Goal: Information Seeking & Learning: Find specific fact

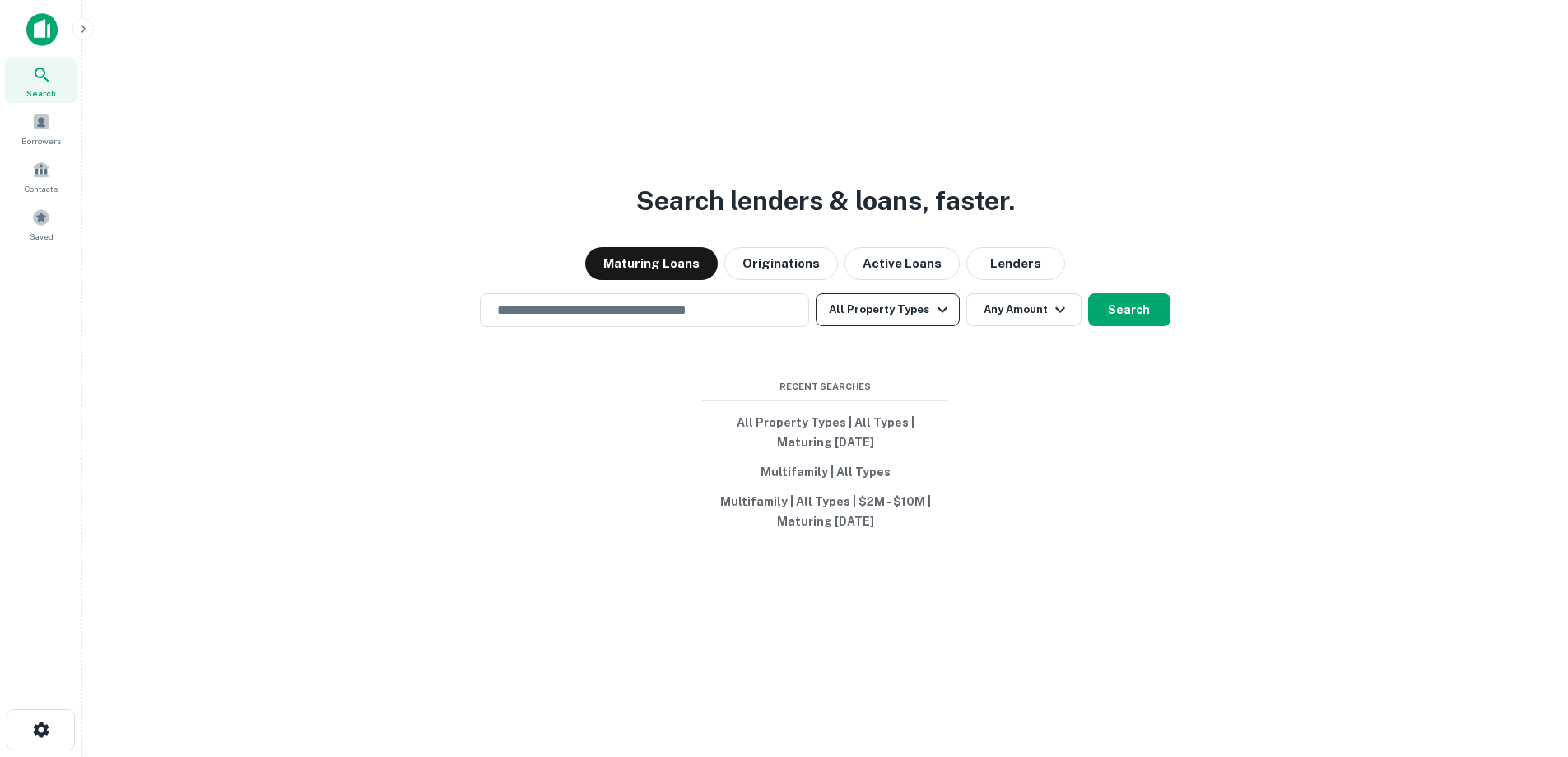
click at [887, 303] on button "All Property Types" at bounding box center [887, 309] width 143 height 33
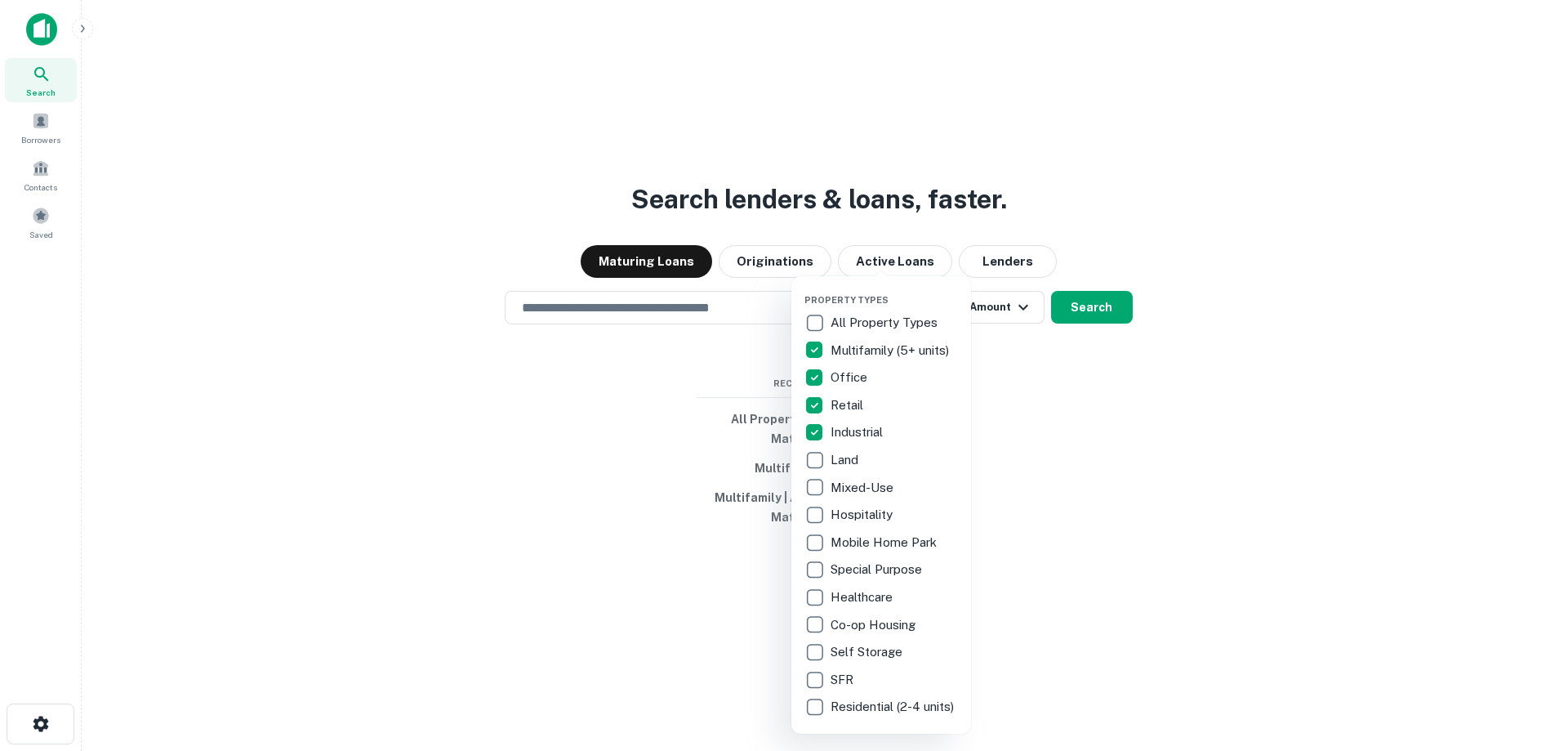
click at [1079, 323] on div at bounding box center [784, 375] width 1568 height 751
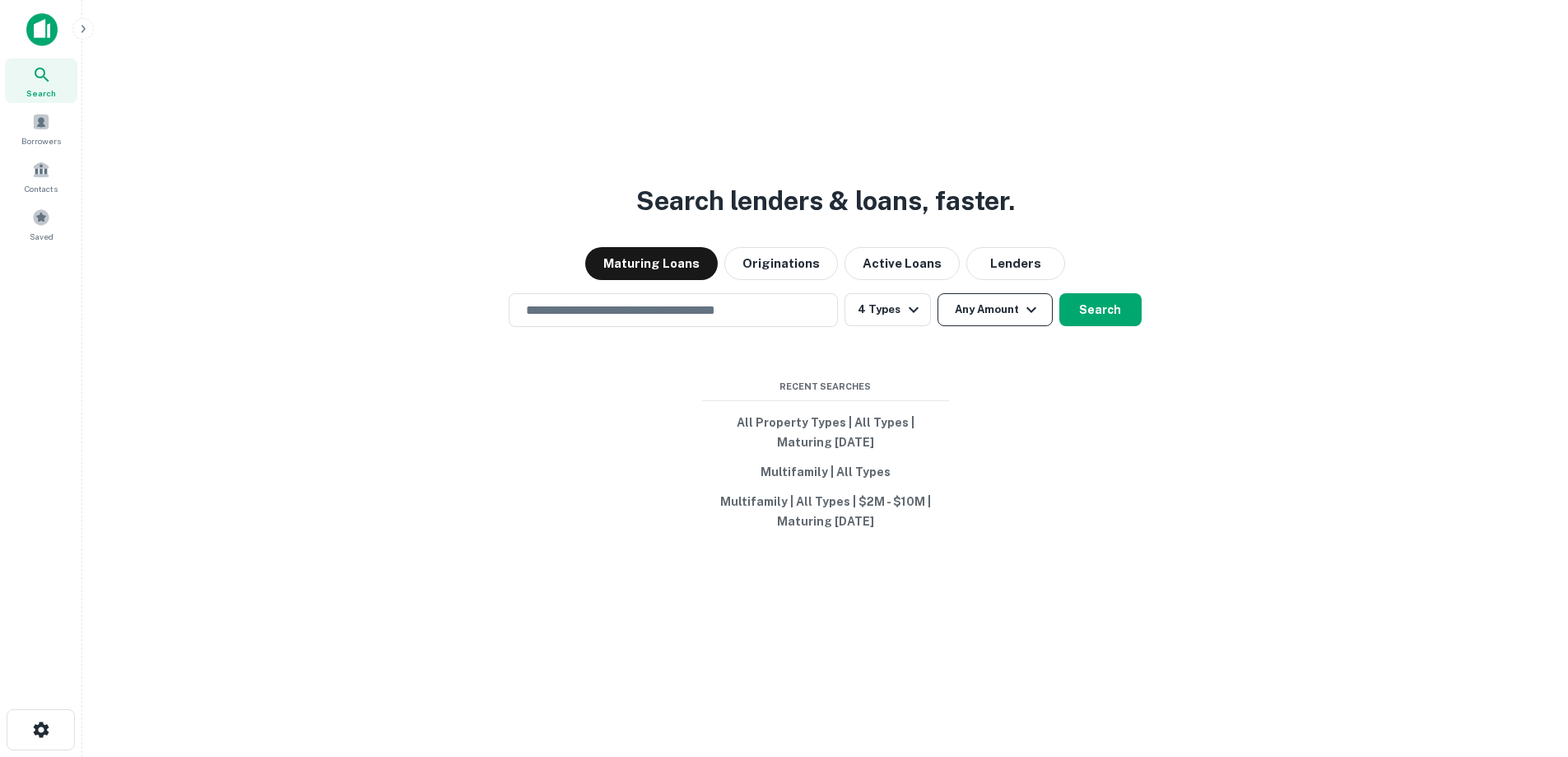
click at [1003, 313] on button "Any Amount" at bounding box center [995, 309] width 115 height 33
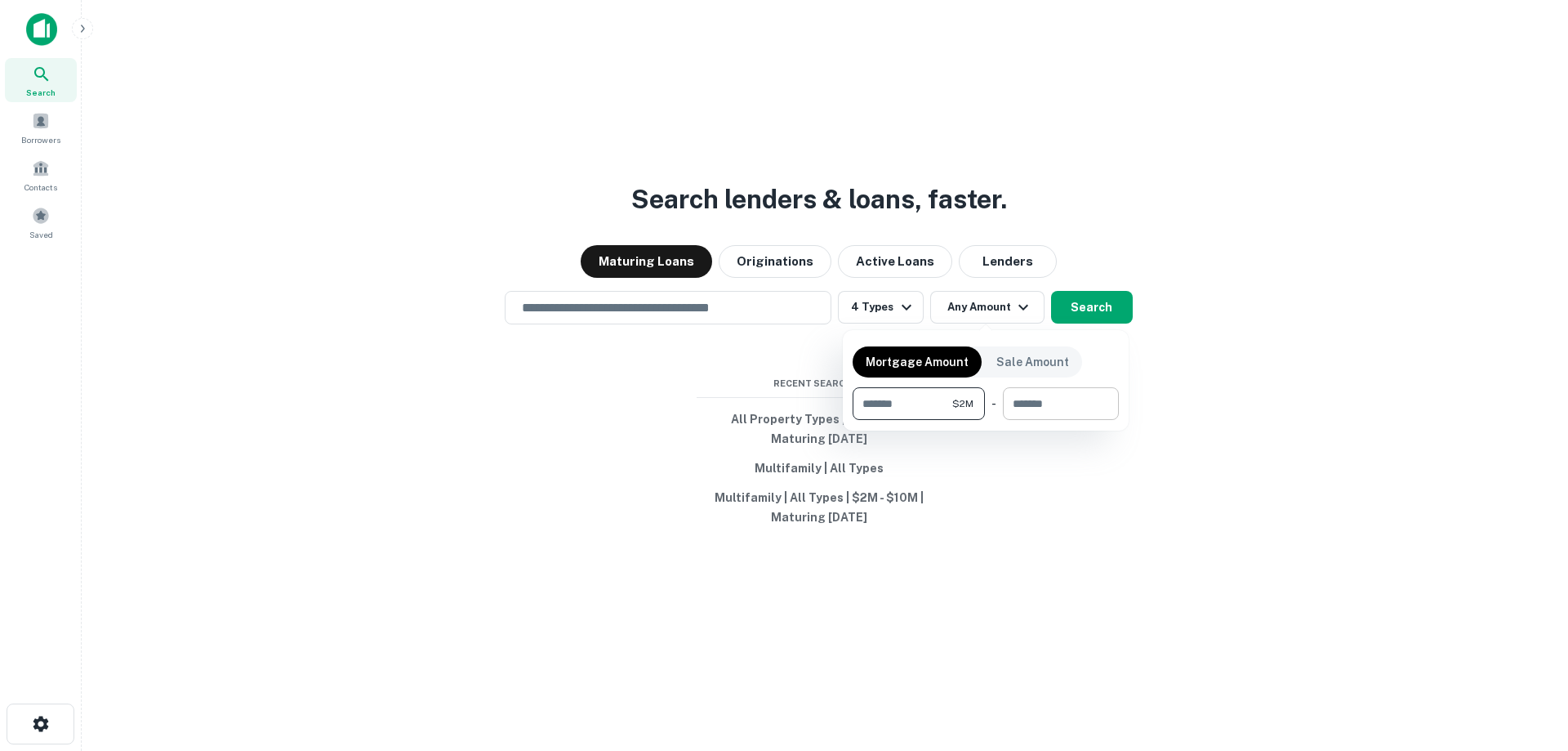
type input "*******"
click at [1081, 408] on input "number" at bounding box center [1055, 404] width 105 height 33
type input "********"
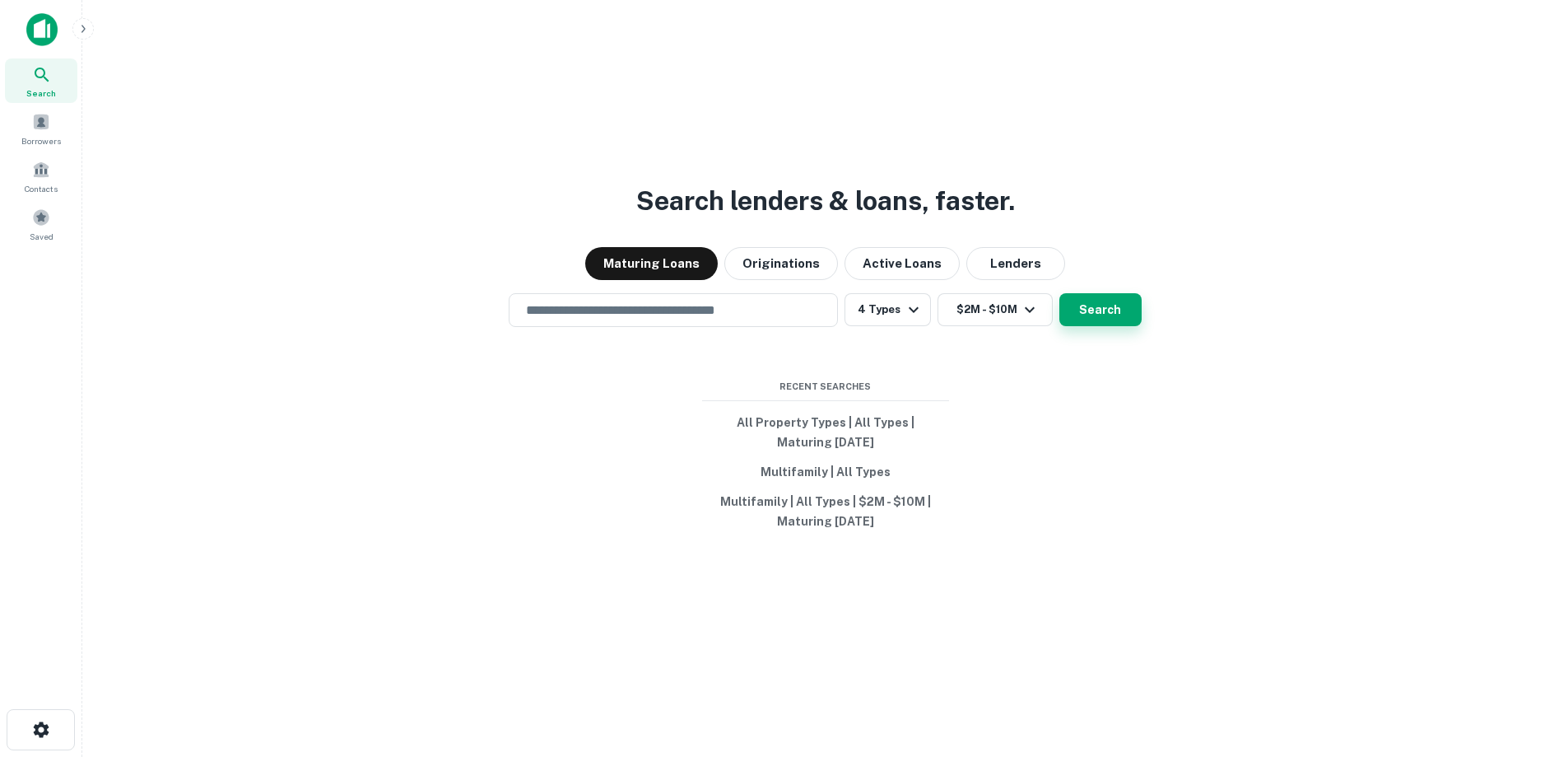
click at [1100, 305] on button "Search" at bounding box center [1100, 309] width 82 height 33
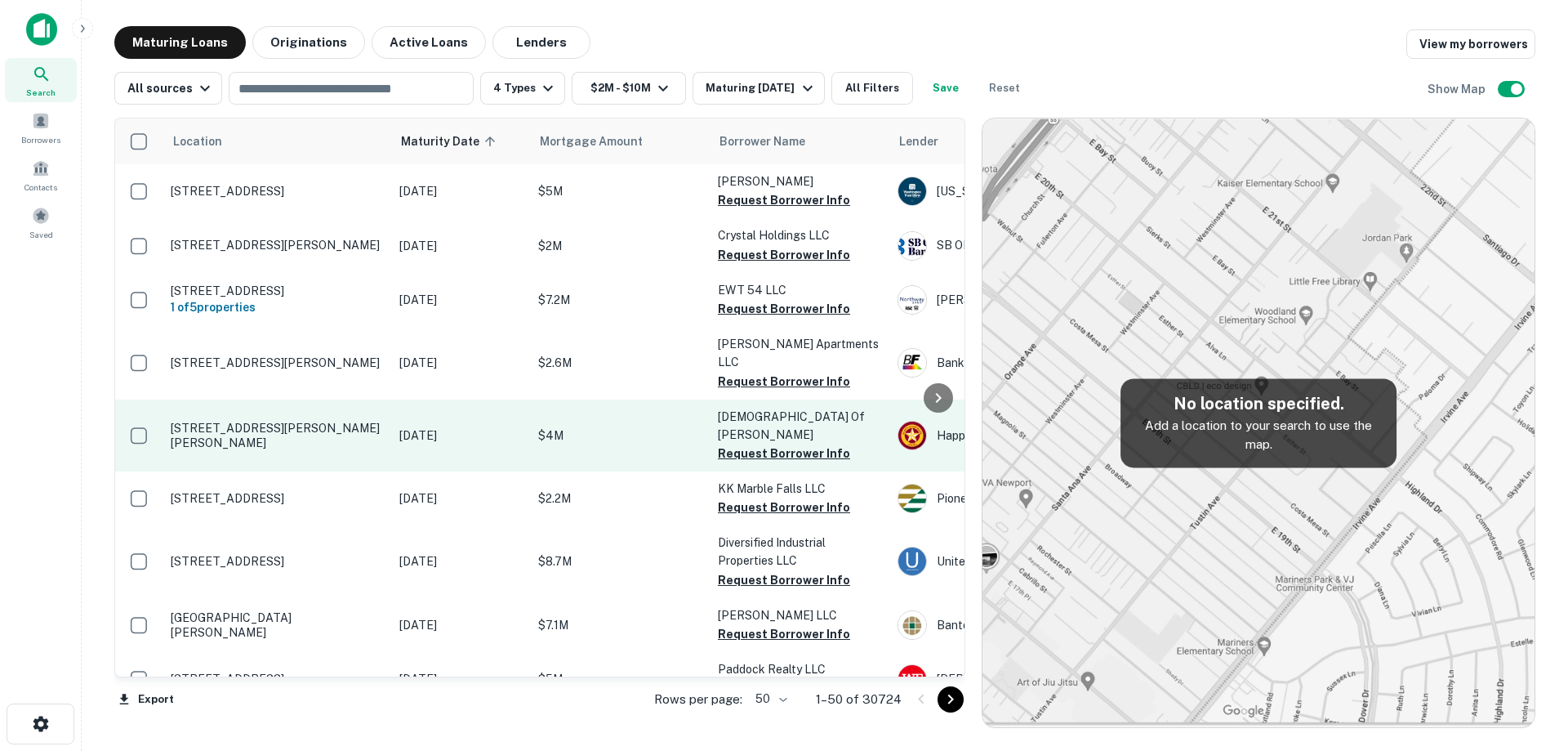
click at [606, 401] on td "$4M" at bounding box center [619, 435] width 180 height 72
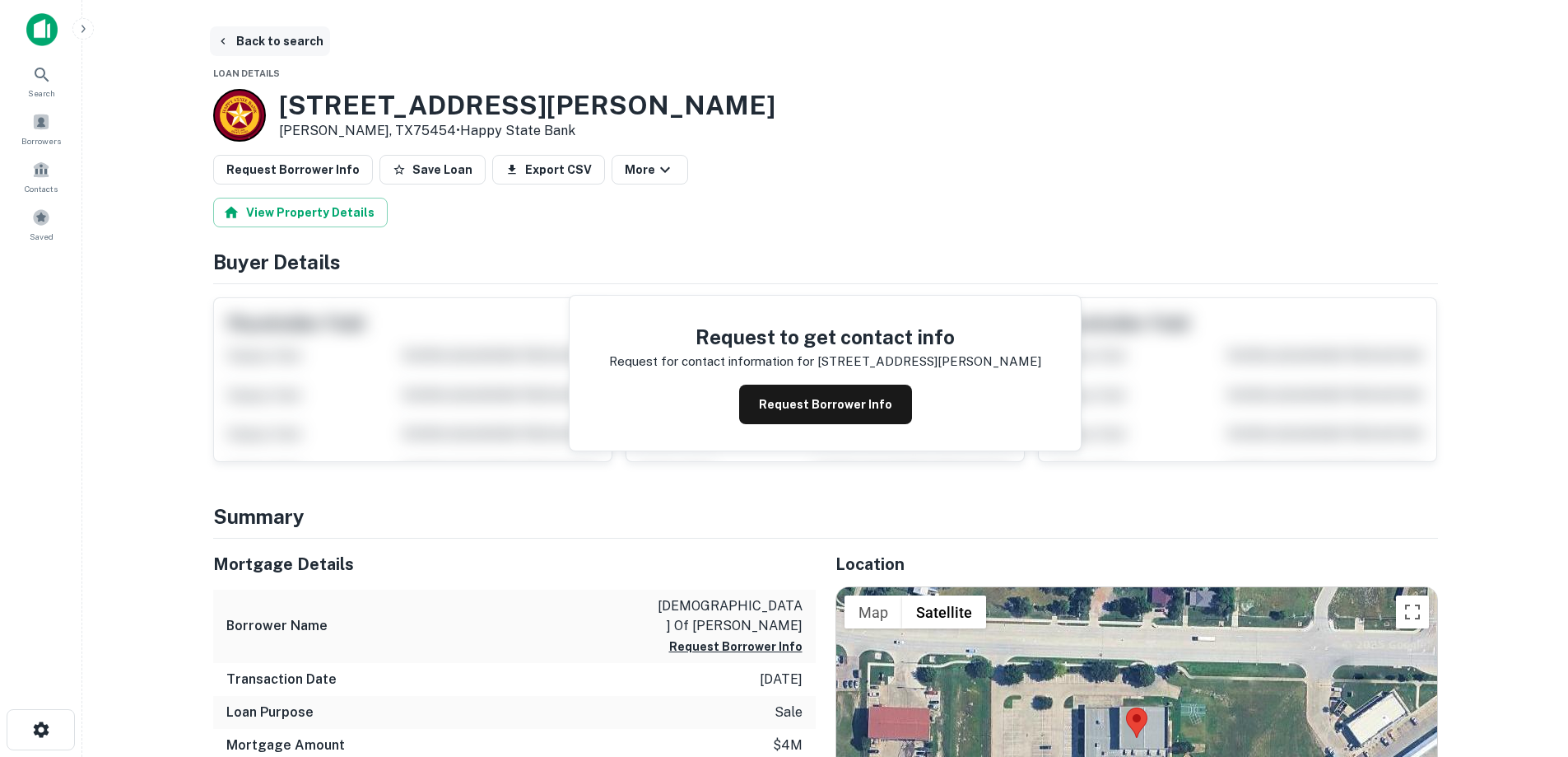
click at [285, 44] on button "Back to search" at bounding box center [269, 41] width 120 height 29
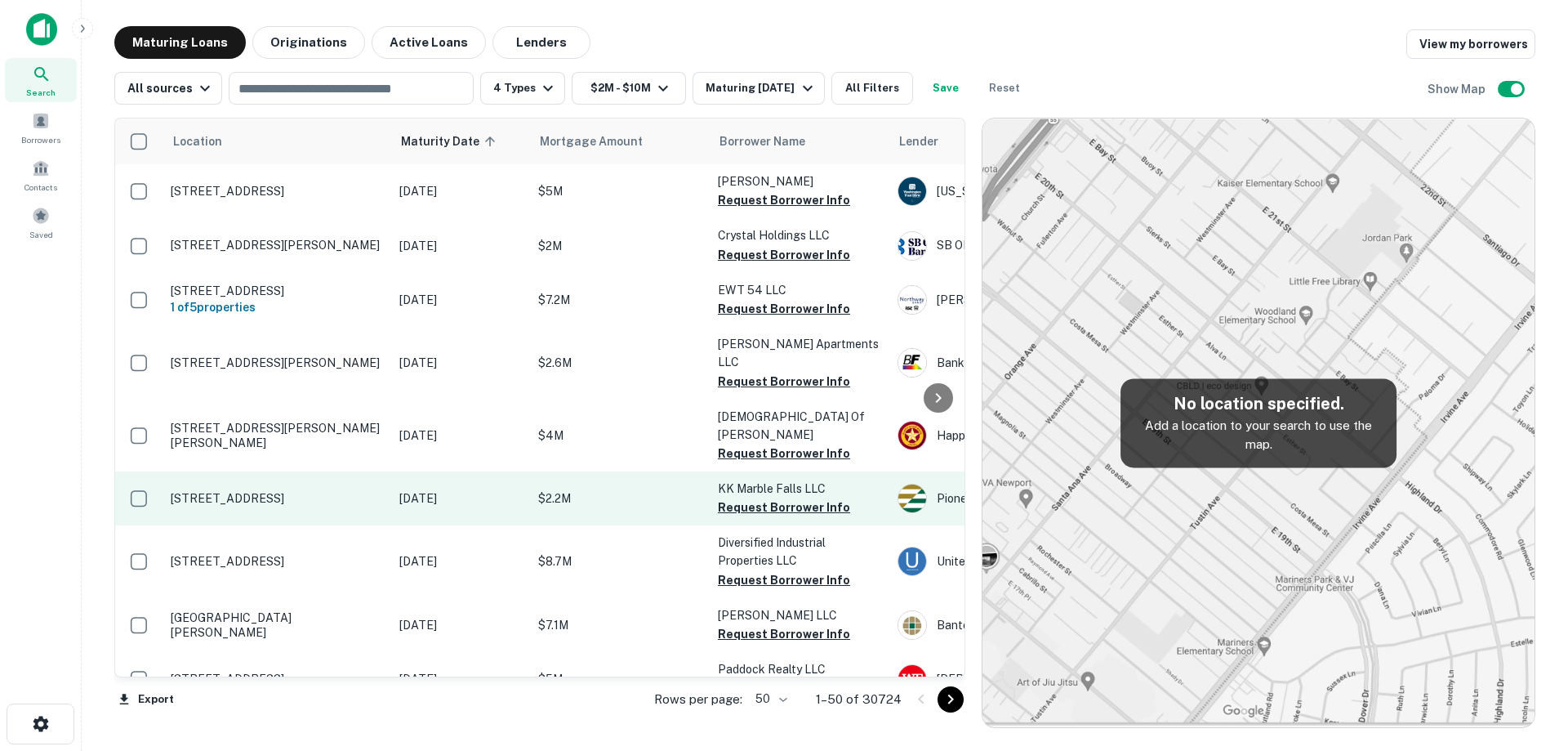
click at [387, 486] on td "3015 N Us Highway 281 Marble Falls, TX78654" at bounding box center [276, 498] width 228 height 54
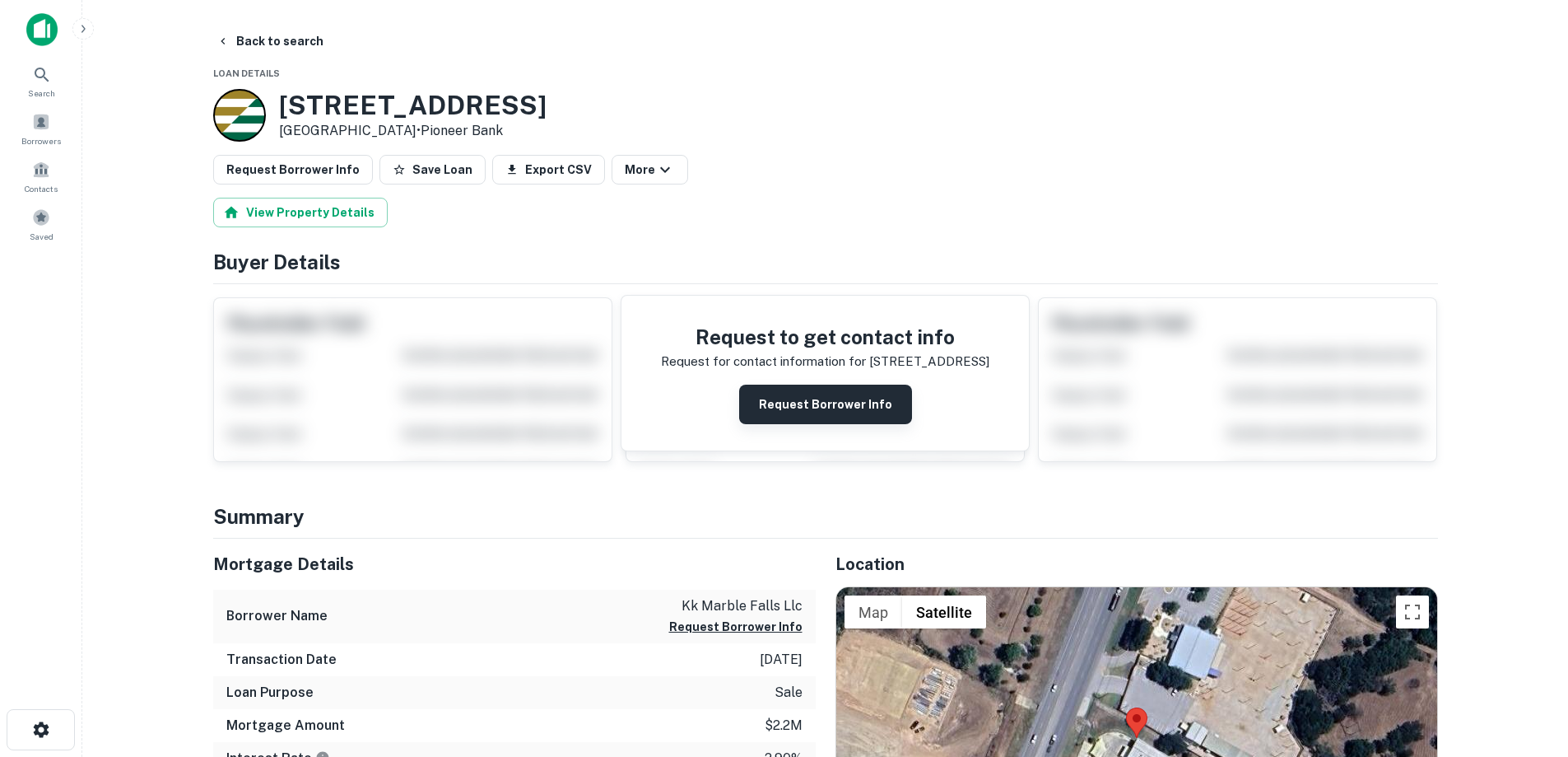
click at [765, 406] on button "Request Borrower Info" at bounding box center [825, 404] width 173 height 39
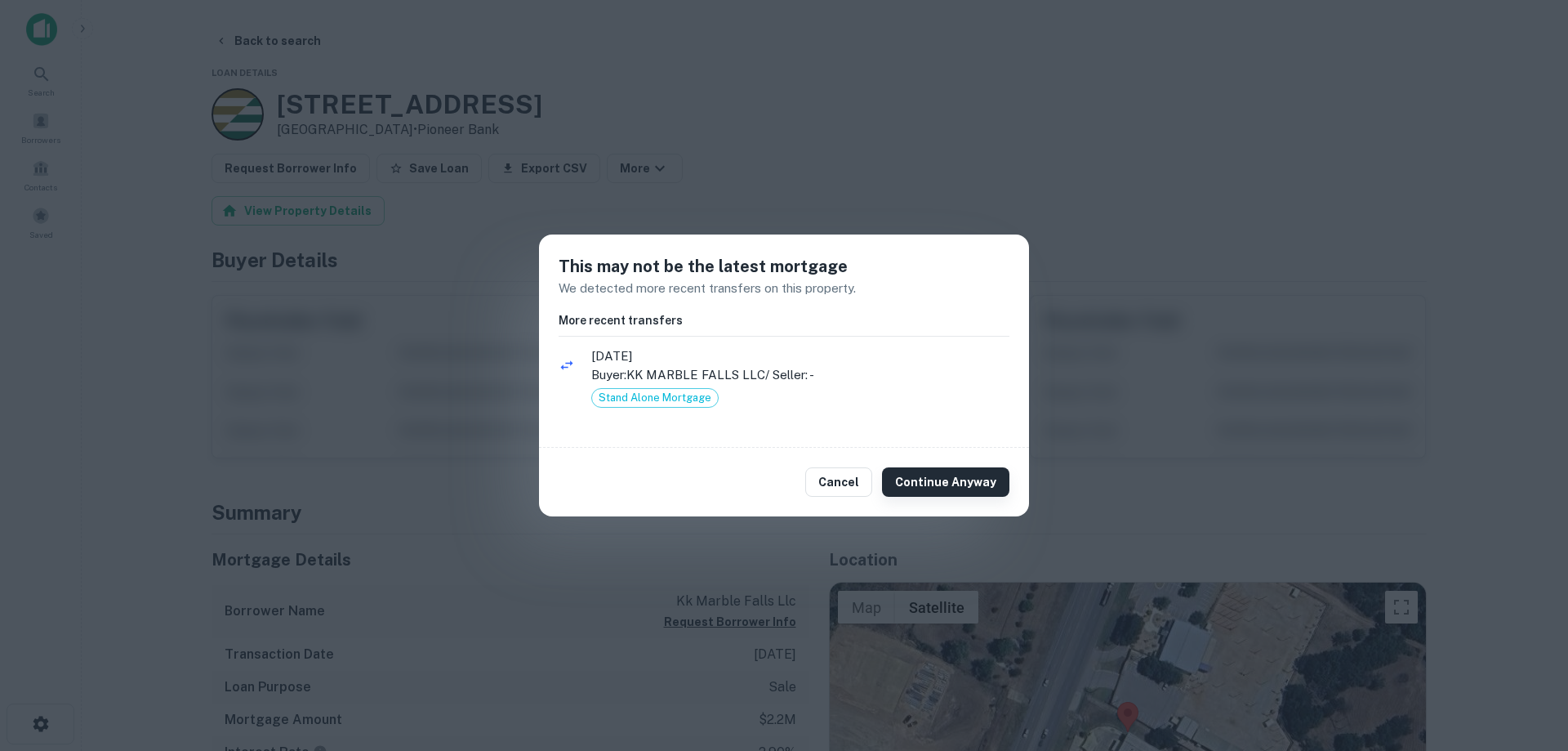
click at [919, 495] on button "Continue Anyway" at bounding box center [945, 482] width 127 height 29
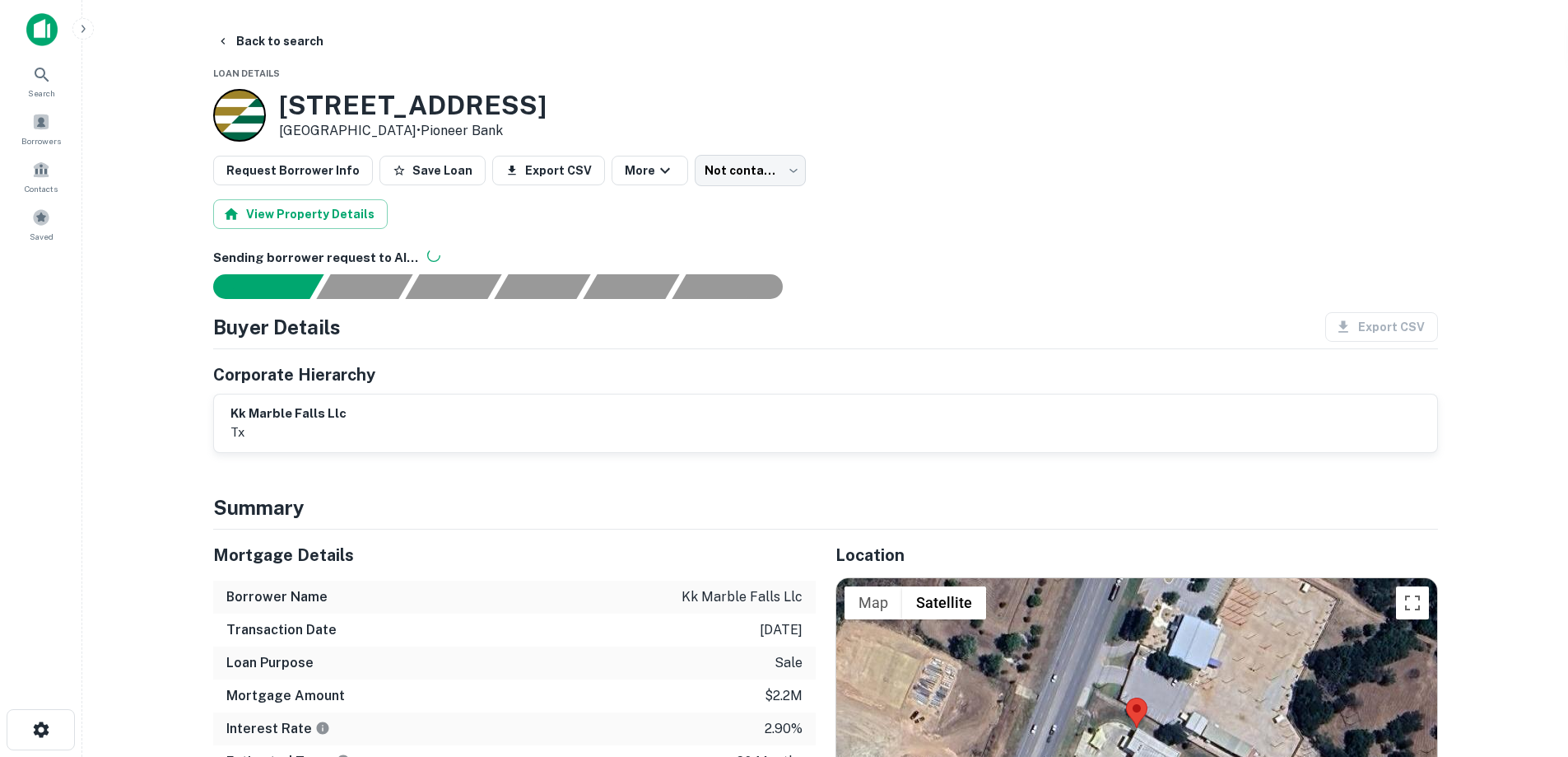
drag, startPoint x: 277, startPoint y: 101, endPoint x: 417, endPoint y: 136, distance: 144.3
click at [417, 136] on div "3015 N US HIGHWAY 281 Marble Falls, TX78654 • Pioneer Bank" at bounding box center [380, 116] width 334 height 53
copy div "3015 N US HIGHWAY 281 Marble Falls, TX78654"
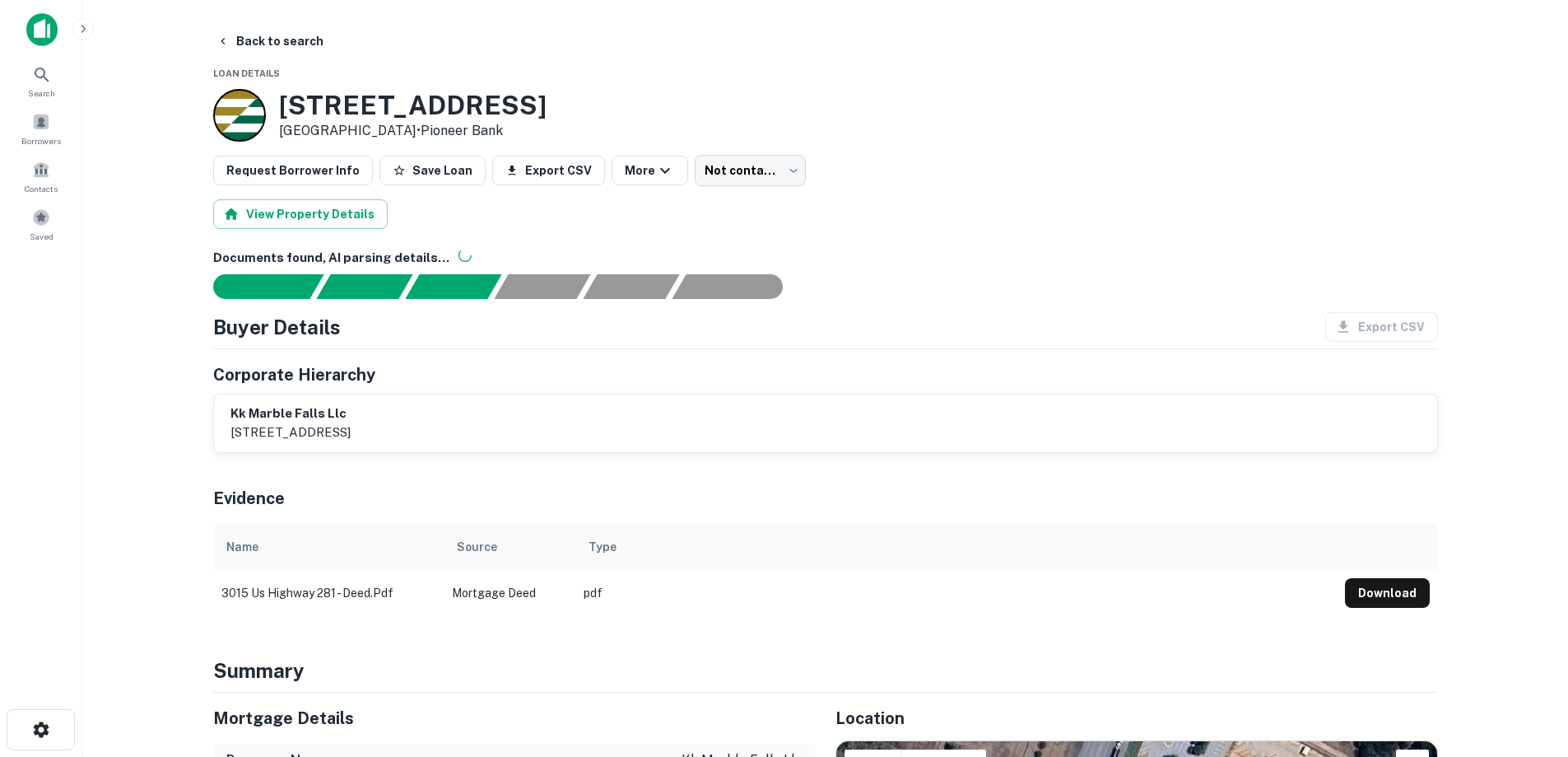
click at [360, 101] on h3 "3015 N US HIGHWAY 281" at bounding box center [412, 106] width 267 height 31
click at [281, 44] on button "Back to search" at bounding box center [269, 41] width 120 height 29
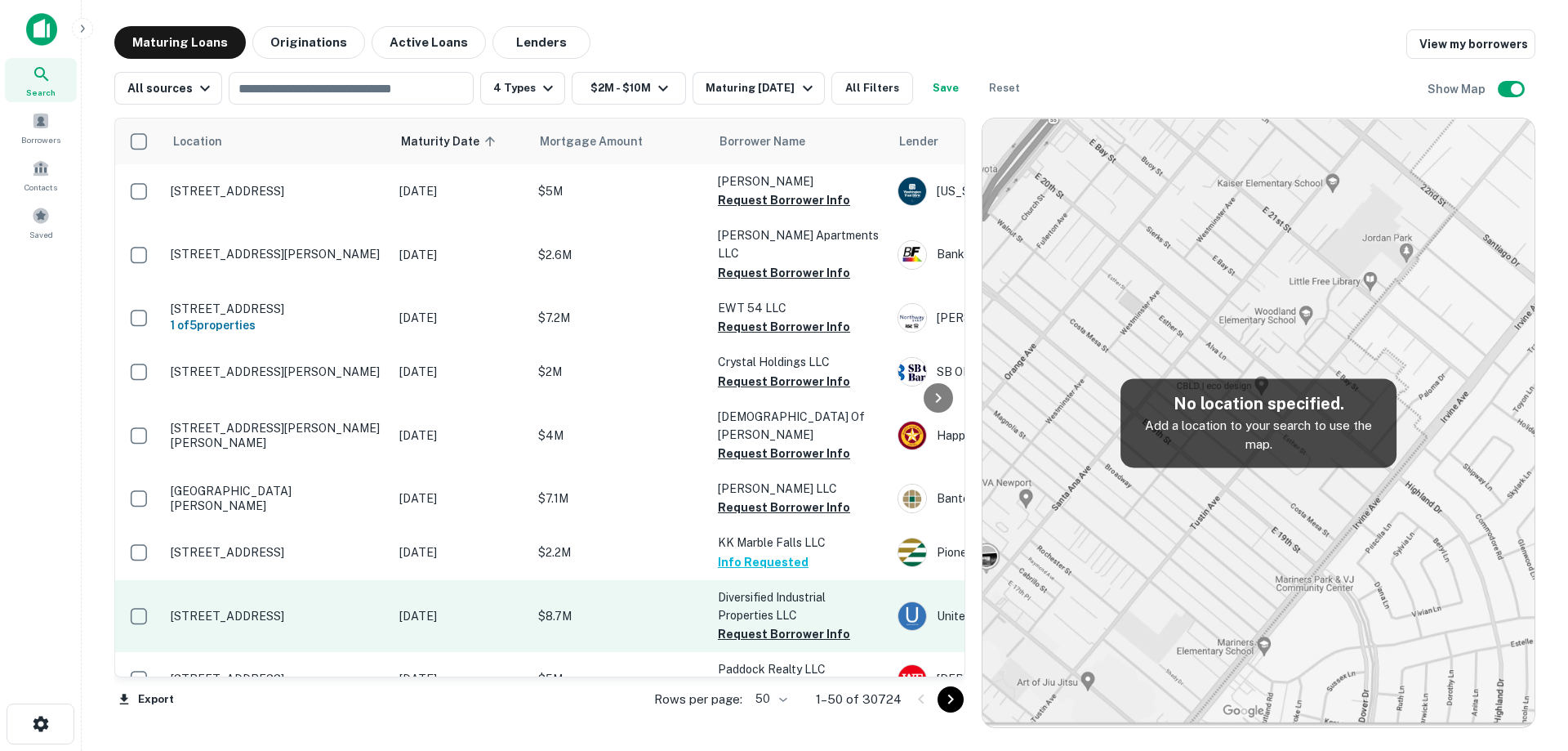
click at [316, 609] on p "[STREET_ADDRESS]" at bounding box center [277, 616] width 213 height 15
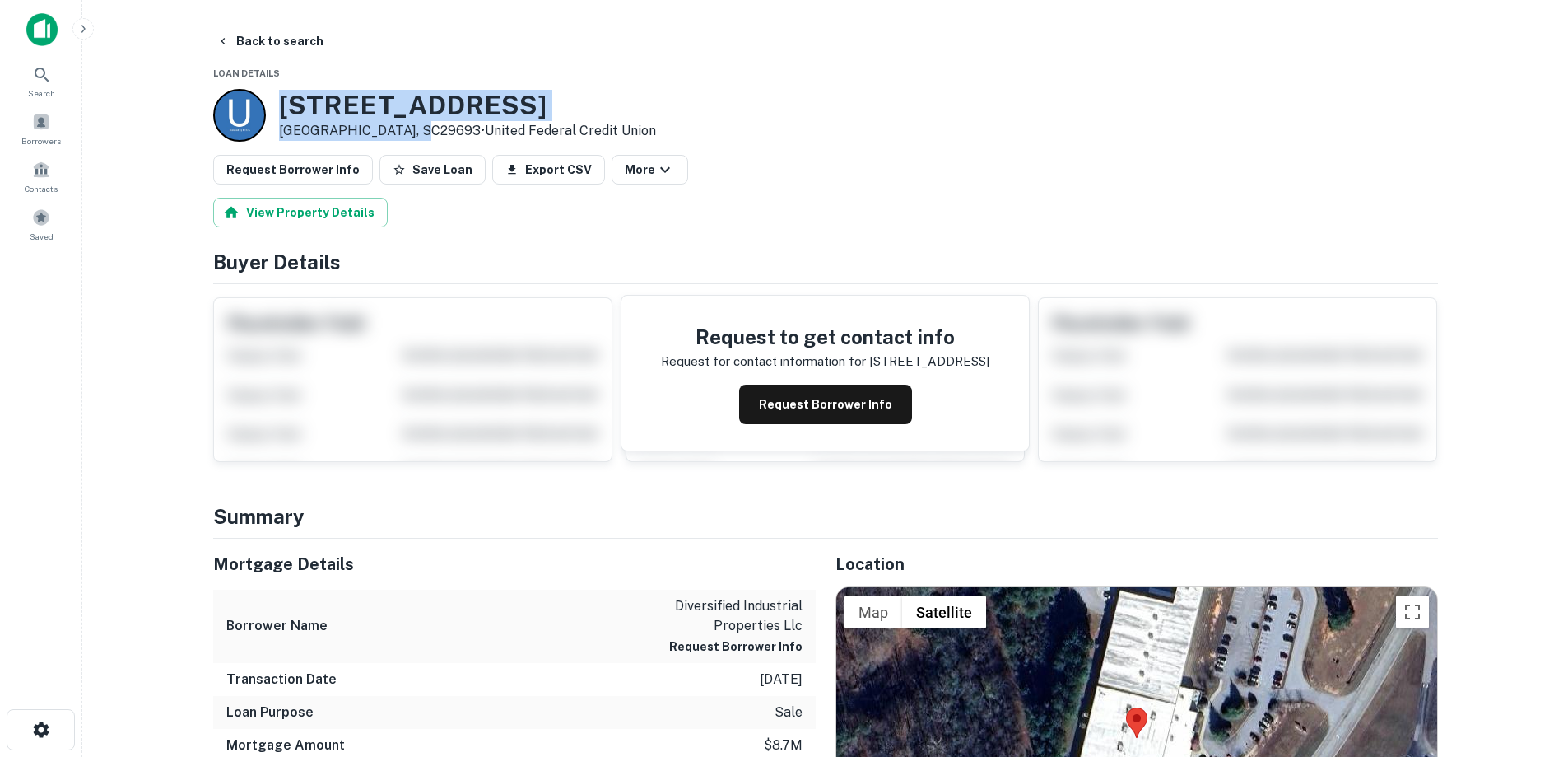
drag, startPoint x: 284, startPoint y: 110, endPoint x: 418, endPoint y: 137, distance: 136.7
click at [418, 137] on div "7090 S HIGHWAY 11 Westminster, SC29693 • United Federal Credit Union" at bounding box center [467, 116] width 377 height 51
copy div "7090 S HIGHWAY 11 Westminster, SC29693"
click at [866, 402] on button "Request Borrower Info" at bounding box center [825, 404] width 173 height 39
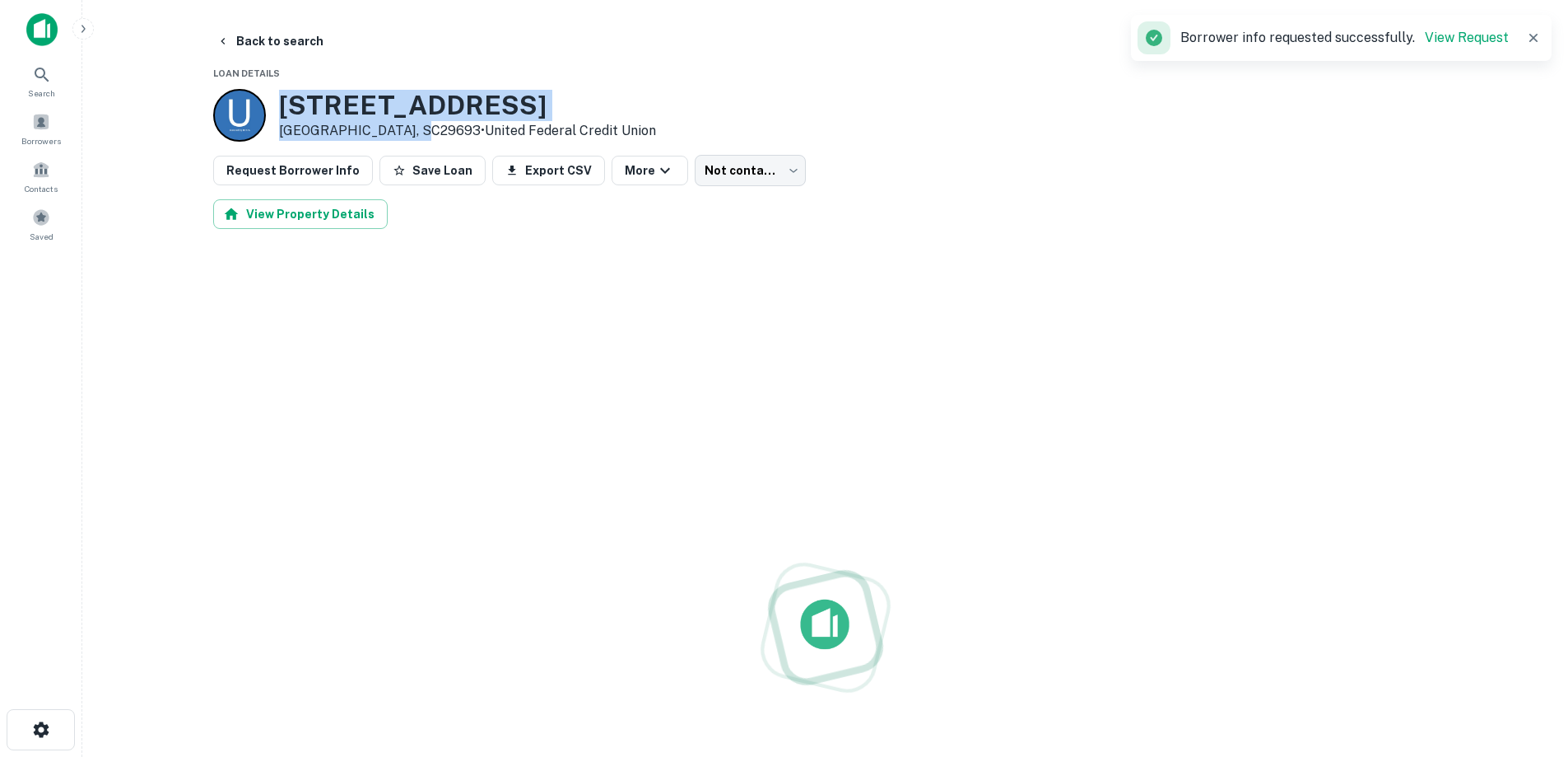
click at [425, 105] on h3 "7090 S HIGHWAY 11" at bounding box center [467, 106] width 377 height 31
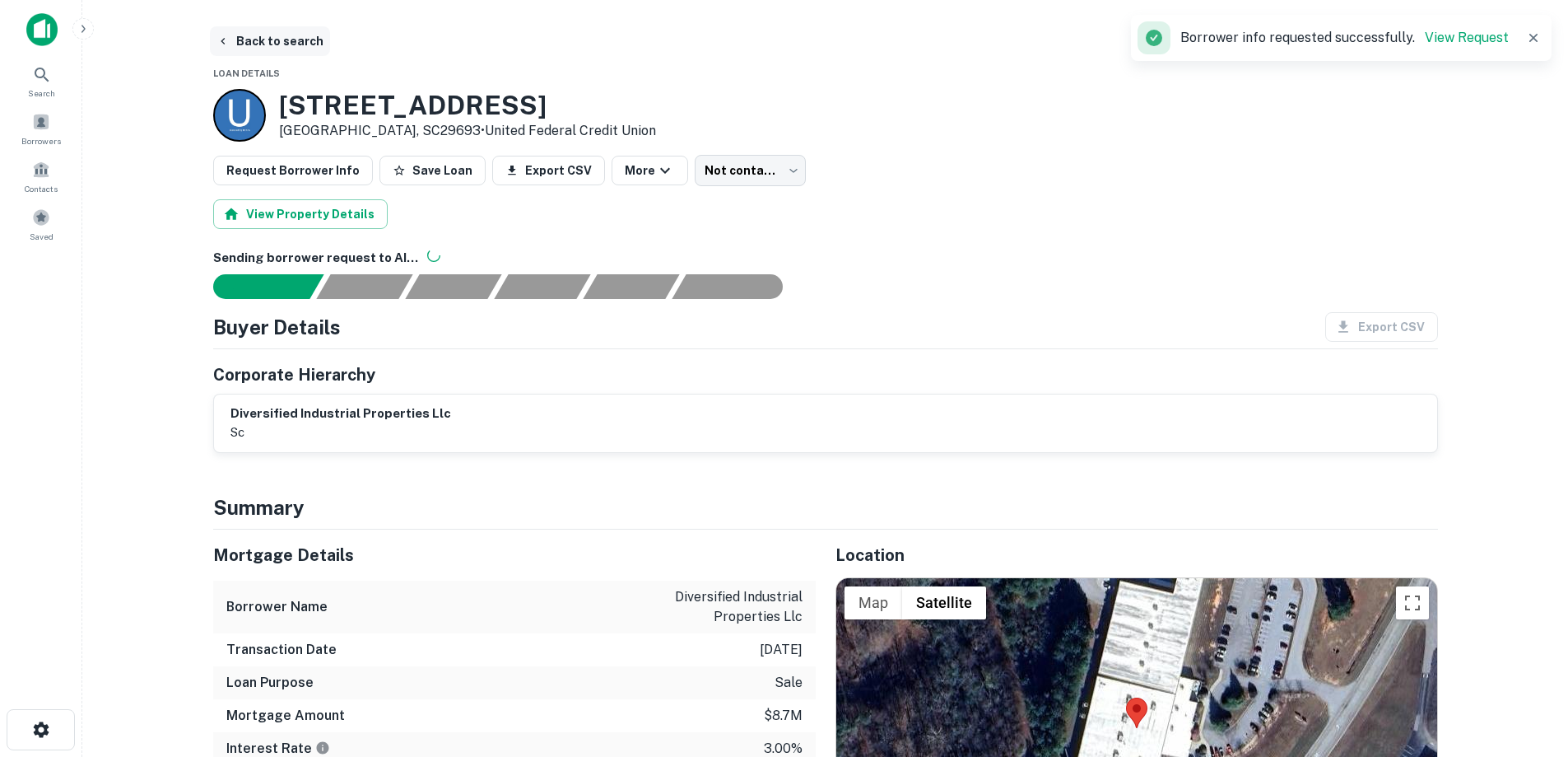
click at [261, 53] on button "Back to search" at bounding box center [269, 41] width 120 height 29
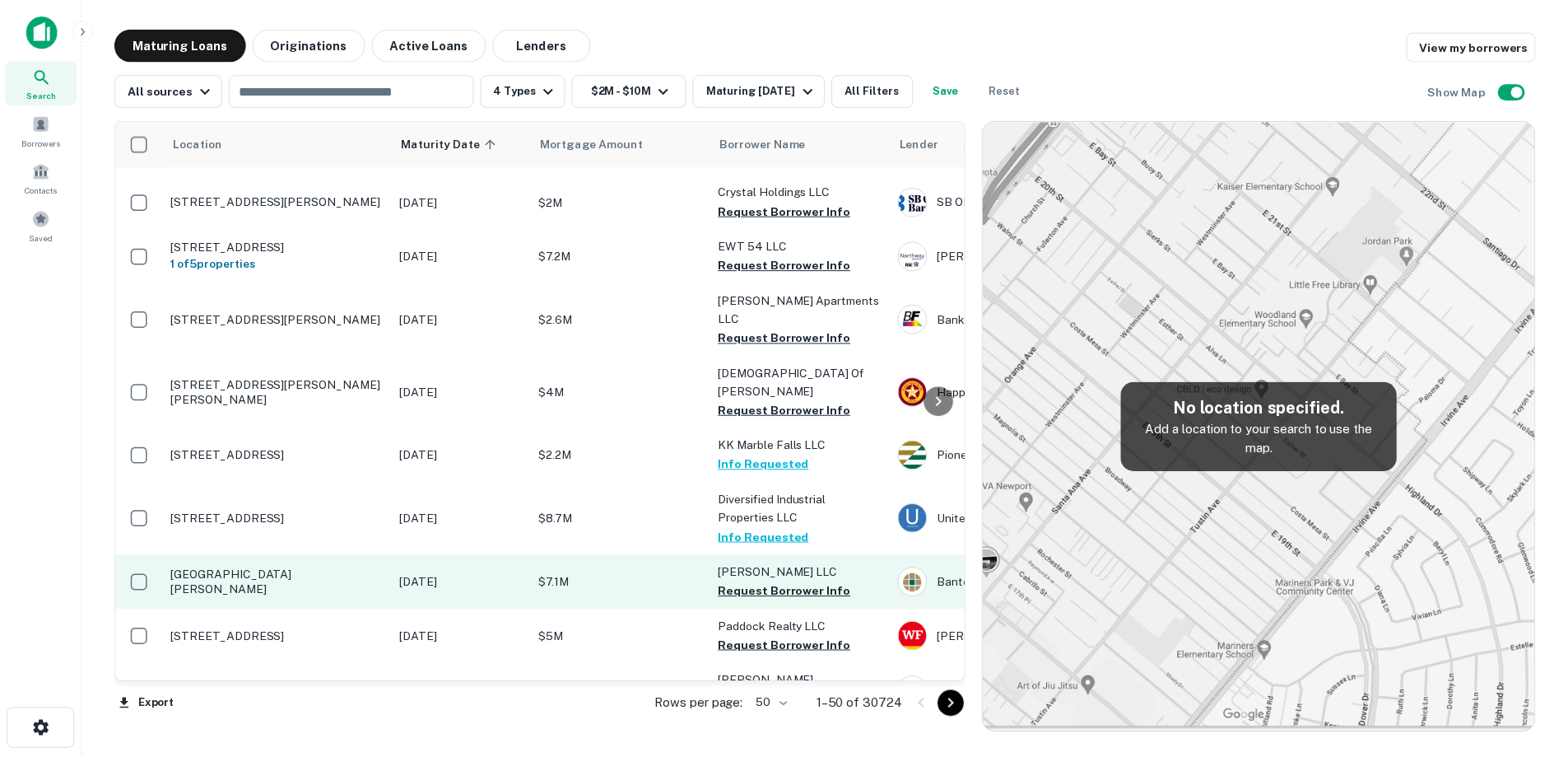
scroll to position [82, 0]
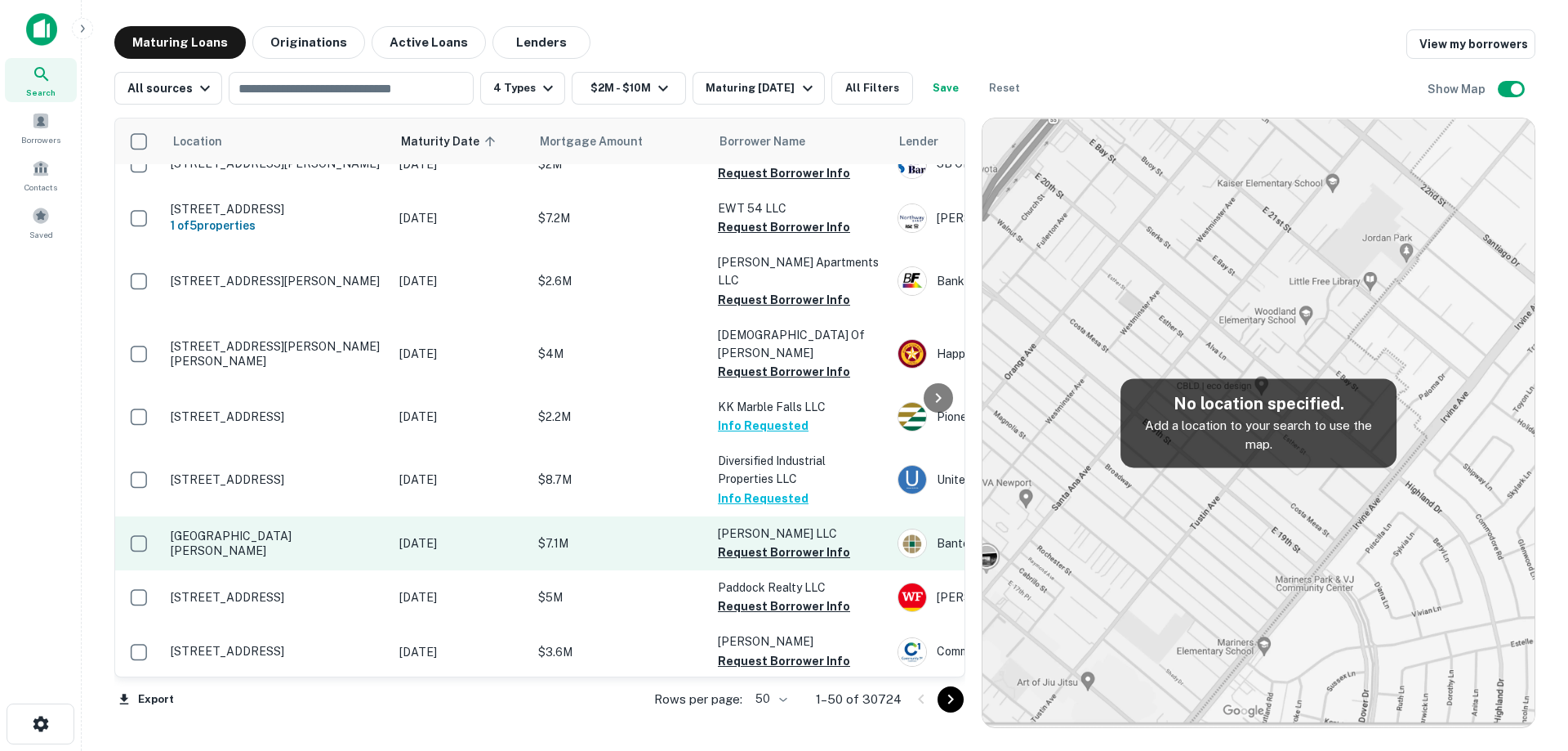
click at [327, 535] on td "[GEOGRAPHIC_DATA][PERSON_NAME]" at bounding box center [276, 544] width 228 height 54
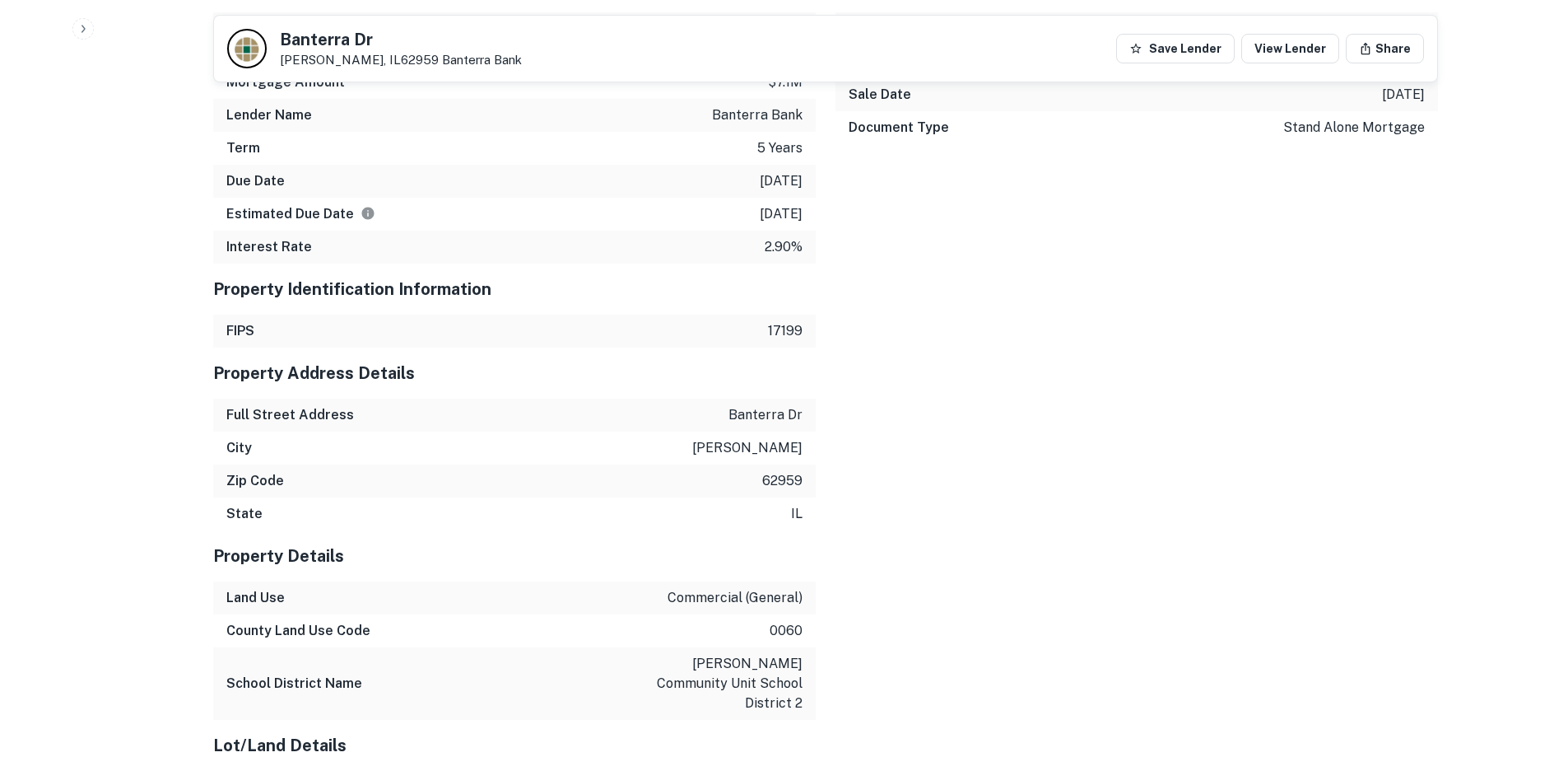
scroll to position [1235, 0]
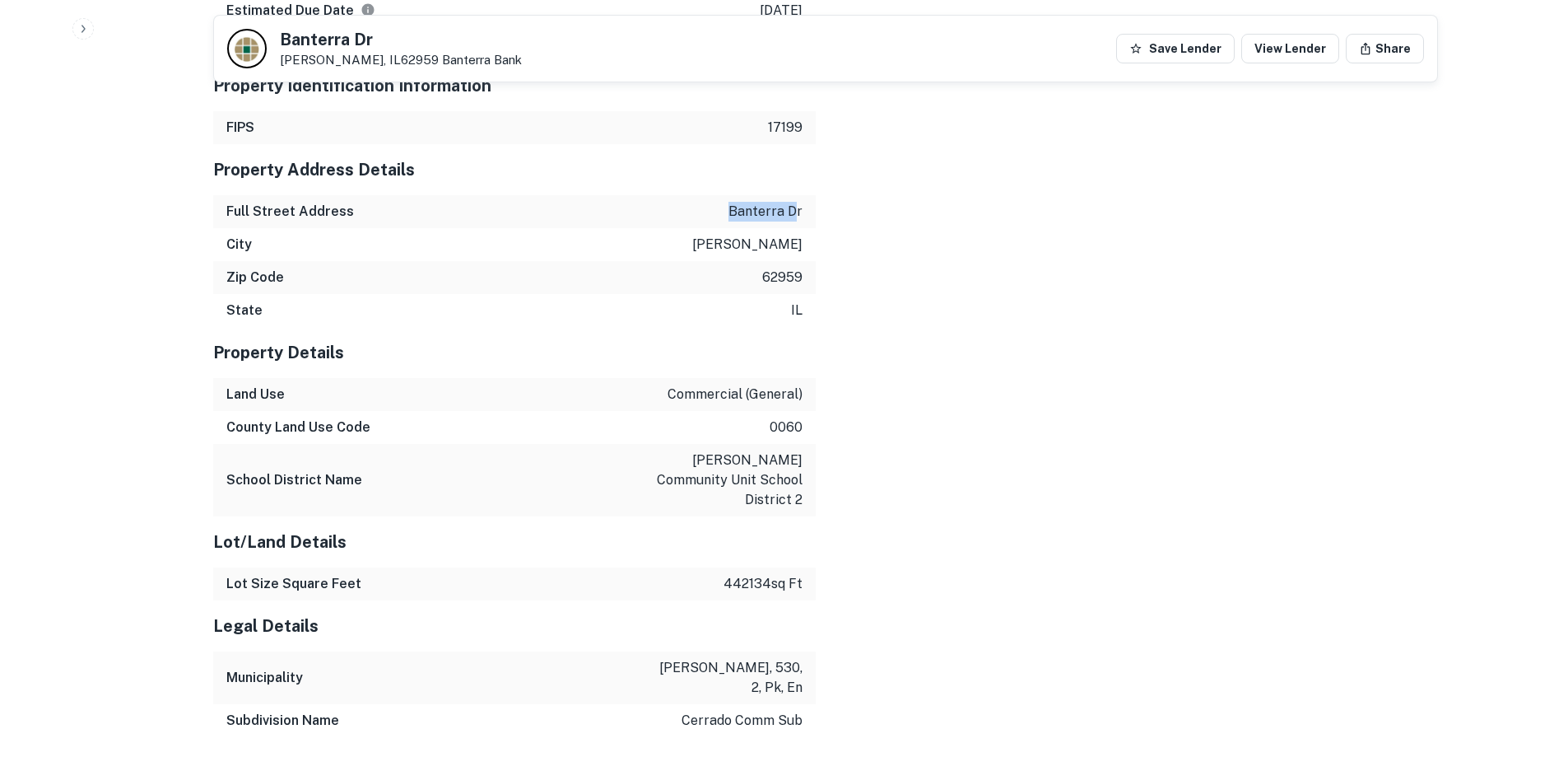
drag, startPoint x: 717, startPoint y: 210, endPoint x: 799, endPoint y: 206, distance: 82.1
click at [799, 206] on div "Full Street Address banterra dr" at bounding box center [515, 212] width 603 height 33
click at [757, 210] on p "banterra dr" at bounding box center [765, 212] width 74 height 20
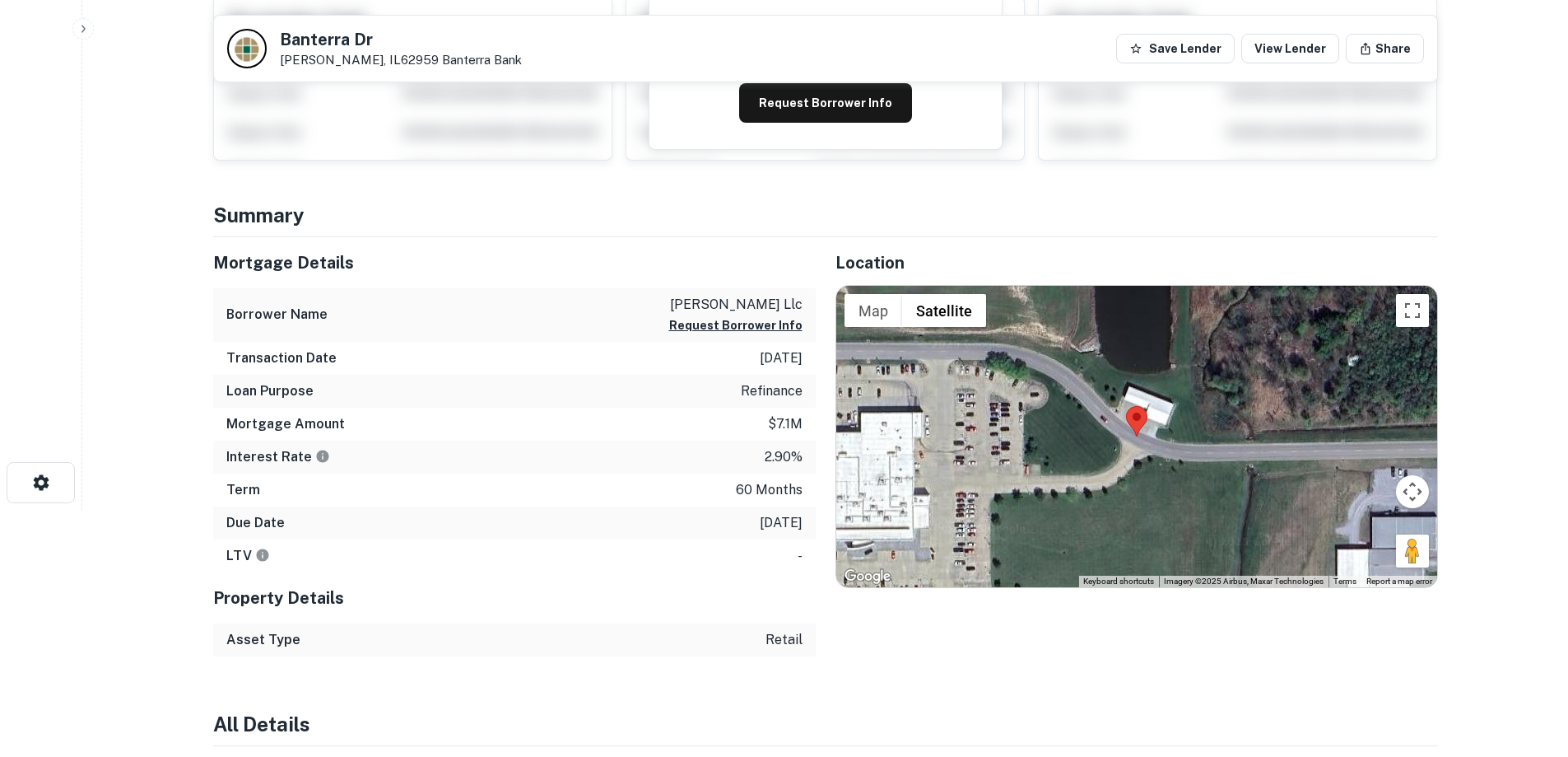
scroll to position [0, 0]
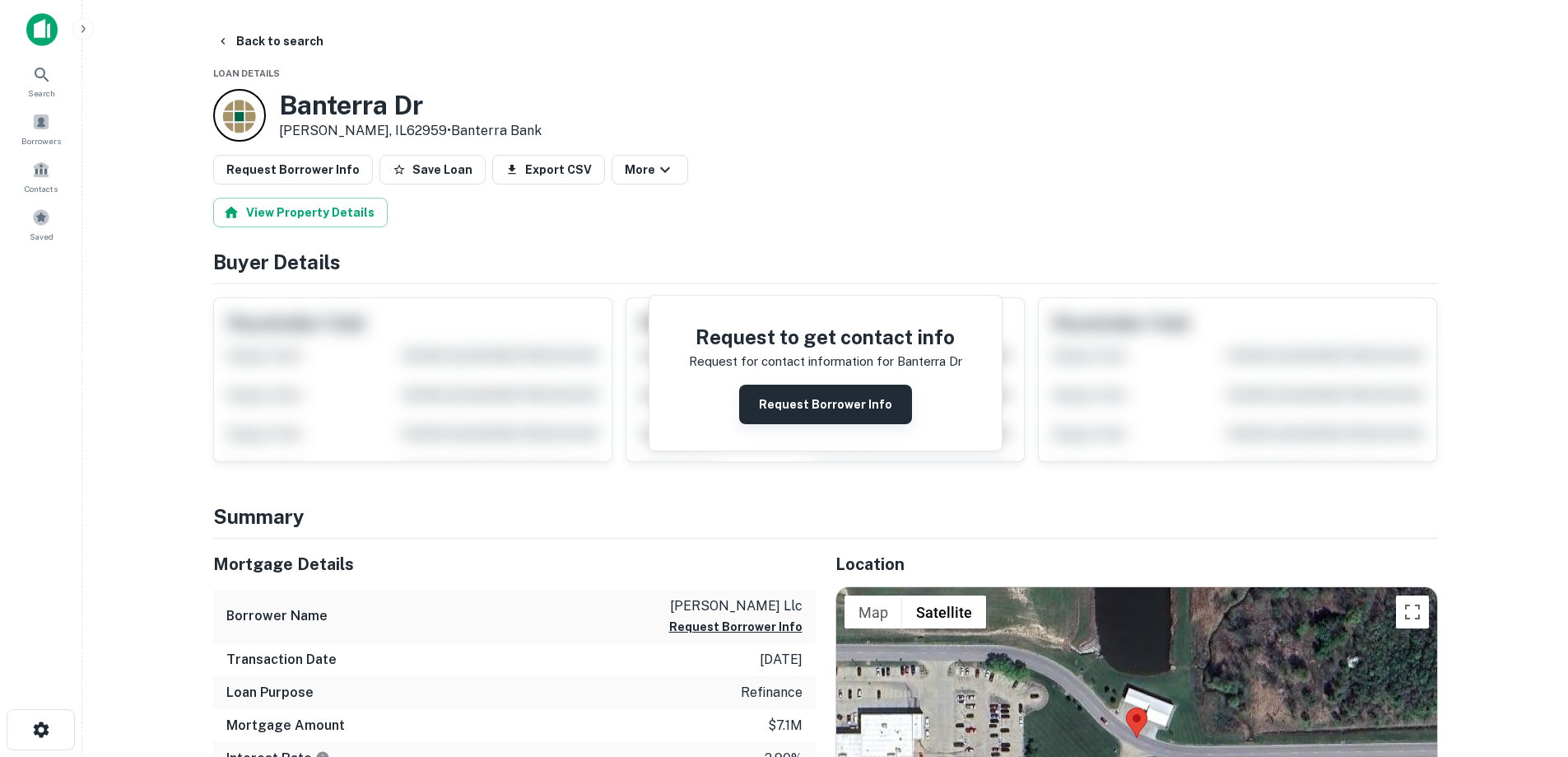
click at [825, 386] on button "Request Borrower Info" at bounding box center [825, 404] width 173 height 39
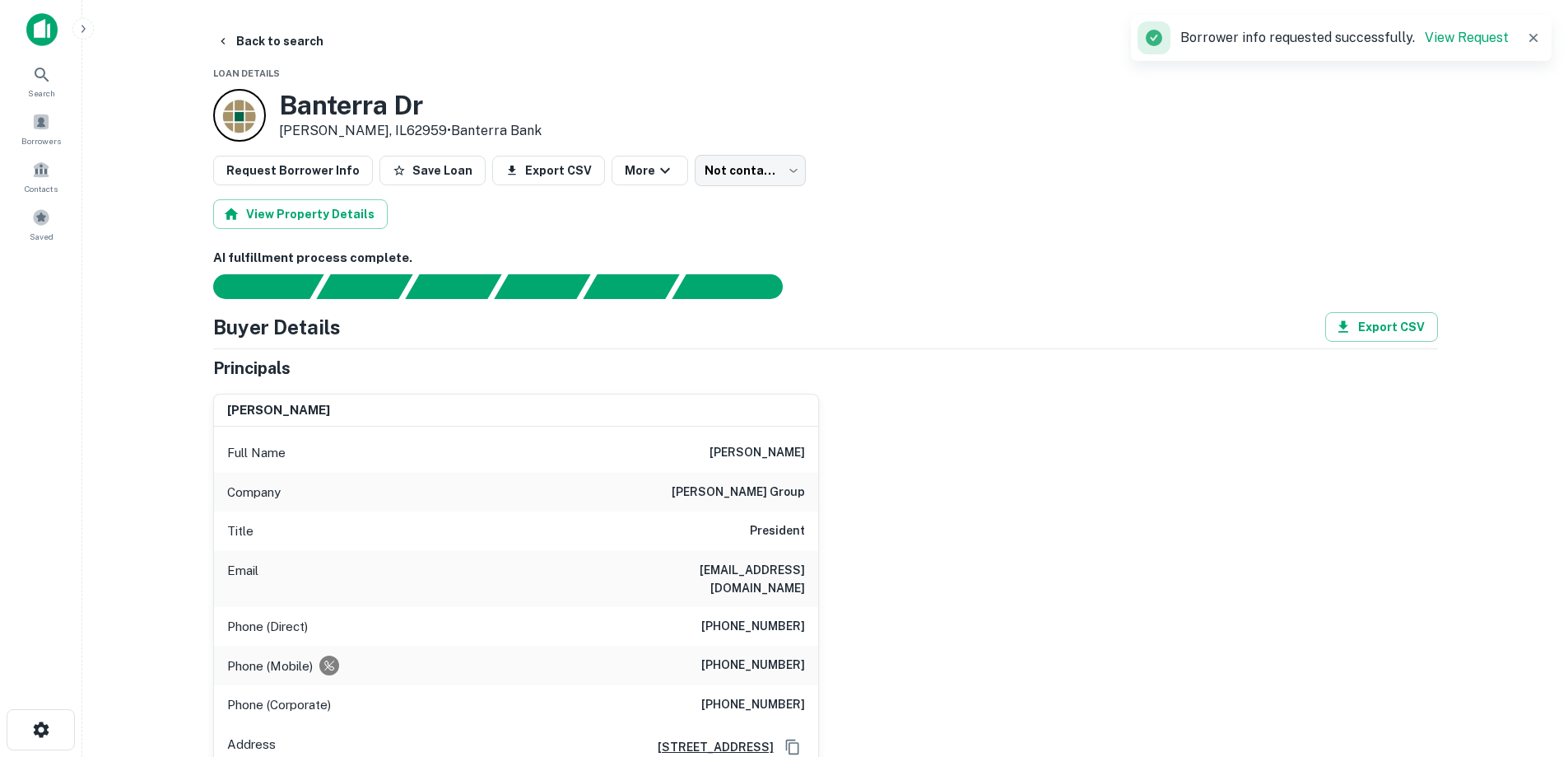
click at [768, 485] on h6 "mayer group" at bounding box center [738, 493] width 133 height 20
click at [677, 505] on div "Company mayer group" at bounding box center [516, 493] width 604 height 39
click at [257, 55] on button "Back to search" at bounding box center [269, 41] width 120 height 29
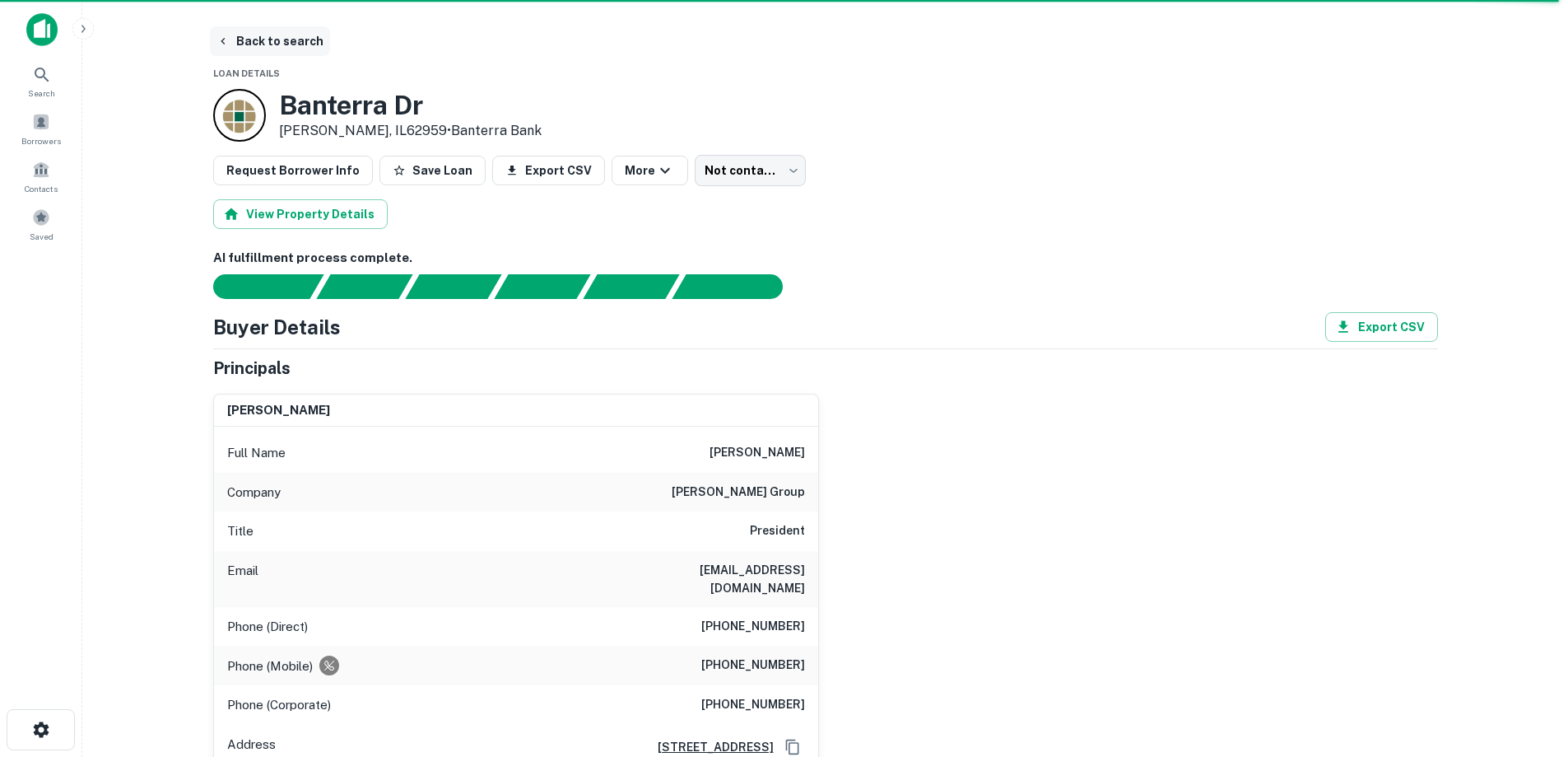
click at [300, 39] on button "Back to search" at bounding box center [269, 41] width 120 height 29
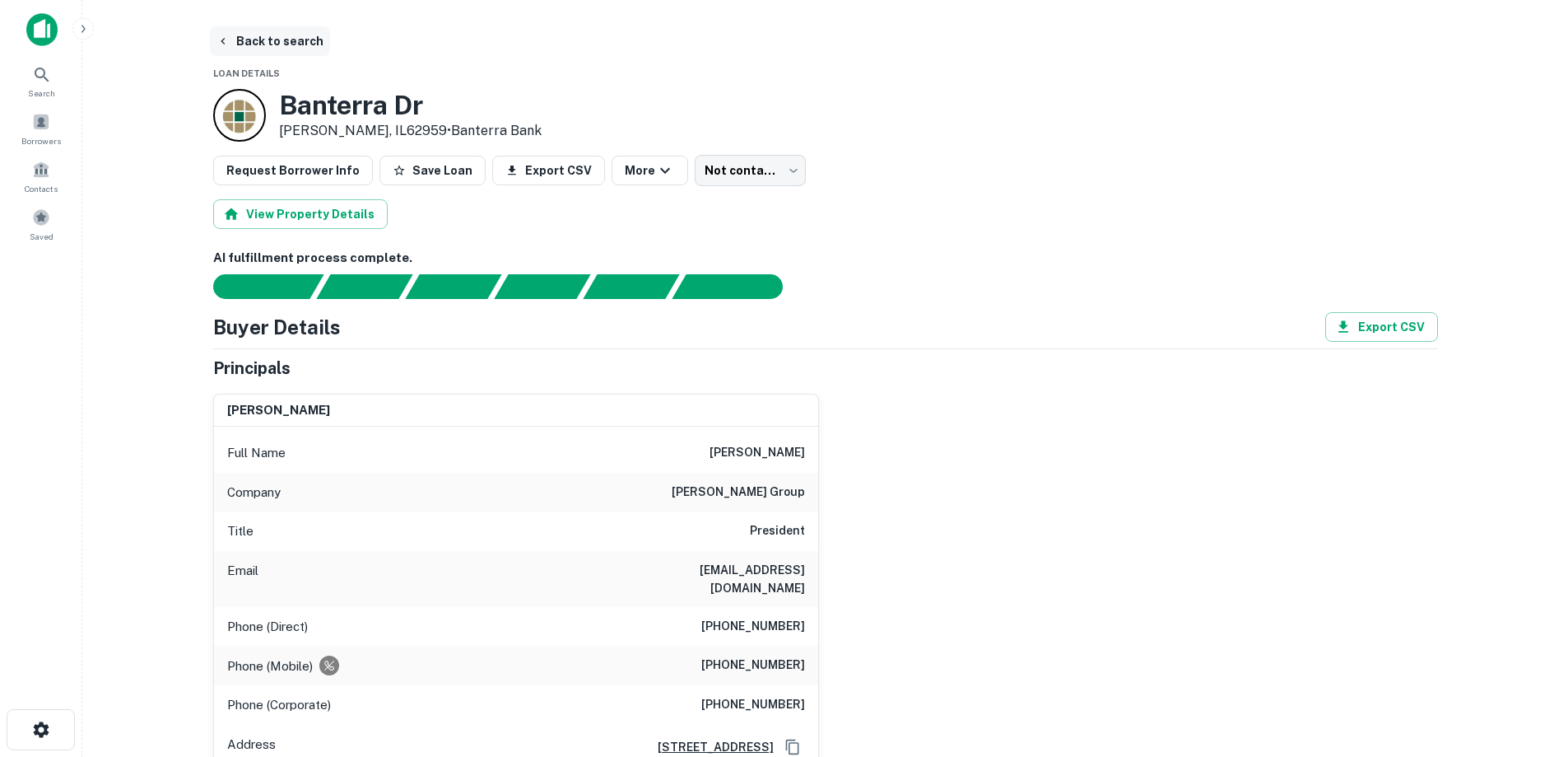
click at [290, 45] on button "Back to search" at bounding box center [269, 41] width 120 height 29
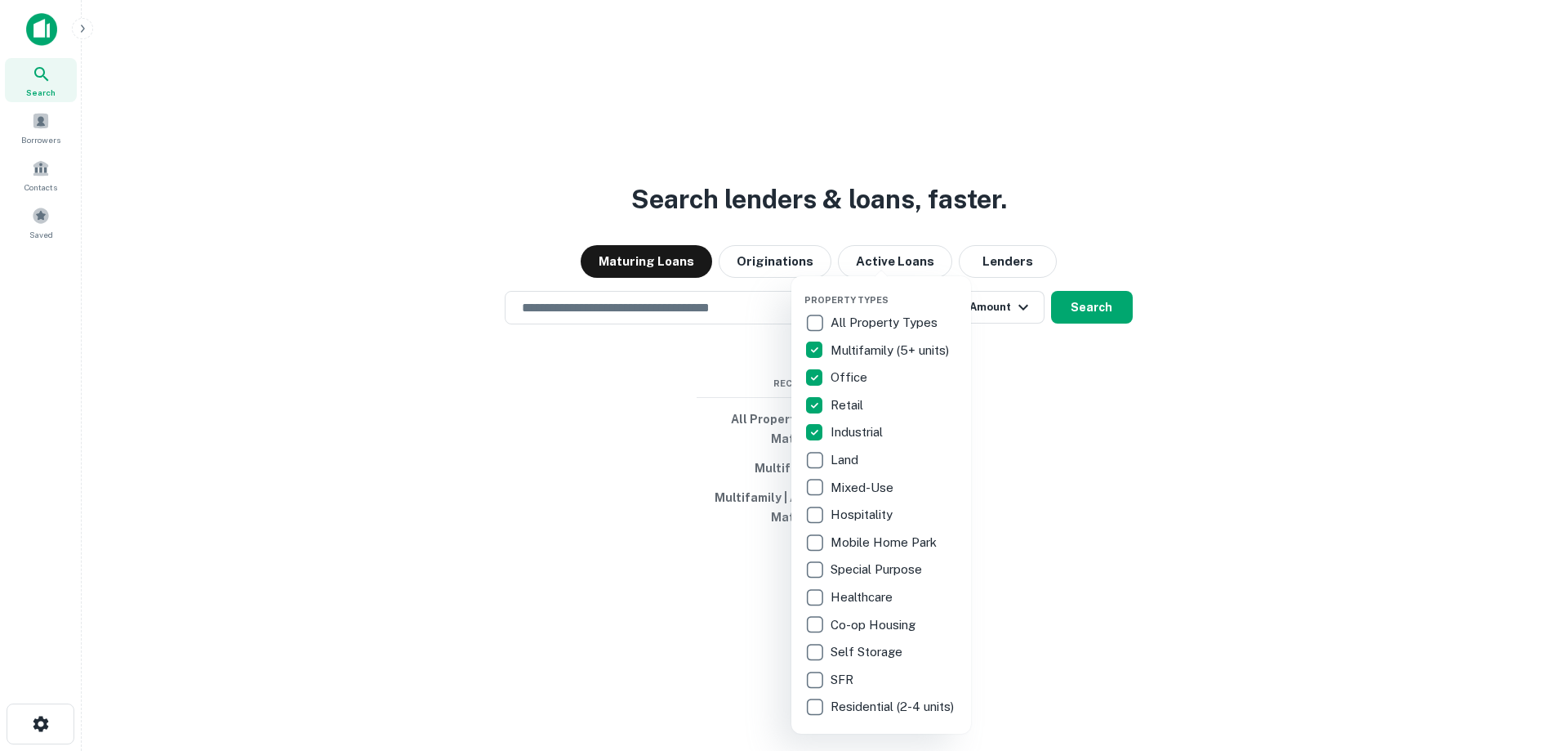
click at [1075, 378] on div at bounding box center [784, 375] width 1568 height 751
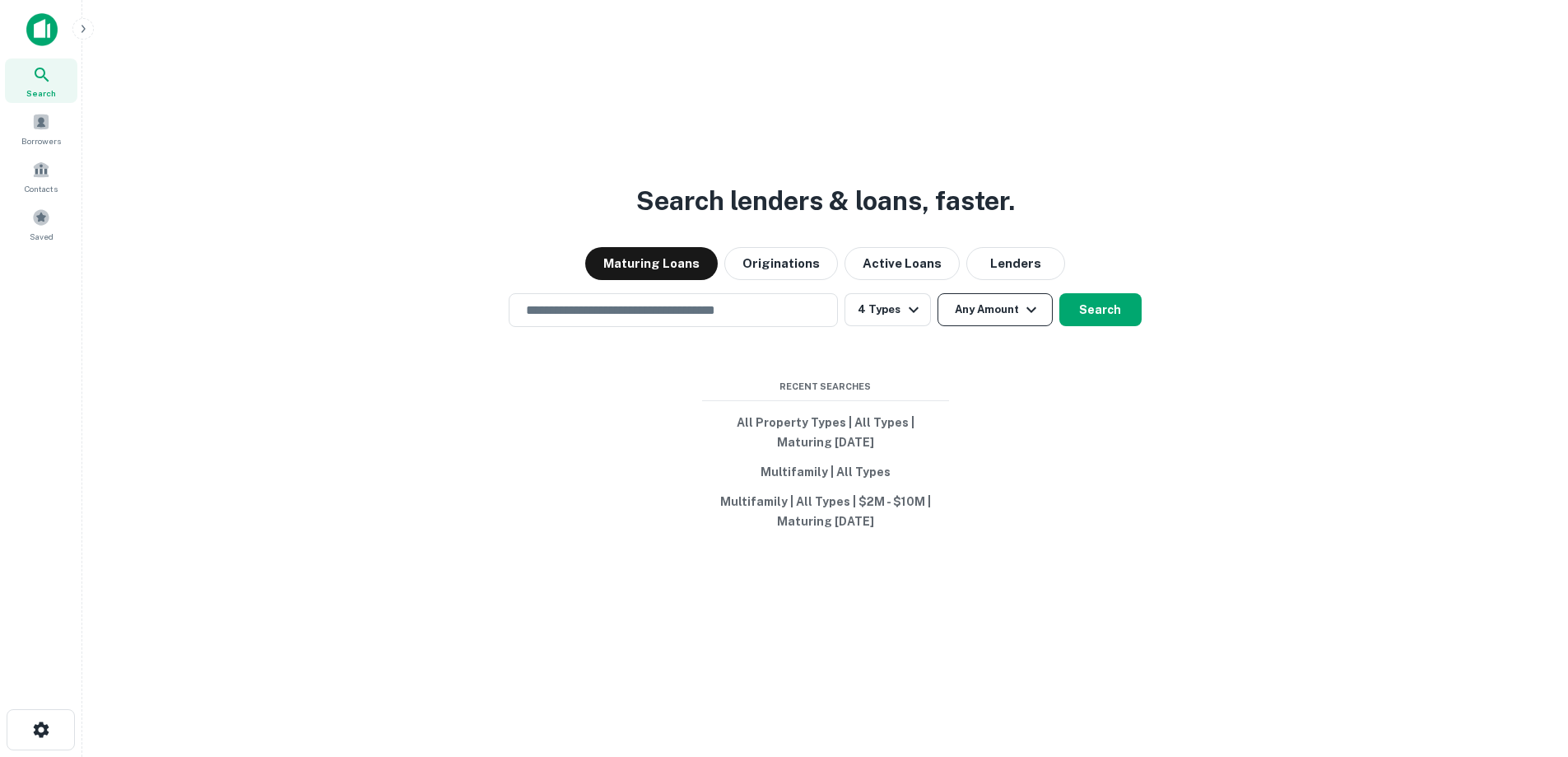
click at [979, 318] on button "Any Amount" at bounding box center [995, 309] width 115 height 33
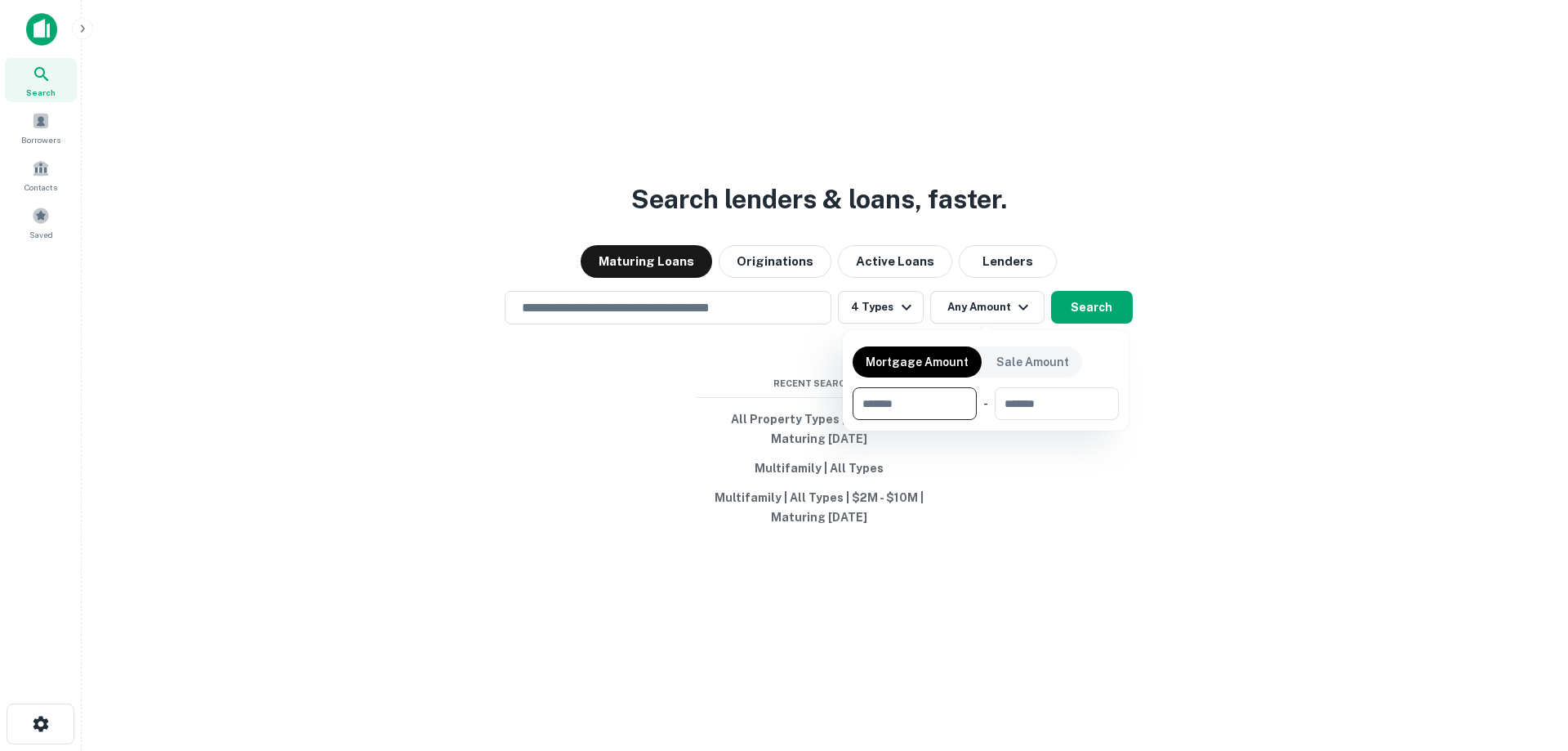
click at [944, 398] on input "number" at bounding box center [909, 404] width 113 height 33
type input "*******"
click at [1081, 403] on input "number" at bounding box center [1055, 404] width 105 height 33
type input "********"
click at [1087, 300] on div at bounding box center [784, 375] width 1568 height 751
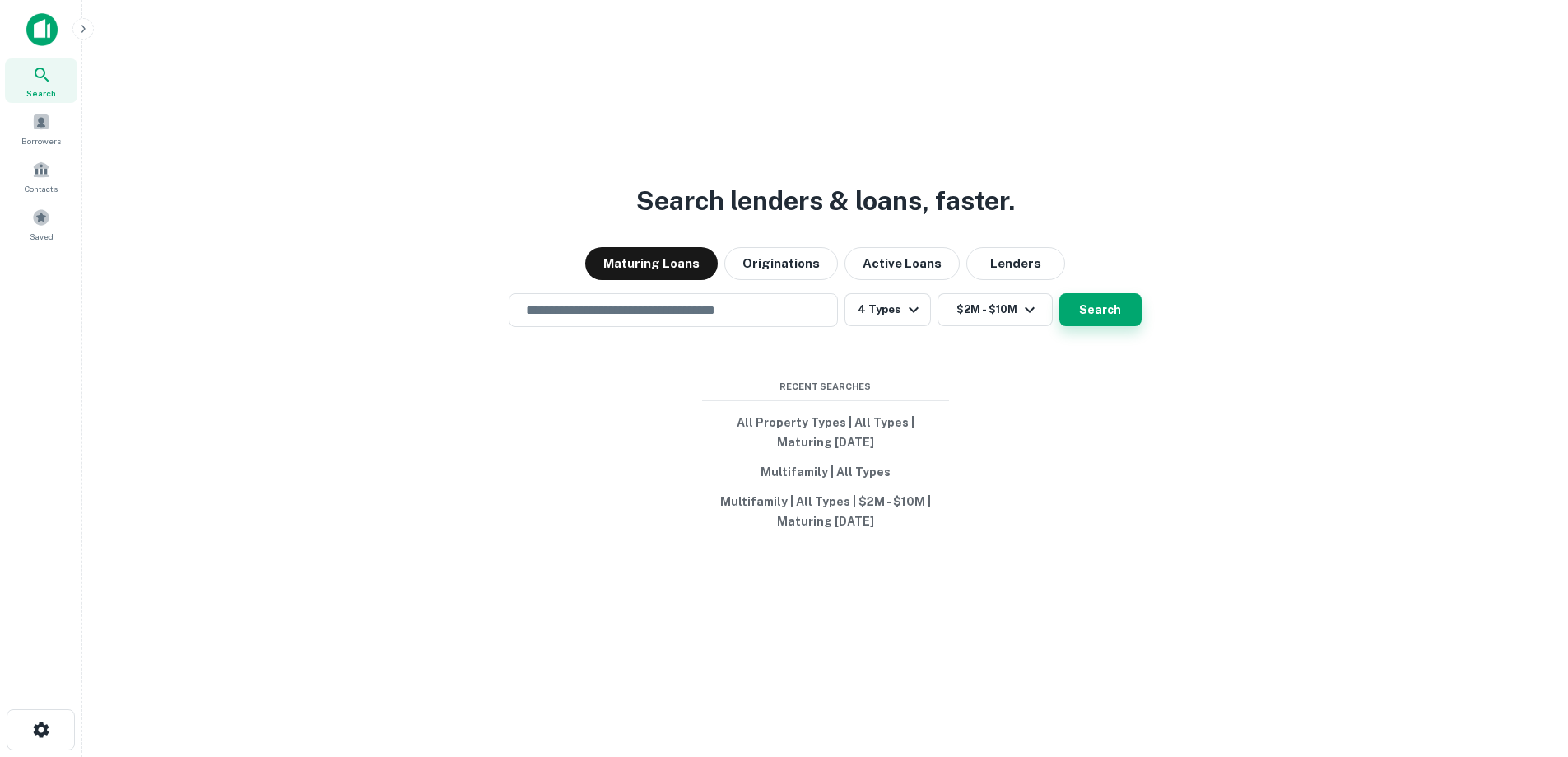
click at [1108, 307] on button "Search" at bounding box center [1100, 309] width 82 height 33
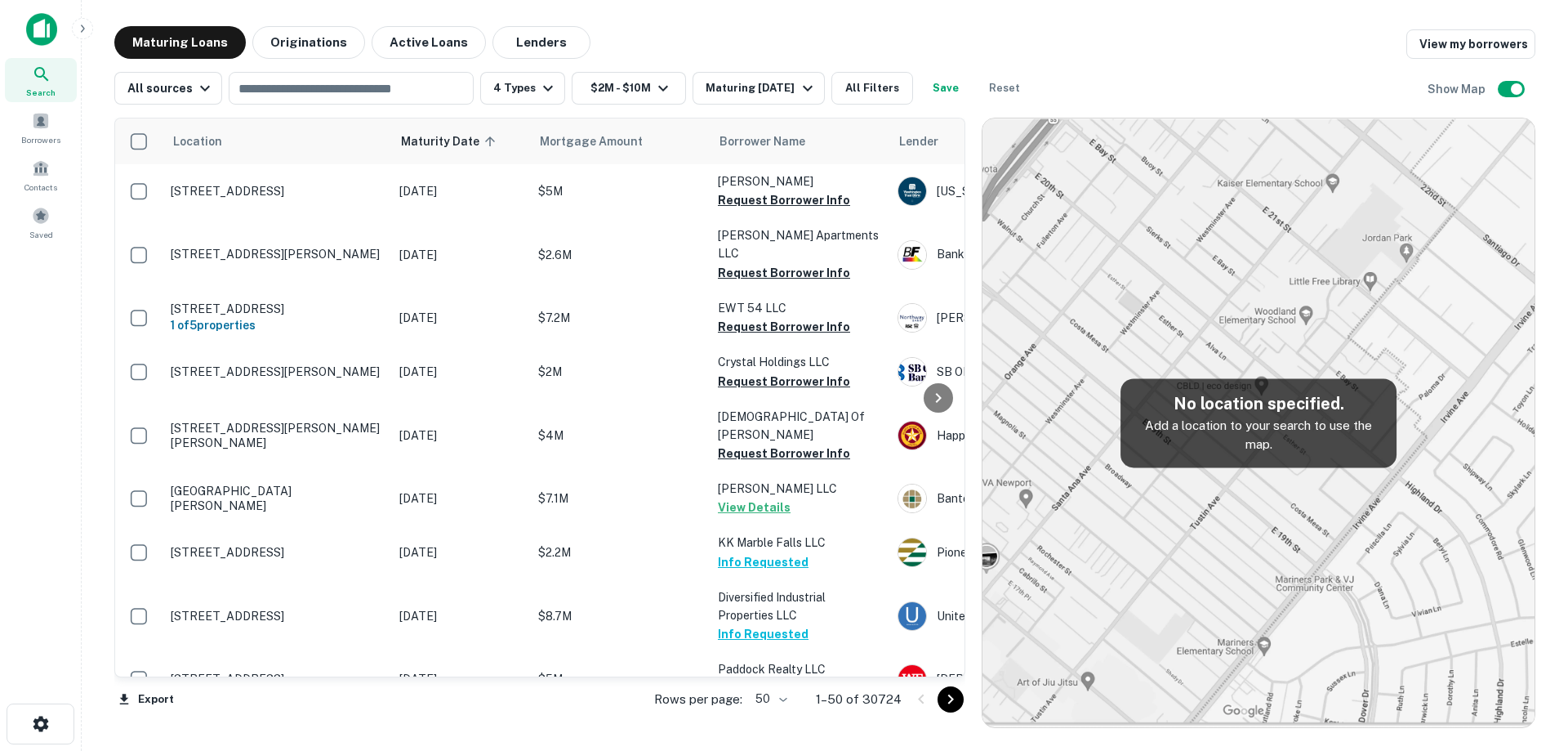
scroll to position [82, 0]
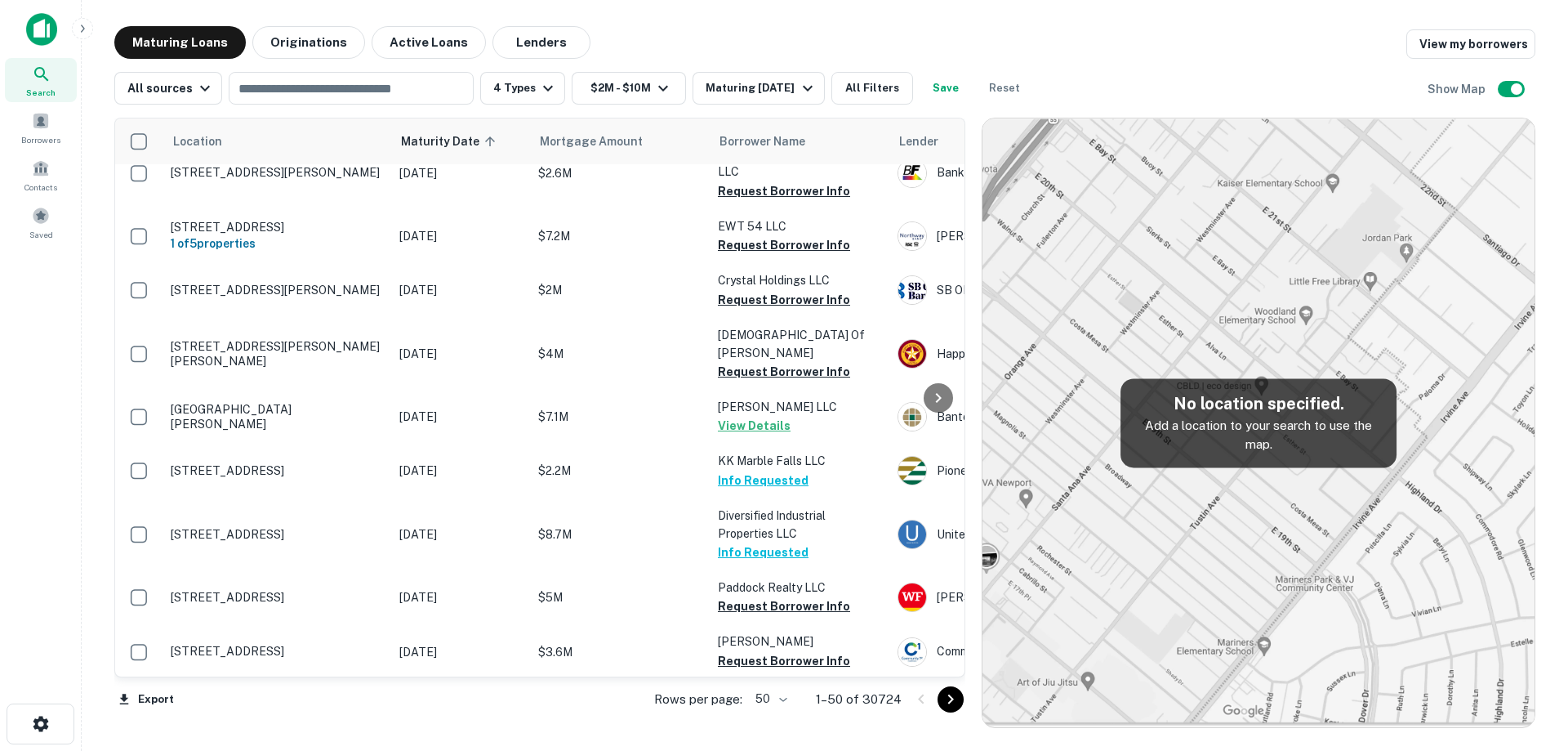
click at [752, 108] on div "Location Maturity Date sorted ascending Mortgage Amount Borrower Name Lender Pu…" at bounding box center [824, 417] width 1420 height 624
click at [757, 85] on div "Maturing [DATE]" at bounding box center [761, 88] width 111 height 19
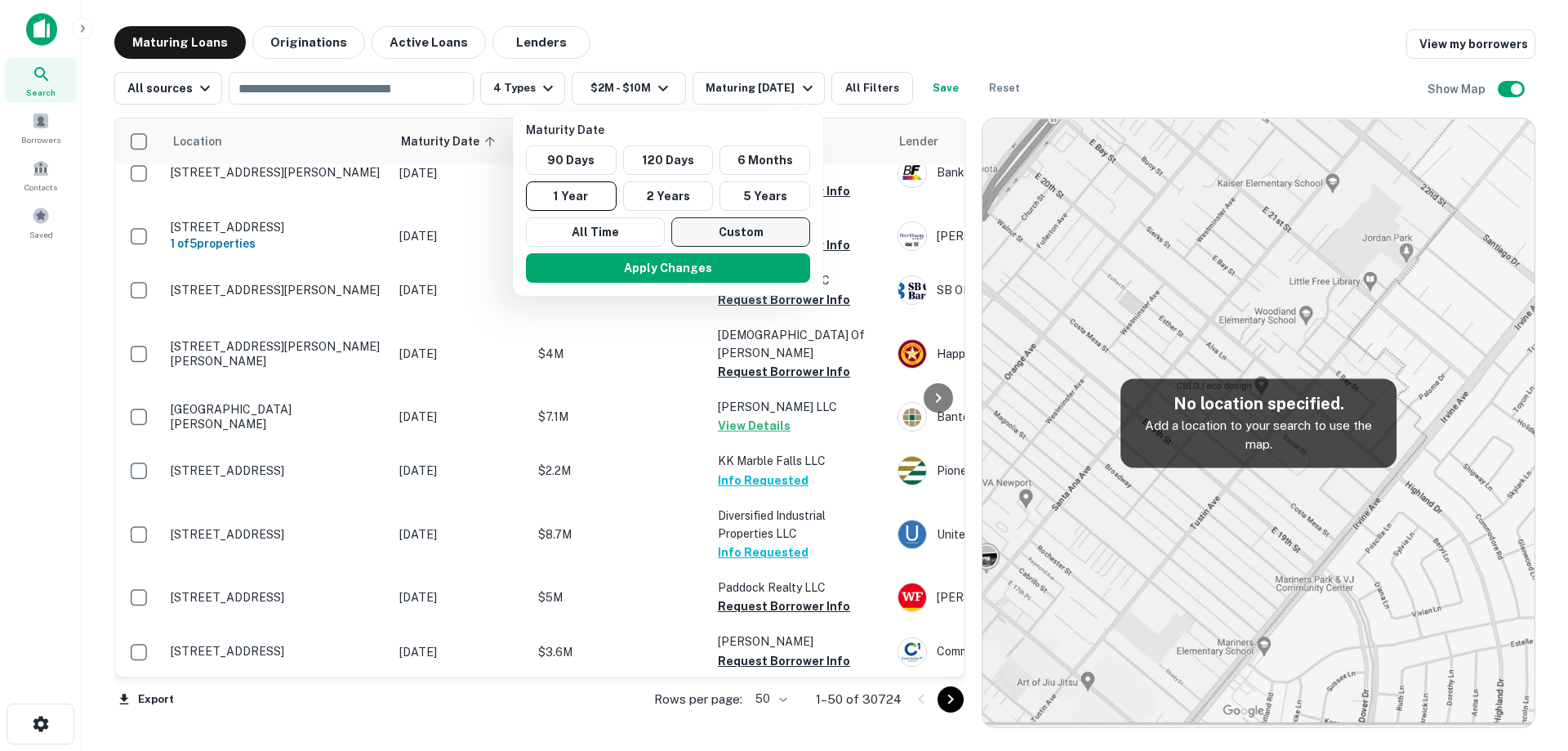
click at [754, 229] on button "Custom" at bounding box center [740, 232] width 139 height 29
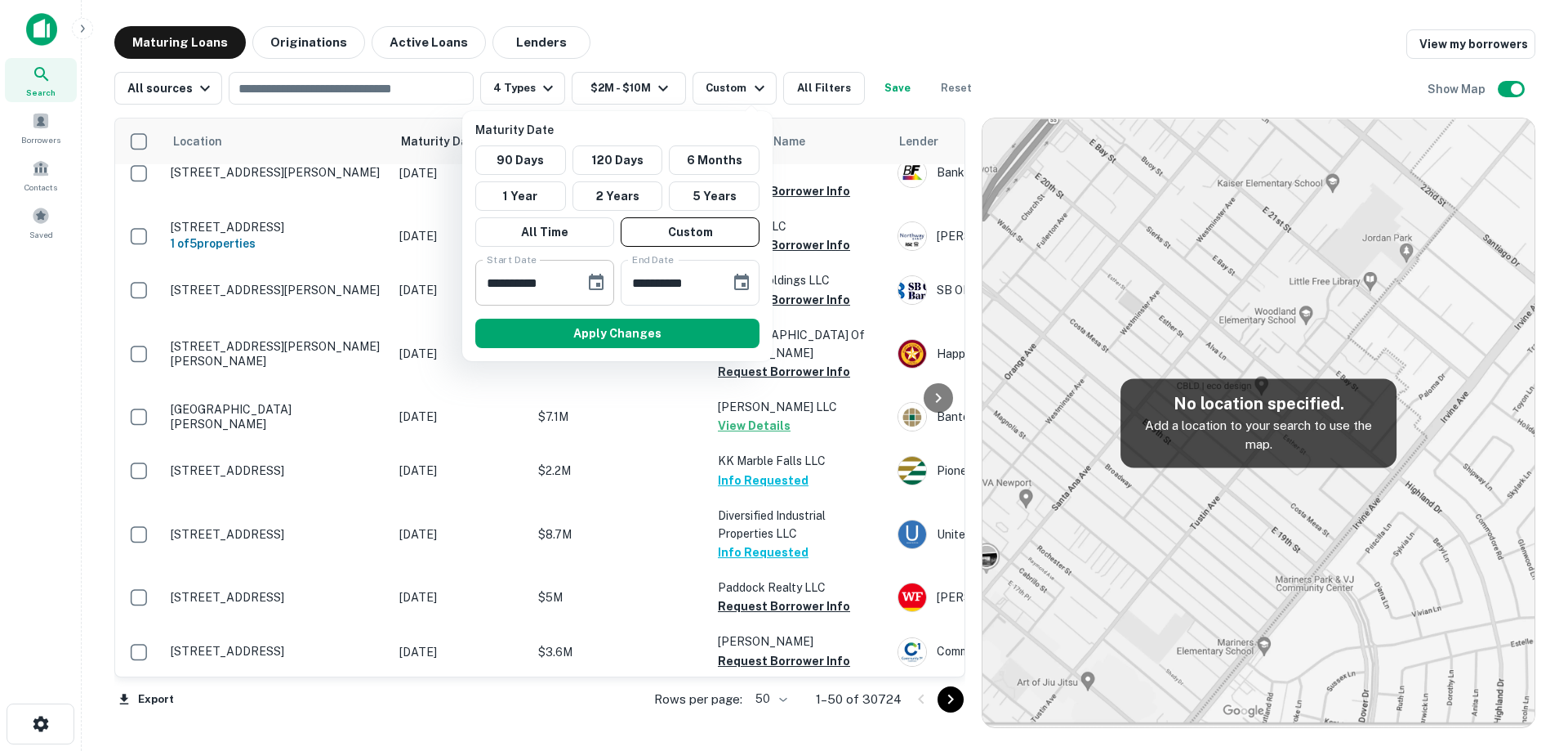
click at [606, 286] on button "Choose date, selected date is Feb 26, 2025" at bounding box center [596, 283] width 33 height 33
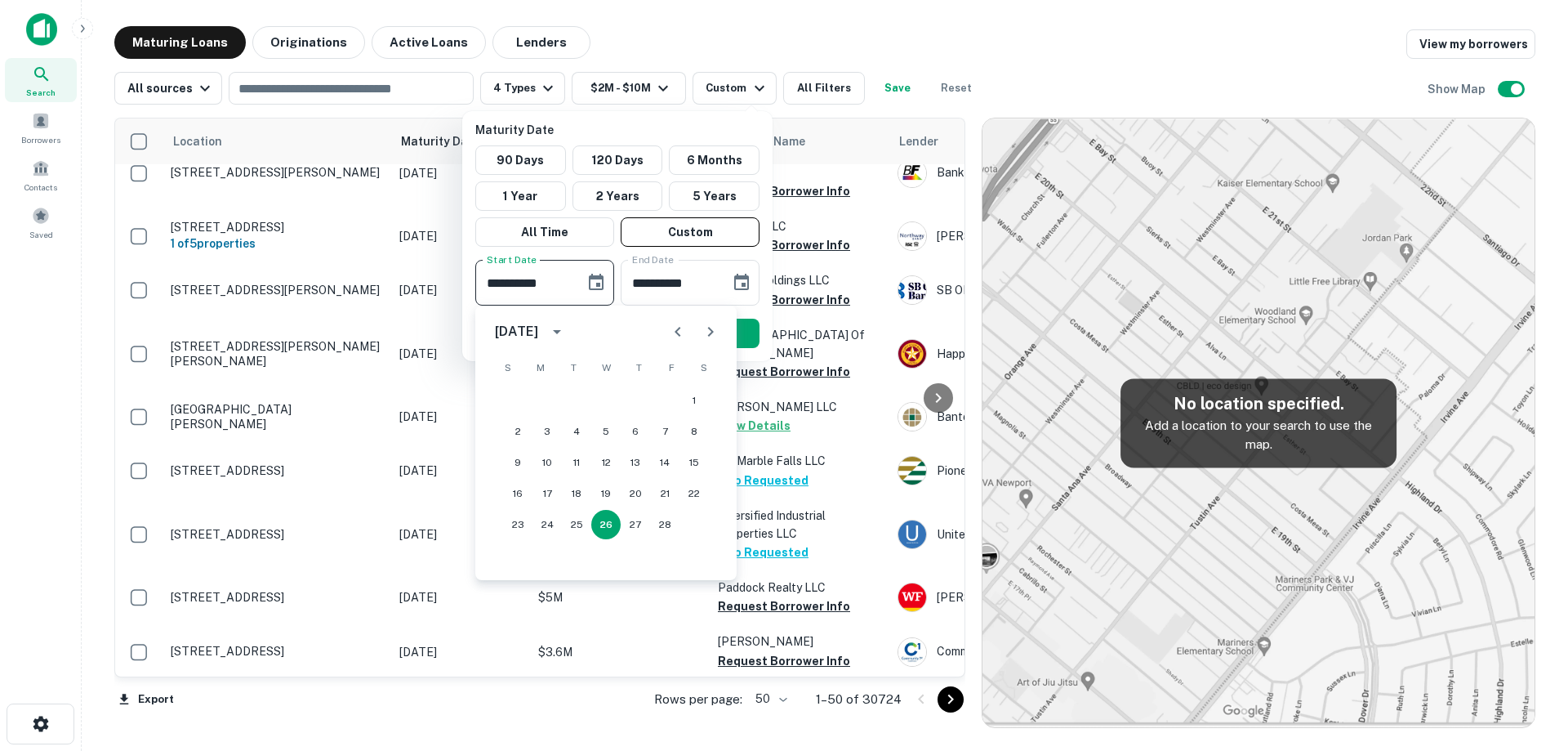
click at [712, 336] on icon "Next month" at bounding box center [711, 331] width 19 height 19
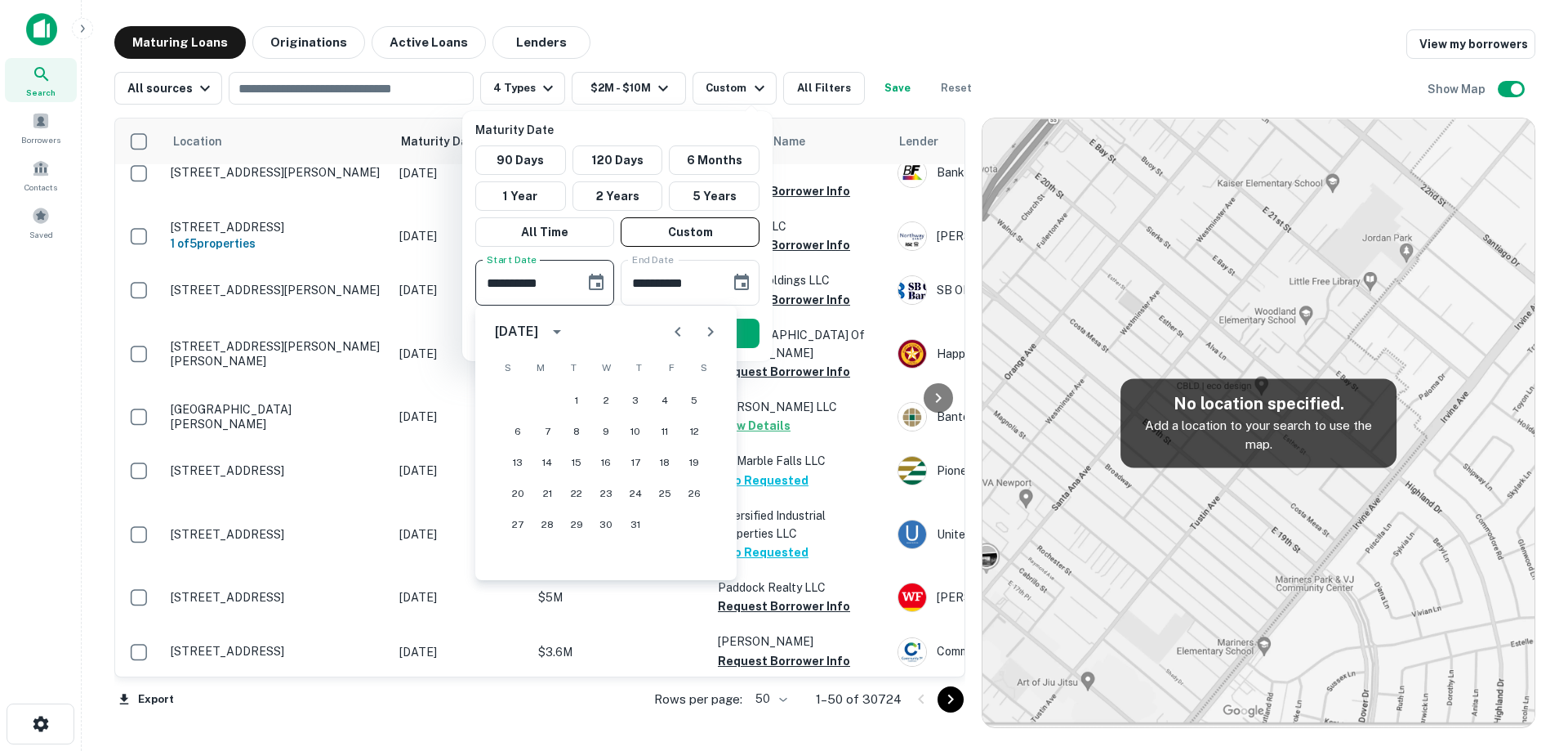
click at [712, 336] on icon "Next month" at bounding box center [711, 331] width 19 height 19
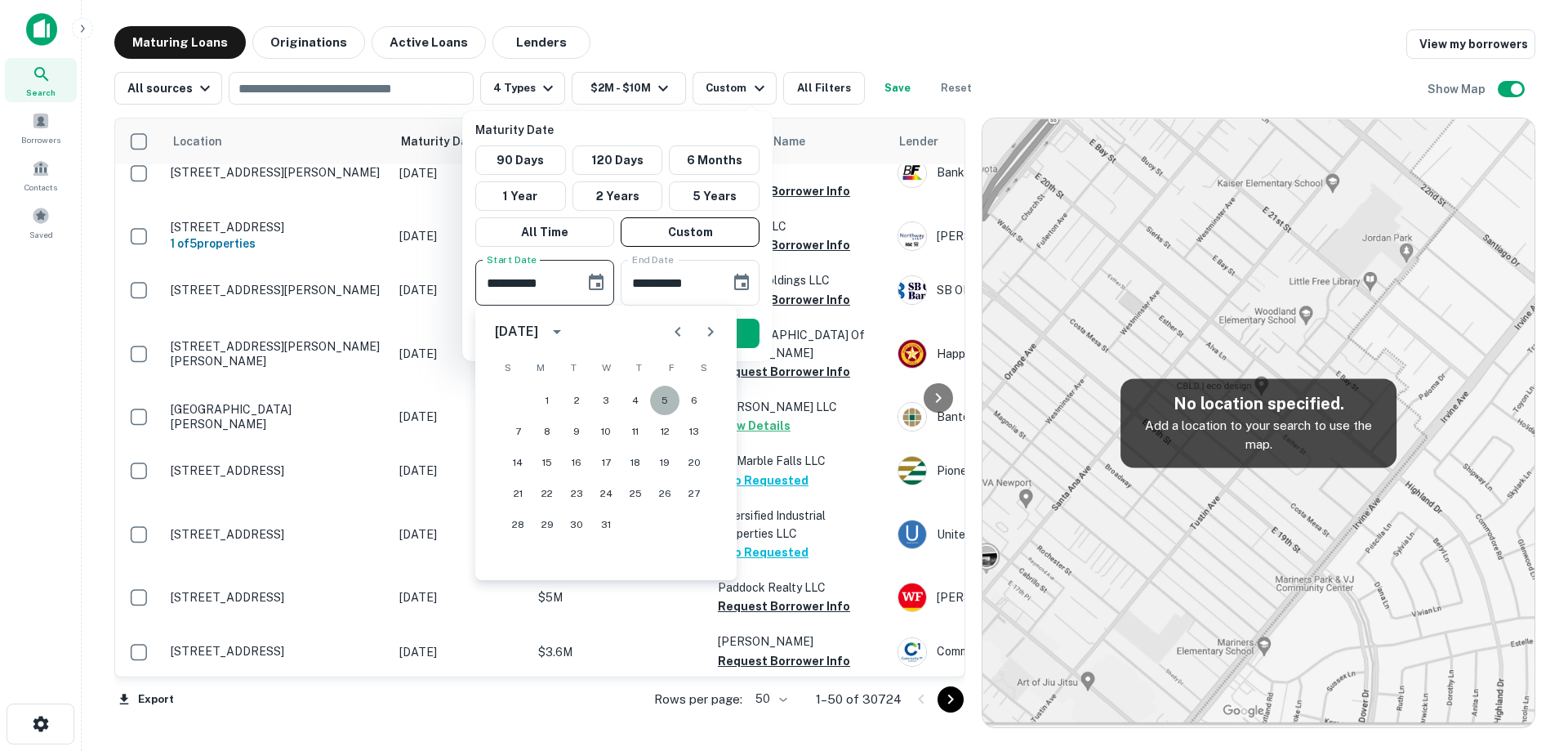
click at [660, 403] on button "5" at bounding box center [664, 400] width 29 height 29
type input "**********"
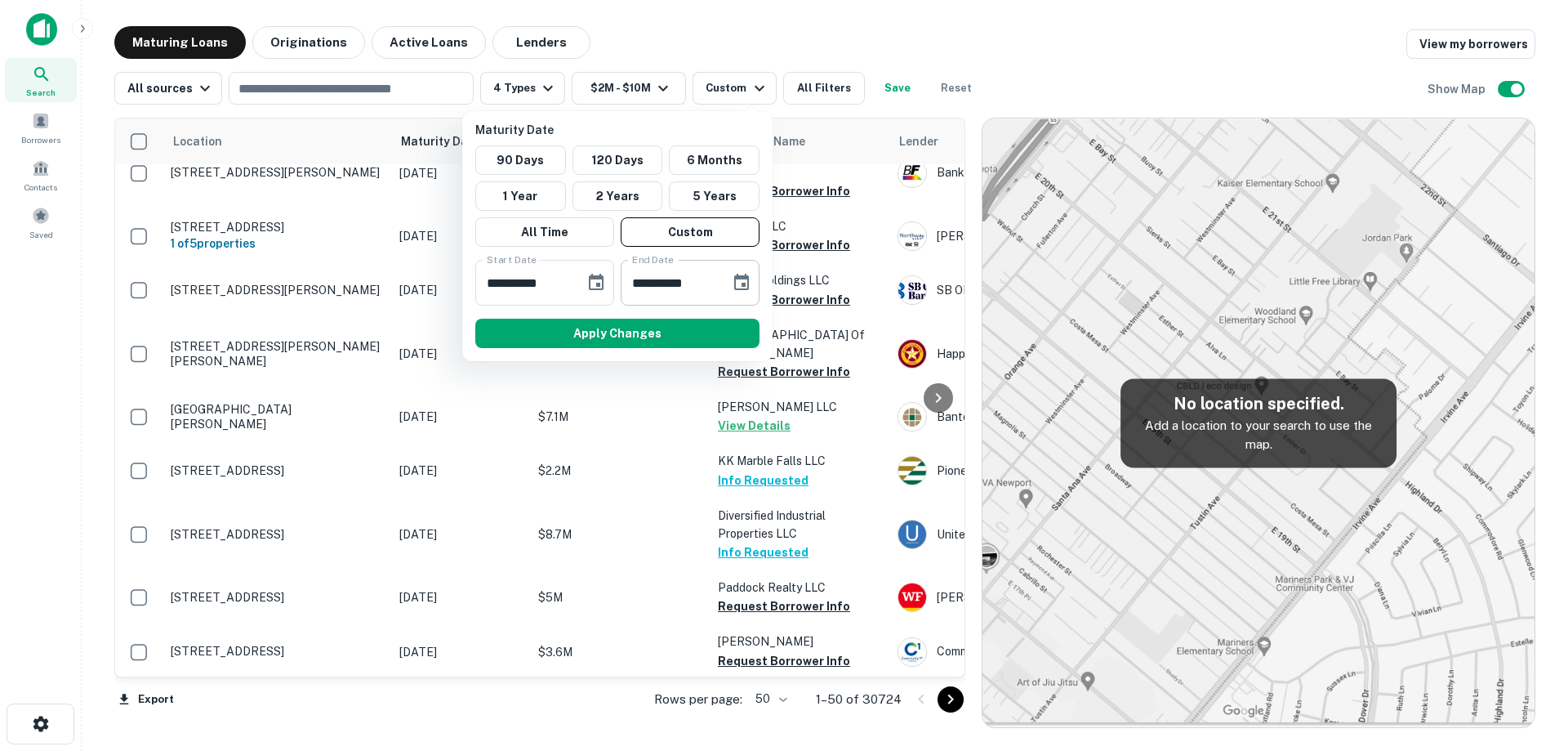
click at [742, 283] on icon "Choose date, selected date is Aug 25, 2025" at bounding box center [741, 282] width 15 height 17
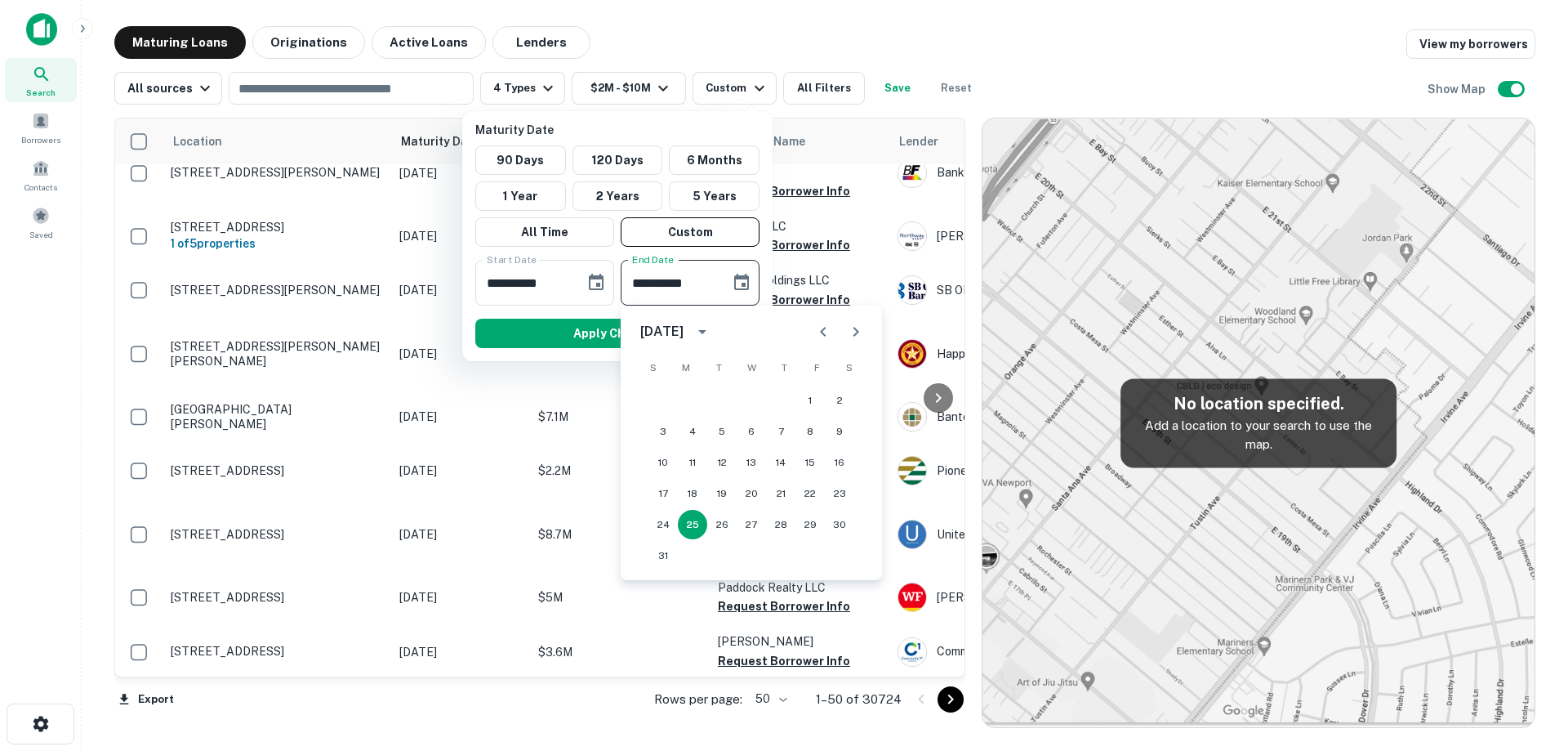
click at [850, 343] on button "Next month" at bounding box center [856, 332] width 33 height 33
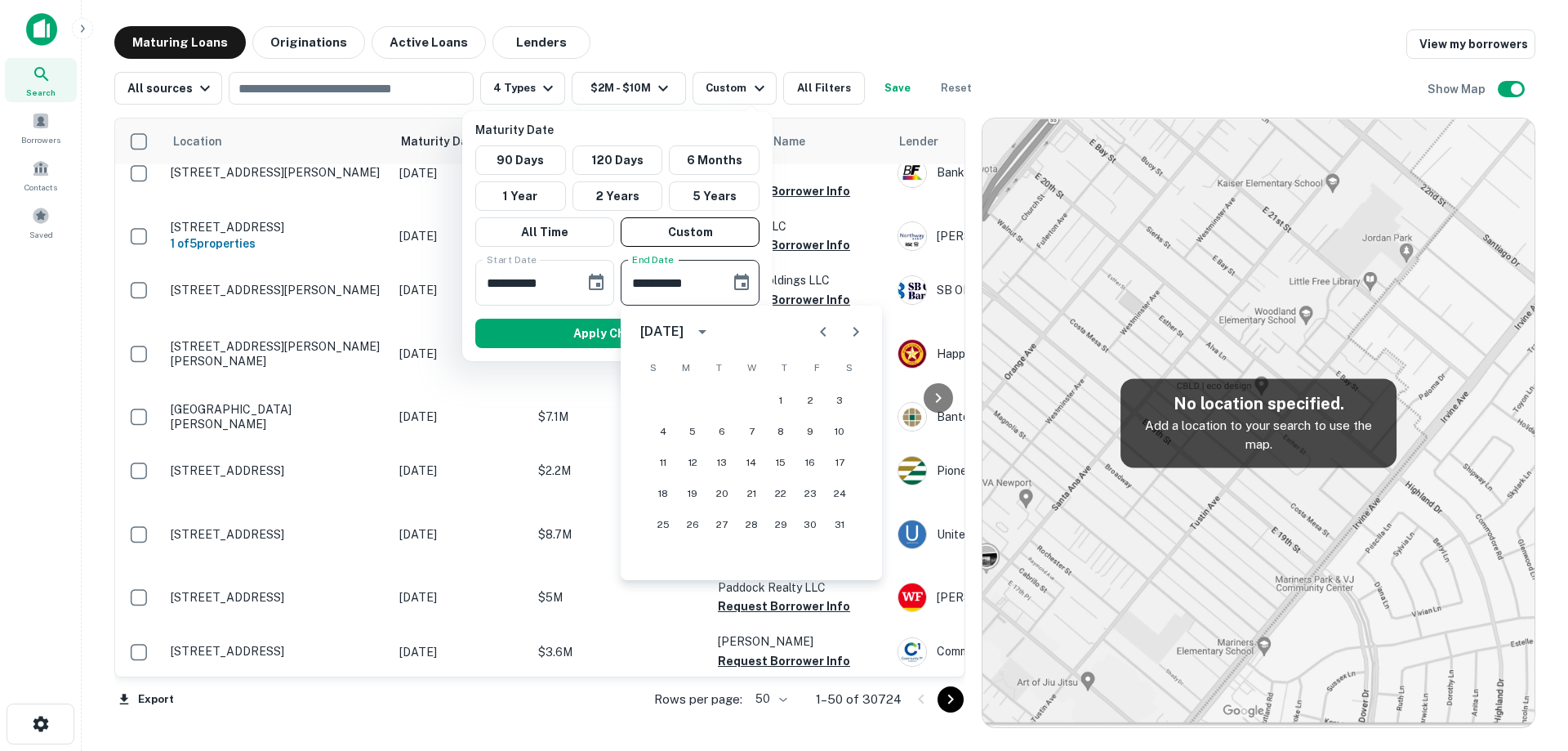
click at [834, 341] on button "Previous month" at bounding box center [823, 332] width 33 height 33
click at [748, 520] on button "31" at bounding box center [751, 525] width 29 height 29
type input "**********"
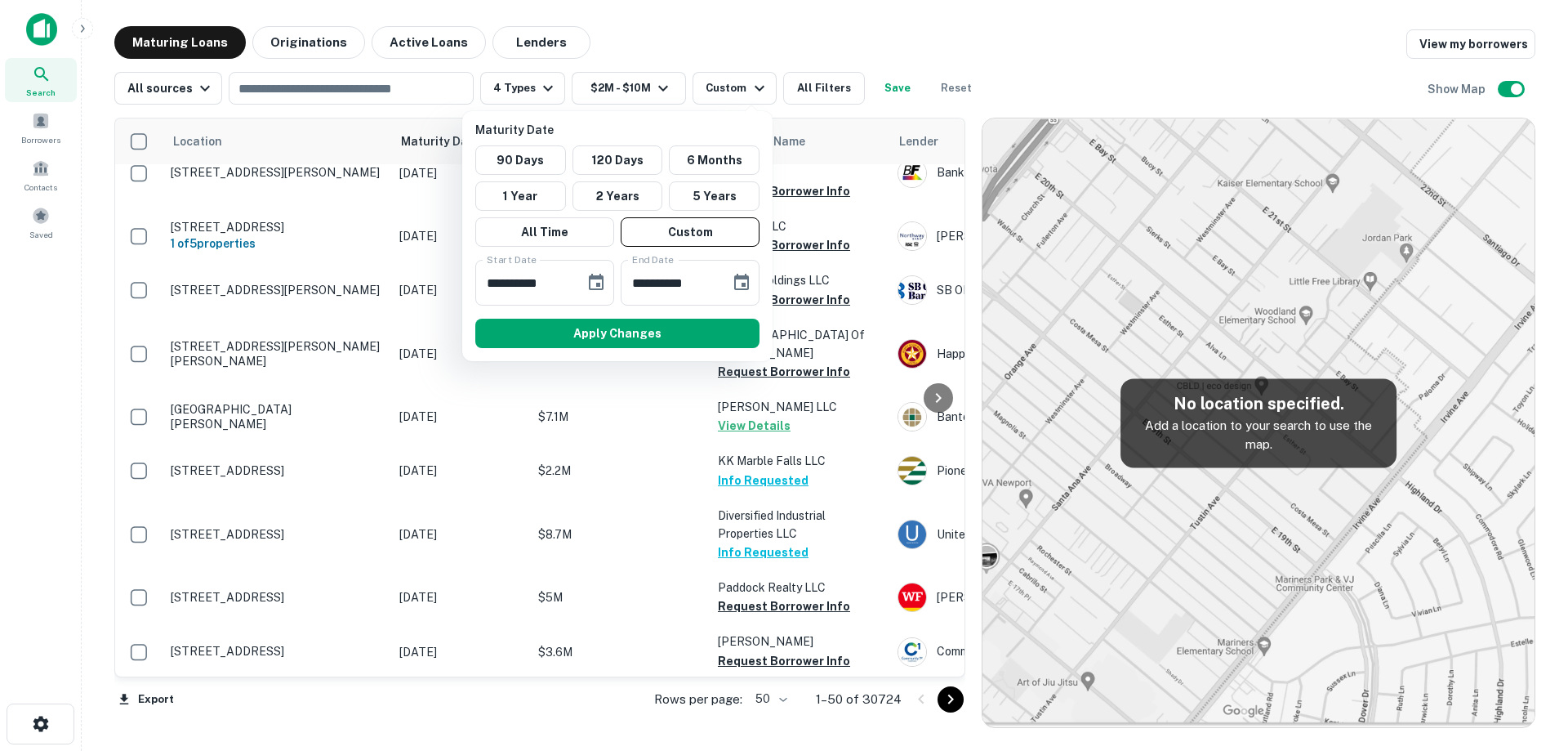
click at [703, 316] on div "Apply Changes" at bounding box center [617, 333] width 297 height 43
click at [701, 330] on button "Apply Changes" at bounding box center [617, 333] width 284 height 29
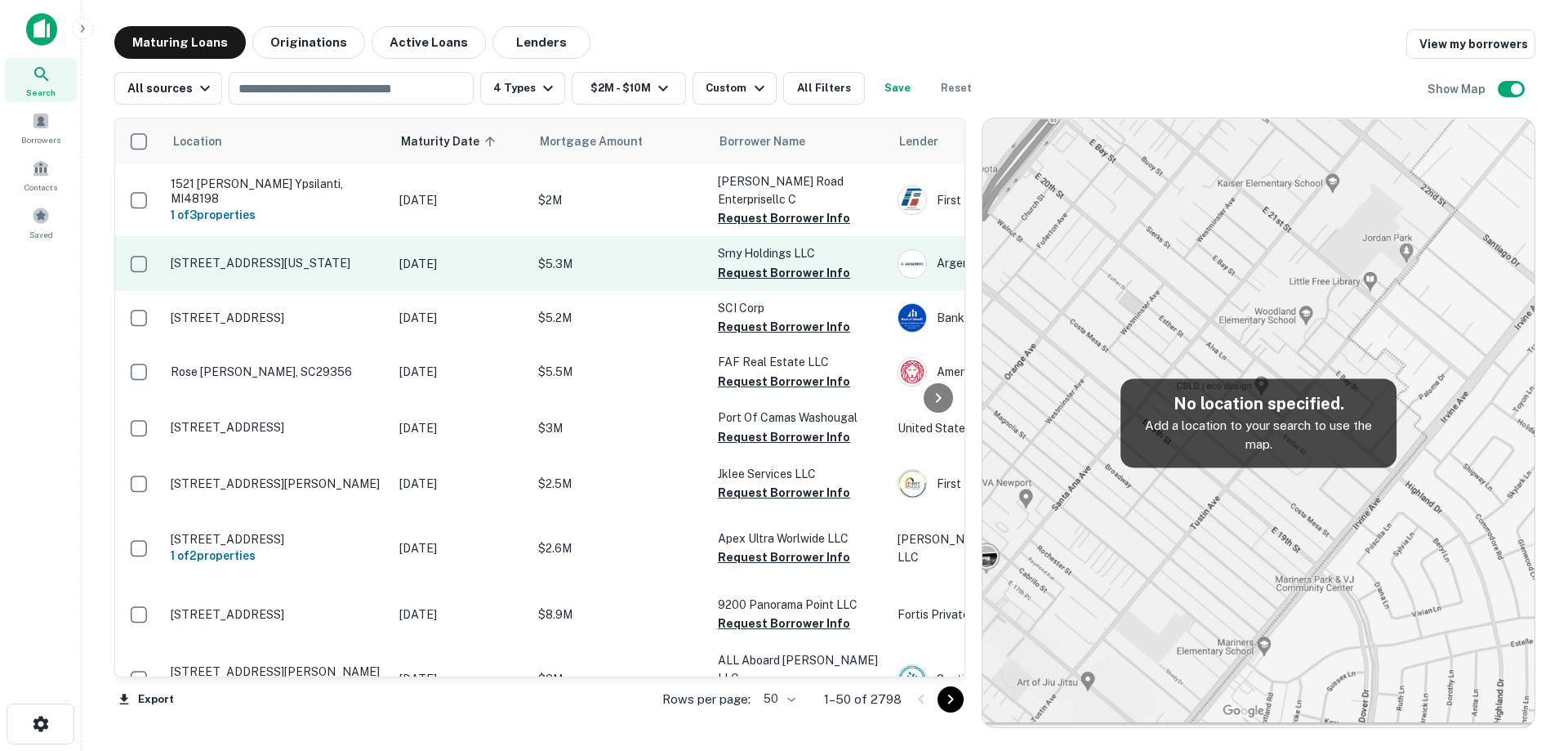
click at [365, 254] on td "[STREET_ADDRESS][US_STATE]" at bounding box center [276, 263] width 228 height 54
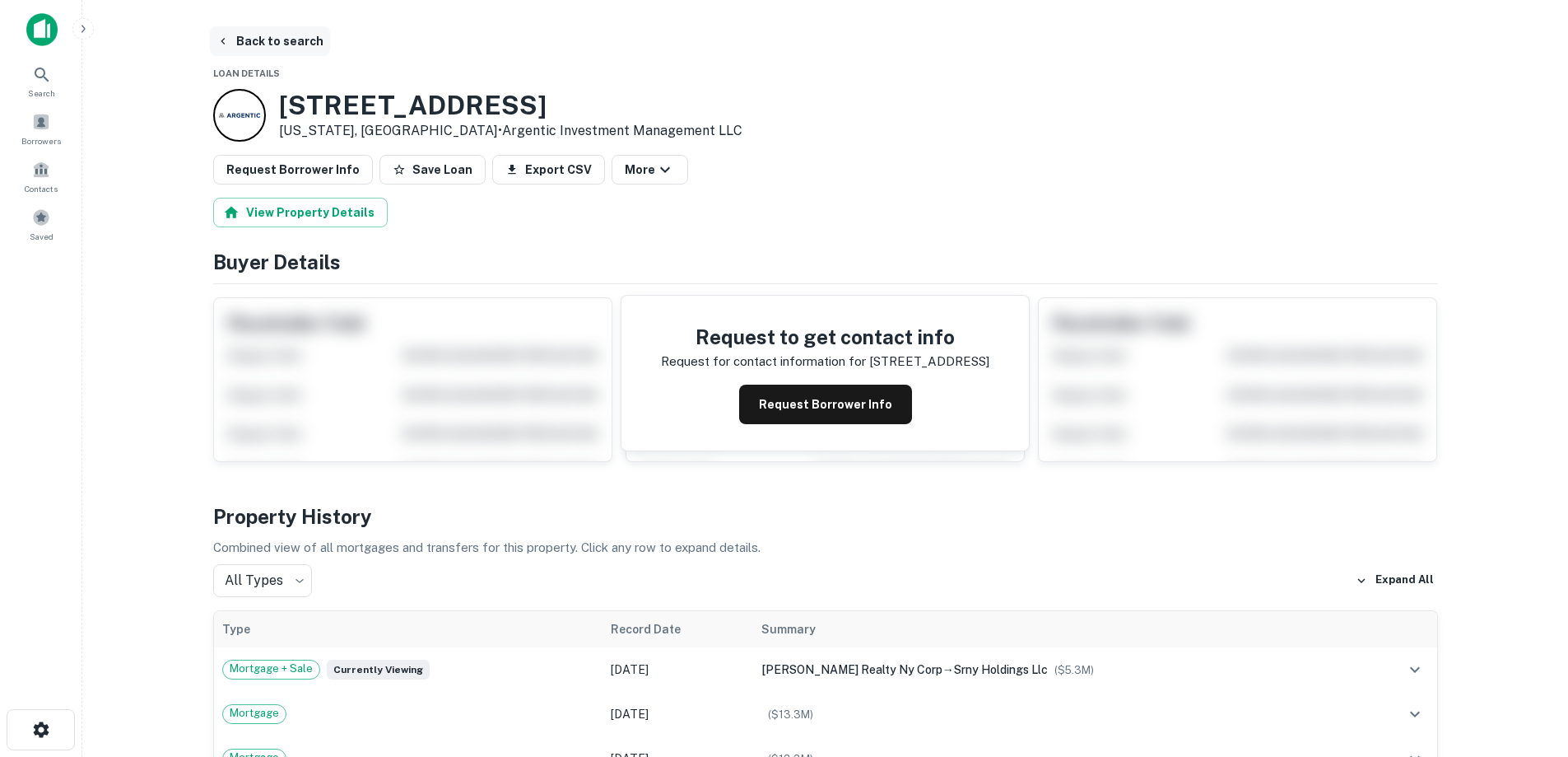
click at [252, 38] on button "Back to search" at bounding box center [269, 41] width 120 height 29
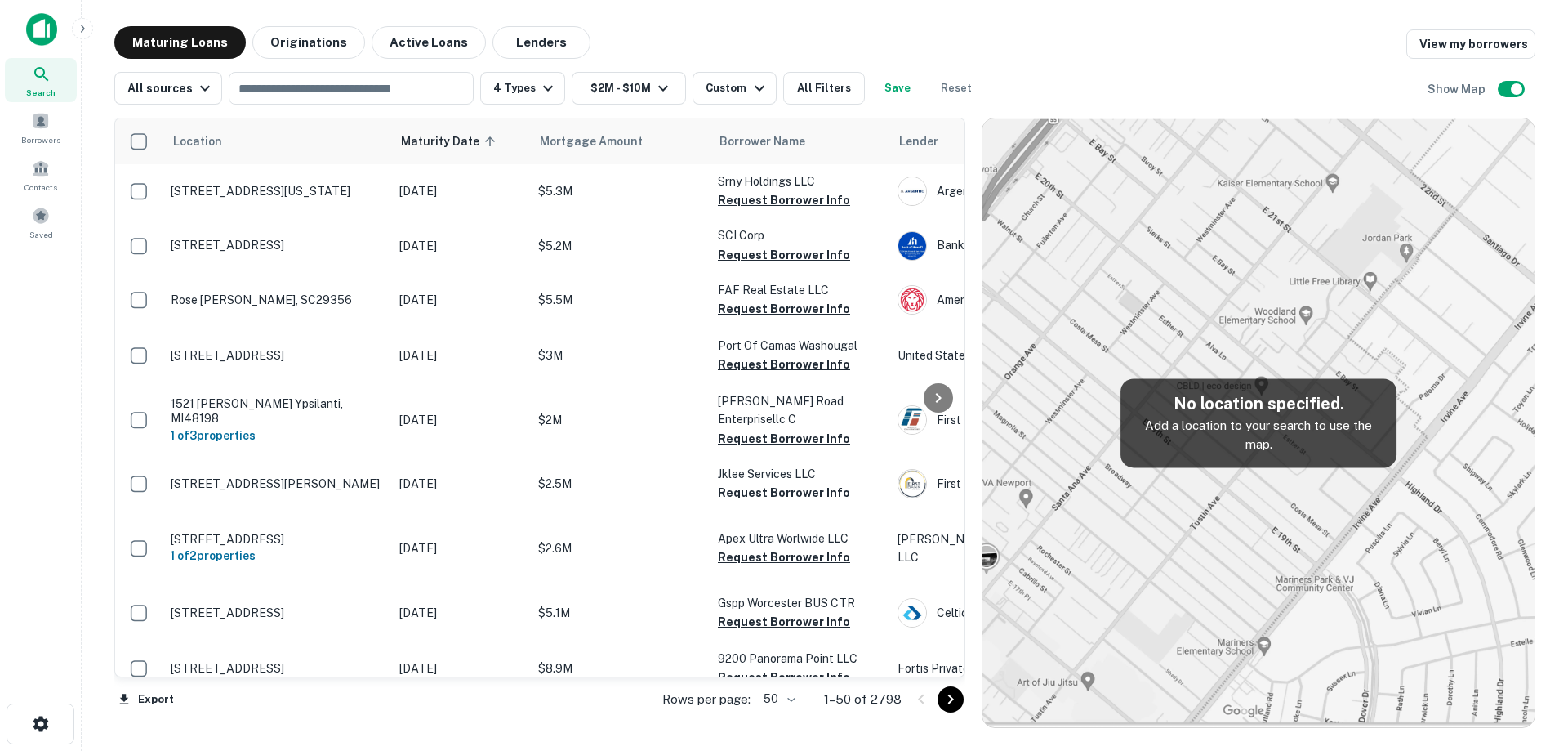
click at [1018, 63] on div "All sources ​ 4 Types $2M - $10M Custom All Filters Save Reset Show Map" at bounding box center [824, 82] width 1420 height 46
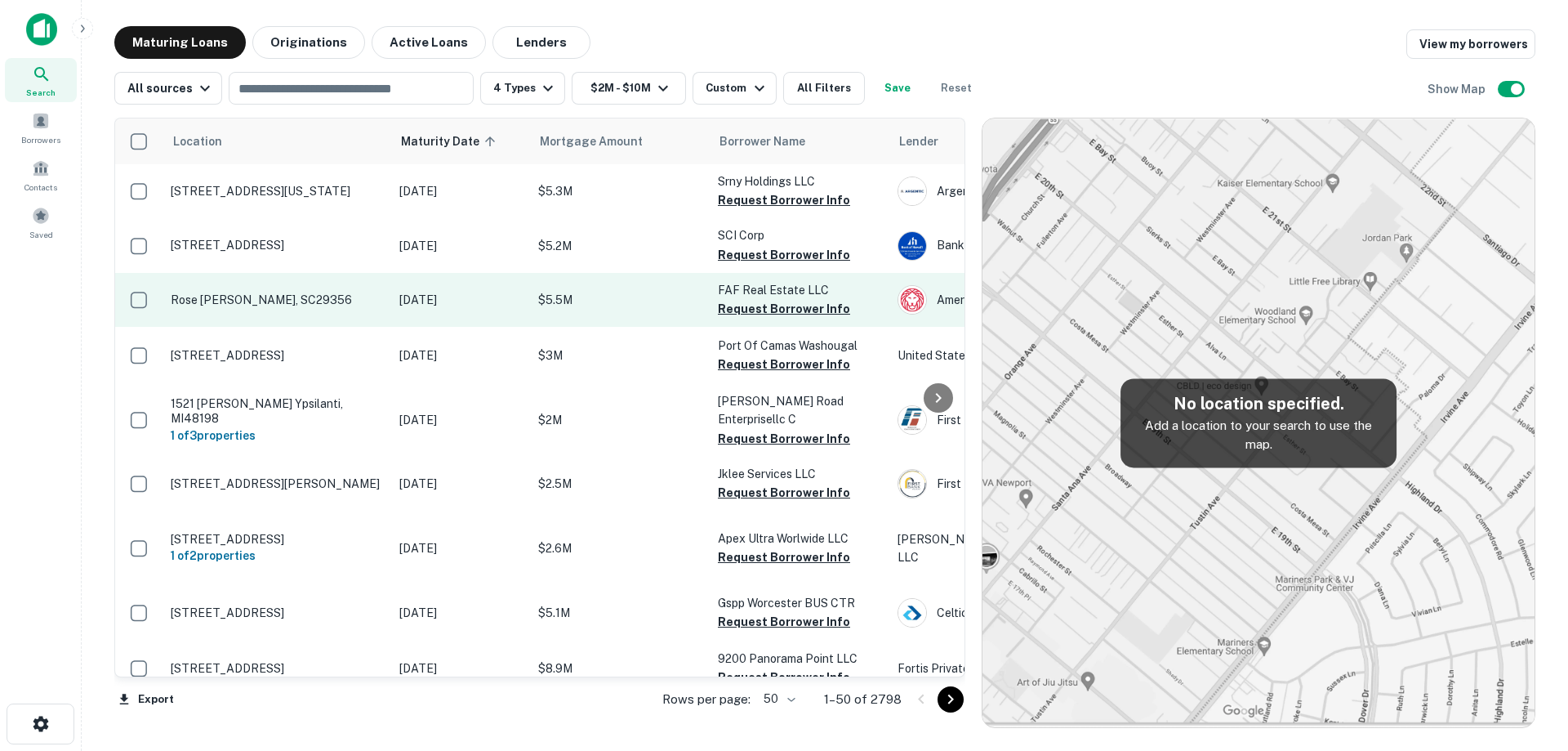
click at [369, 300] on p "Rose [PERSON_NAME], SC29356" at bounding box center [277, 299] width 213 height 15
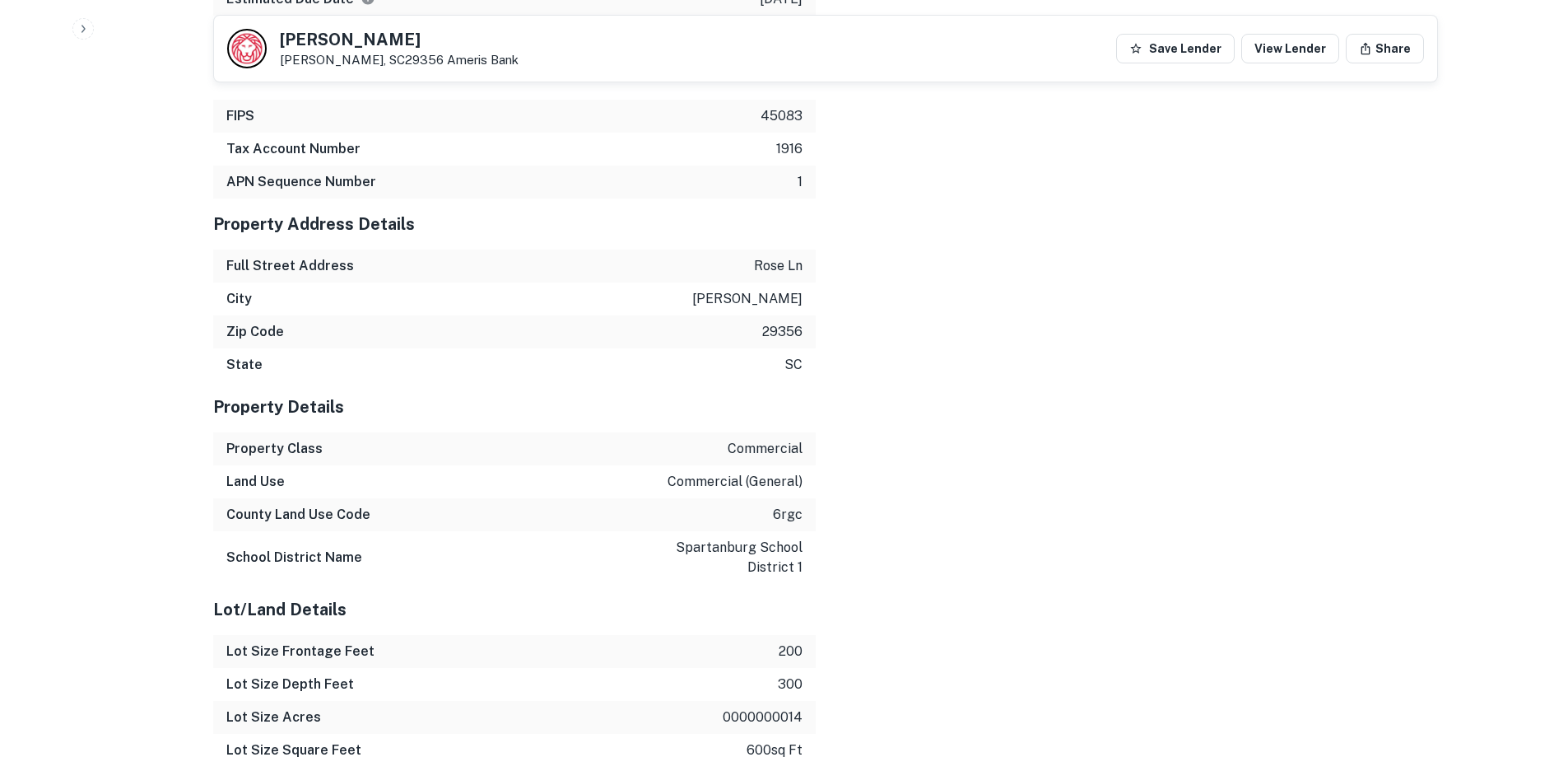
scroll to position [1318, 0]
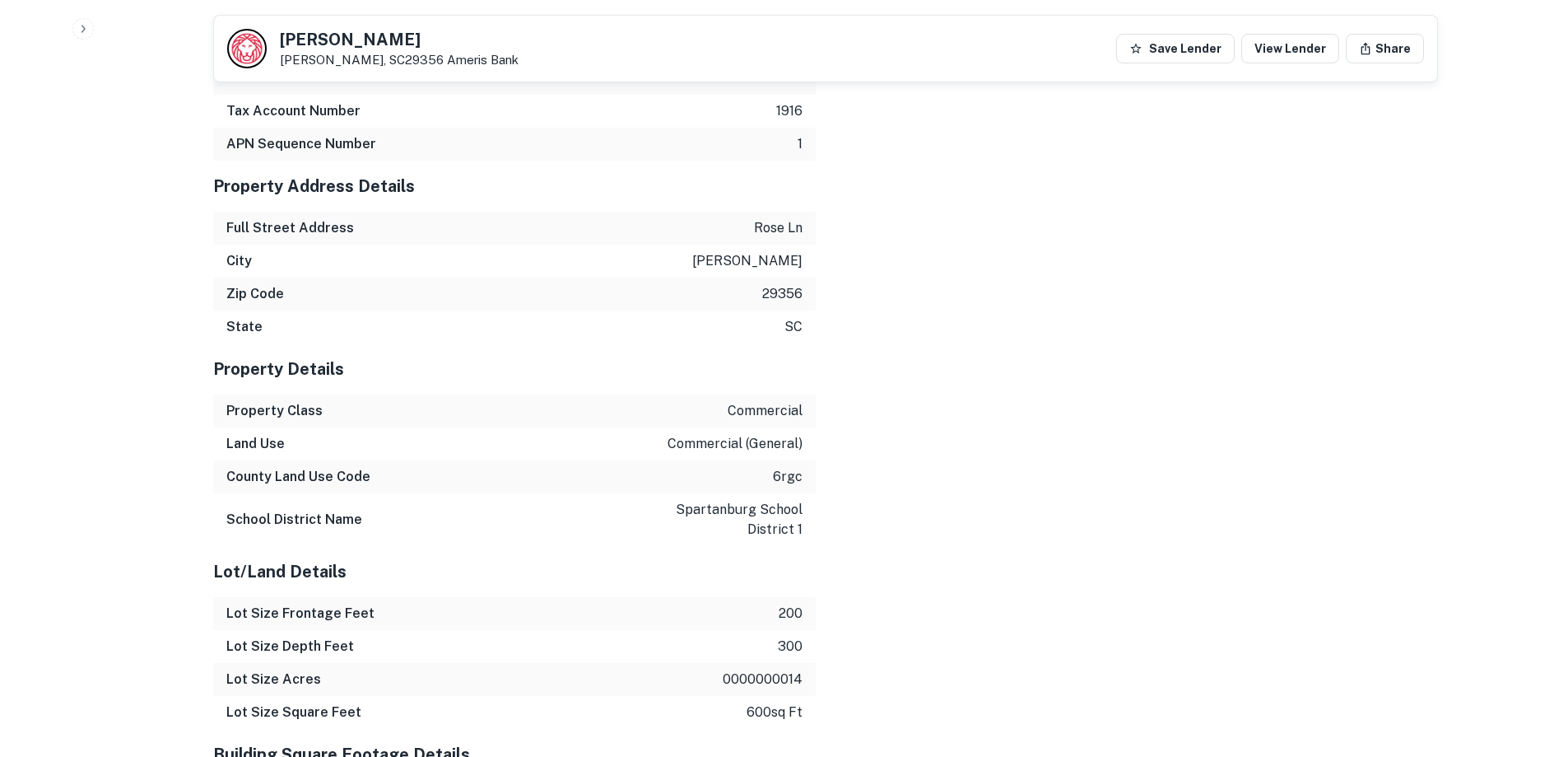
click at [768, 235] on p "rose ln" at bounding box center [778, 228] width 49 height 20
click at [768, 234] on p "rose ln" at bounding box center [778, 228] width 49 height 20
copy p "rose ln"
click at [767, 266] on p "landrum" at bounding box center [747, 261] width 111 height 20
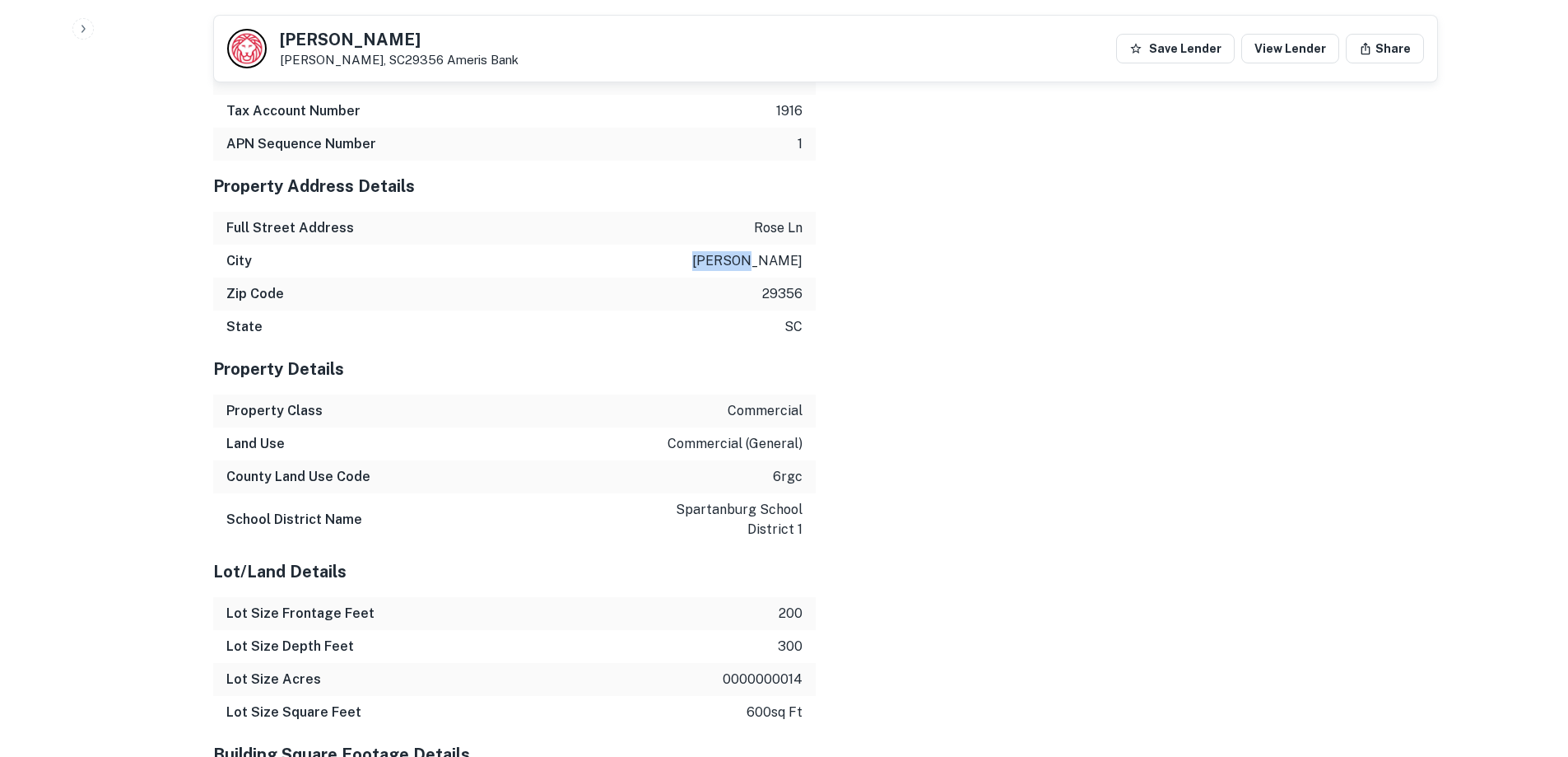
click at [767, 266] on p "landrum" at bounding box center [747, 261] width 111 height 20
copy p "landrum"
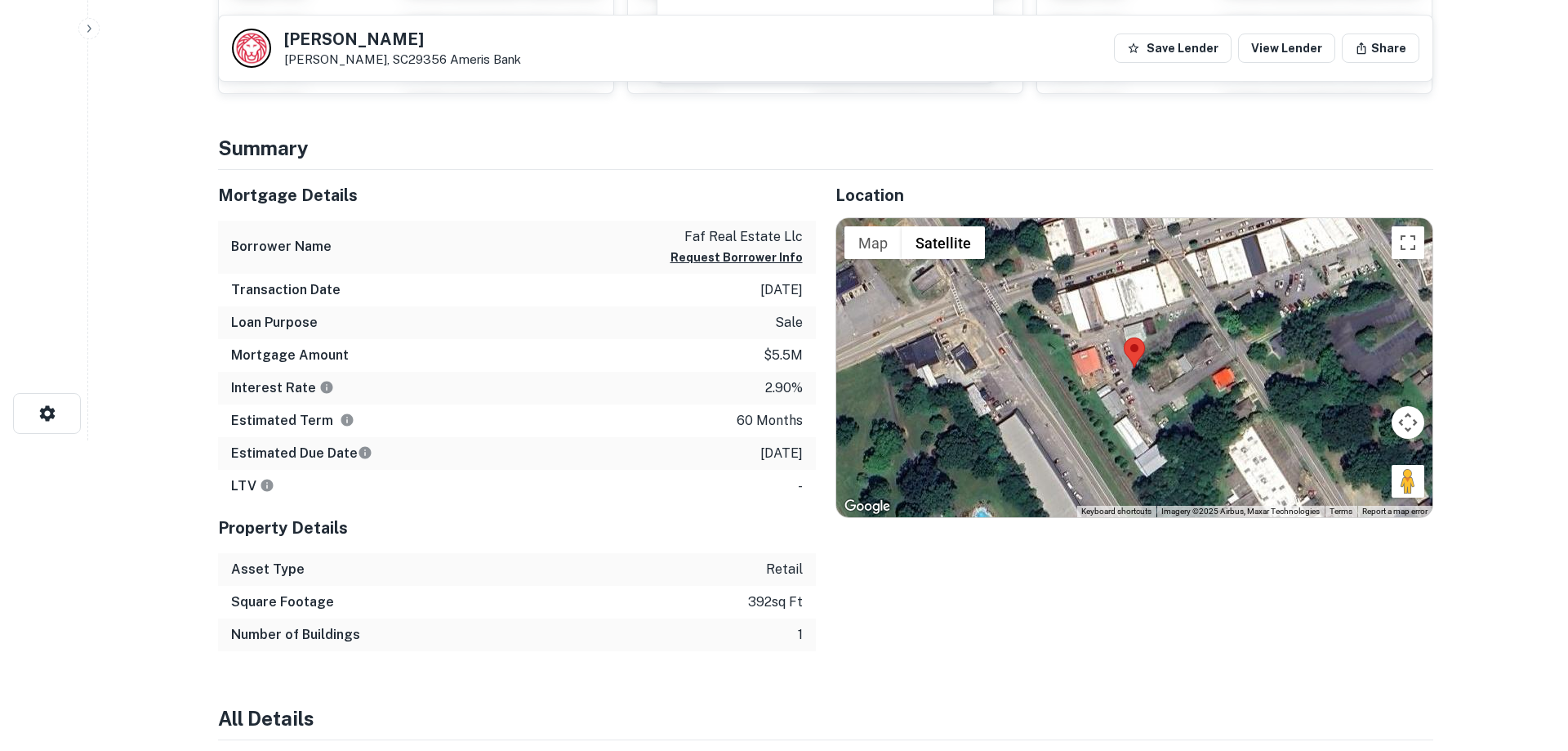
scroll to position [0, 0]
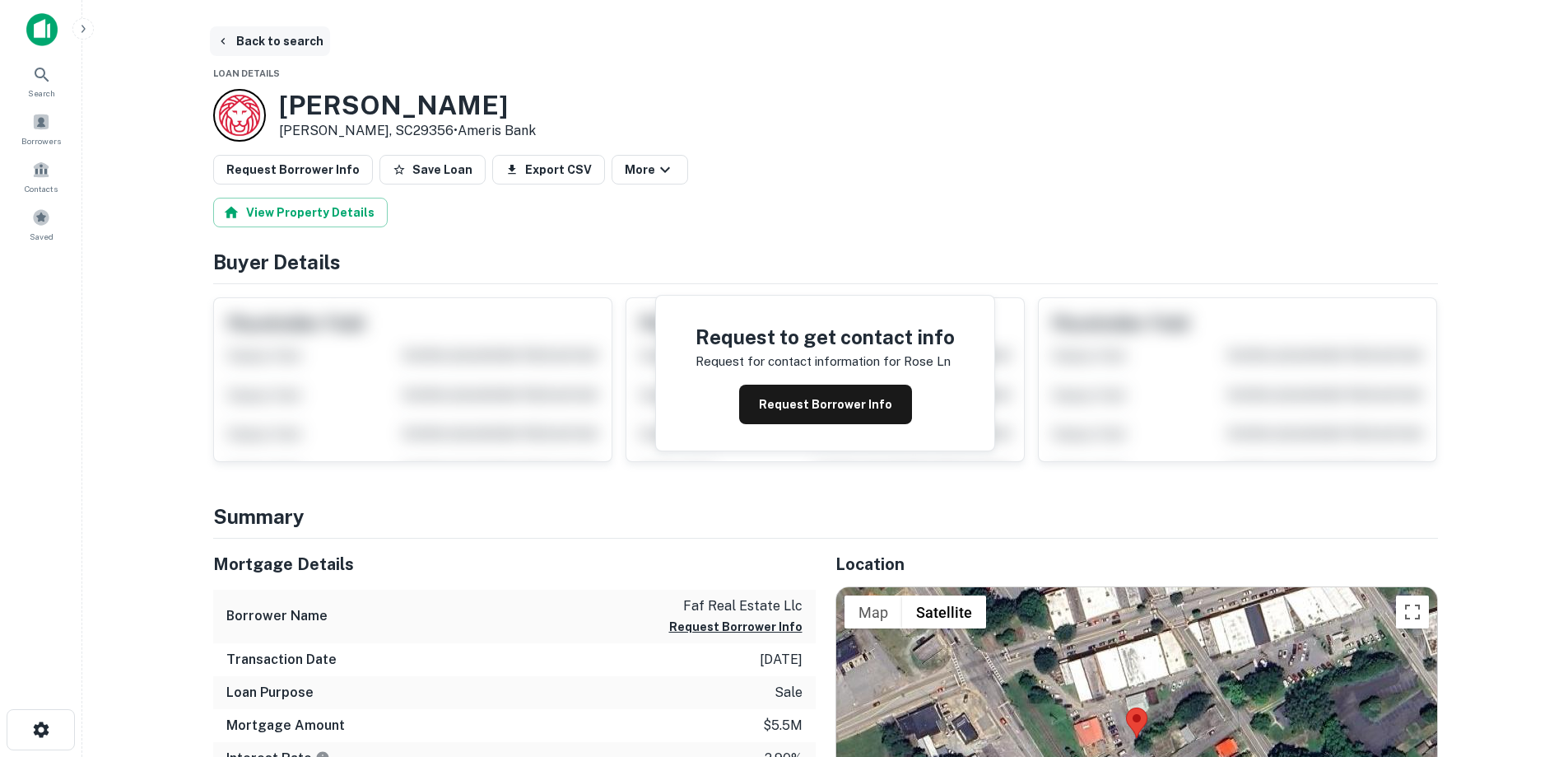
click at [283, 28] on button "Back to search" at bounding box center [269, 41] width 120 height 29
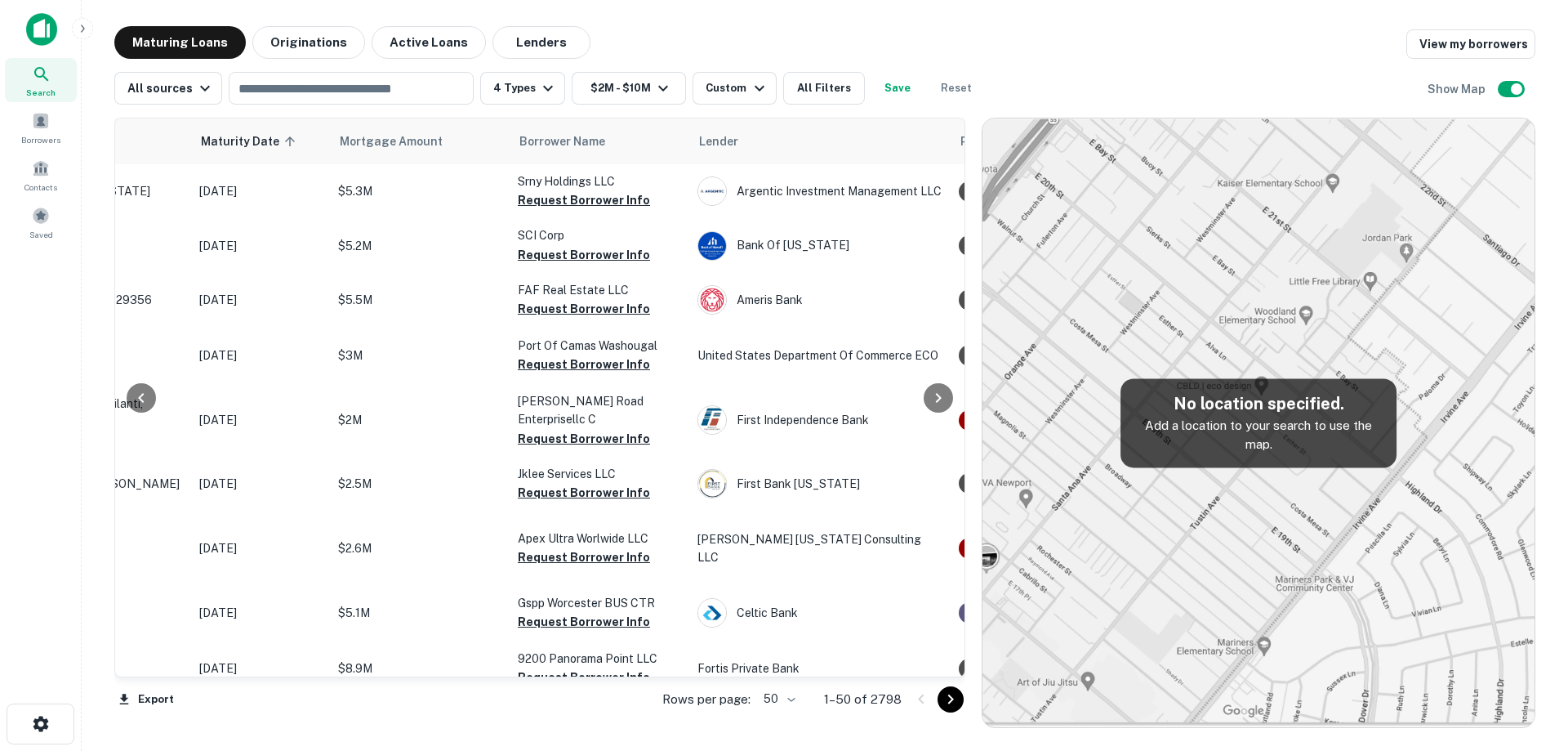
scroll to position [0, 216]
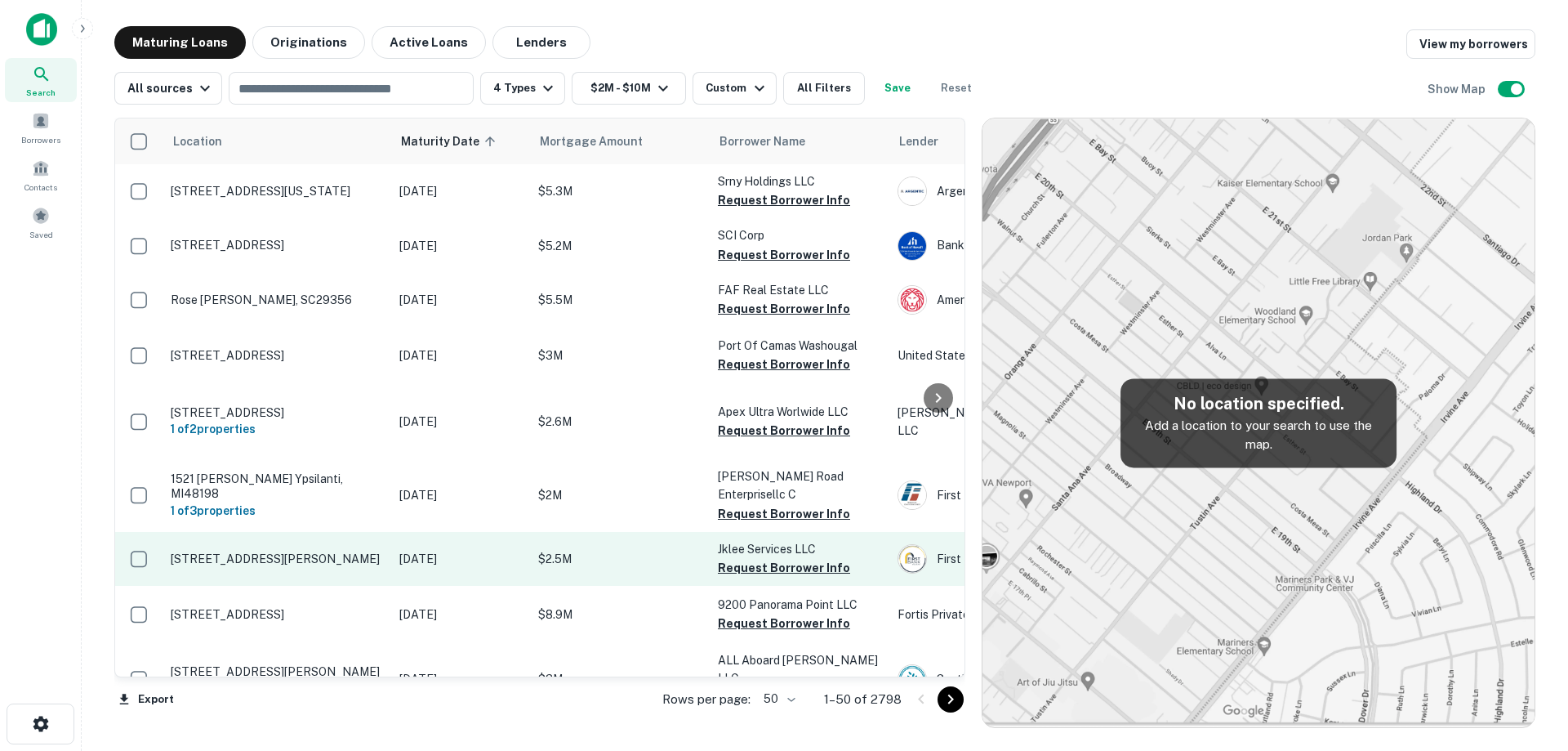
click at [294, 552] on p "[STREET_ADDRESS][PERSON_NAME]" at bounding box center [277, 559] width 213 height 15
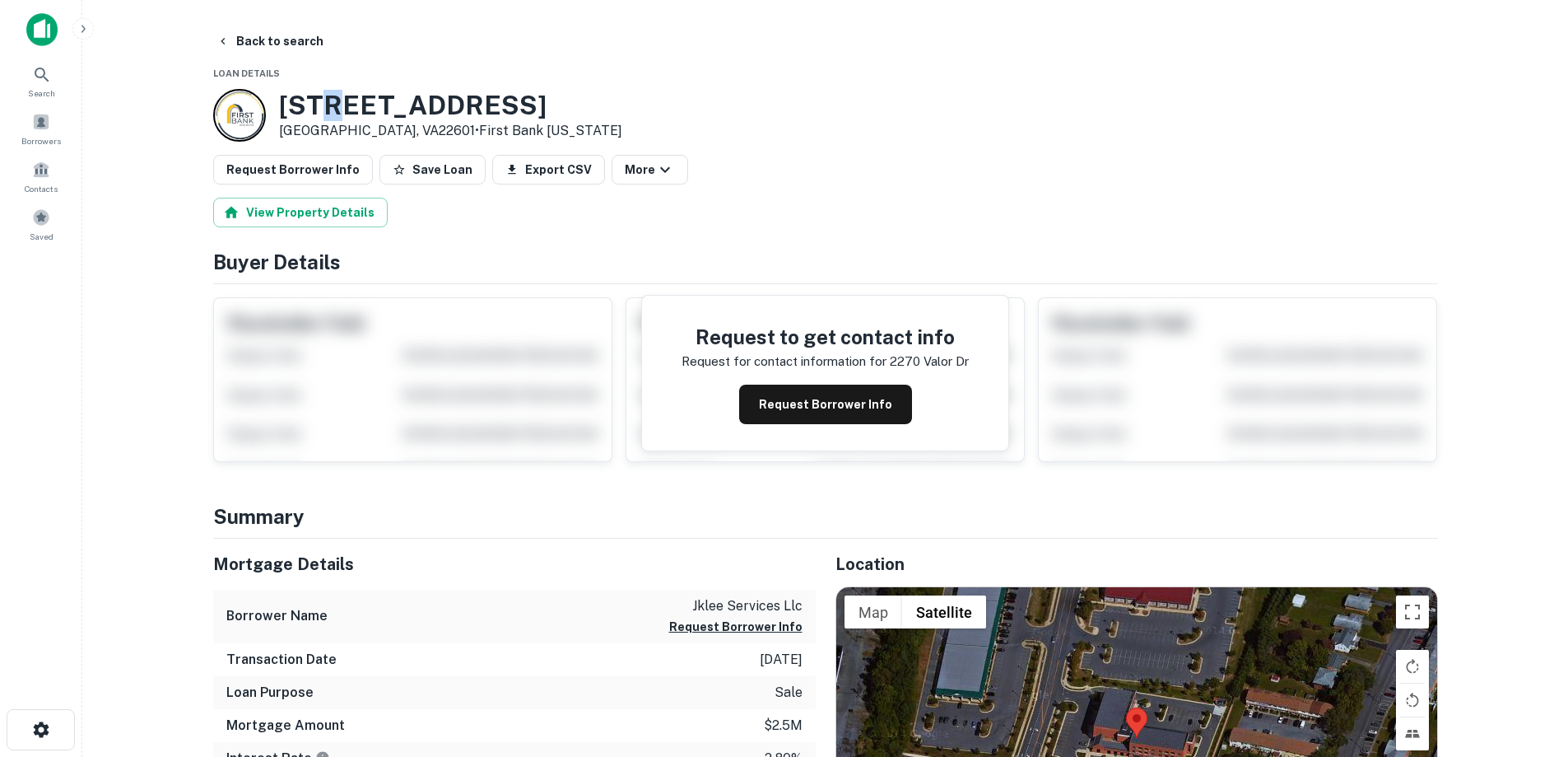
click at [341, 112] on h3 "[STREET_ADDRESS]" at bounding box center [450, 106] width 344 height 31
click at [303, 107] on h3 "[STREET_ADDRESS]" at bounding box center [450, 106] width 344 height 31
drag, startPoint x: 284, startPoint y: 104, endPoint x: 407, endPoint y: 137, distance: 127.3
click at [407, 137] on div "[STREET_ADDRESS][PERSON_NAME] • First Bank [US_STATE]" at bounding box center [450, 116] width 344 height 51
copy div "[STREET_ADDRESS][PERSON_NAME]"
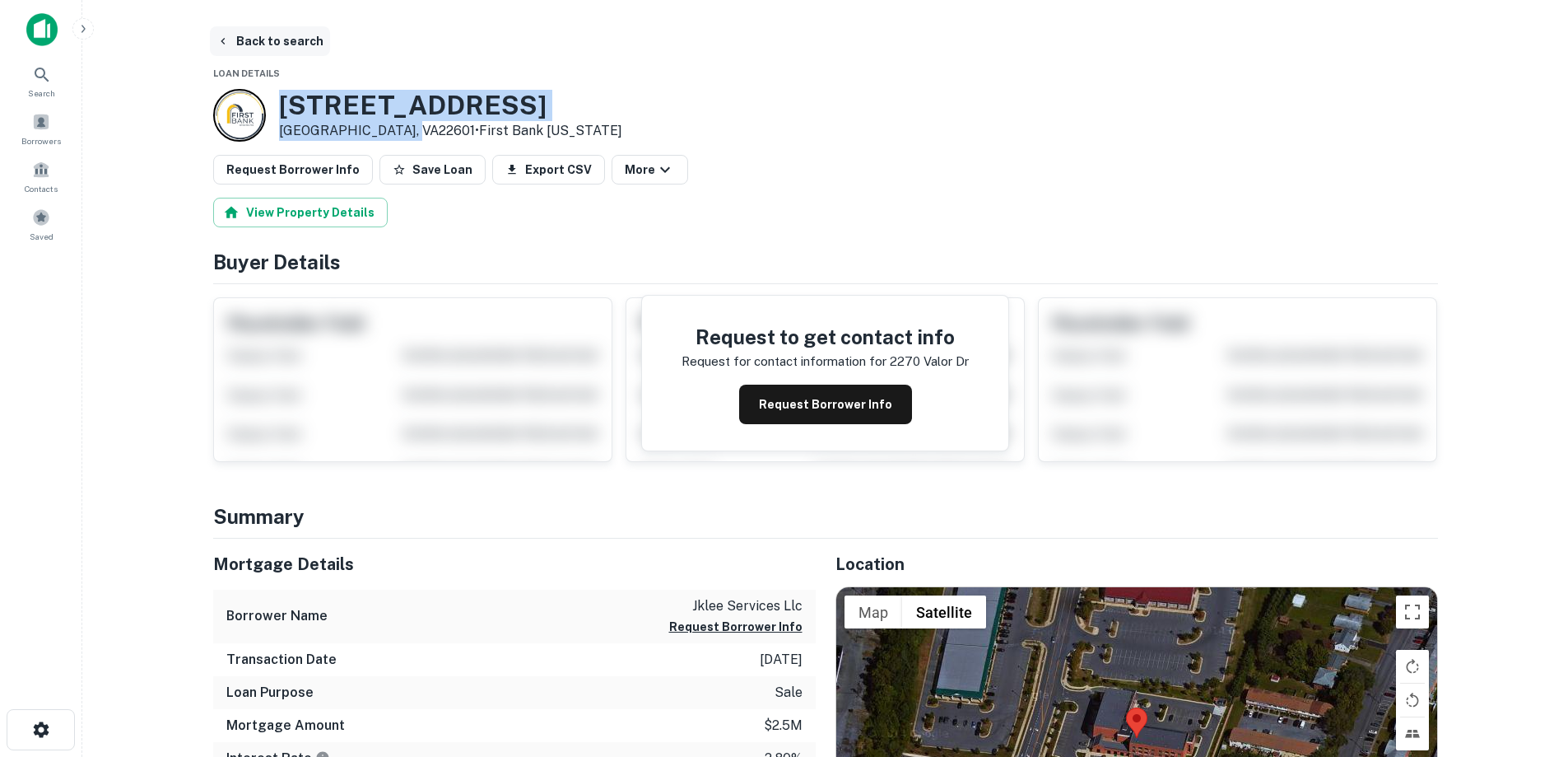
click at [277, 41] on button "Back to search" at bounding box center [269, 41] width 120 height 29
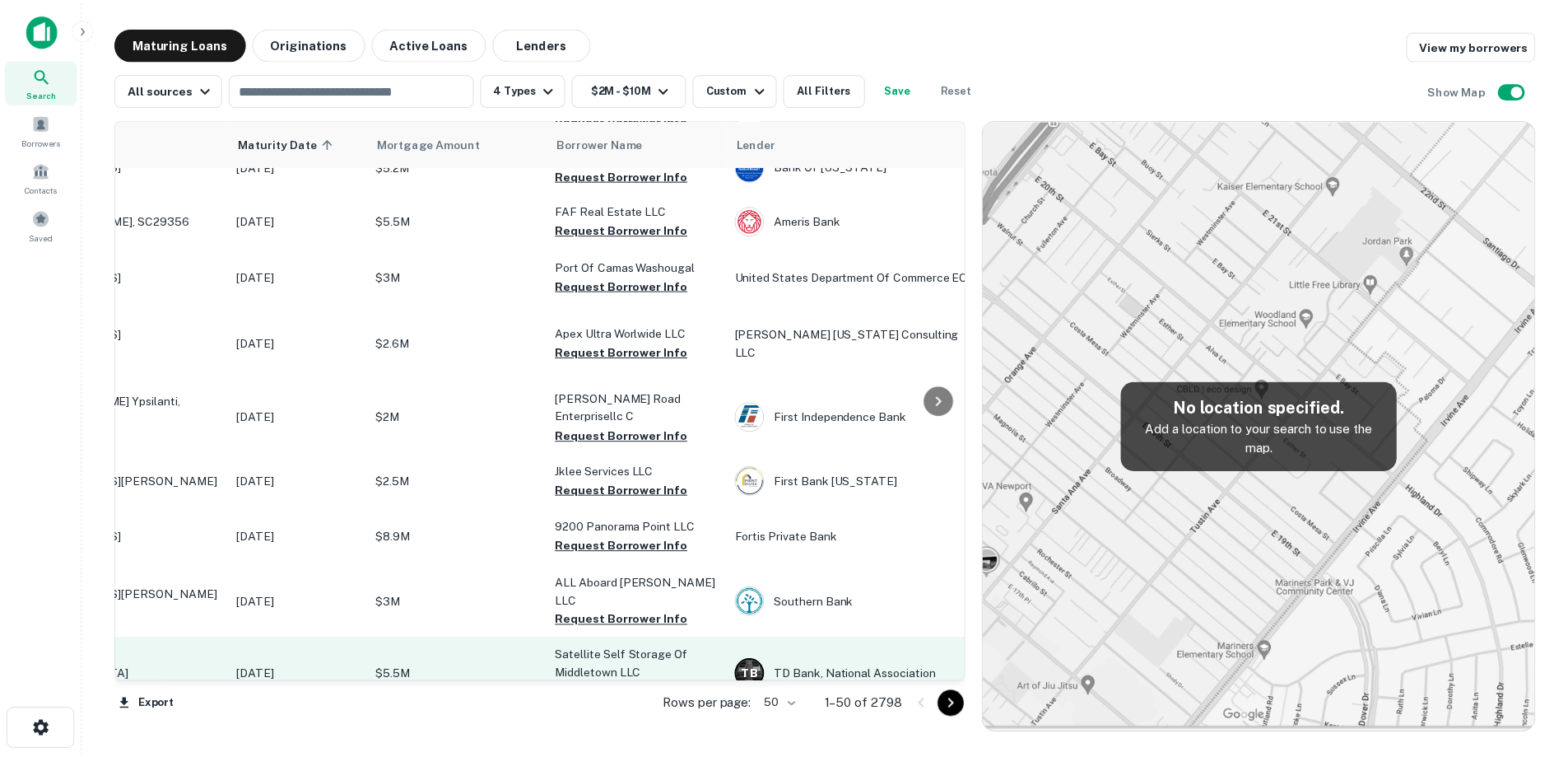
scroll to position [82, 0]
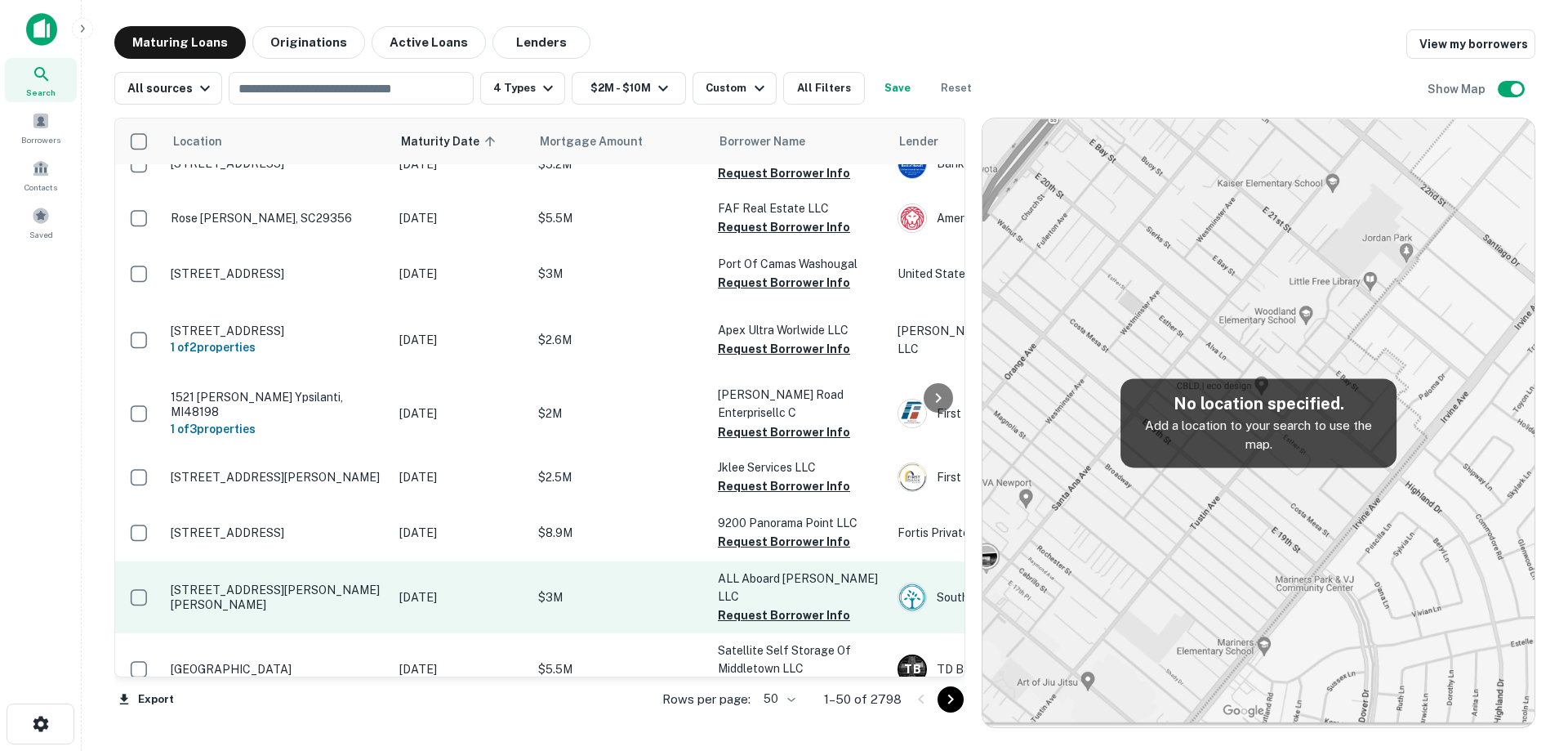
click at [332, 578] on td "[STREET_ADDRESS][PERSON_NAME][PERSON_NAME]" at bounding box center [276, 597] width 228 height 72
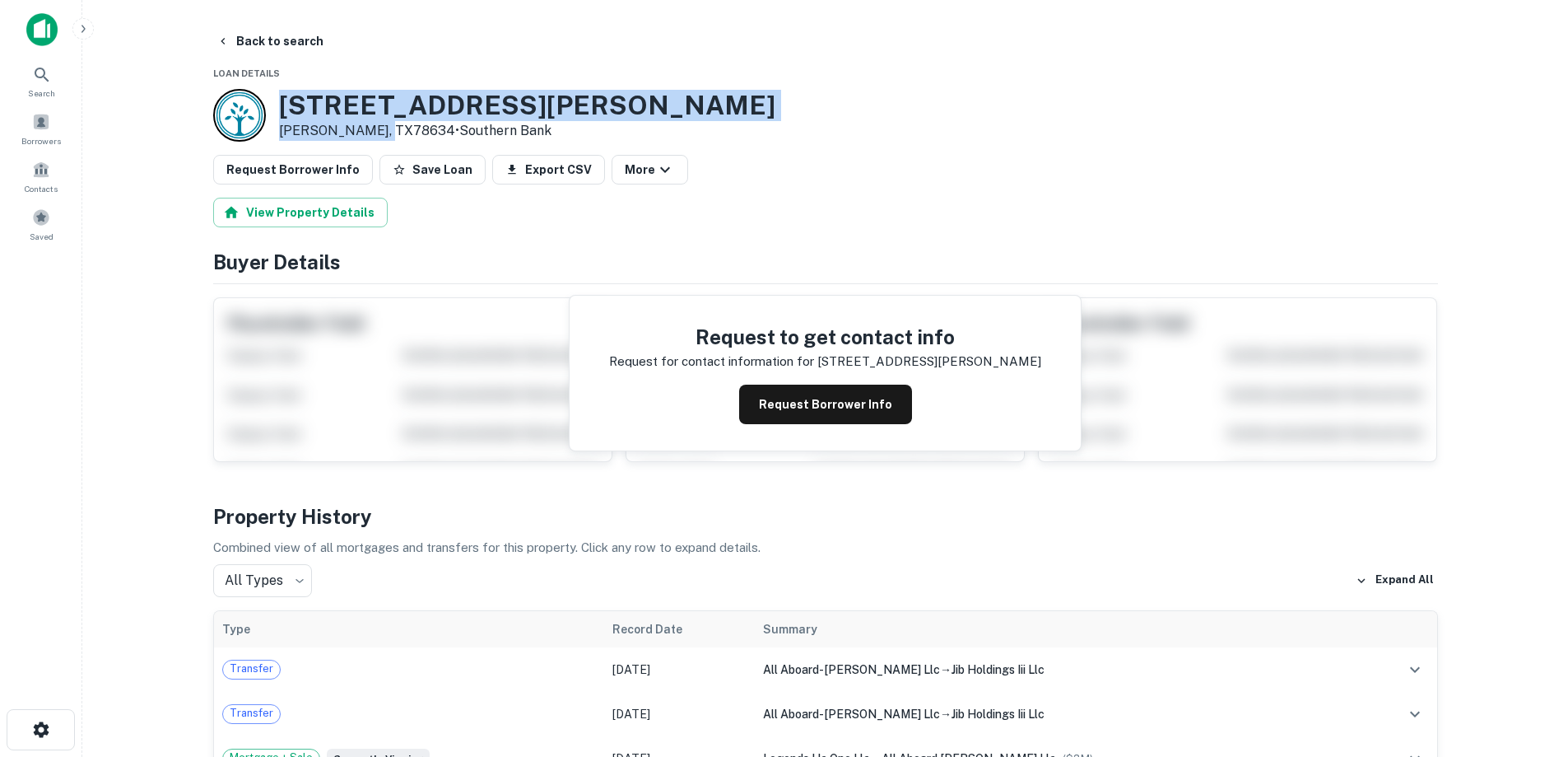
drag, startPoint x: 278, startPoint y: 101, endPoint x: 381, endPoint y: 140, distance: 110.1
click at [381, 140] on div "300 Ed Schmidt Blvd Hutto, TX78634 • Southern Bank" at bounding box center [527, 116] width 496 height 51
copy div "[STREET_ADDRESS][PERSON_NAME][PERSON_NAME]"
click at [806, 406] on button "Request Borrower Info" at bounding box center [825, 404] width 173 height 39
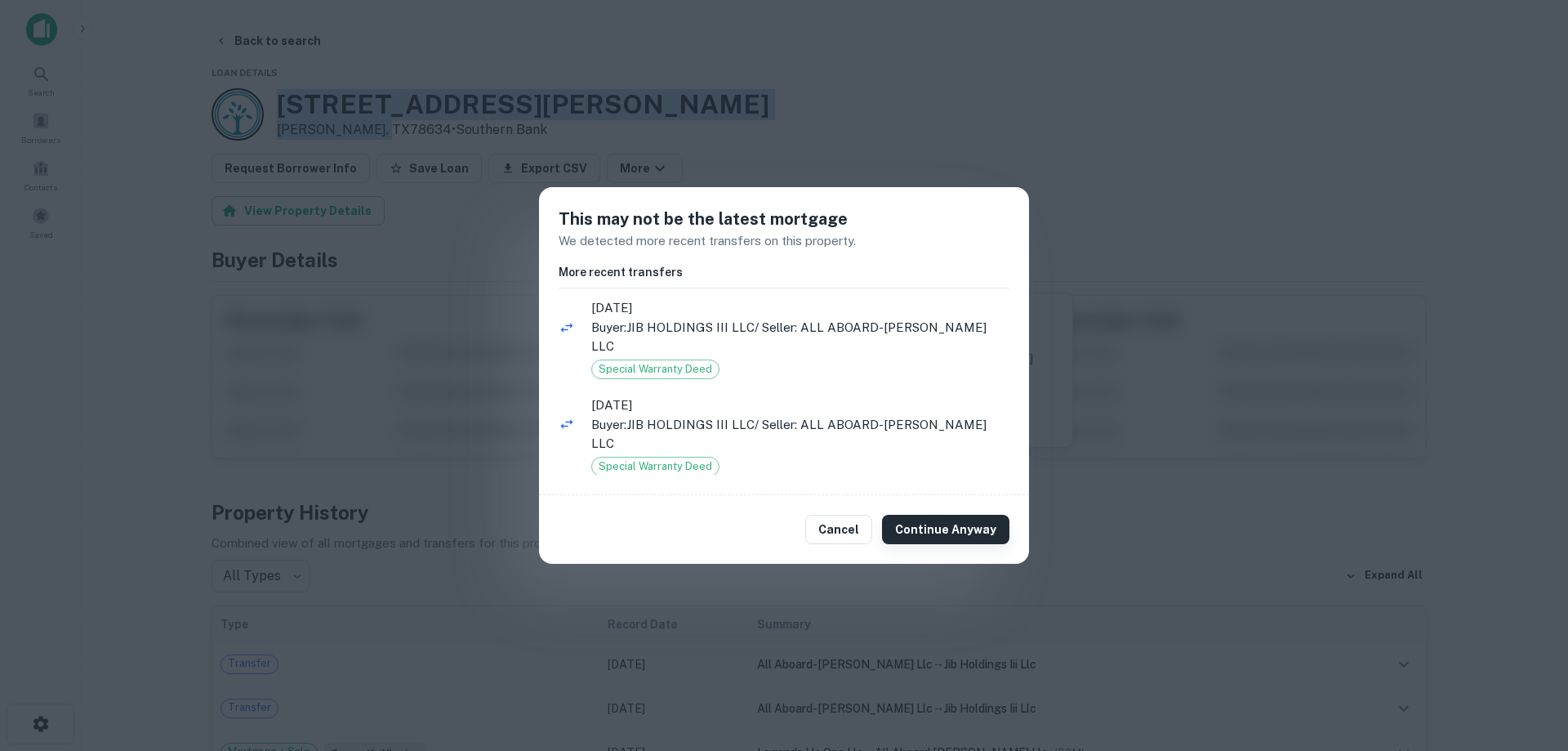
click at [934, 521] on button "Continue Anyway" at bounding box center [945, 529] width 127 height 29
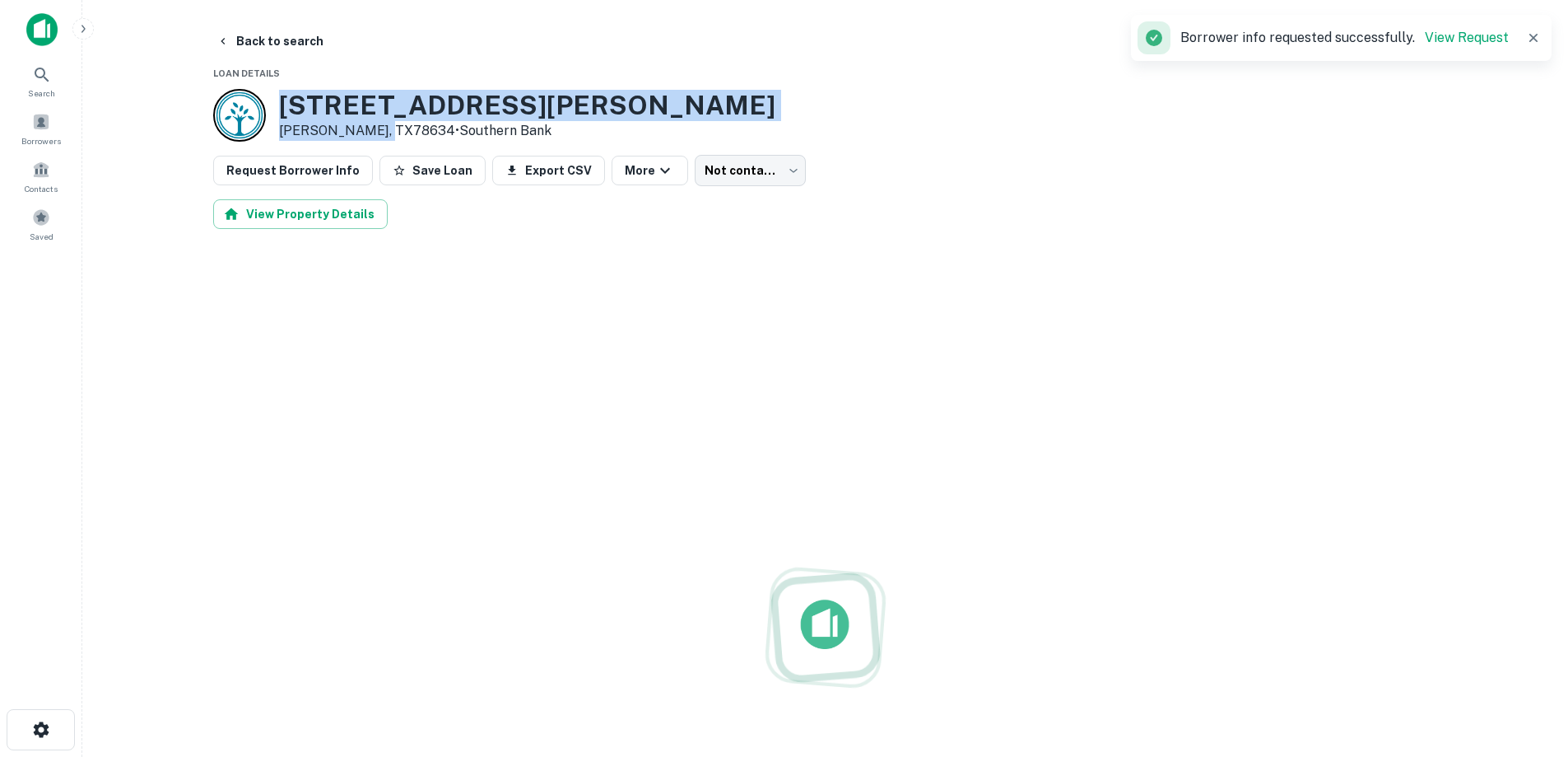
click at [397, 101] on h3 "300 Ed Schmidt Blvd" at bounding box center [527, 106] width 496 height 31
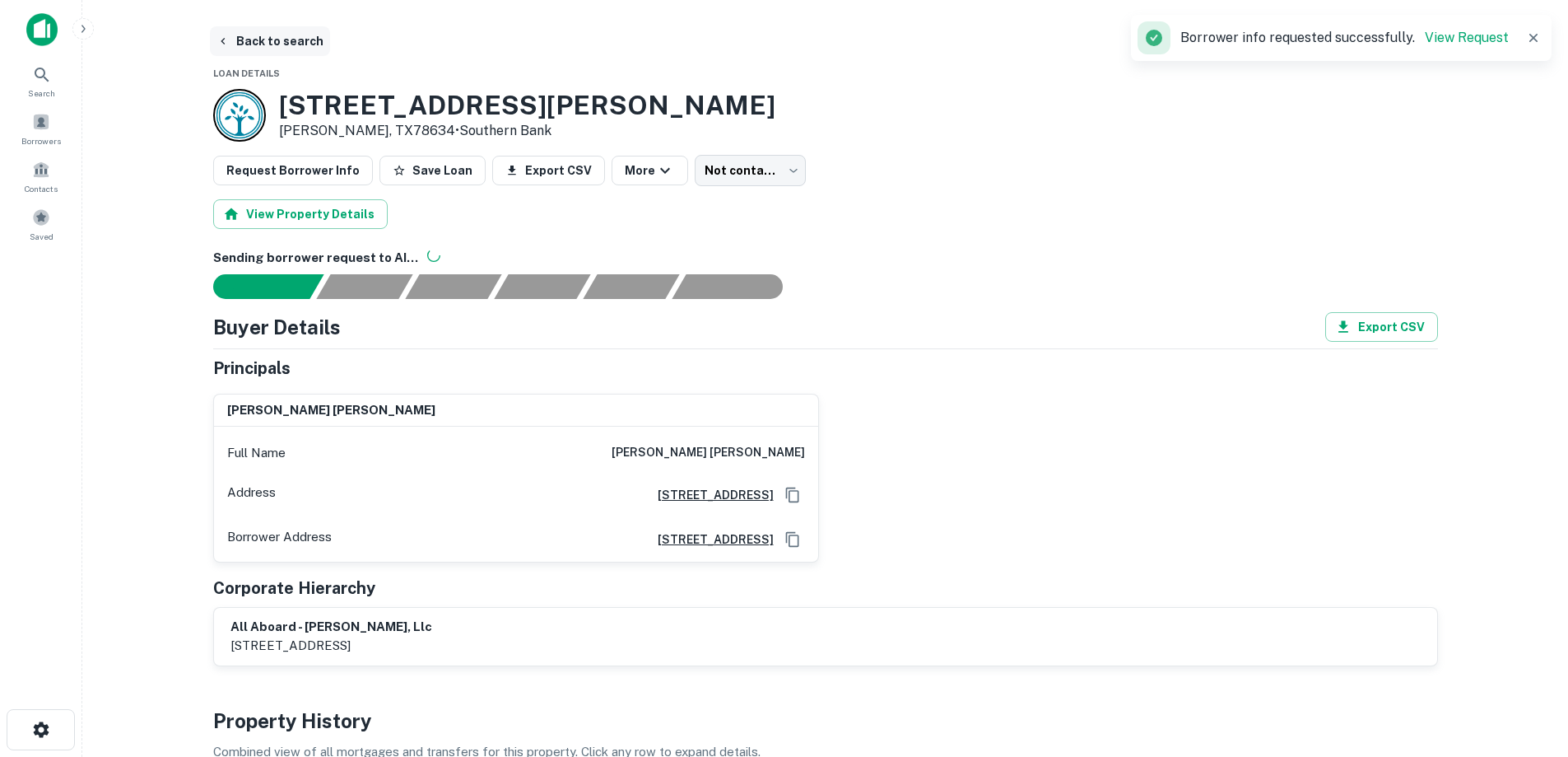
click at [257, 33] on button "Back to search" at bounding box center [269, 41] width 120 height 29
click at [355, 257] on h6 "Sending borrower request to AI..." at bounding box center [825, 258] width 1224 height 19
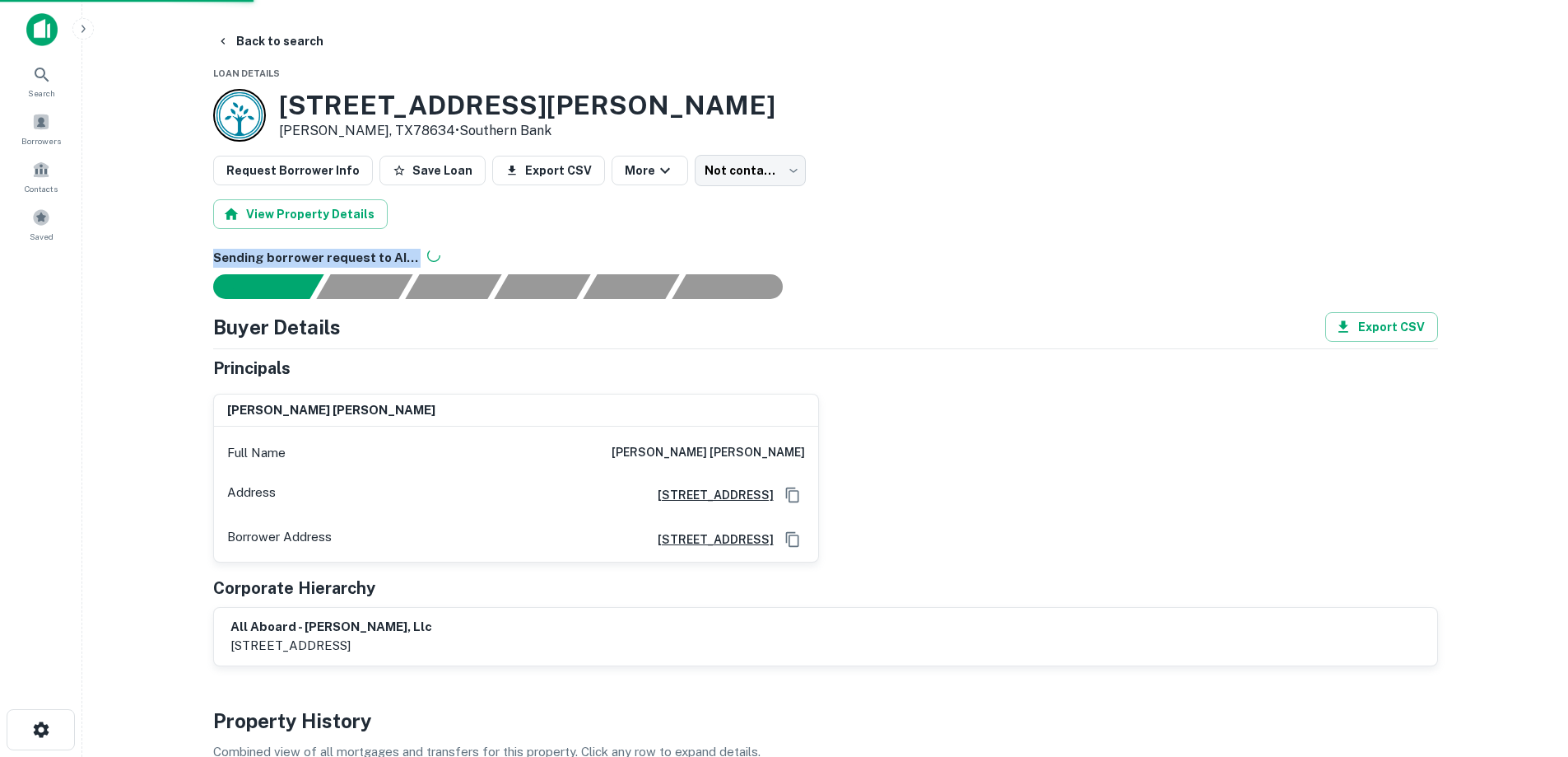
click at [355, 259] on h6 "Sending borrower request to AI..." at bounding box center [825, 258] width 1224 height 19
click at [280, 260] on h6 "Sending borrower request to AI..." at bounding box center [825, 258] width 1224 height 19
click at [244, 256] on h6 "Sending borrower request to AI..." at bounding box center [825, 258] width 1224 height 19
click at [282, 254] on h6 "Sending borrower request to AI..." at bounding box center [825, 258] width 1224 height 19
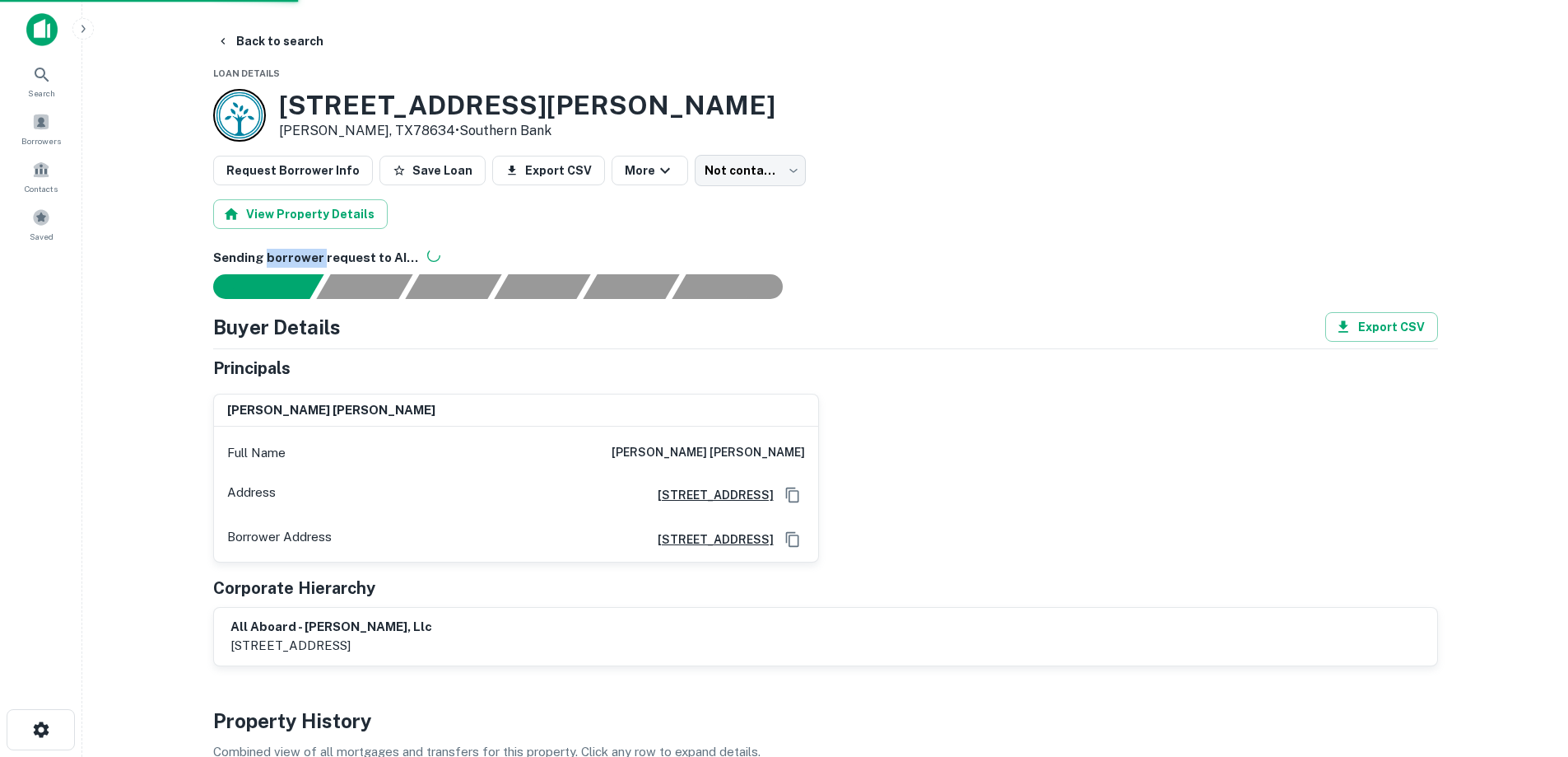
click at [282, 254] on h6 "Sending borrower request to AI..." at bounding box center [825, 258] width 1224 height 19
click at [376, 258] on h6 "Sending borrower request to AI..." at bounding box center [825, 258] width 1224 height 19
click at [348, 259] on h6 "Sending borrower request to AI..." at bounding box center [825, 258] width 1224 height 19
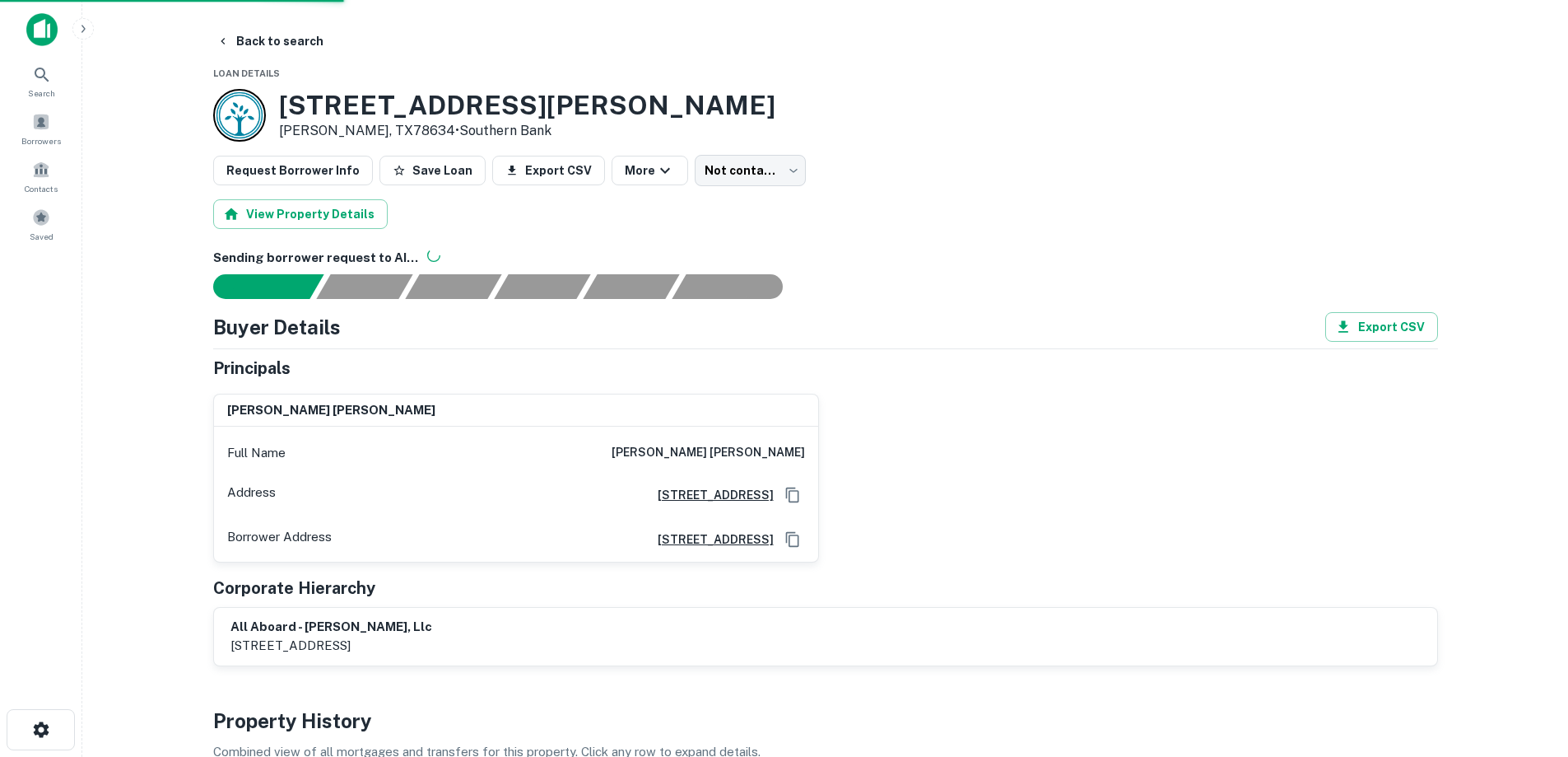
click at [388, 255] on h6 "Sending borrower request to AI..." at bounding box center [825, 258] width 1224 height 19
click at [370, 258] on h6 "Sending borrower request to AI..." at bounding box center [825, 258] width 1224 height 19
click at [319, 258] on h6 "Sending borrower request to AI..." at bounding box center [825, 258] width 1224 height 19
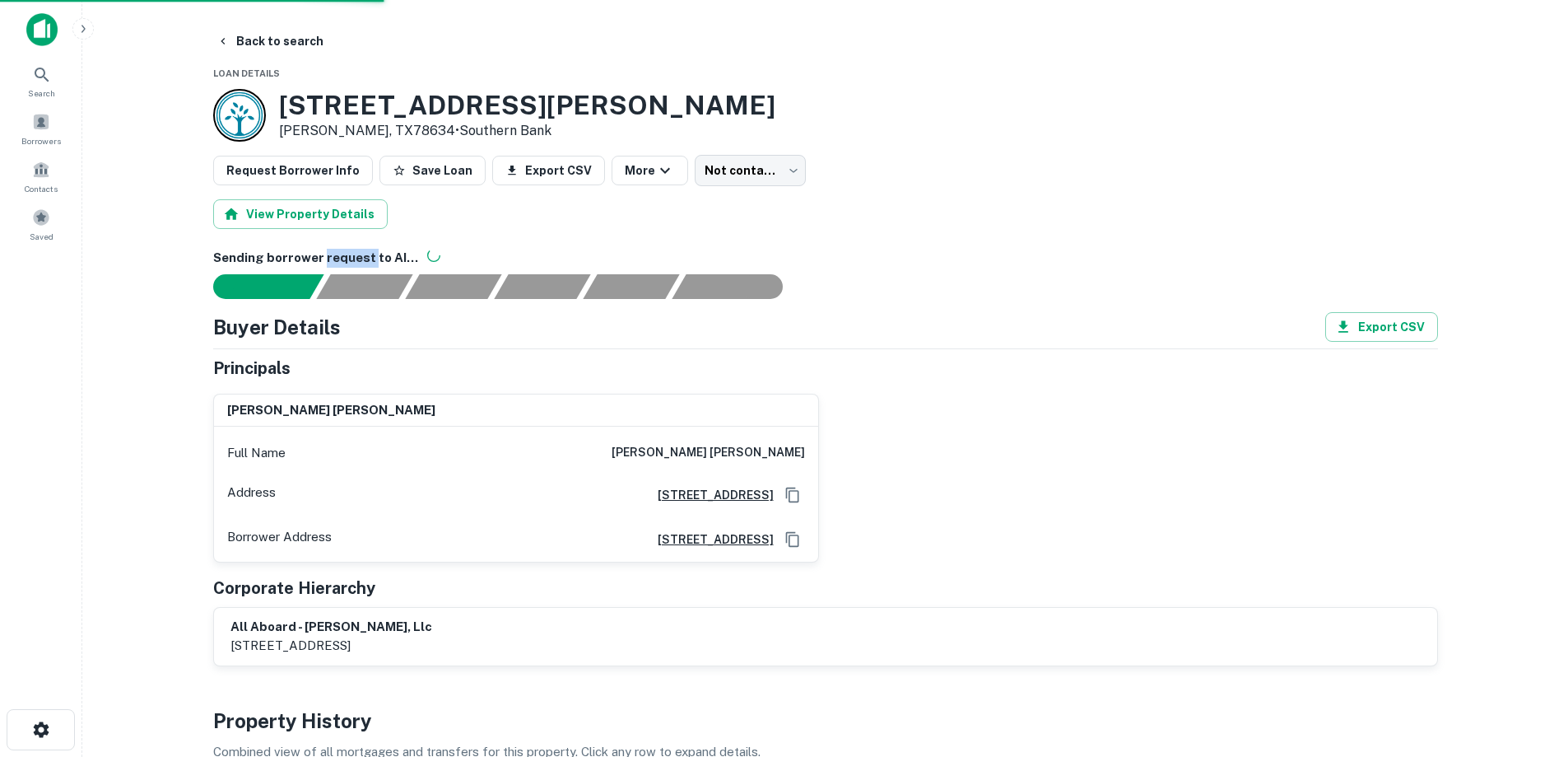
click at [319, 258] on h6 "Sending borrower request to AI..." at bounding box center [825, 258] width 1224 height 19
click at [283, 261] on h6 "Sending borrower request to AI..." at bounding box center [825, 258] width 1224 height 19
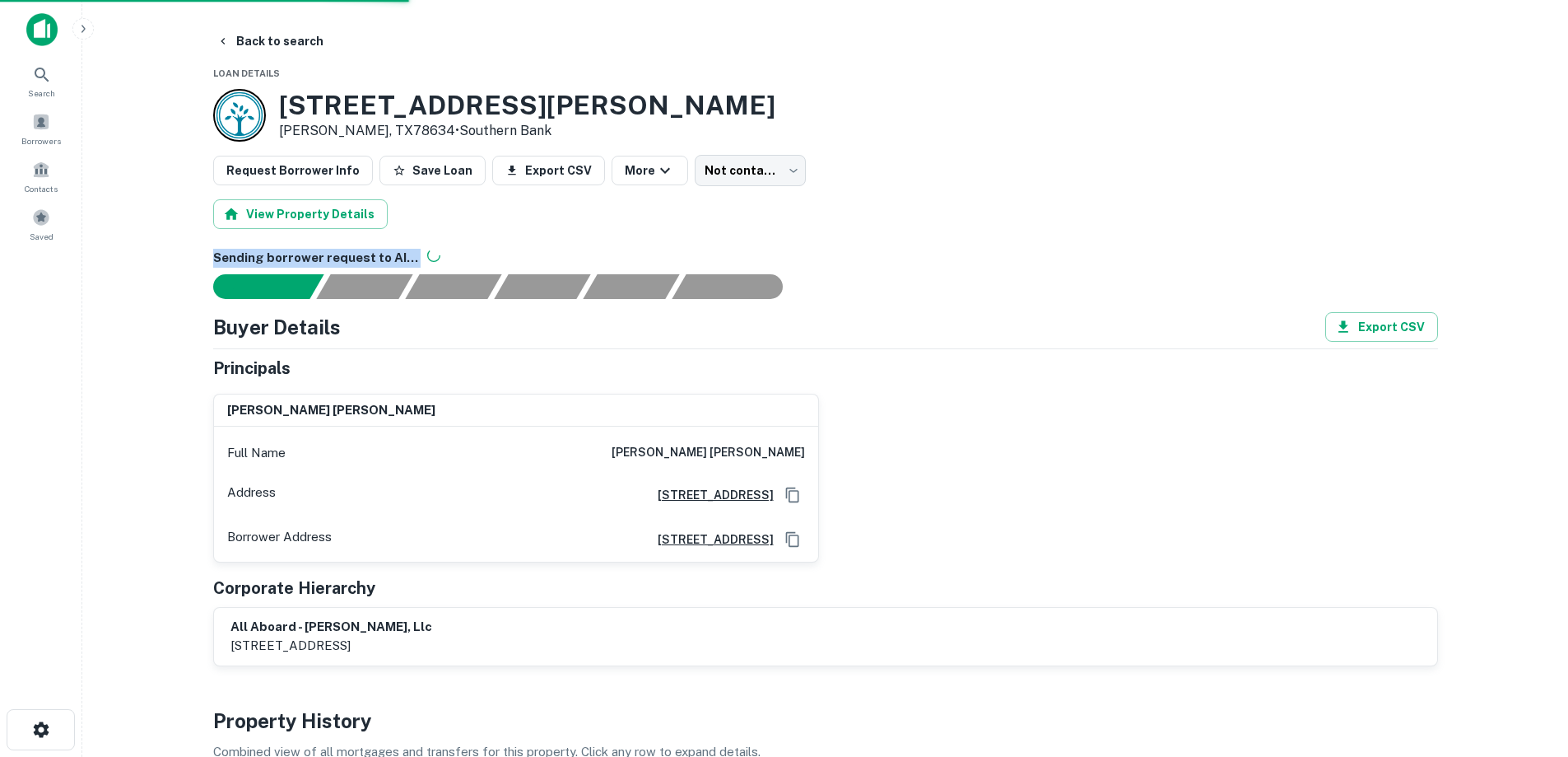
click at [272, 261] on h6 "Sending borrower request to AI..." at bounding box center [825, 258] width 1224 height 19
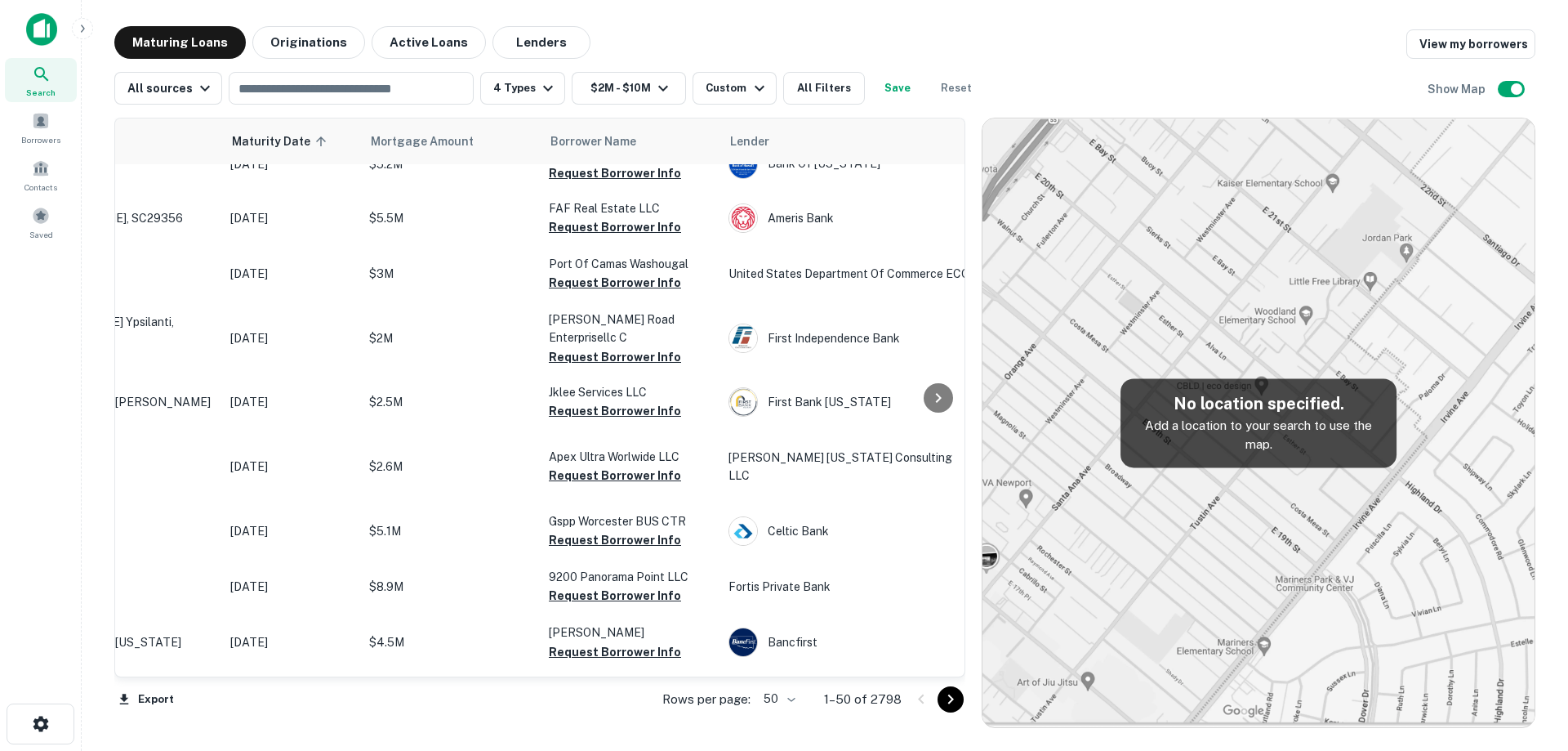
scroll to position [82, 0]
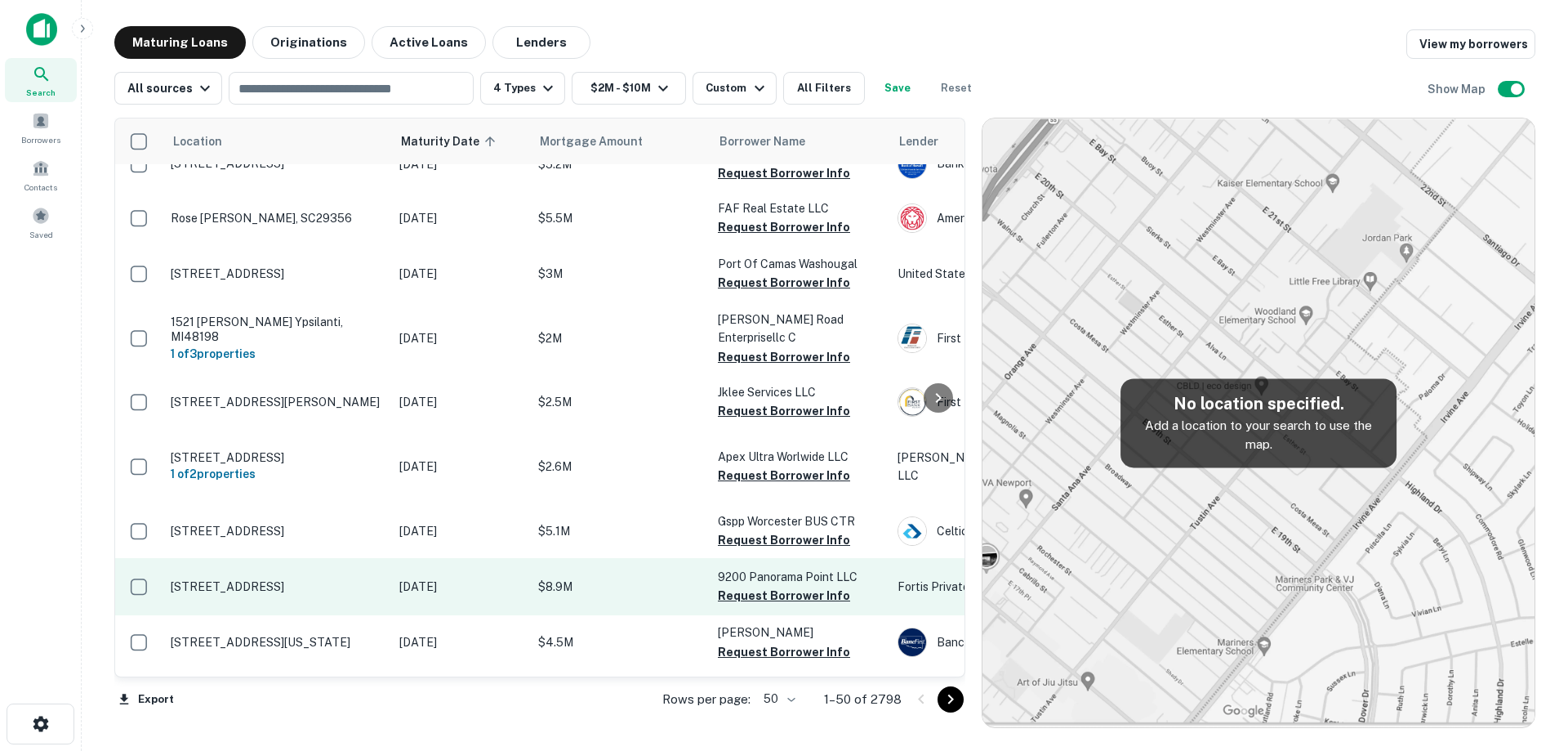
click at [345, 579] on p "[STREET_ADDRESS]" at bounding box center [277, 586] width 213 height 15
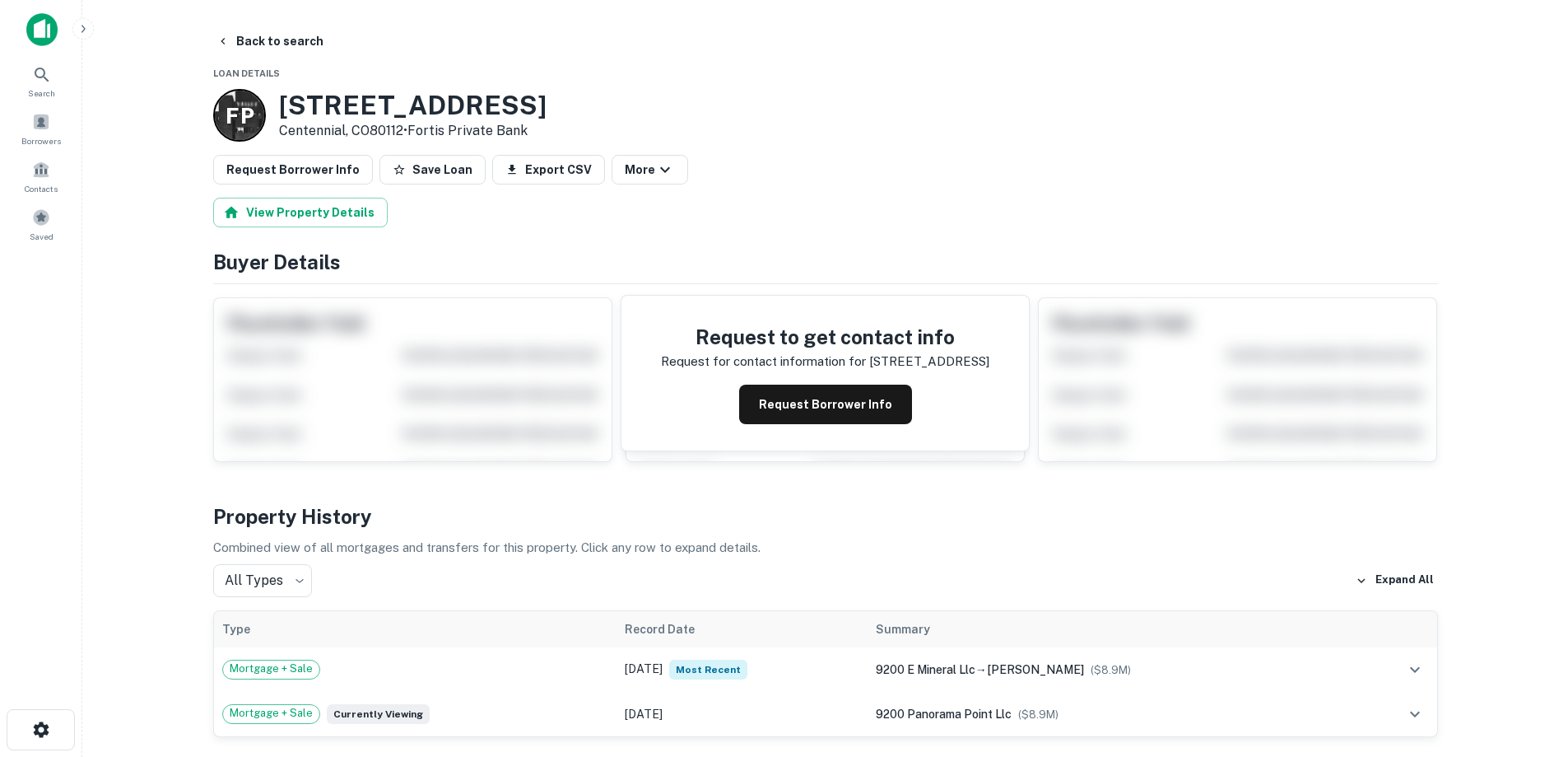
drag, startPoint x: 281, startPoint y: 105, endPoint x: 406, endPoint y: 135, distance: 128.5
click at [406, 135] on div "9200 E Mineral Ave Centennial, CO80112 • Fortis Private Bank" at bounding box center [412, 116] width 267 height 51
click at [298, 108] on h3 "9200 E Mineral Ave" at bounding box center [412, 106] width 267 height 31
drag, startPoint x: 288, startPoint y: 104, endPoint x: 345, endPoint y: 121, distance: 59.5
click at [407, 136] on div "9200 E Mineral Ave Centennial, CO80112 • Fortis Private Bank" at bounding box center [412, 116] width 267 height 51
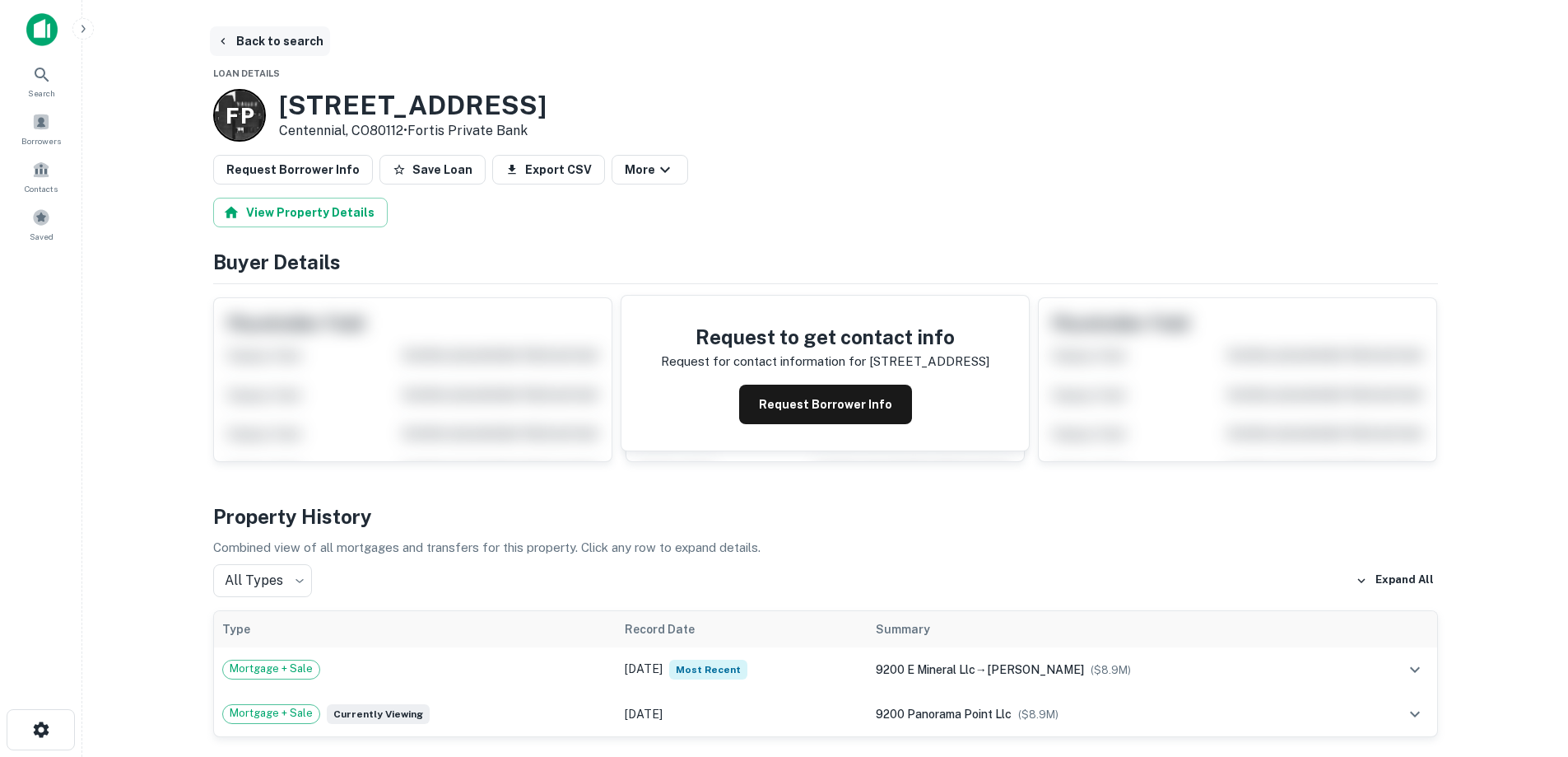
click at [275, 36] on button "Back to search" at bounding box center [269, 41] width 120 height 29
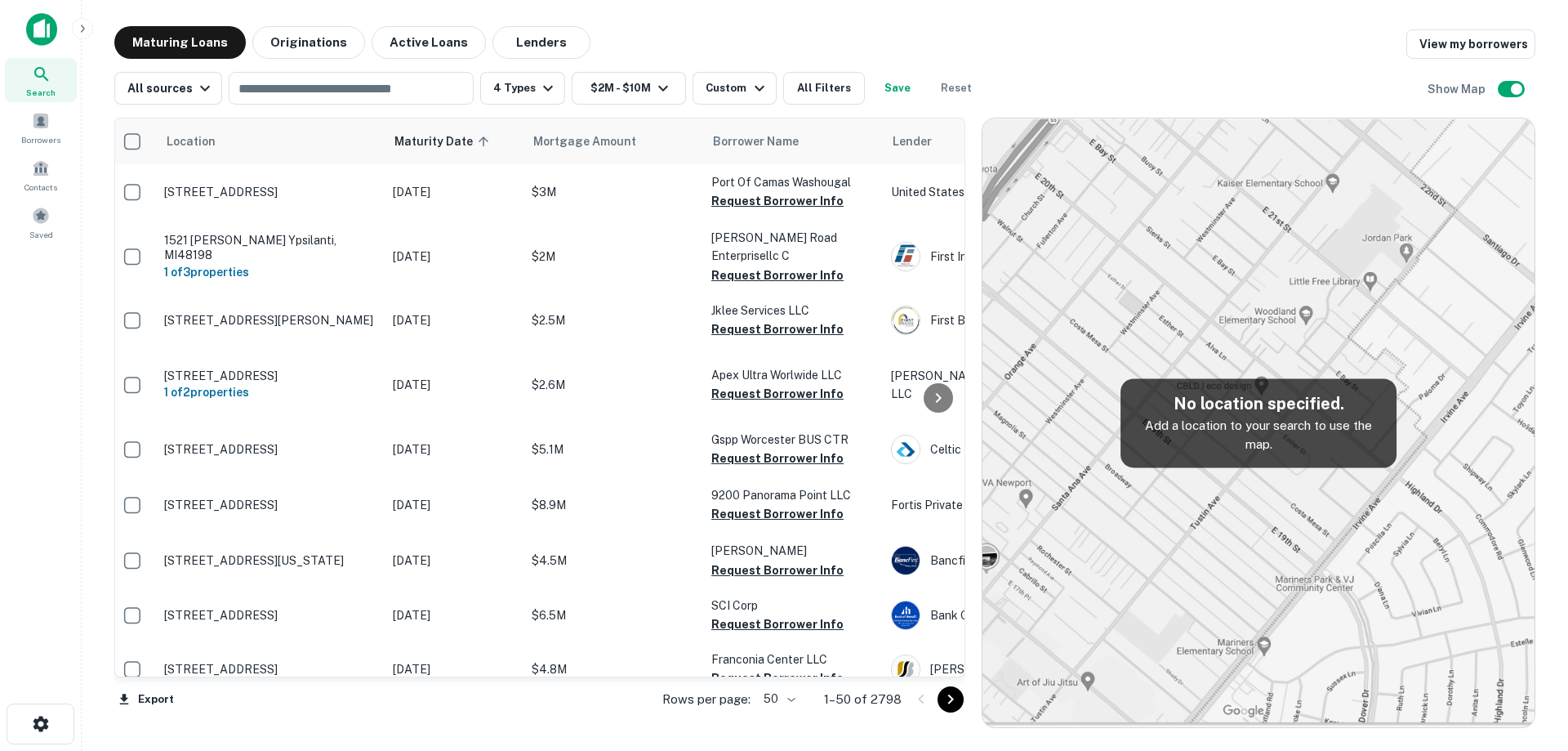
scroll to position [163, 0]
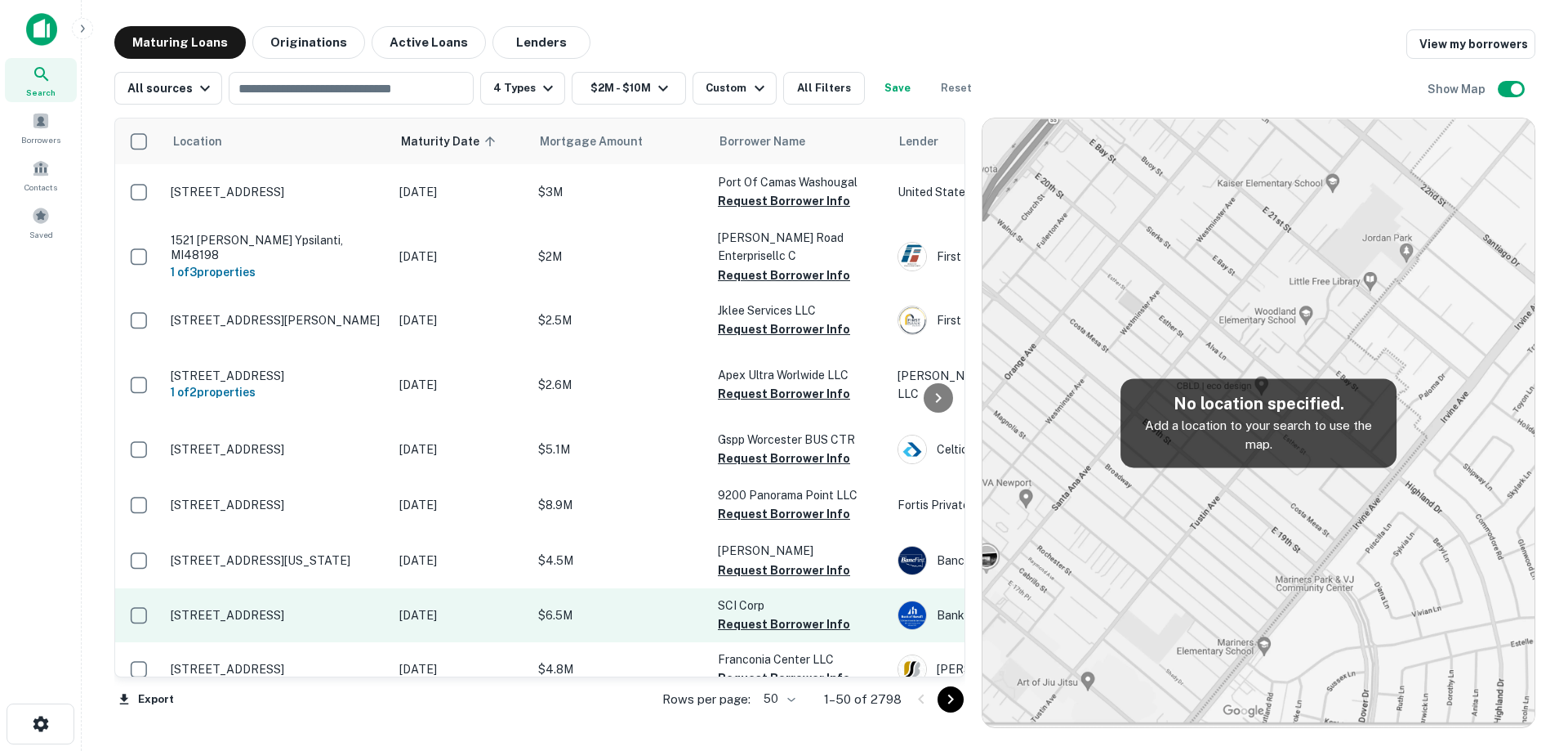
click at [350, 608] on p "[STREET_ADDRESS]" at bounding box center [277, 615] width 213 height 15
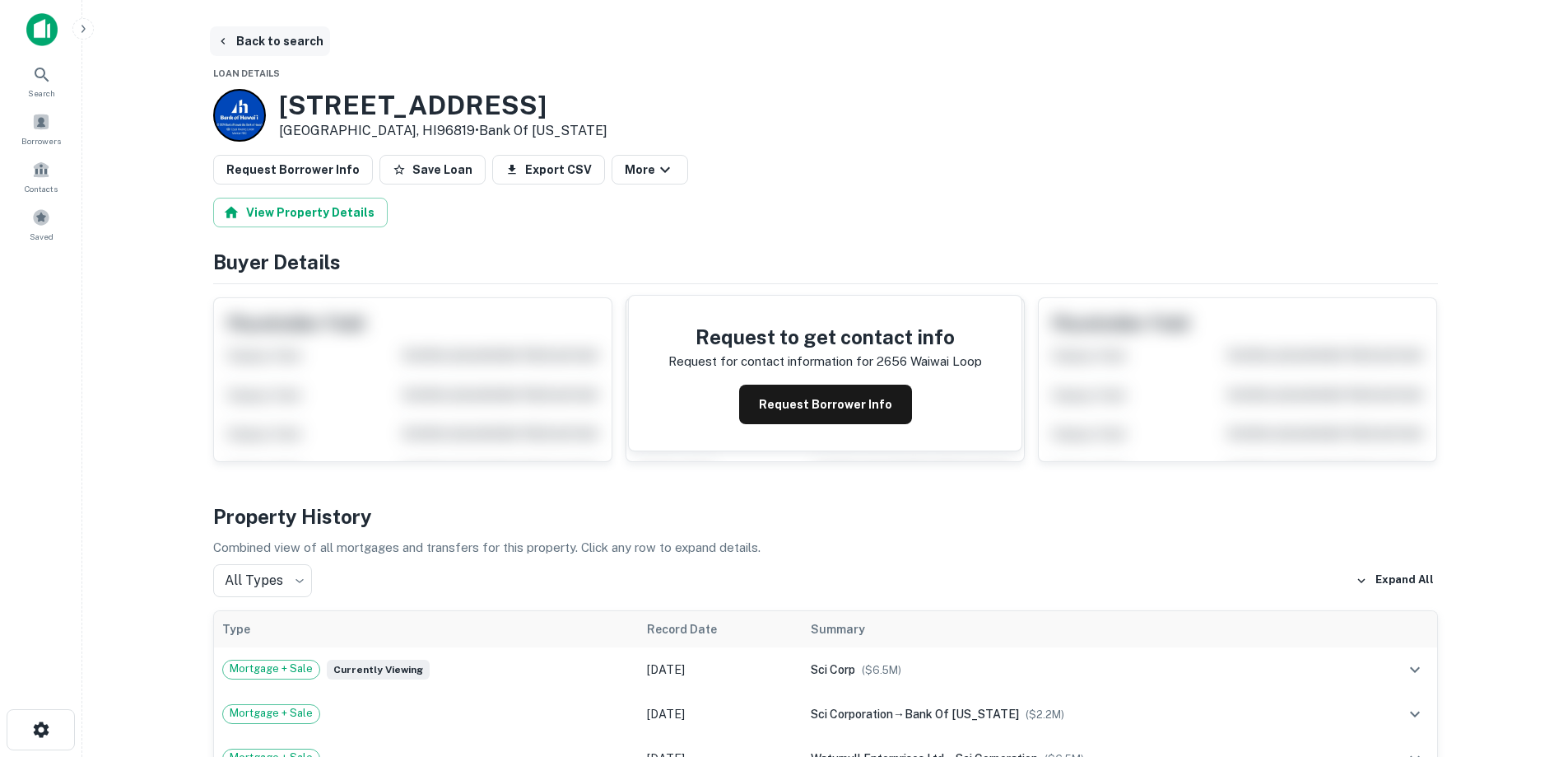
click at [266, 51] on button "Back to search" at bounding box center [269, 41] width 120 height 29
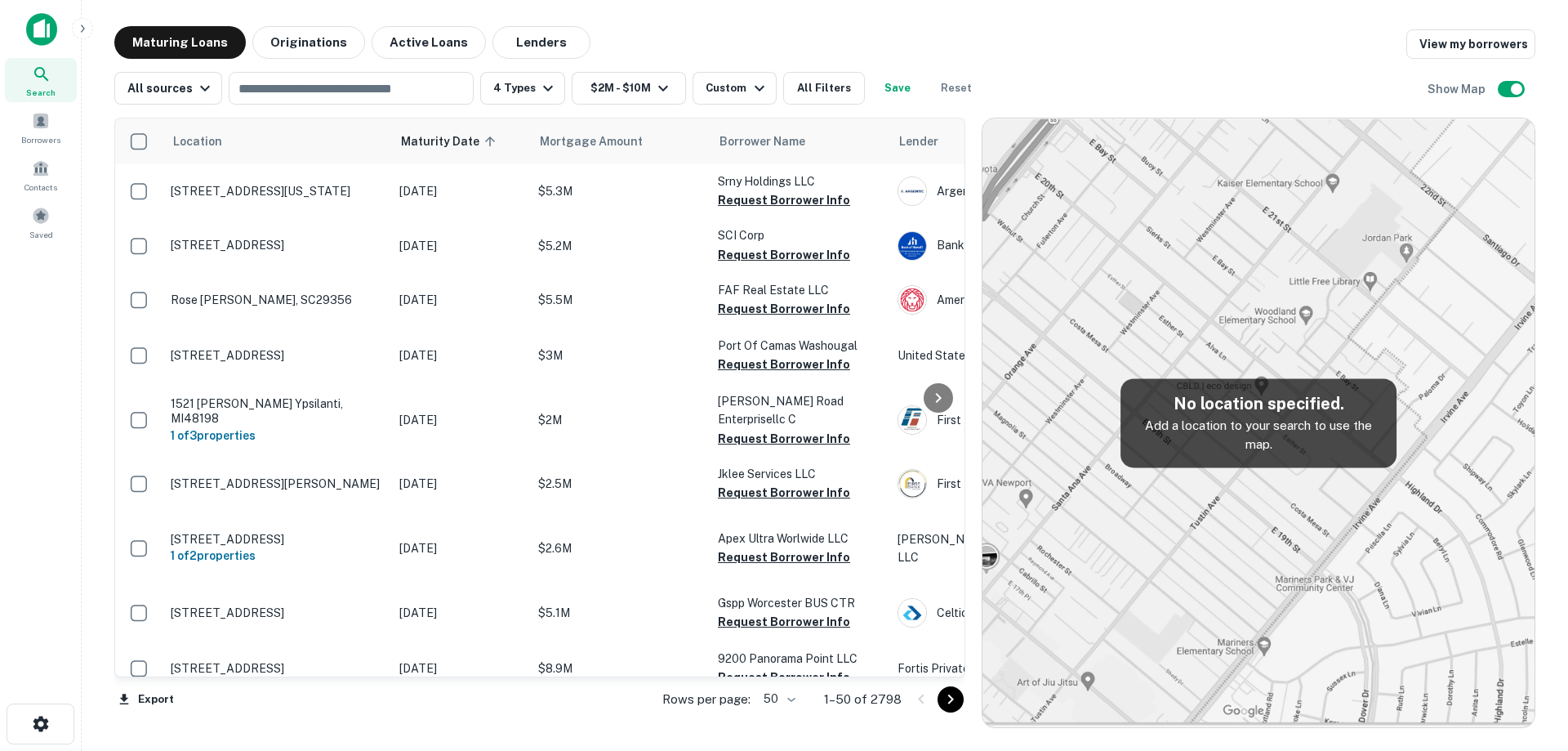
scroll to position [163, 0]
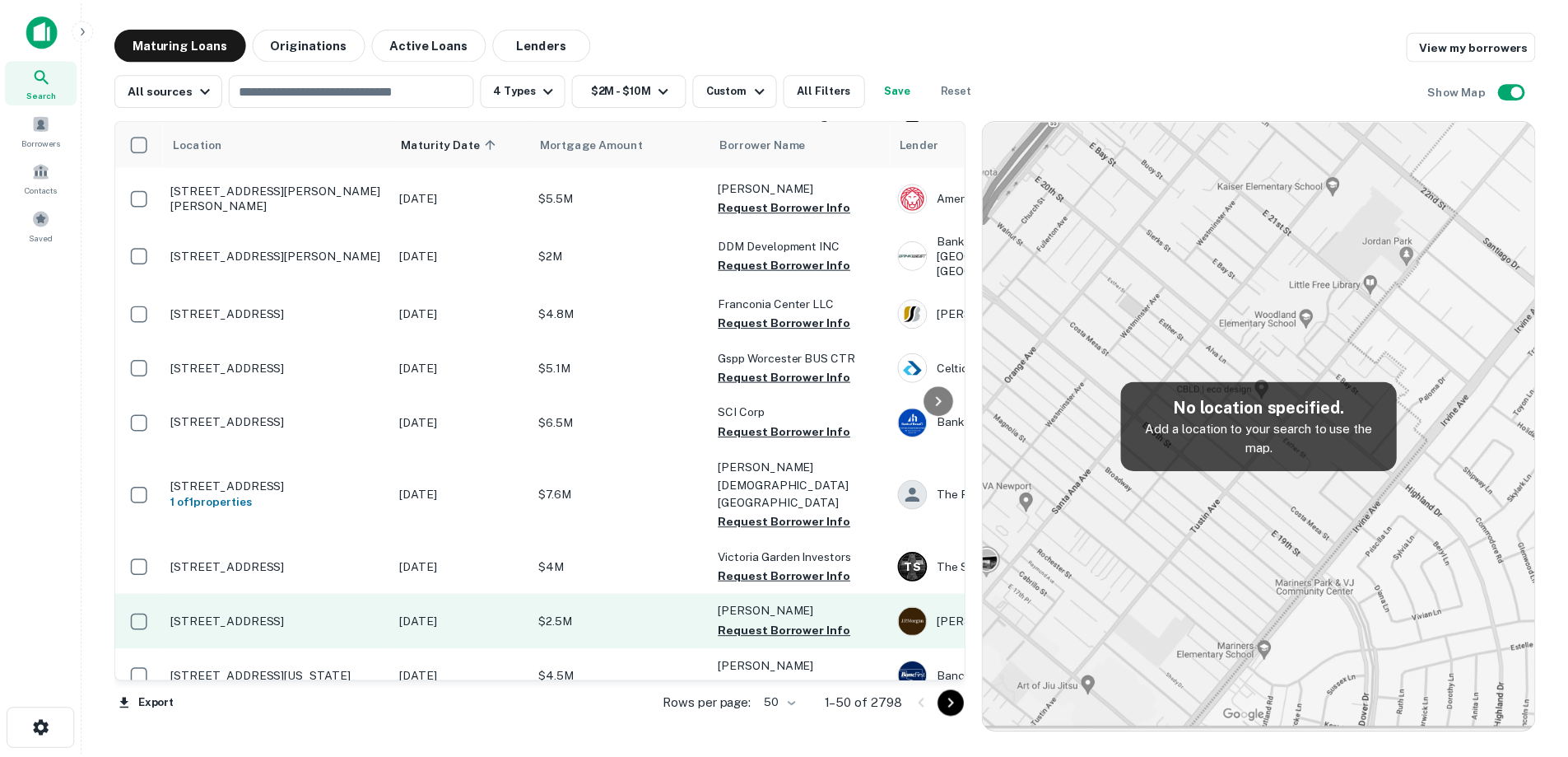
scroll to position [659, 0]
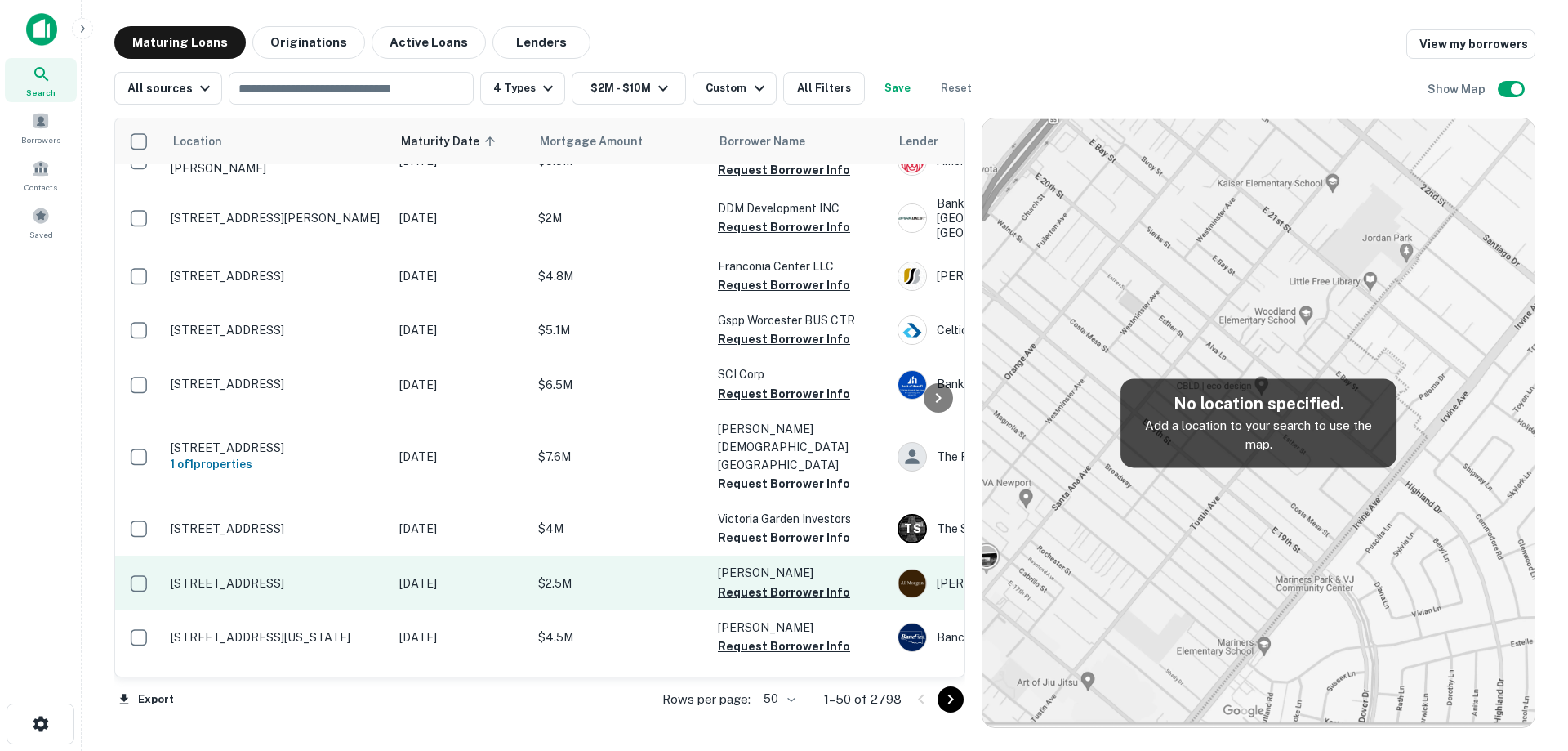
click at [365, 576] on p "[STREET_ADDRESS]" at bounding box center [277, 583] width 213 height 15
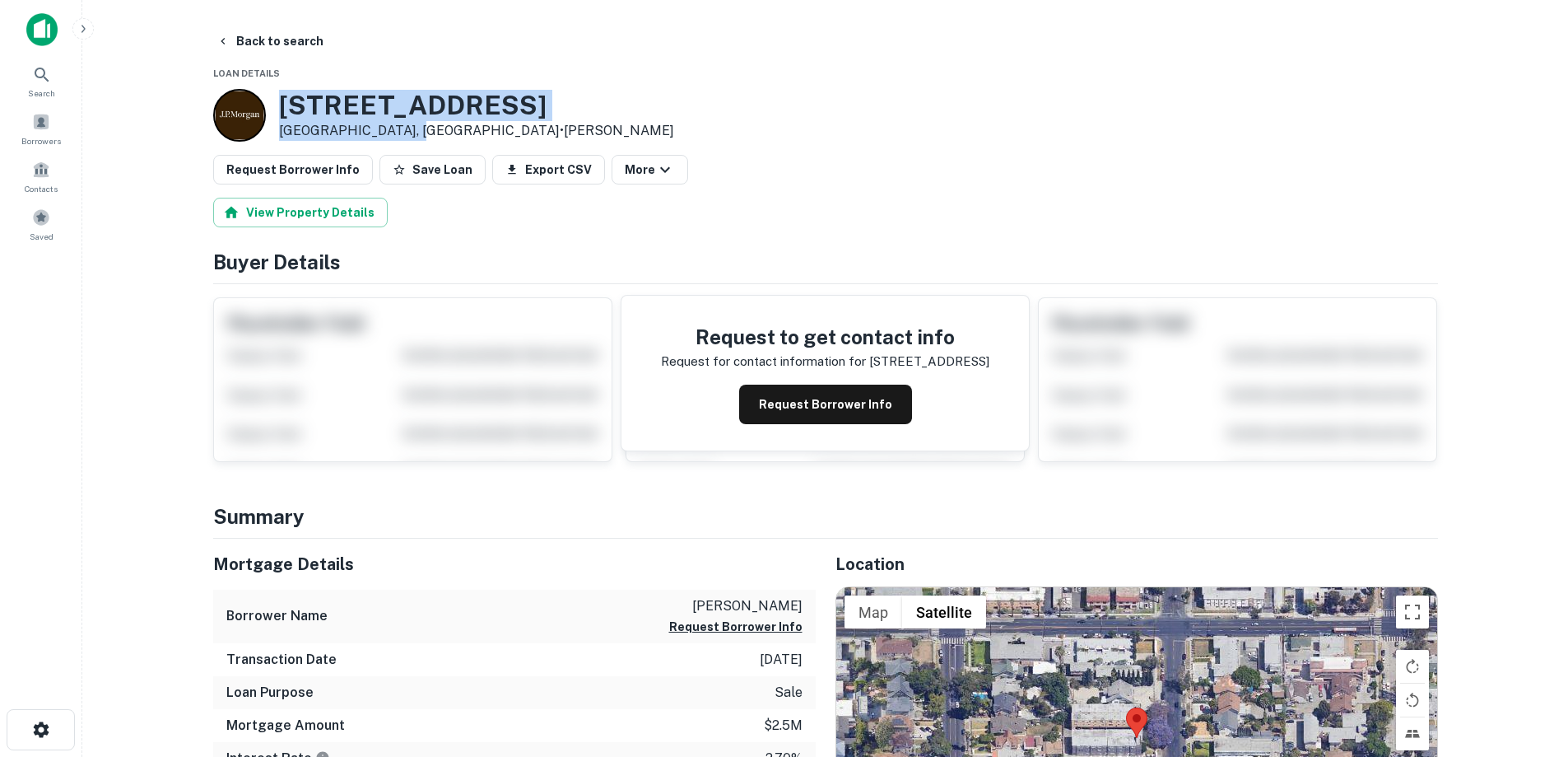
drag, startPoint x: 279, startPoint y: 97, endPoint x: 414, endPoint y: 131, distance: 139.2
click at [414, 131] on div "[STREET_ADDRESS] • [PERSON_NAME]" at bounding box center [477, 116] width 395 height 51
copy div "[STREET_ADDRESS]"
click at [829, 394] on button "Request Borrower Info" at bounding box center [825, 404] width 173 height 39
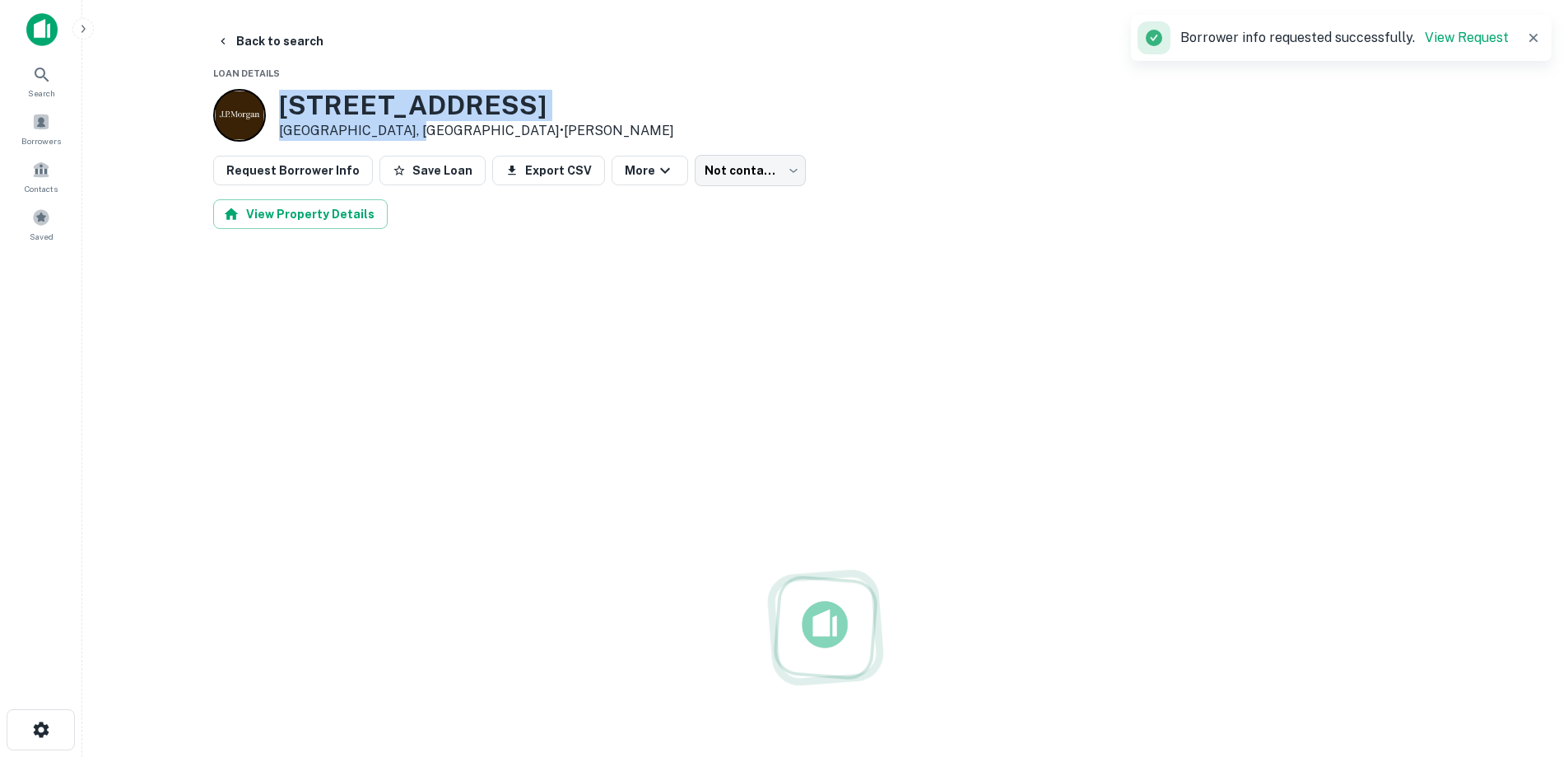
click at [429, 105] on h3 "[STREET_ADDRESS]" at bounding box center [477, 106] width 395 height 31
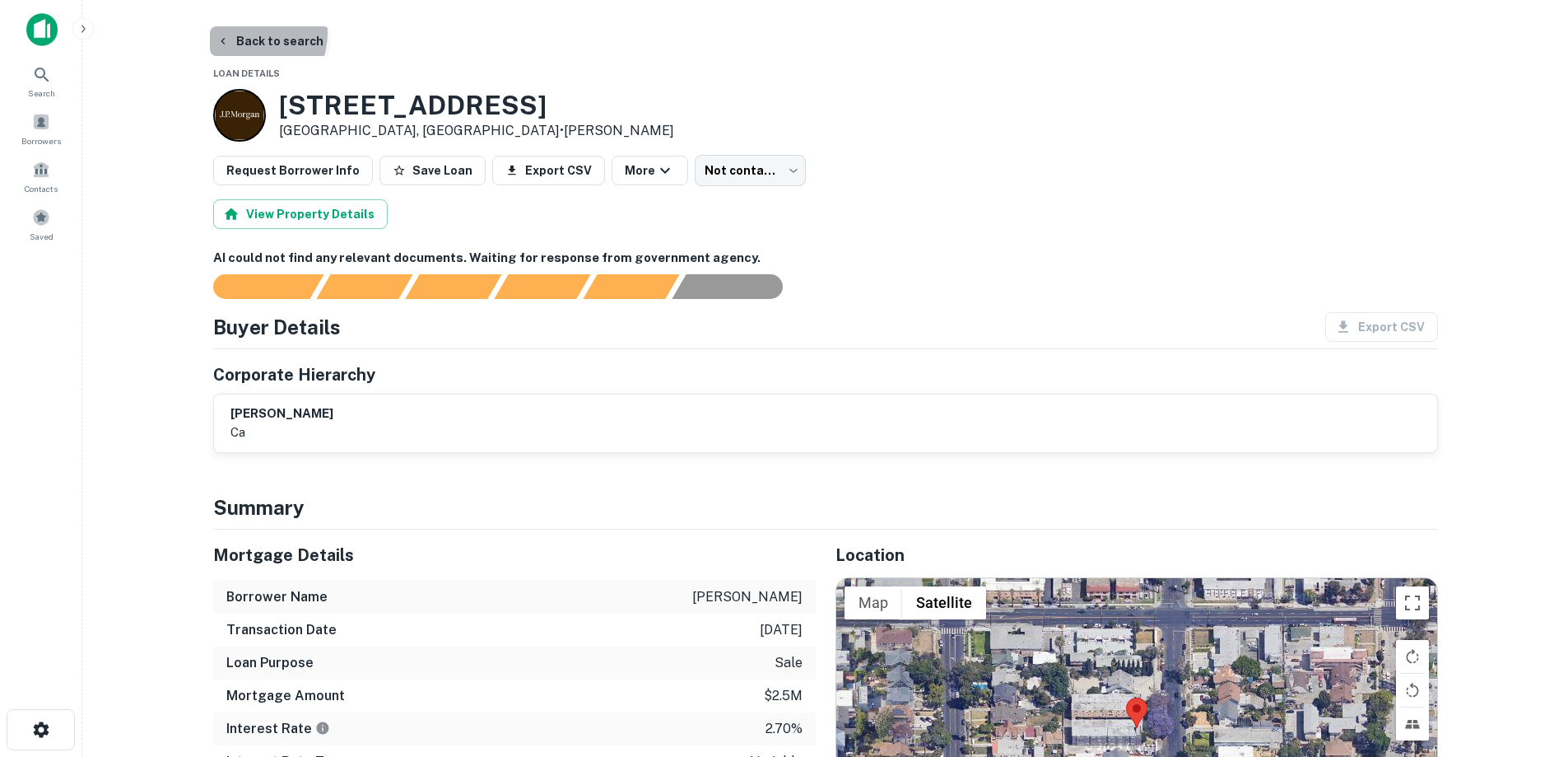
click at [246, 33] on button "Back to search" at bounding box center [269, 41] width 120 height 29
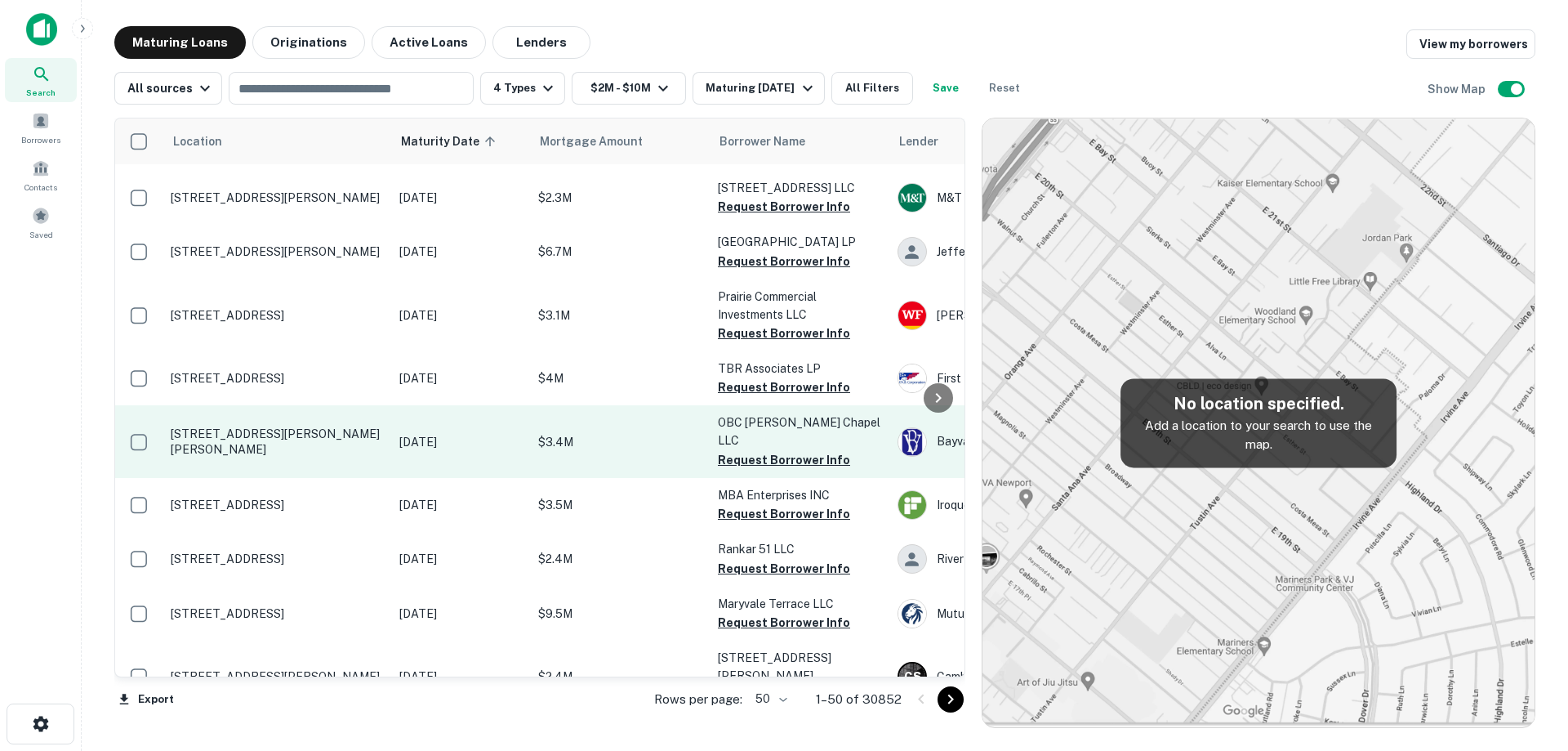
scroll to position [980, 0]
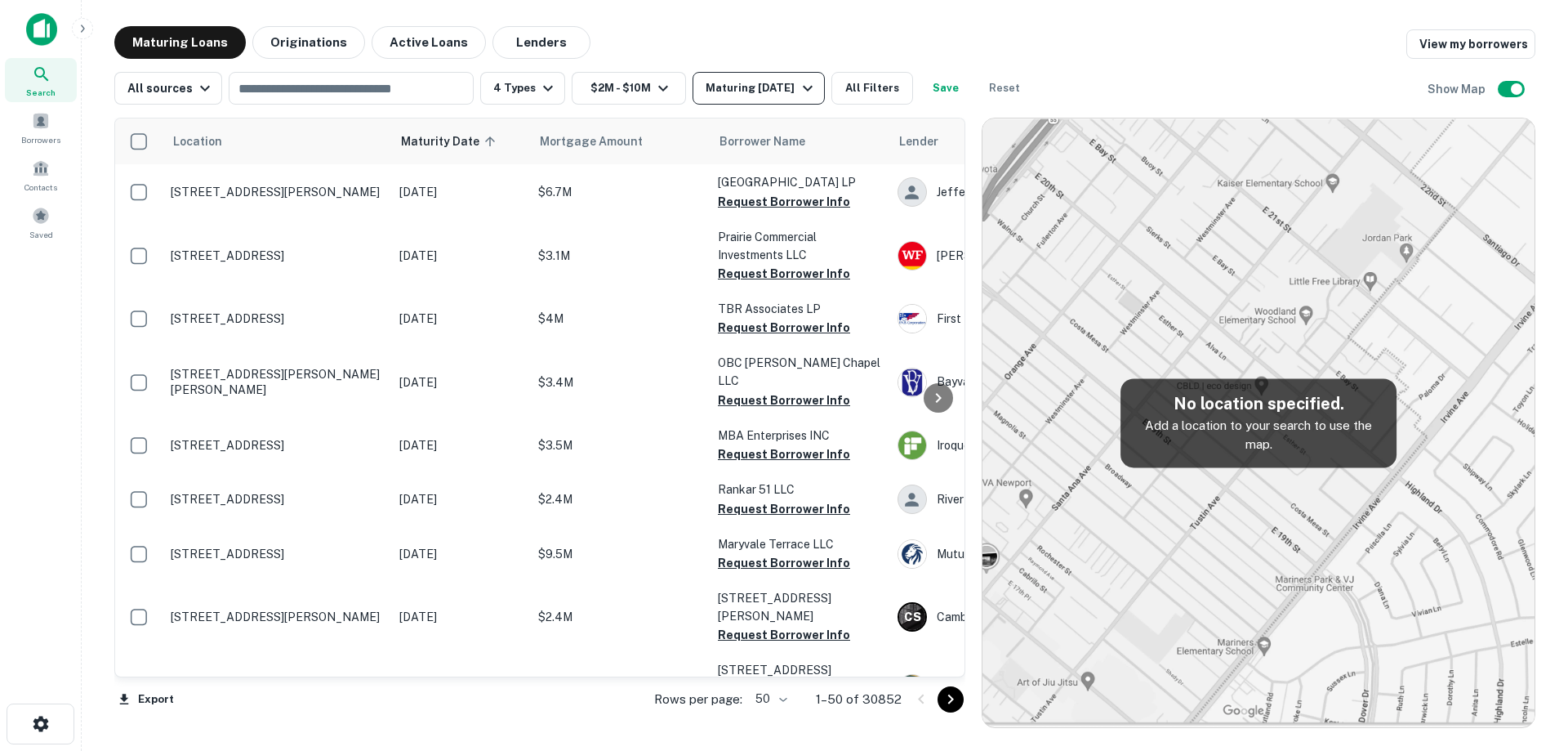
click at [740, 95] on div "Maturing [DATE]" at bounding box center [761, 88] width 111 height 19
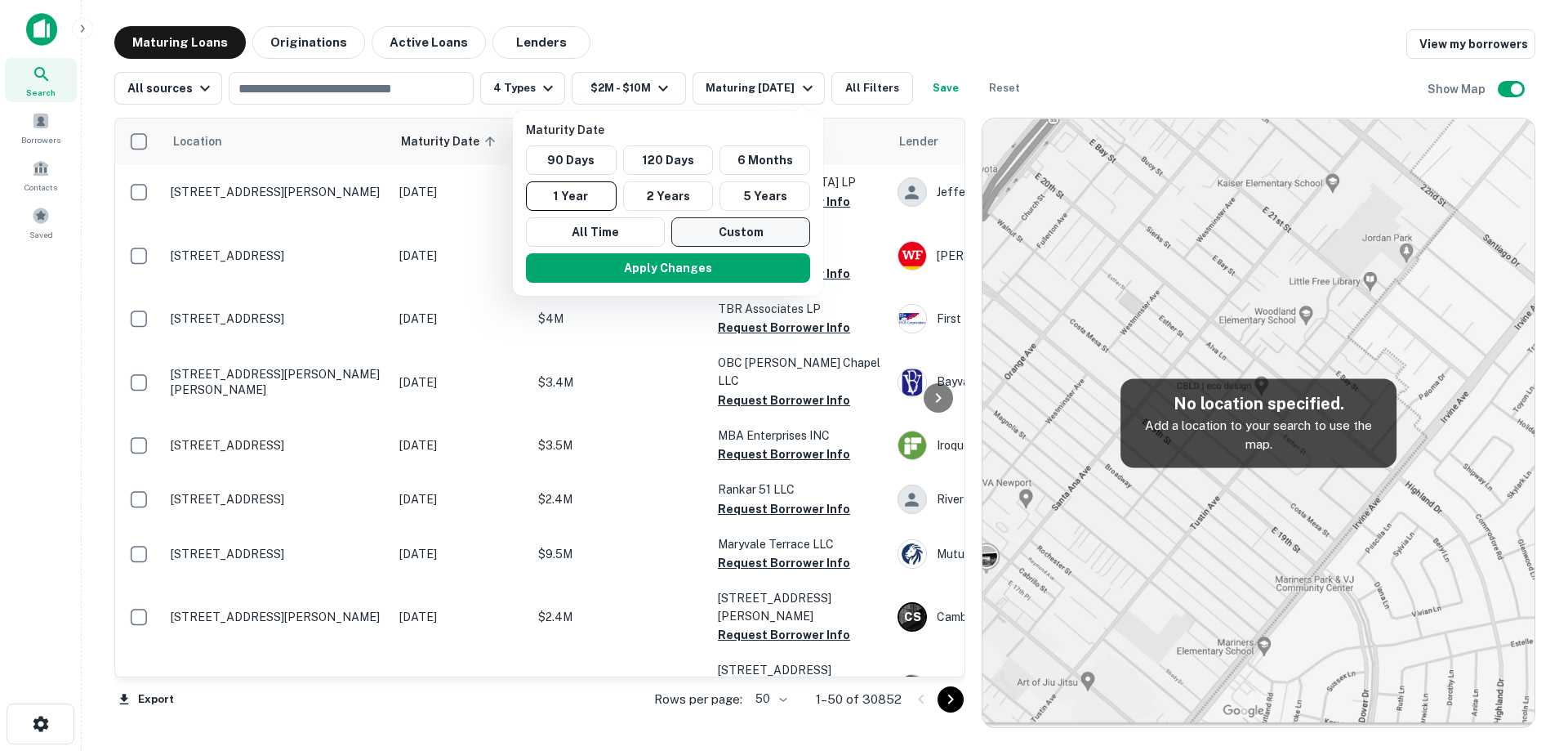
click at [732, 223] on button "Custom" at bounding box center [740, 232] width 139 height 29
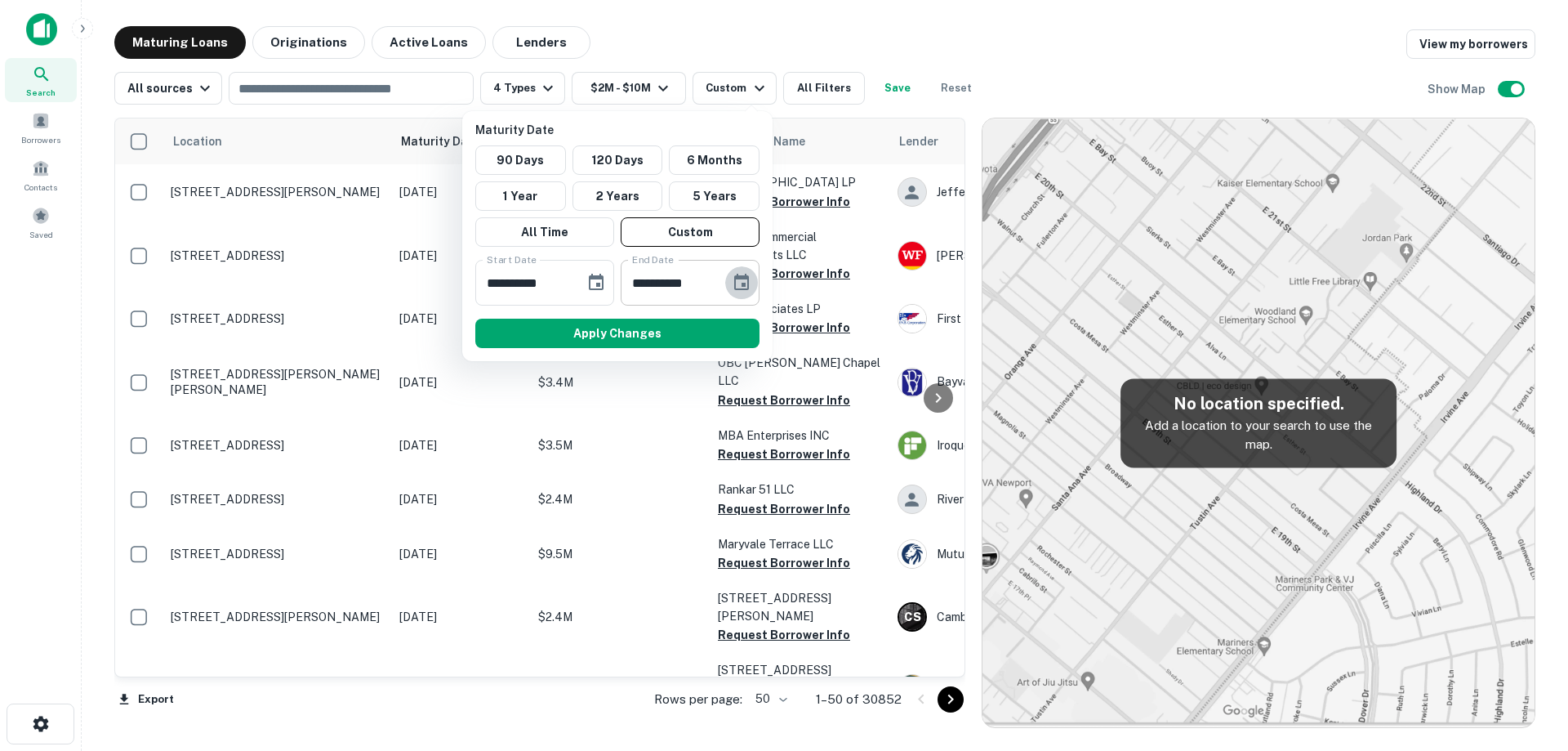
click at [740, 277] on icon "Choose date, selected date is Aug 25, 2025" at bounding box center [741, 282] width 15 height 17
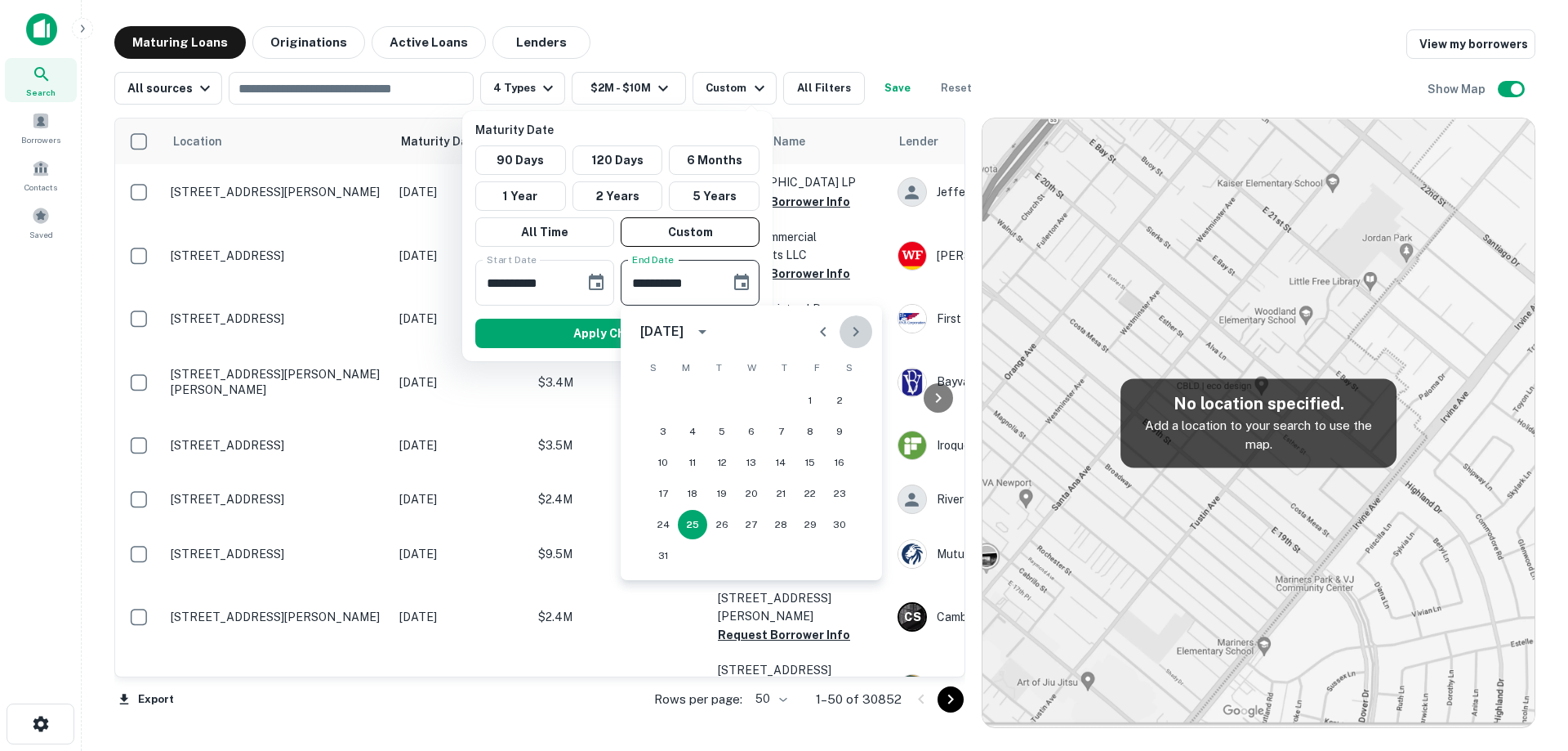
click at [861, 334] on icon "Next month" at bounding box center [855, 331] width 19 height 19
click at [860, 334] on icon "Next month" at bounding box center [855, 331] width 19 height 19
click at [847, 334] on icon "Next month" at bounding box center [855, 331] width 19 height 19
click at [784, 398] on button "4" at bounding box center [781, 400] width 29 height 29
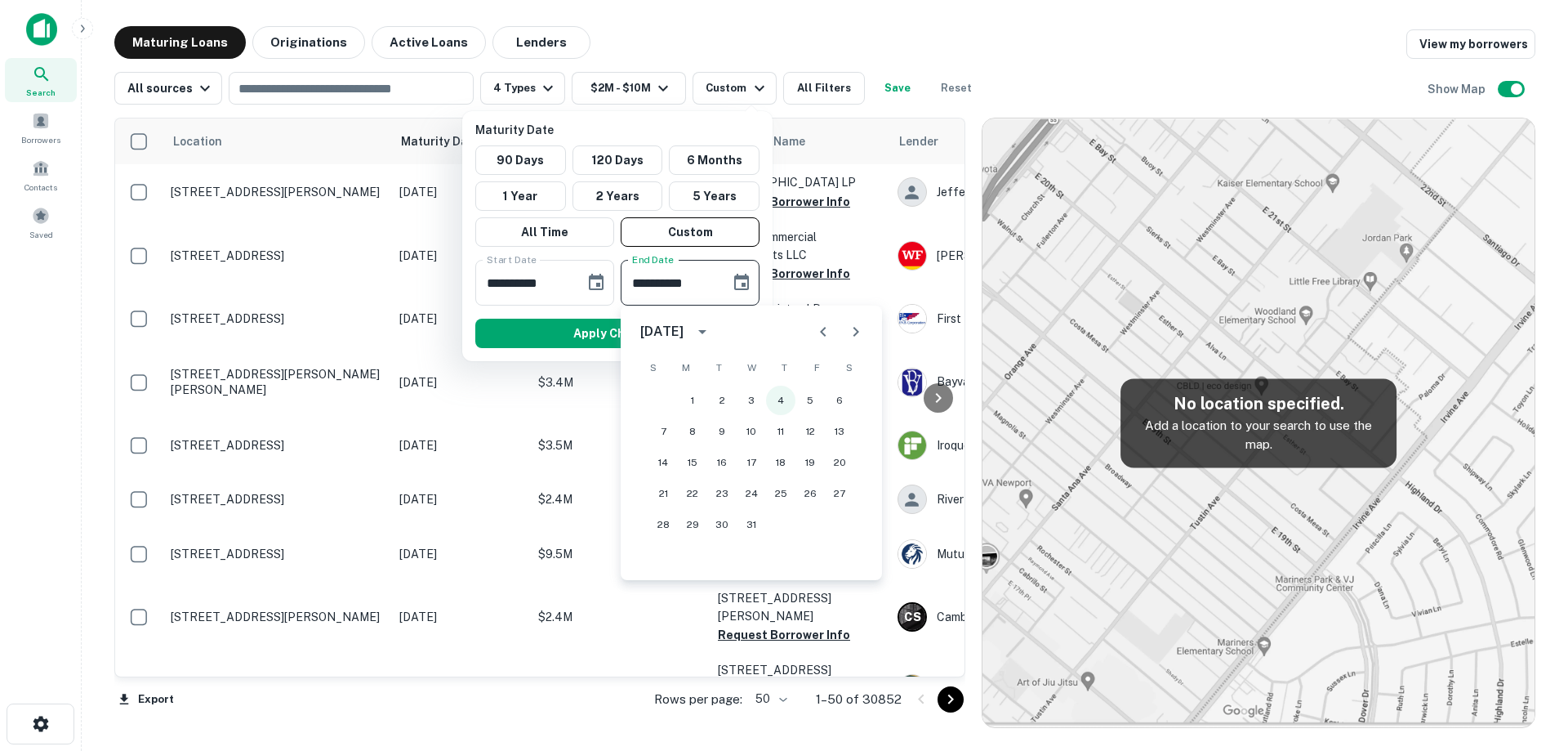
type input "**********"
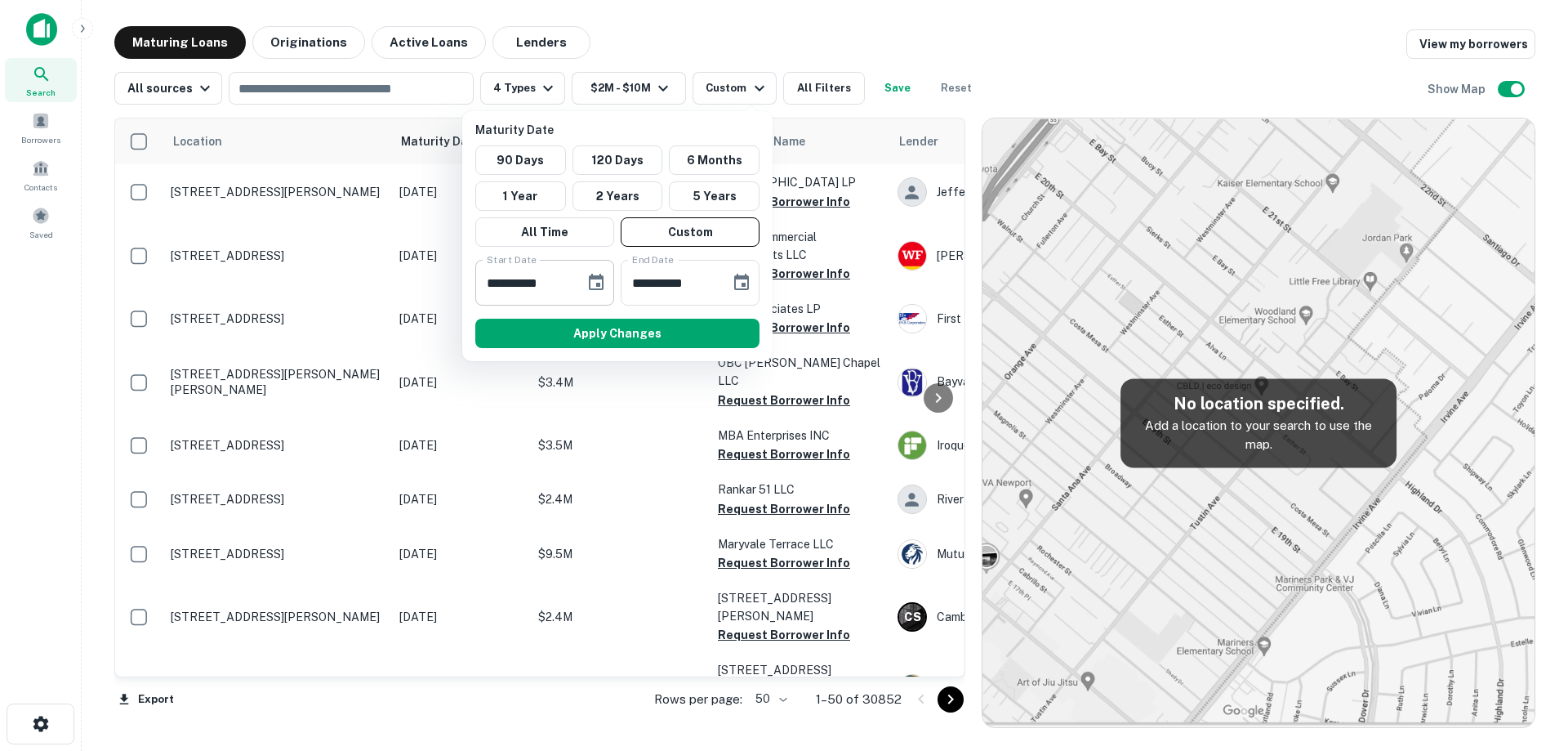
click at [589, 283] on icon "Choose date, selected date is Feb 26, 2025" at bounding box center [595, 282] width 15 height 17
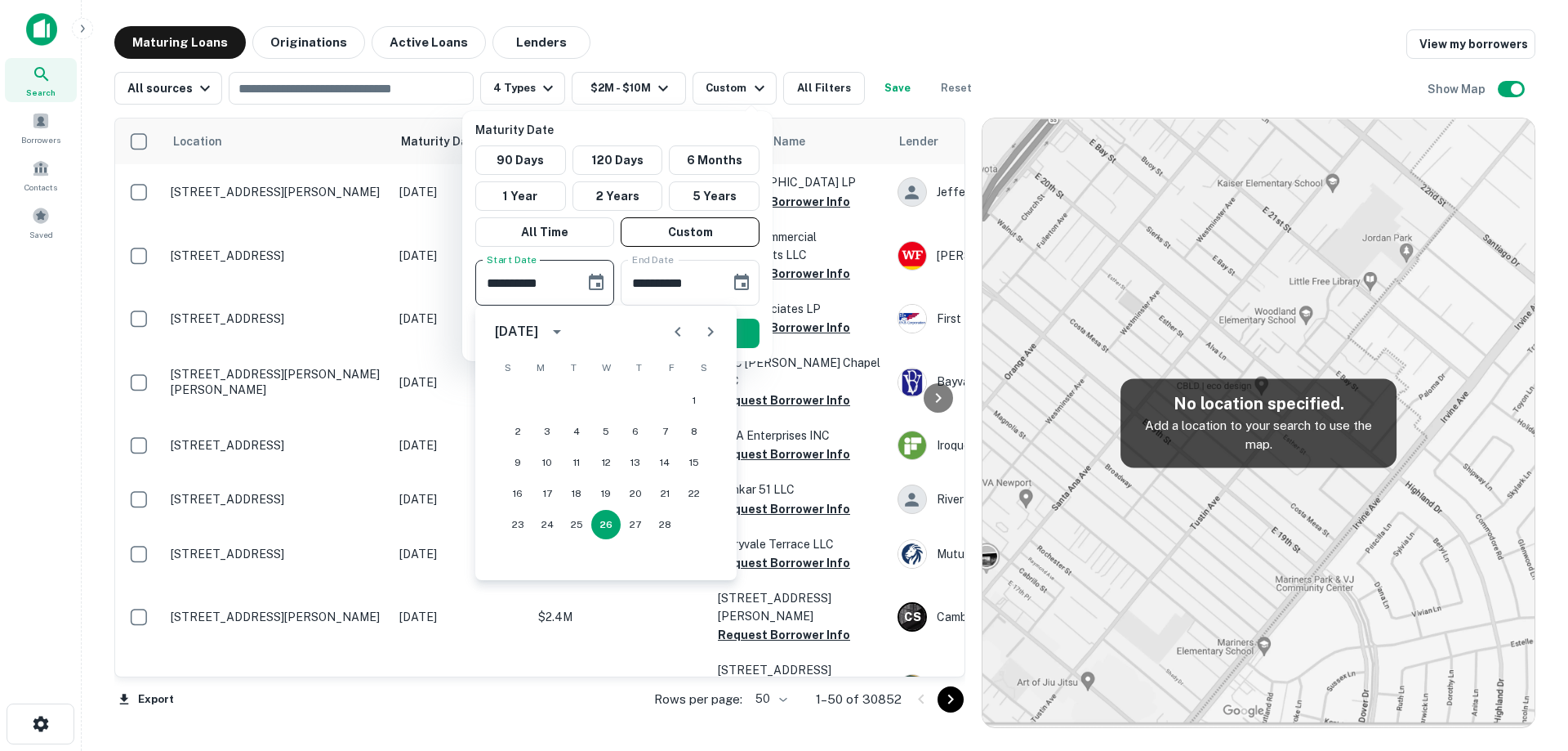
click at [697, 334] on button "Next month" at bounding box center [711, 332] width 33 height 33
click at [698, 334] on button "Next month" at bounding box center [711, 332] width 33 height 33
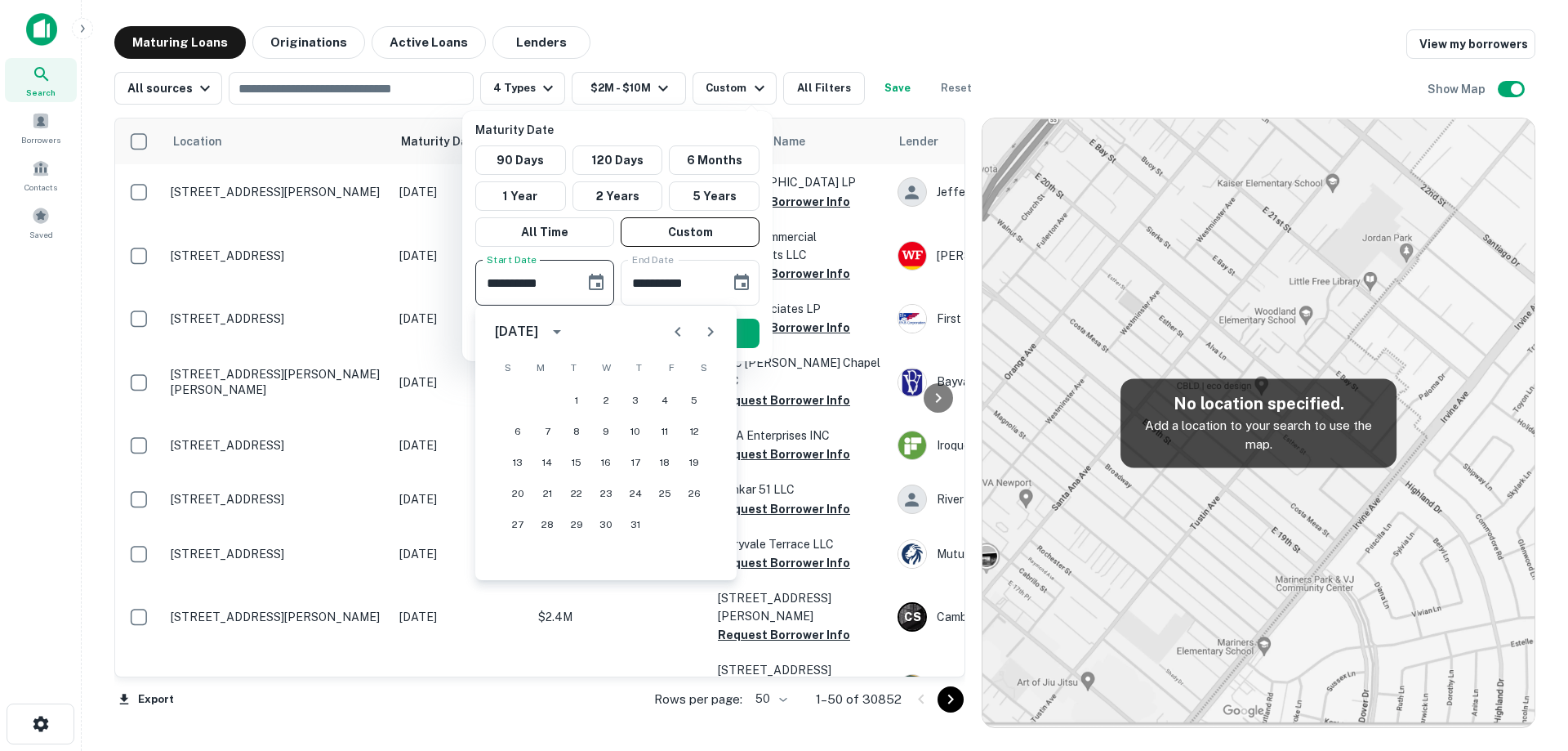
click at [698, 334] on button "Next month" at bounding box center [711, 332] width 33 height 33
click at [688, 329] on button "Previous month" at bounding box center [678, 332] width 33 height 33
click at [693, 327] on button "Previous month" at bounding box center [678, 332] width 33 height 33
click at [699, 326] on button "Next month" at bounding box center [711, 332] width 33 height 33
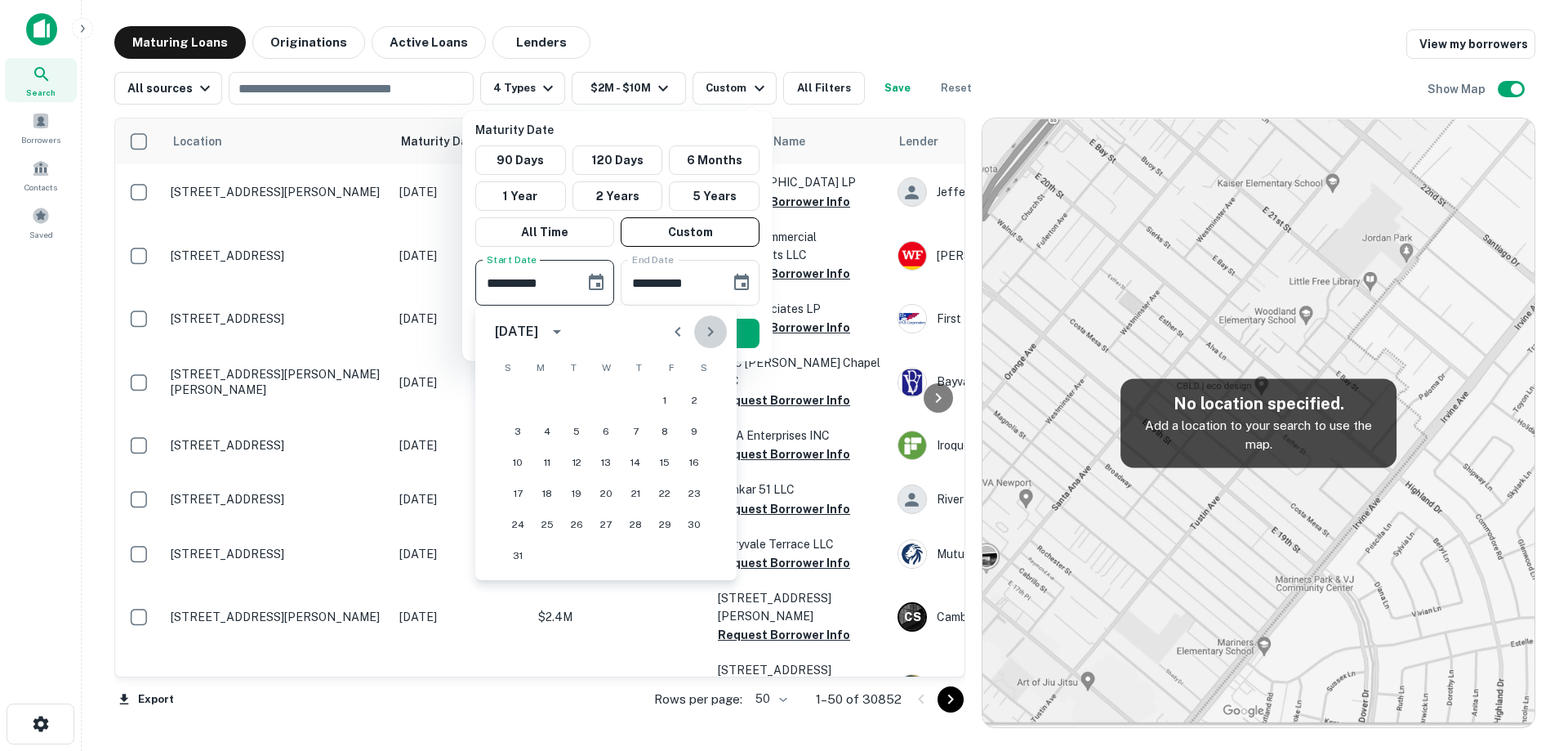
click at [699, 326] on button "Next month" at bounding box center [711, 332] width 33 height 33
click at [705, 326] on icon "Next month" at bounding box center [711, 331] width 19 height 19
click at [676, 400] on button "5" at bounding box center [664, 400] width 29 height 29
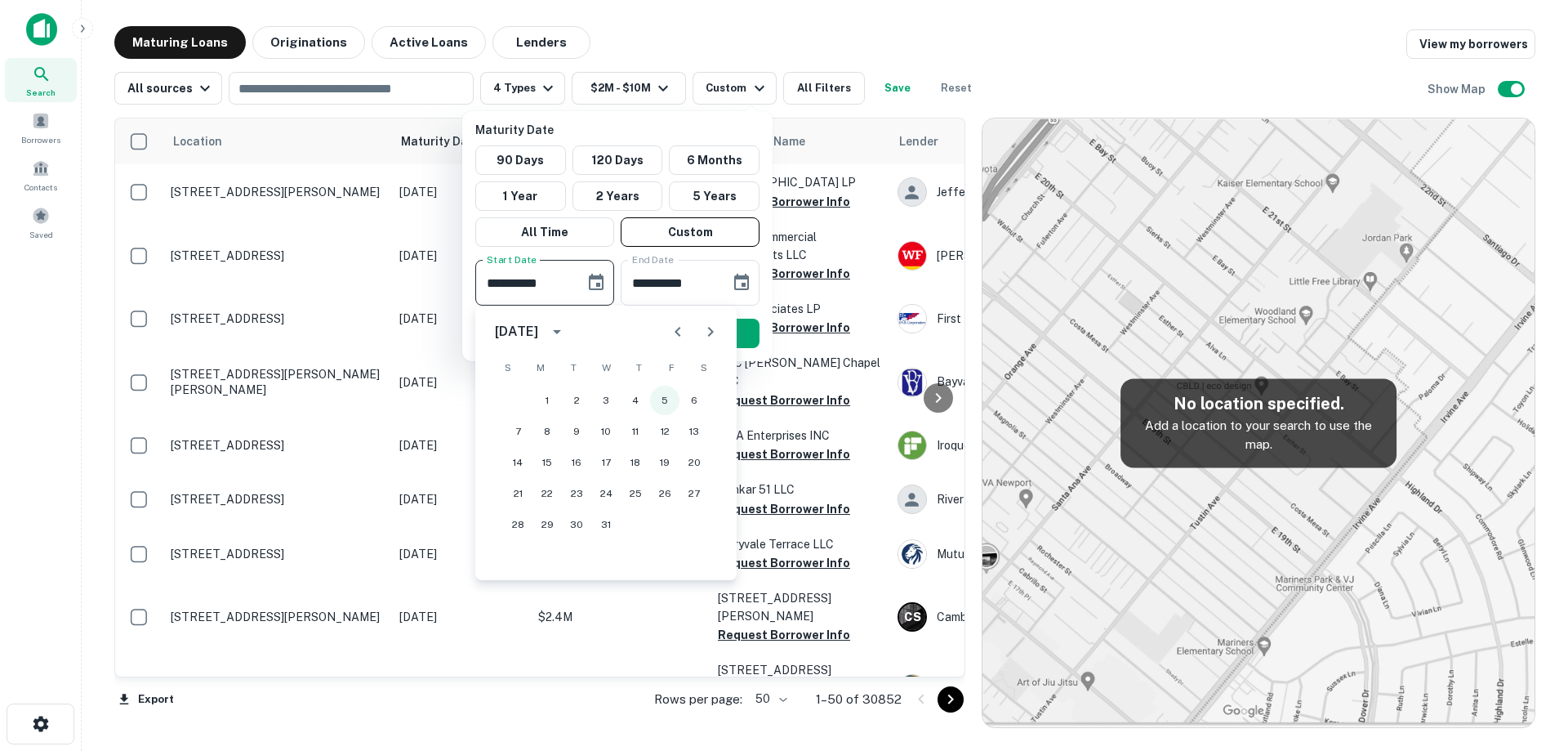
type input "**********"
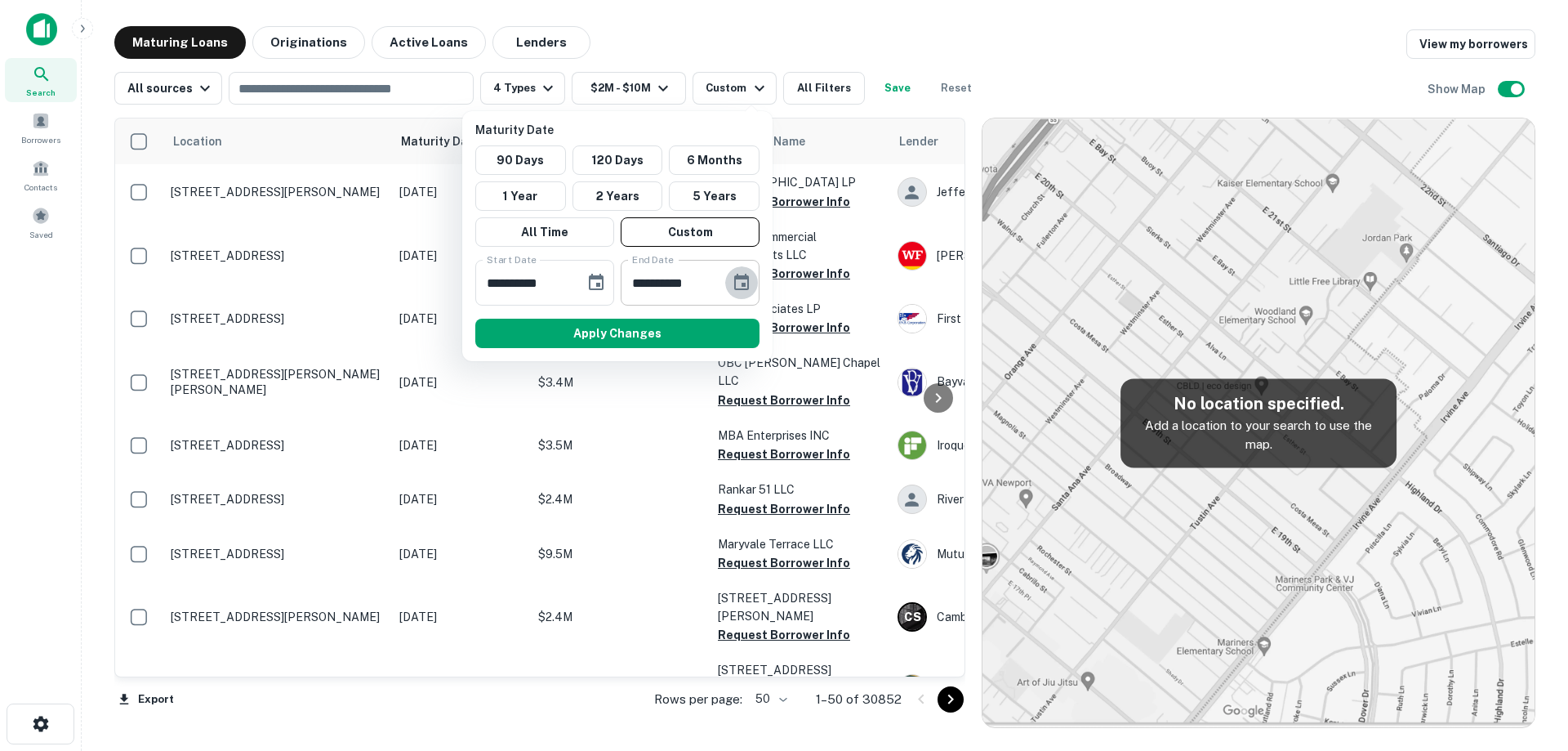
click at [748, 276] on icon "Choose date, selected date is Dec 4, 2025" at bounding box center [741, 282] width 15 height 17
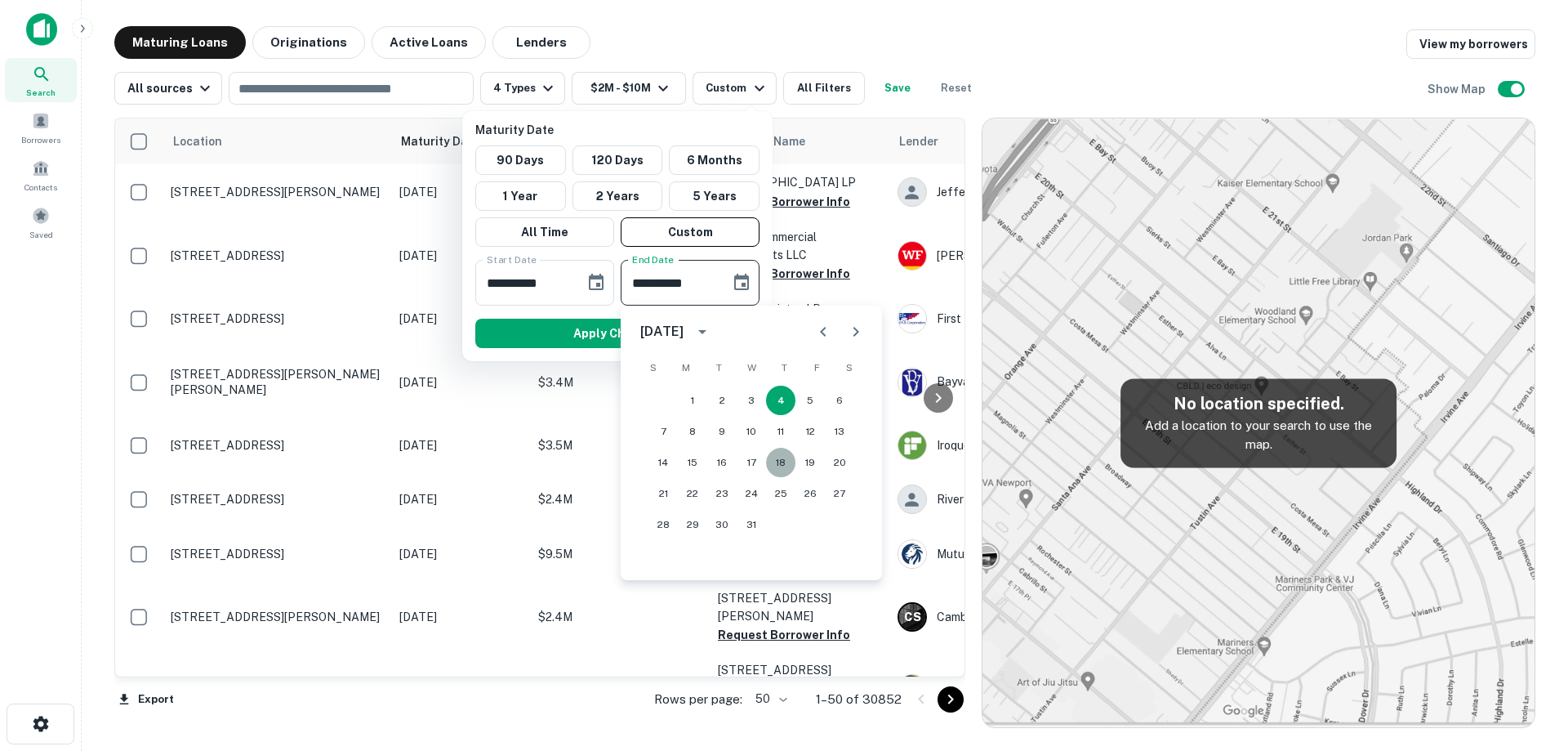
drag, startPoint x: 774, startPoint y: 458, endPoint x: 764, endPoint y: 452, distance: 11.7
click at [775, 458] on button "18" at bounding box center [781, 462] width 29 height 29
type input "**********"
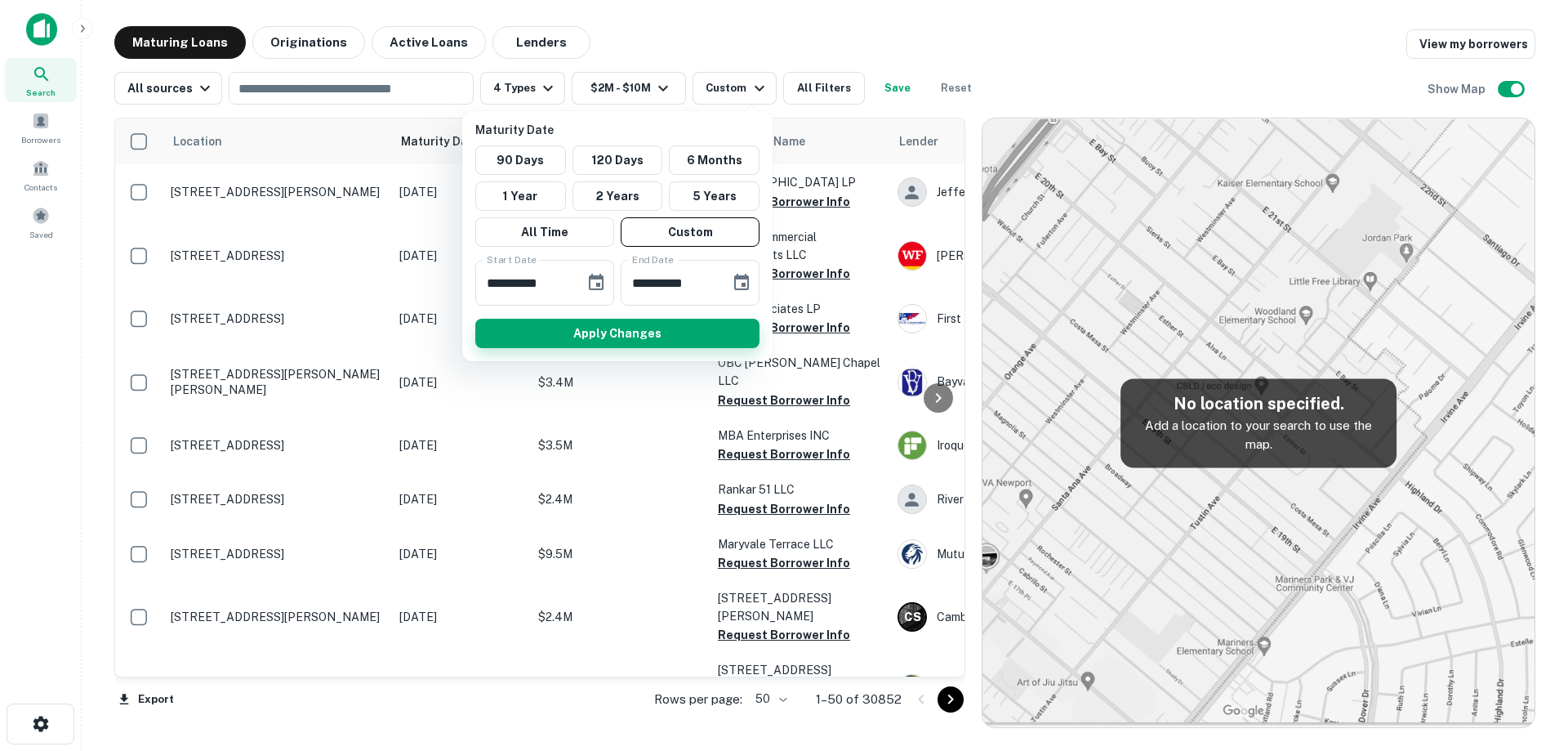
click at [675, 341] on button "Apply Changes" at bounding box center [617, 333] width 284 height 29
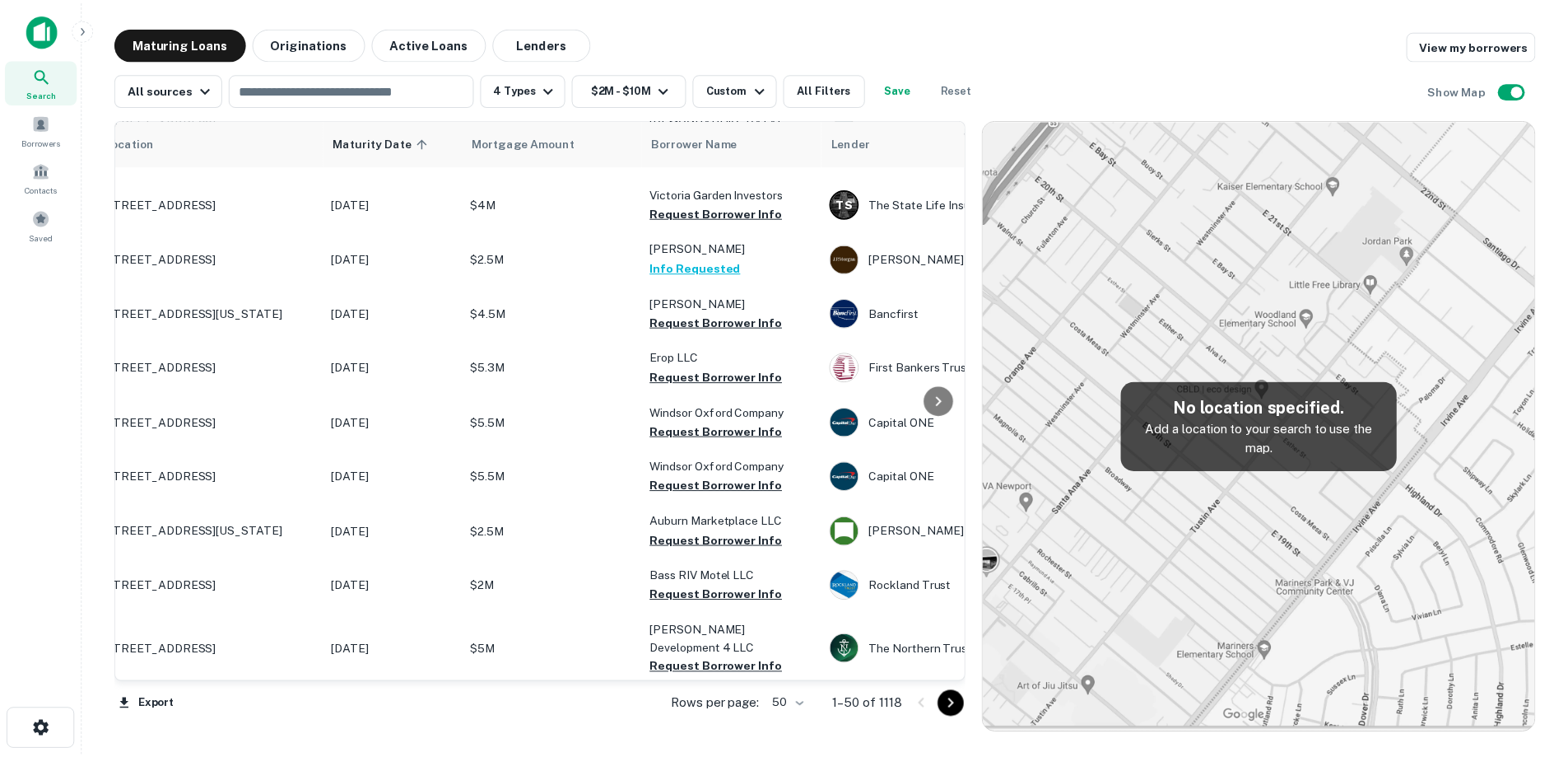
scroll to position [988, 0]
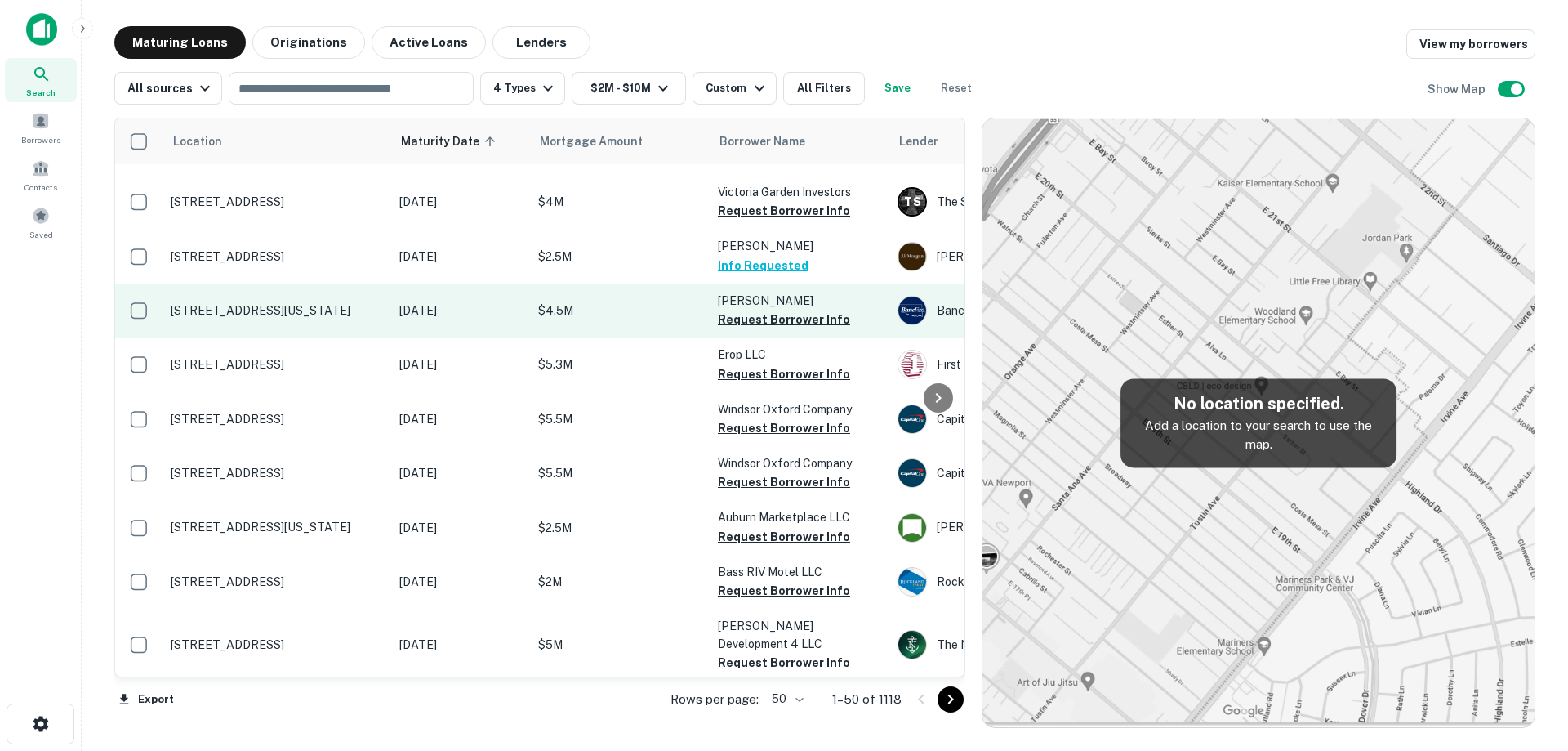
click at [379, 303] on p "[STREET_ADDRESS][US_STATE]" at bounding box center [277, 310] width 213 height 15
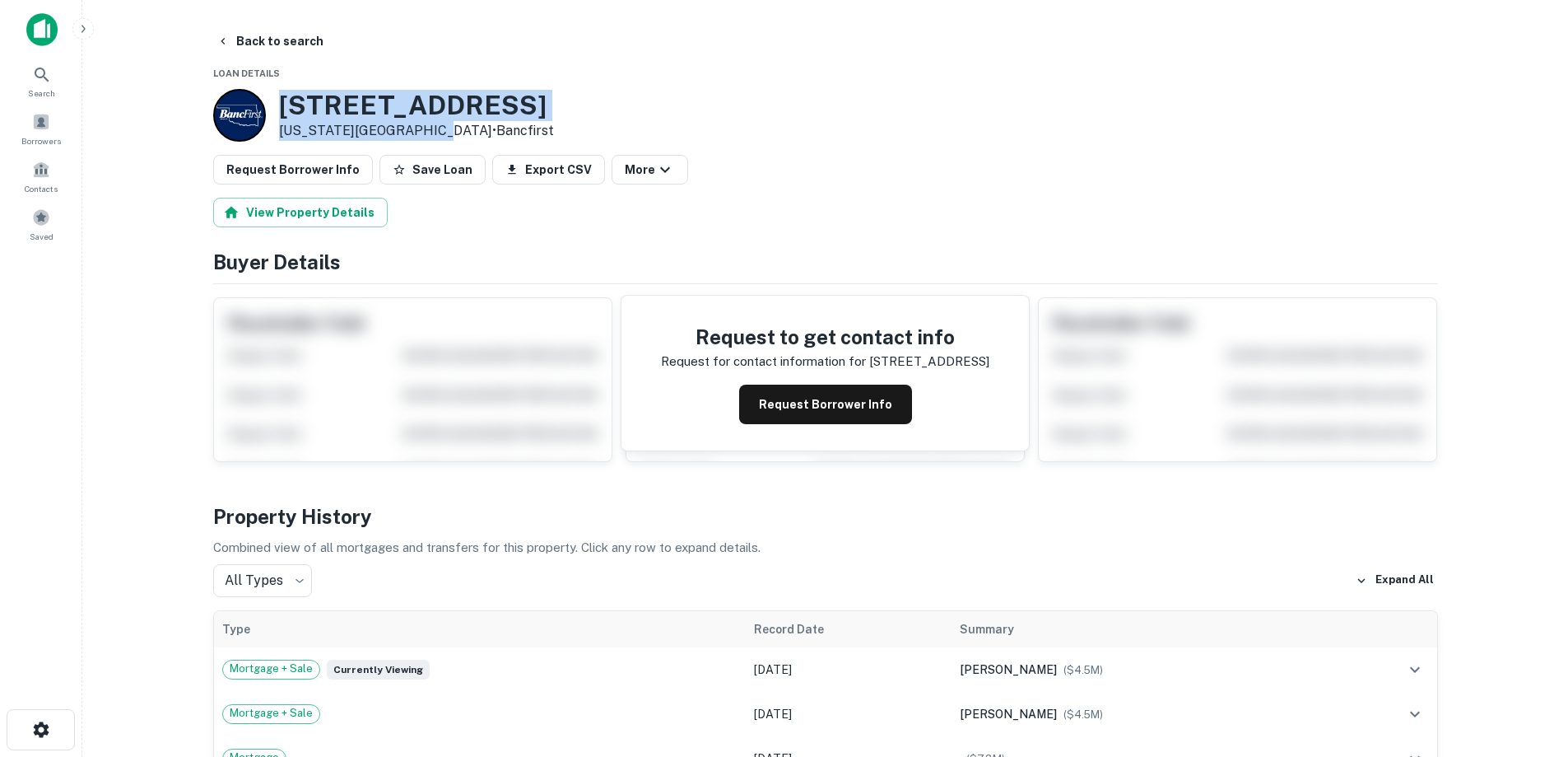
drag, startPoint x: 321, startPoint y: 105, endPoint x: 429, endPoint y: 132, distance: 111.3
click at [429, 132] on div "9909 SE 15th St Oklahoma City, OK73130 • Bancfirst" at bounding box center [384, 116] width 341 height 53
copy div "9909 SE 15th St Oklahoma City, OK73130"
click at [804, 400] on button "Request Borrower Info" at bounding box center [825, 404] width 173 height 39
click at [393, 102] on h3 "9909 SE 15th St" at bounding box center [416, 106] width 275 height 31
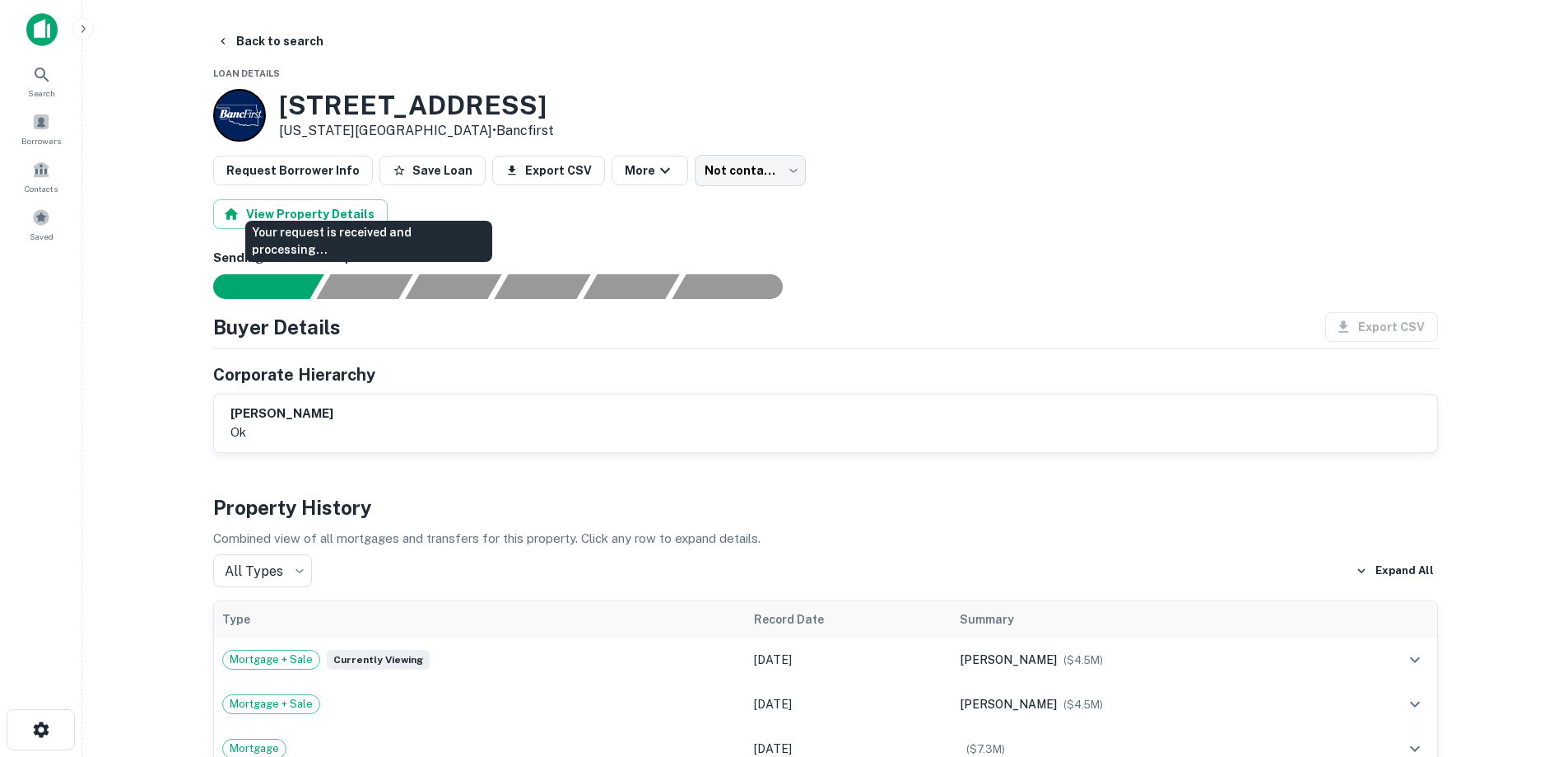
click at [384, 260] on div "Your request is received and processing..." at bounding box center [369, 241] width 247 height 41
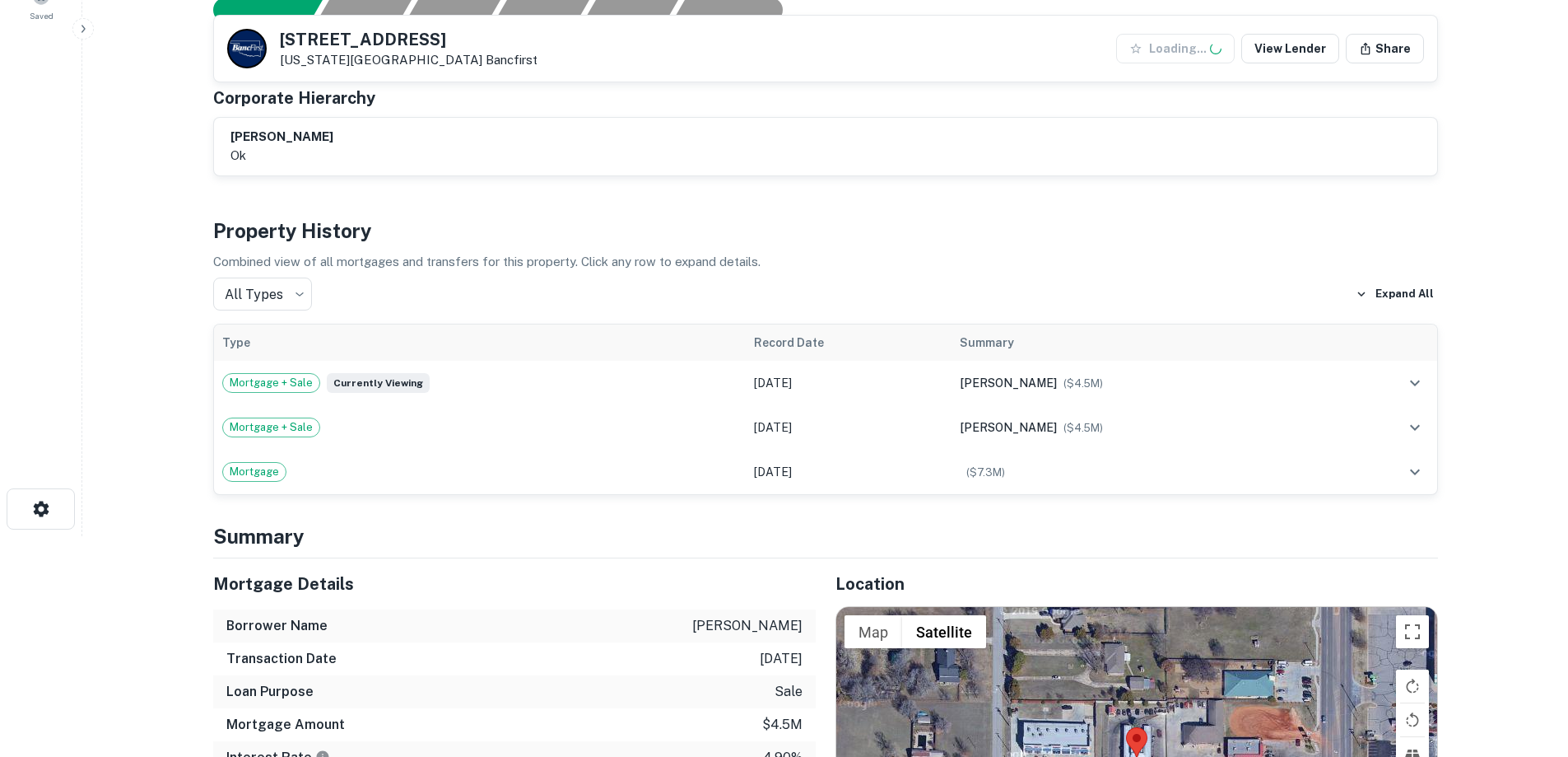
scroll to position [329, 0]
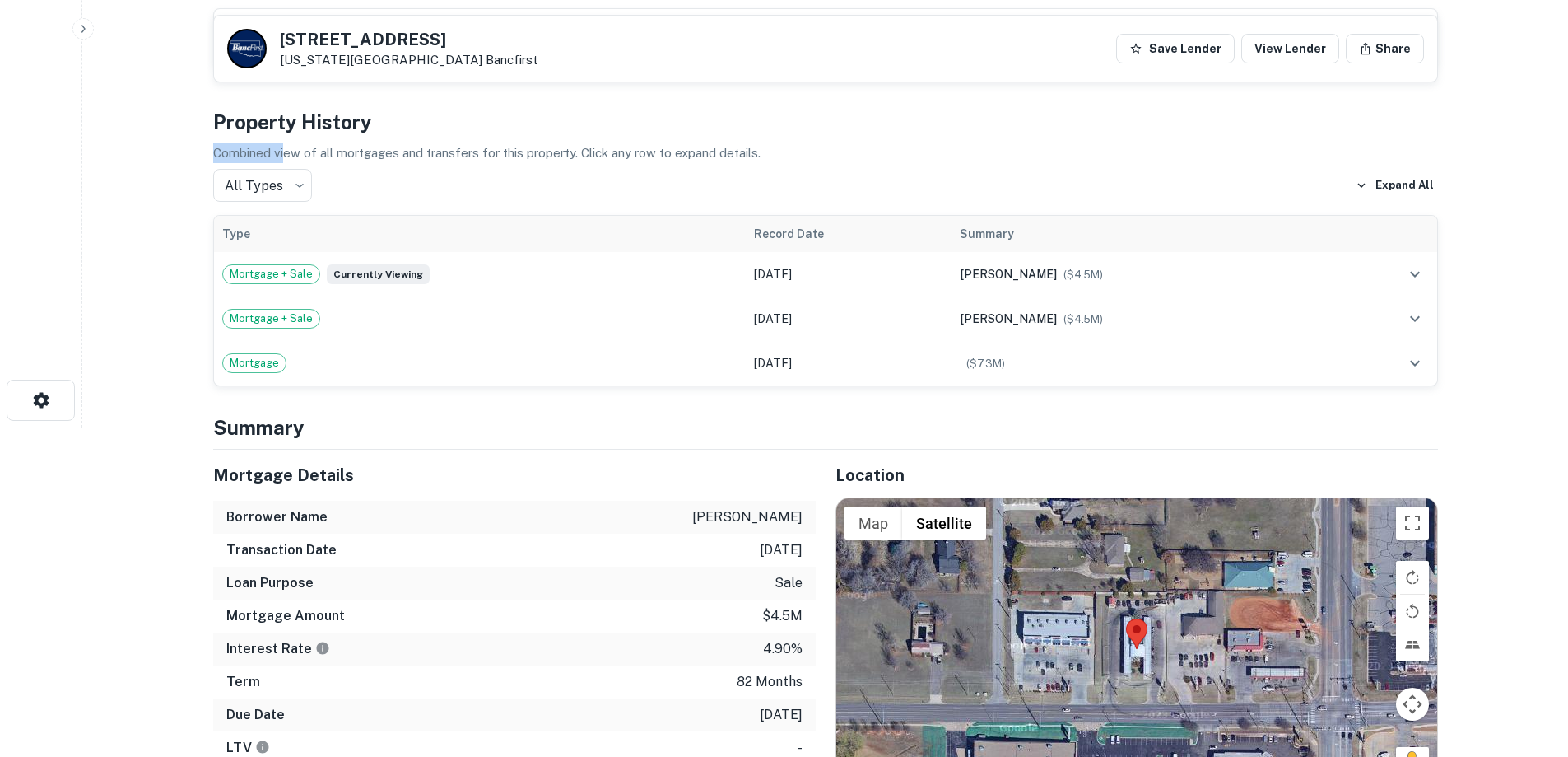
drag, startPoint x: 287, startPoint y: 152, endPoint x: 608, endPoint y: 117, distance: 322.9
click at [608, 117] on div "Property History Combined view of all mortgages and transfers for this property…" at bounding box center [825, 247] width 1224 height 280
click at [576, 144] on p "Combined view of all mortgages and transfers for this property. Click any row t…" at bounding box center [825, 153] width 1224 height 20
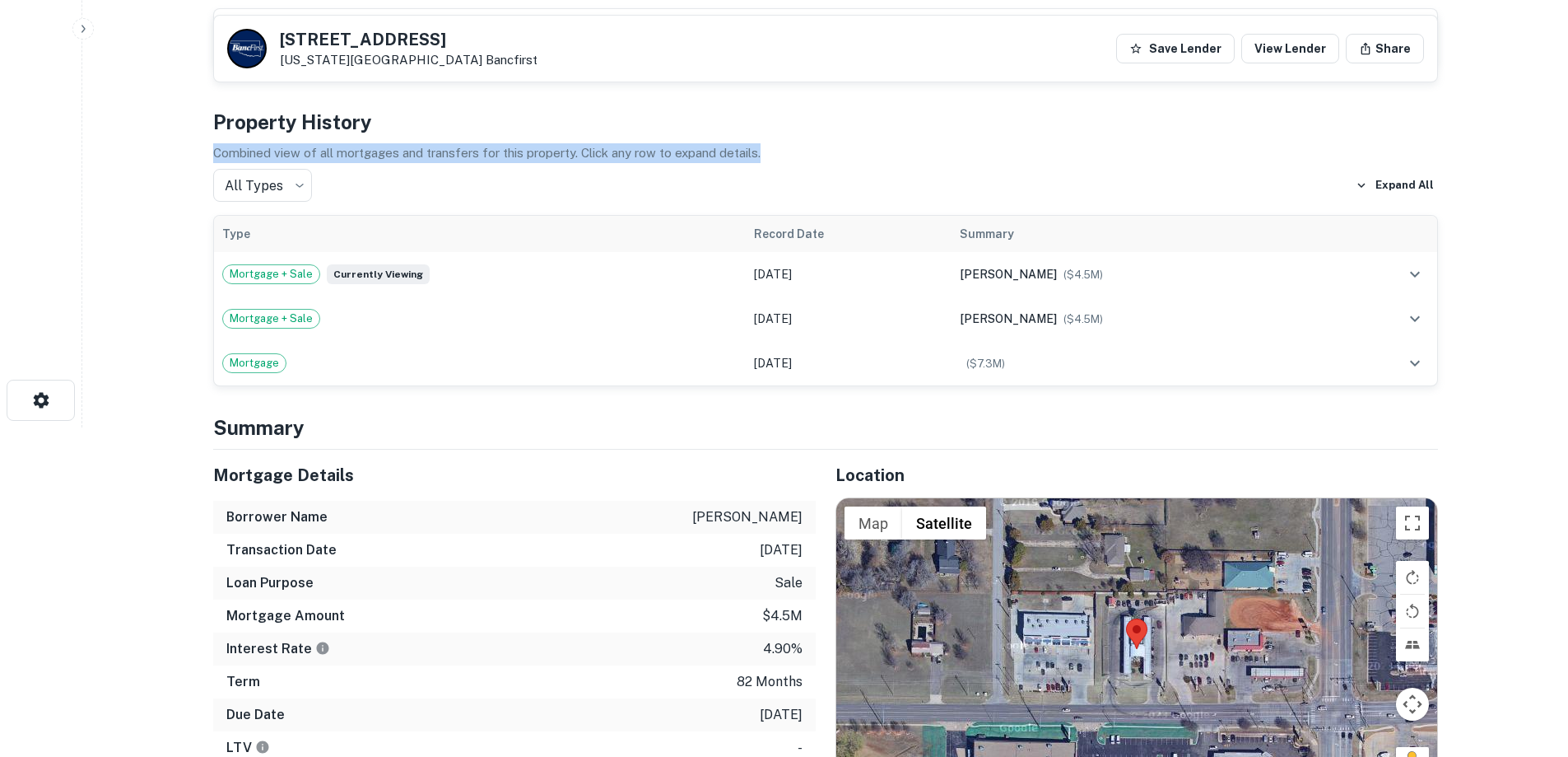
click at [575, 158] on p "Combined view of all mortgages and transfers for this property. Click any row t…" at bounding box center [825, 153] width 1224 height 20
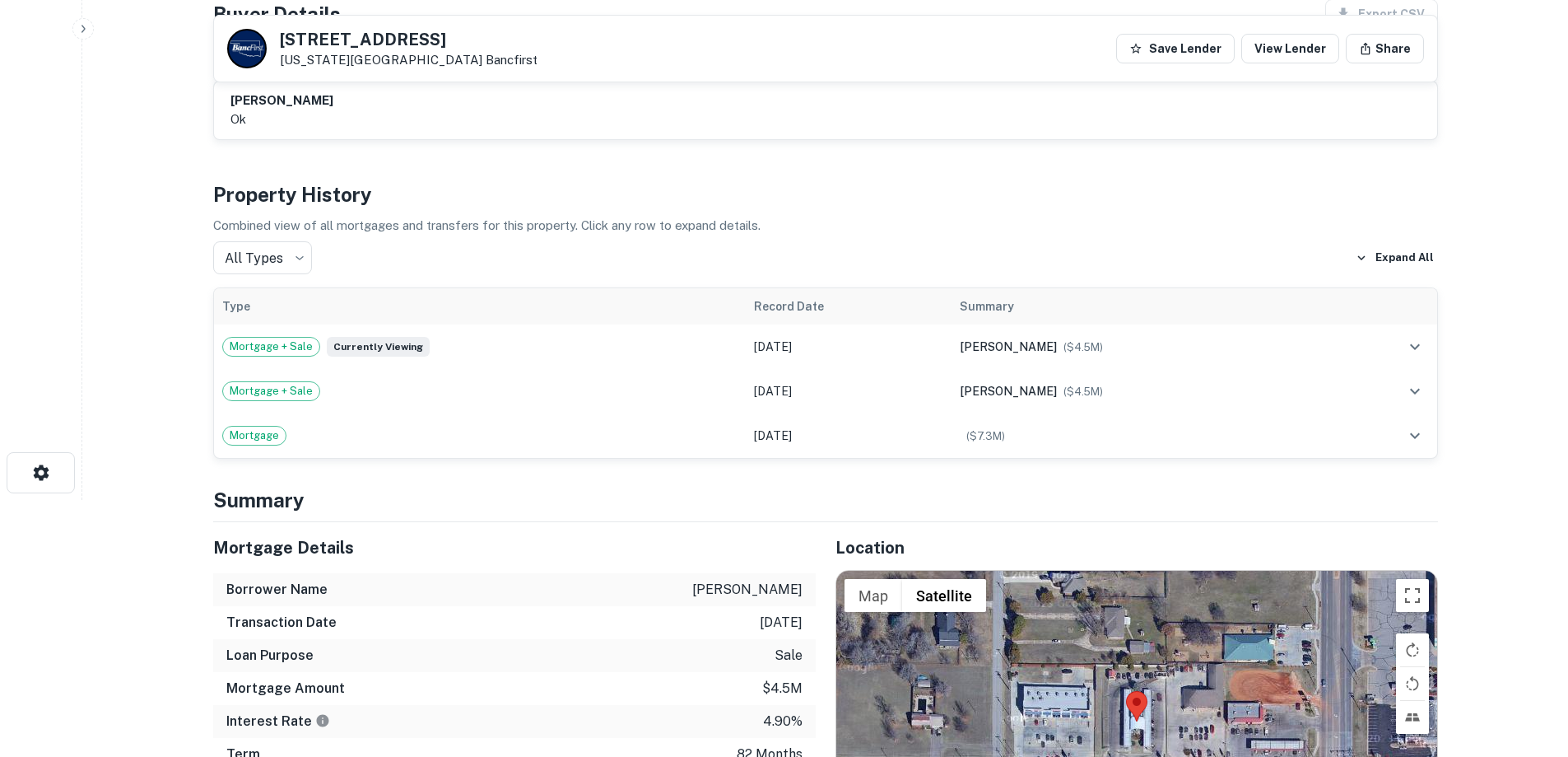
scroll to position [0, 0]
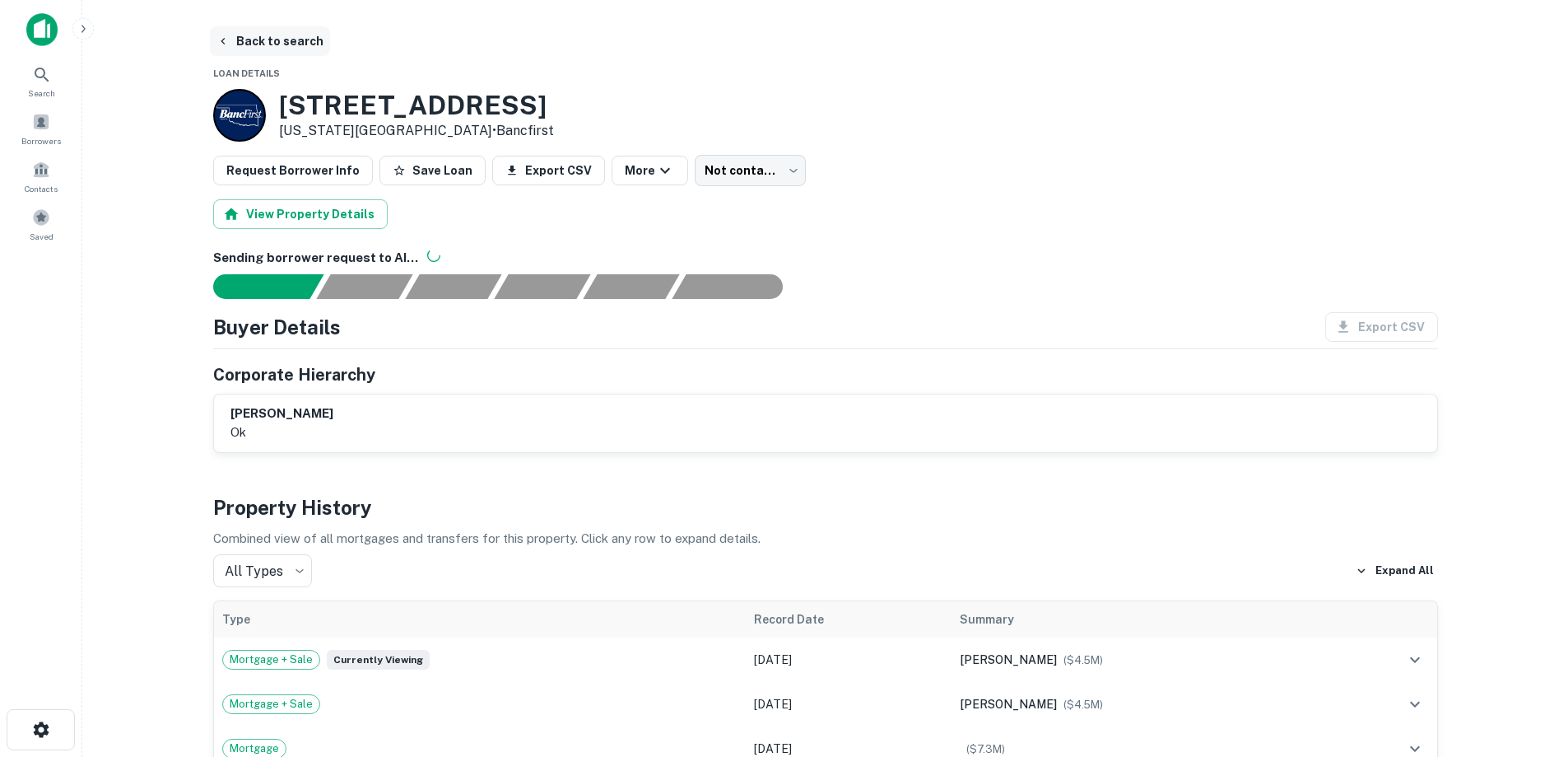
click at [298, 49] on button "Back to search" at bounding box center [269, 41] width 120 height 29
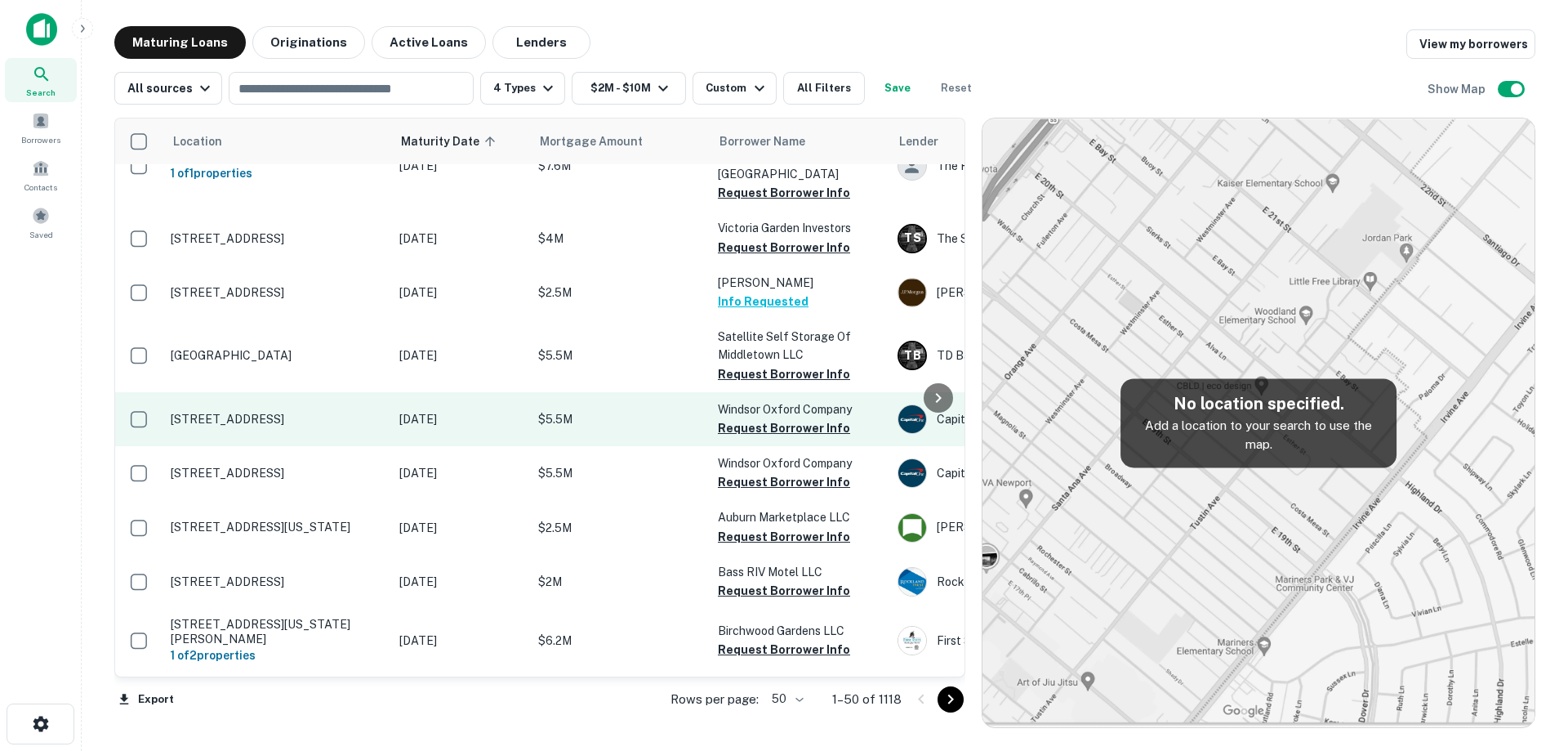
click at [342, 412] on p "[STREET_ADDRESS]" at bounding box center [277, 419] width 213 height 15
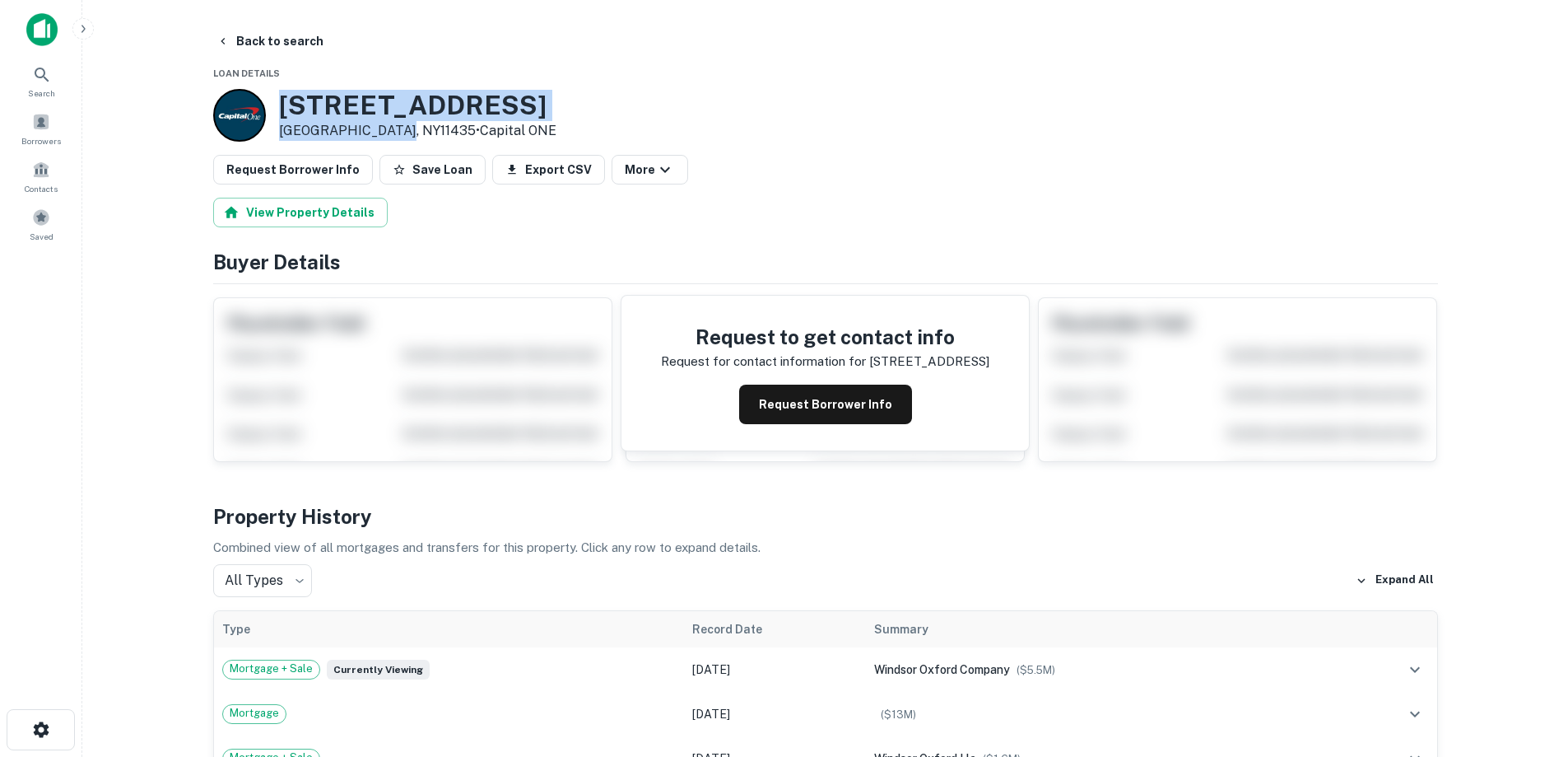
drag, startPoint x: 279, startPoint y: 106, endPoint x: 390, endPoint y: 132, distance: 114.0
click at [390, 132] on div "8205 134th St Jamaica, NY11435 • Capital ONE" at bounding box center [417, 116] width 277 height 51
click at [266, 40] on button "Back to search" at bounding box center [269, 41] width 120 height 29
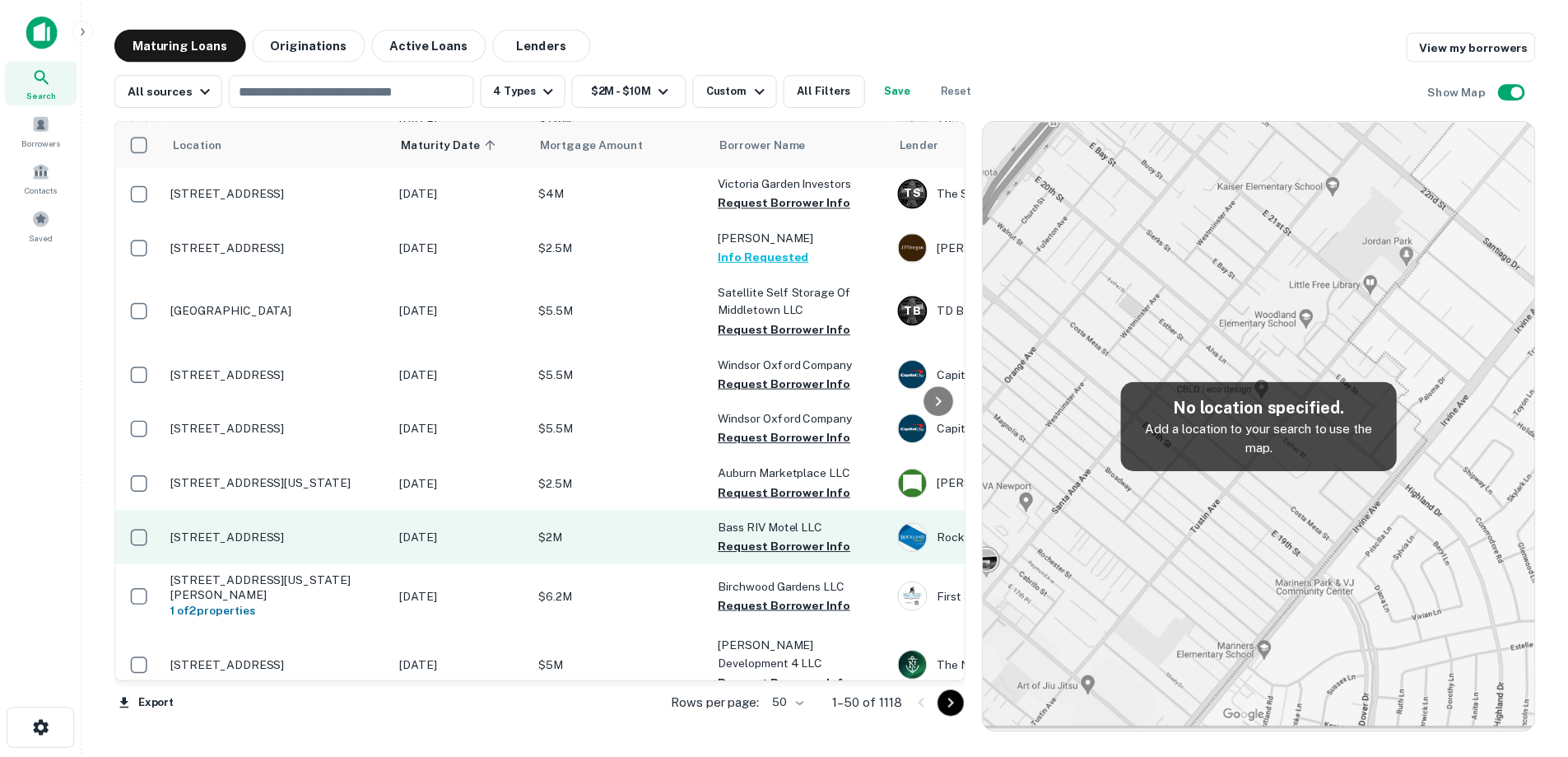
scroll to position [1070, 0]
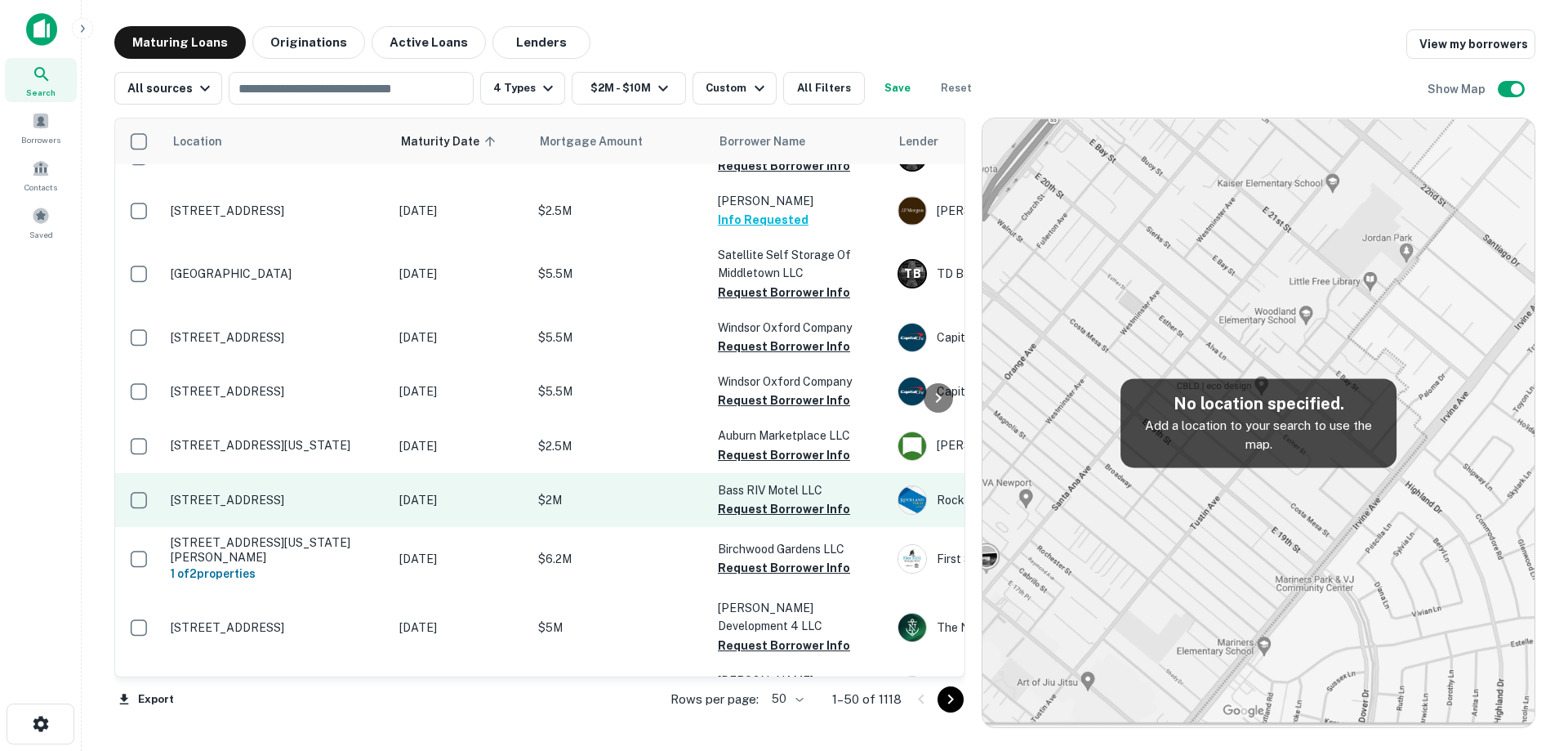
click at [404, 473] on td "[DATE]" at bounding box center [460, 500] width 139 height 54
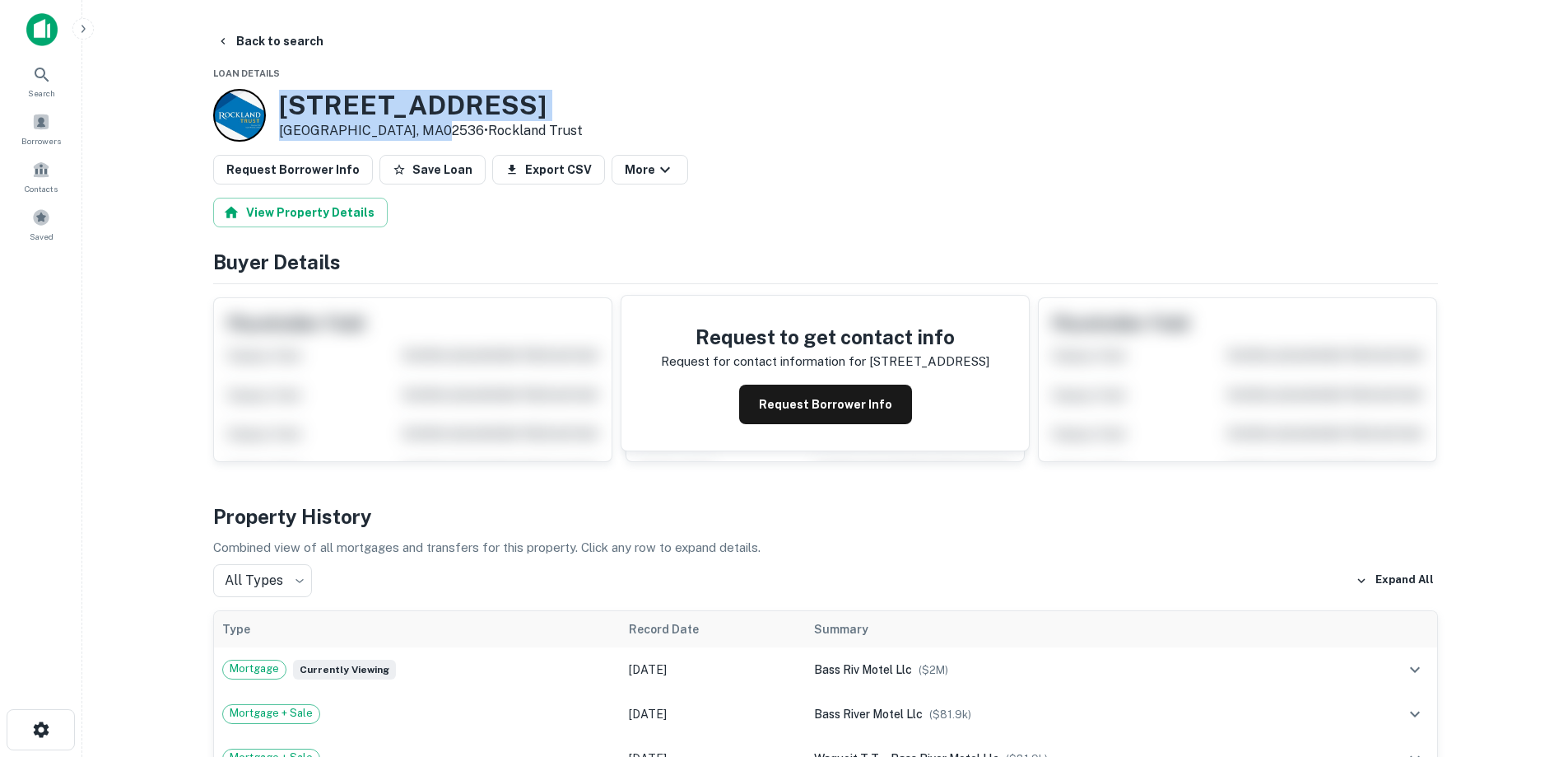
drag, startPoint x: 413, startPoint y: 125, endPoint x: 435, endPoint y: 128, distance: 22.2
click at [435, 128] on div "[STREET_ADDRESS] • Rockland Trust" at bounding box center [431, 116] width 303 height 51
click at [795, 408] on button "Request Borrower Info" at bounding box center [825, 404] width 173 height 39
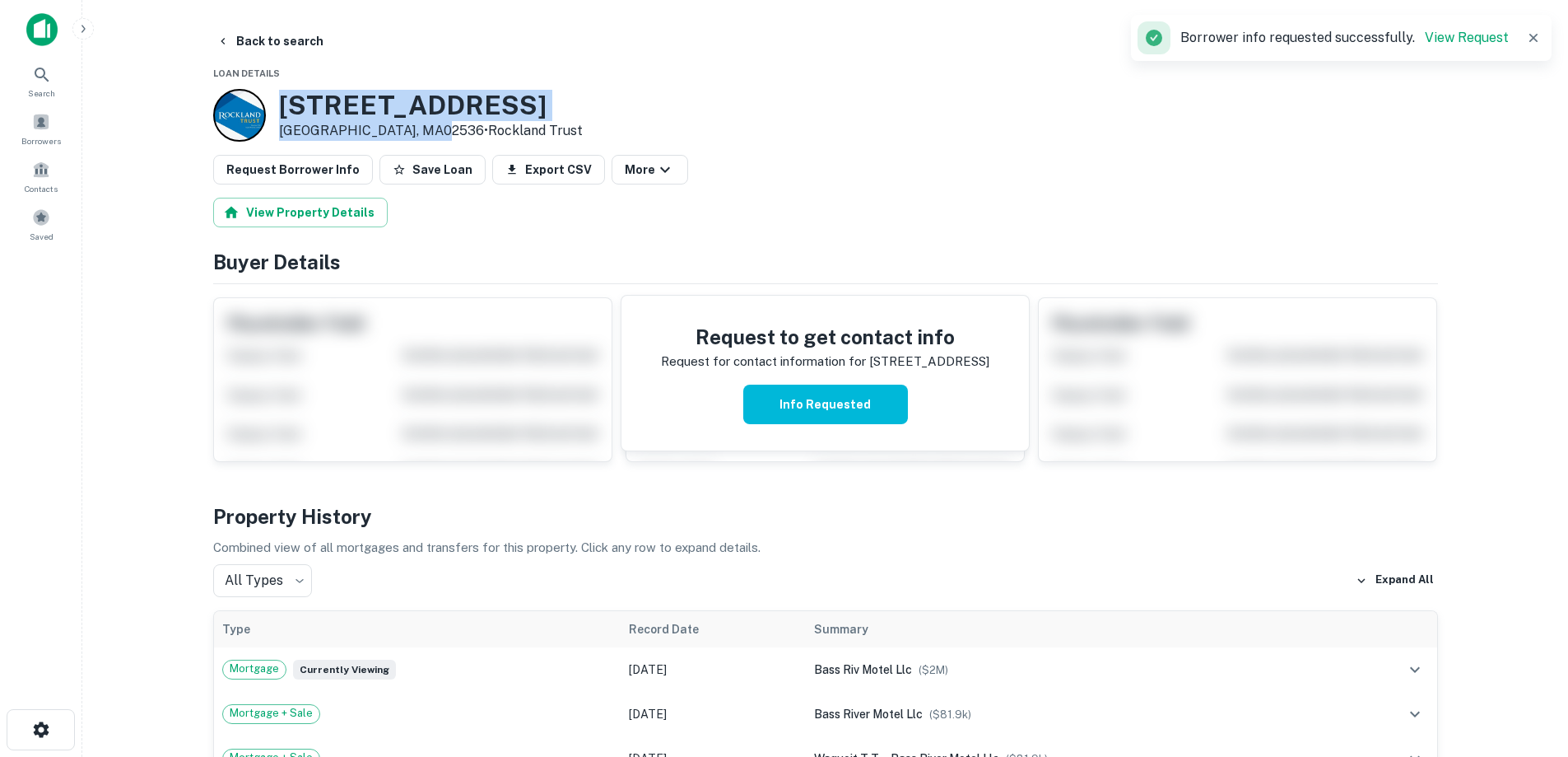
click at [422, 93] on h3 "[STREET_ADDRESS]" at bounding box center [431, 106] width 303 height 31
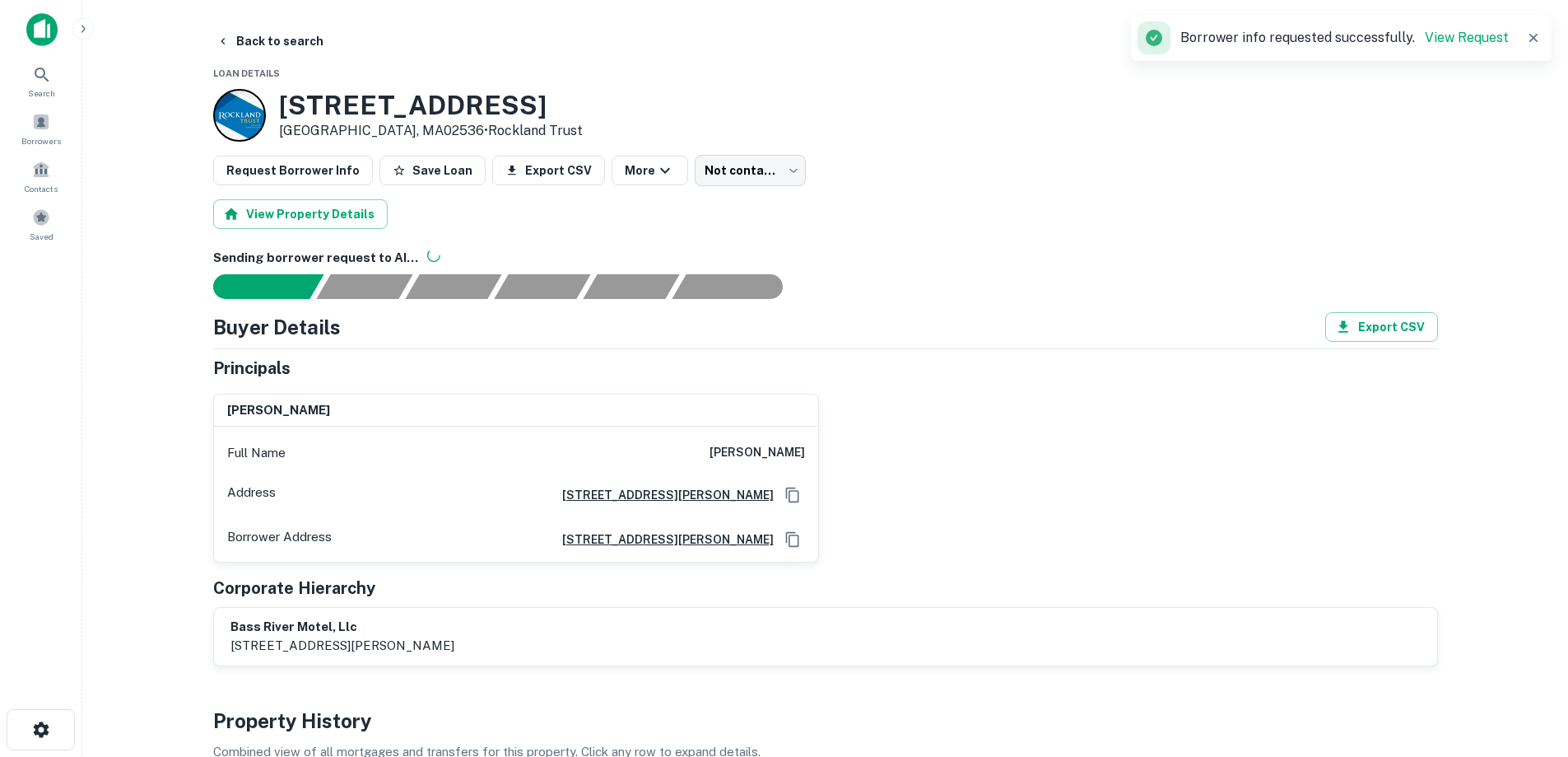
click at [287, 32] on button "Back to search" at bounding box center [269, 41] width 120 height 29
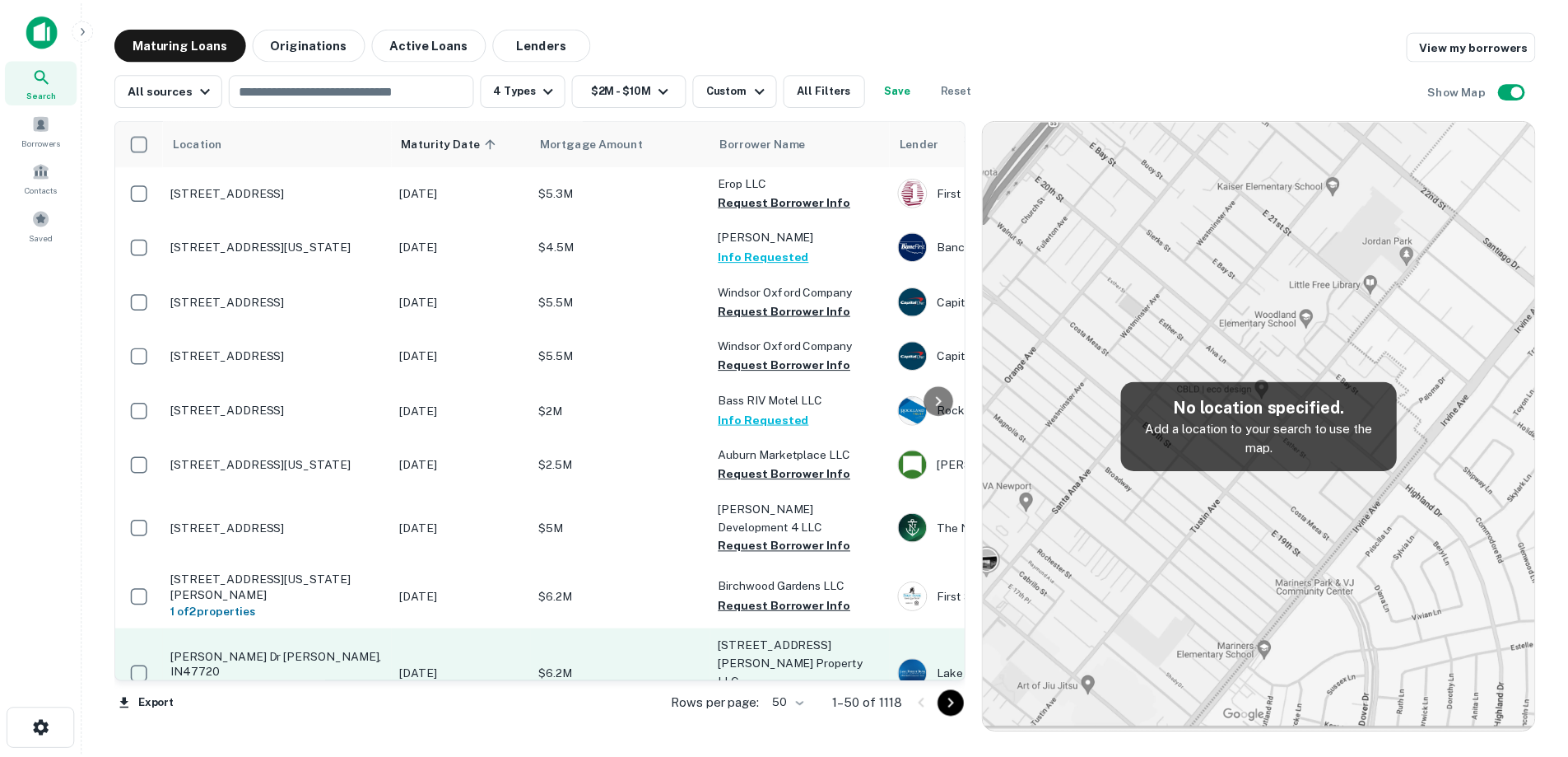
scroll to position [1153, 0]
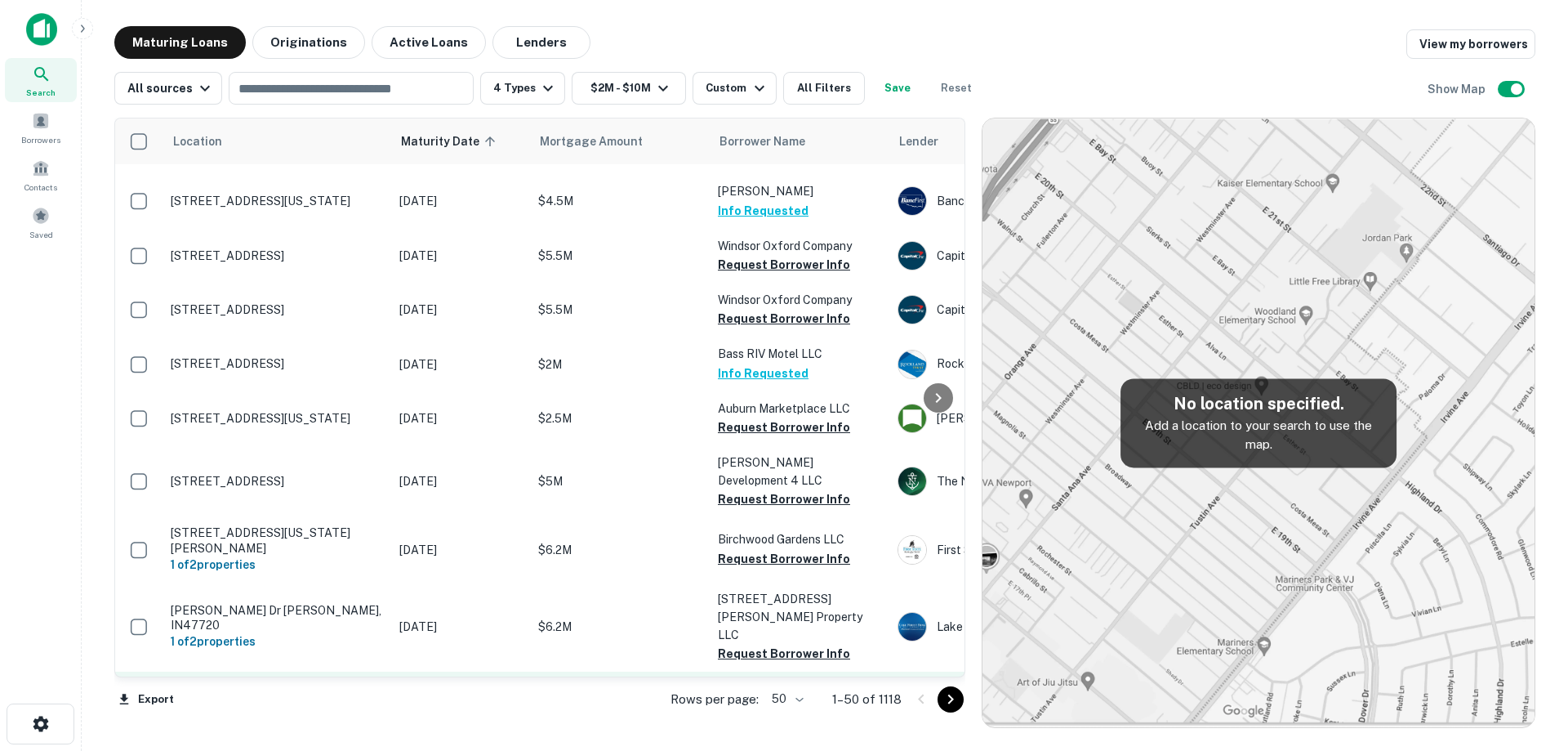
click at [377, 691] on p "[STREET_ADDRESS]" at bounding box center [277, 698] width 213 height 15
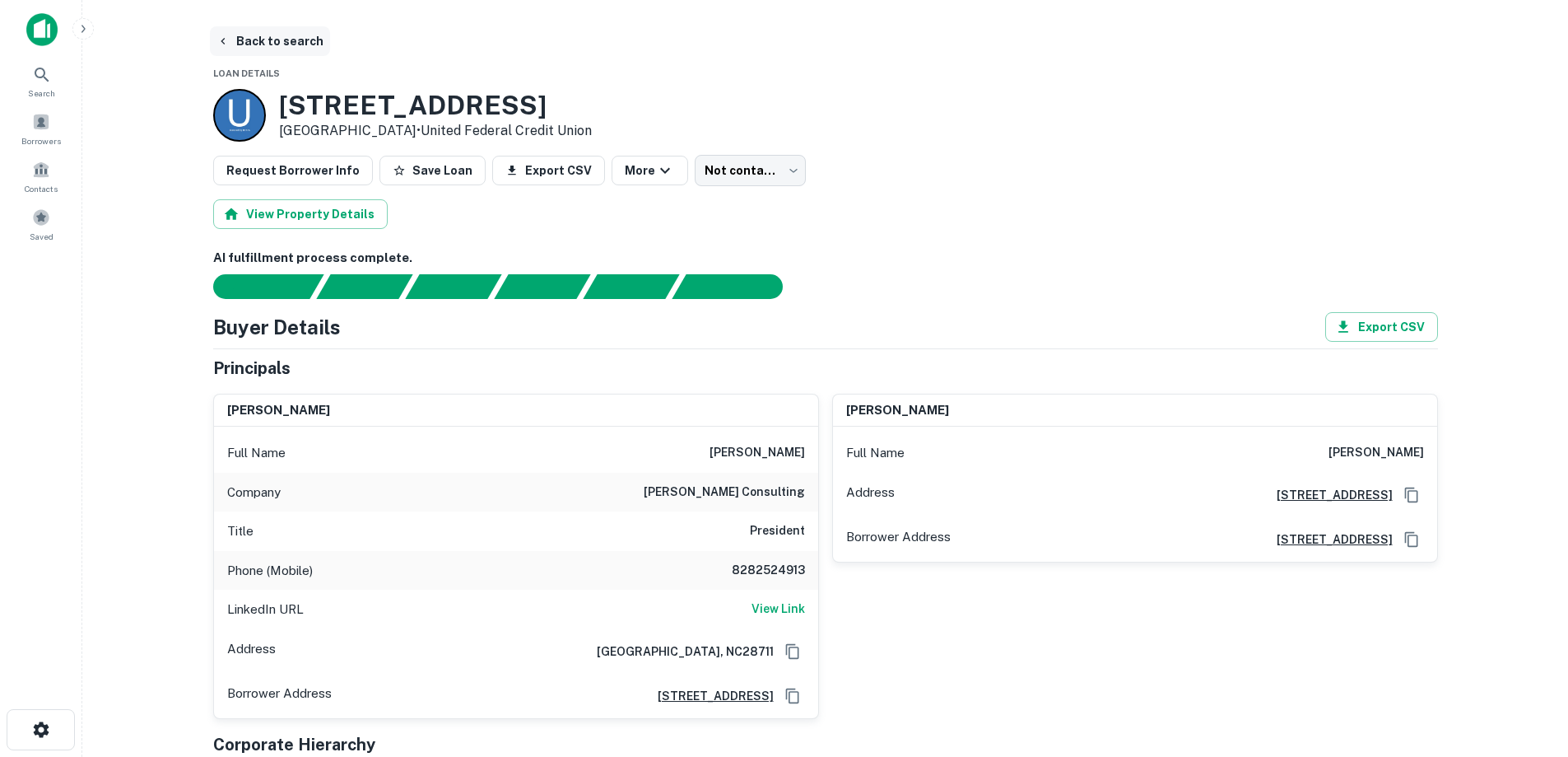
click at [308, 45] on button "Back to search" at bounding box center [269, 41] width 120 height 29
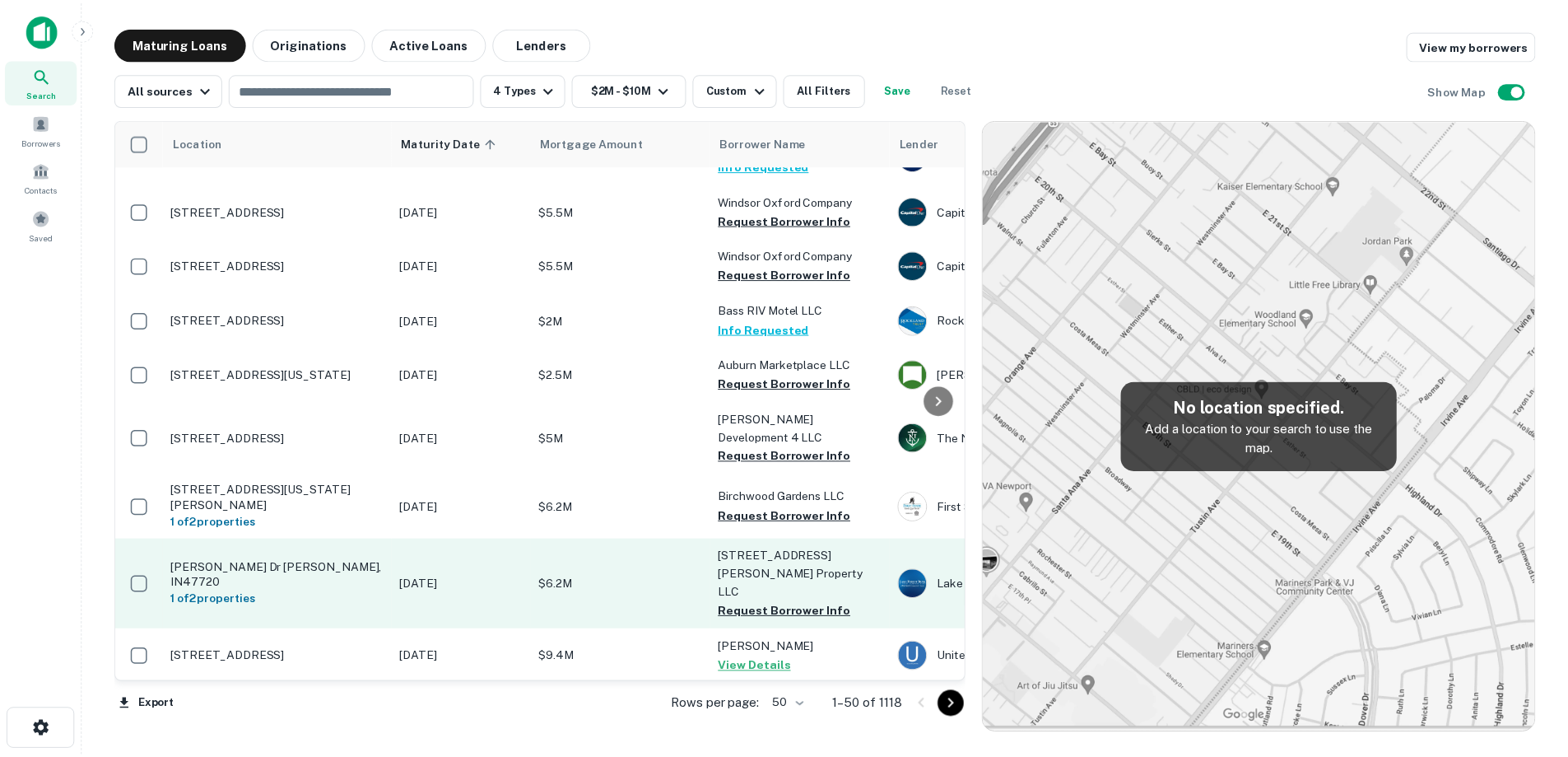
scroll to position [1235, 0]
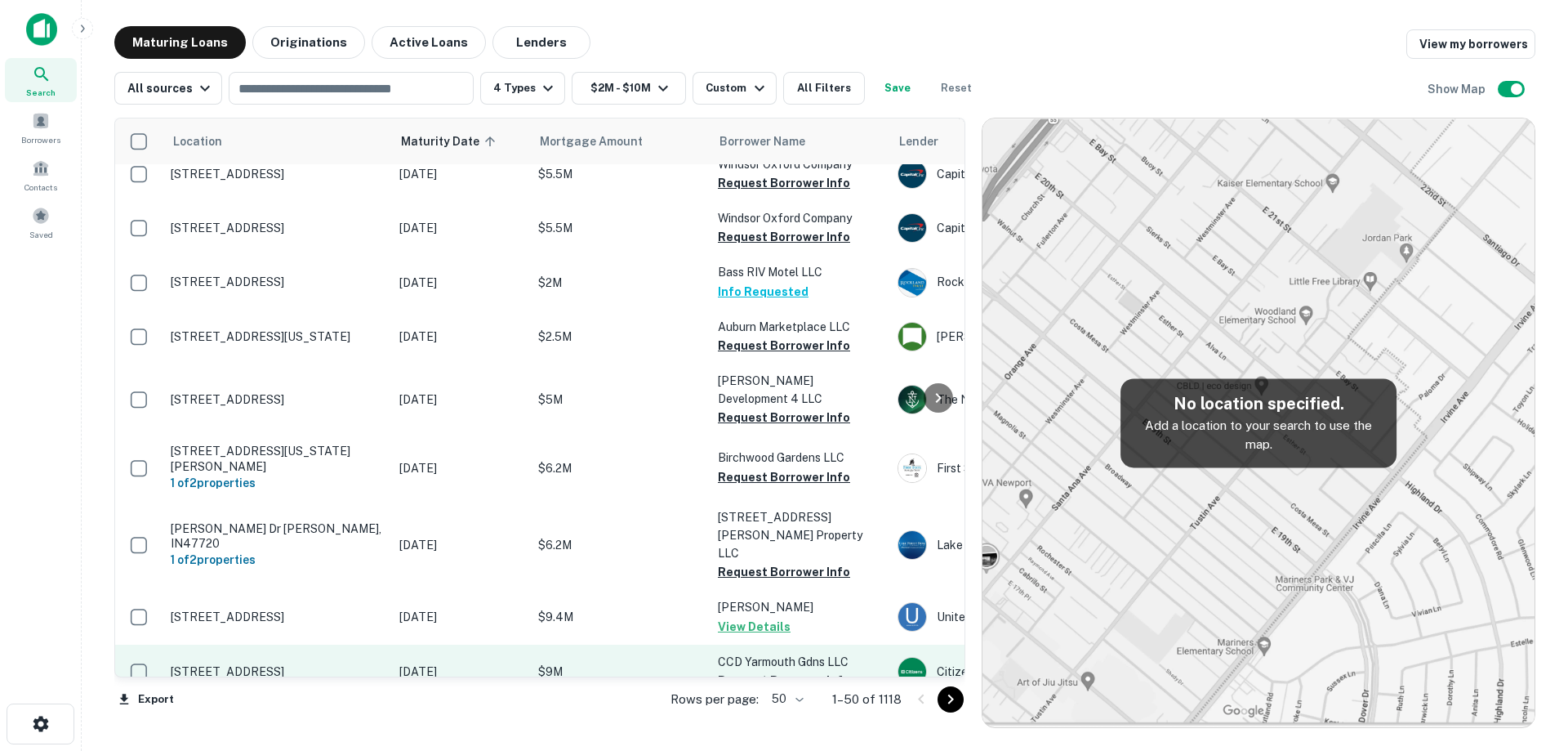
click at [323, 665] on p "[STREET_ADDRESS]" at bounding box center [277, 671] width 213 height 15
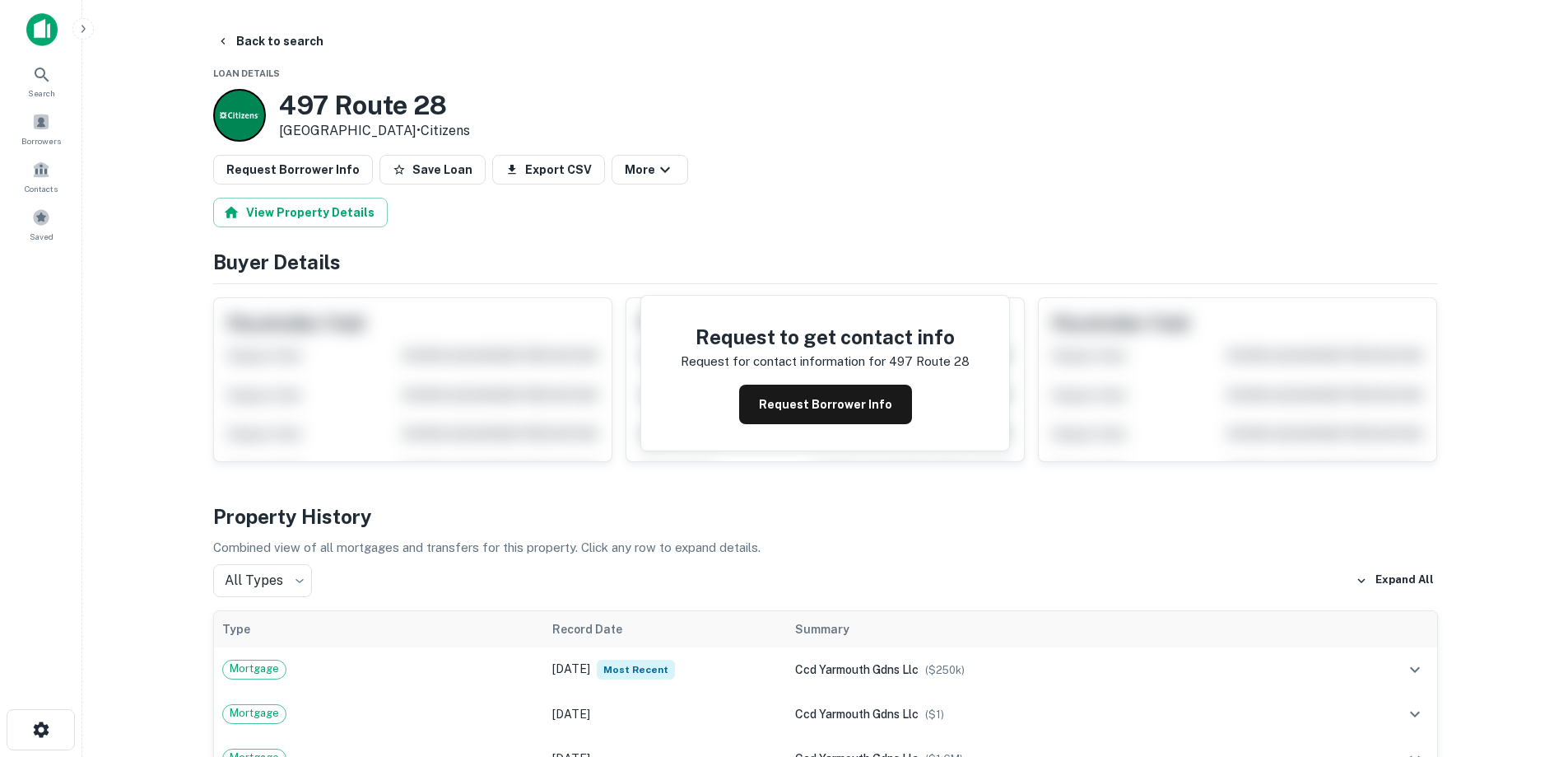
drag, startPoint x: 282, startPoint y: 102, endPoint x: 438, endPoint y: 135, distance: 159.5
click at [438, 135] on div "497 Route 28 West Yarmouth, MA02673 • Citizens" at bounding box center [374, 116] width 191 height 51
copy div "[STREET_ADDRESS]"
click at [804, 409] on button "Request Borrower Info" at bounding box center [825, 404] width 173 height 39
click at [388, 92] on h3 "497 Route 28" at bounding box center [374, 106] width 191 height 31
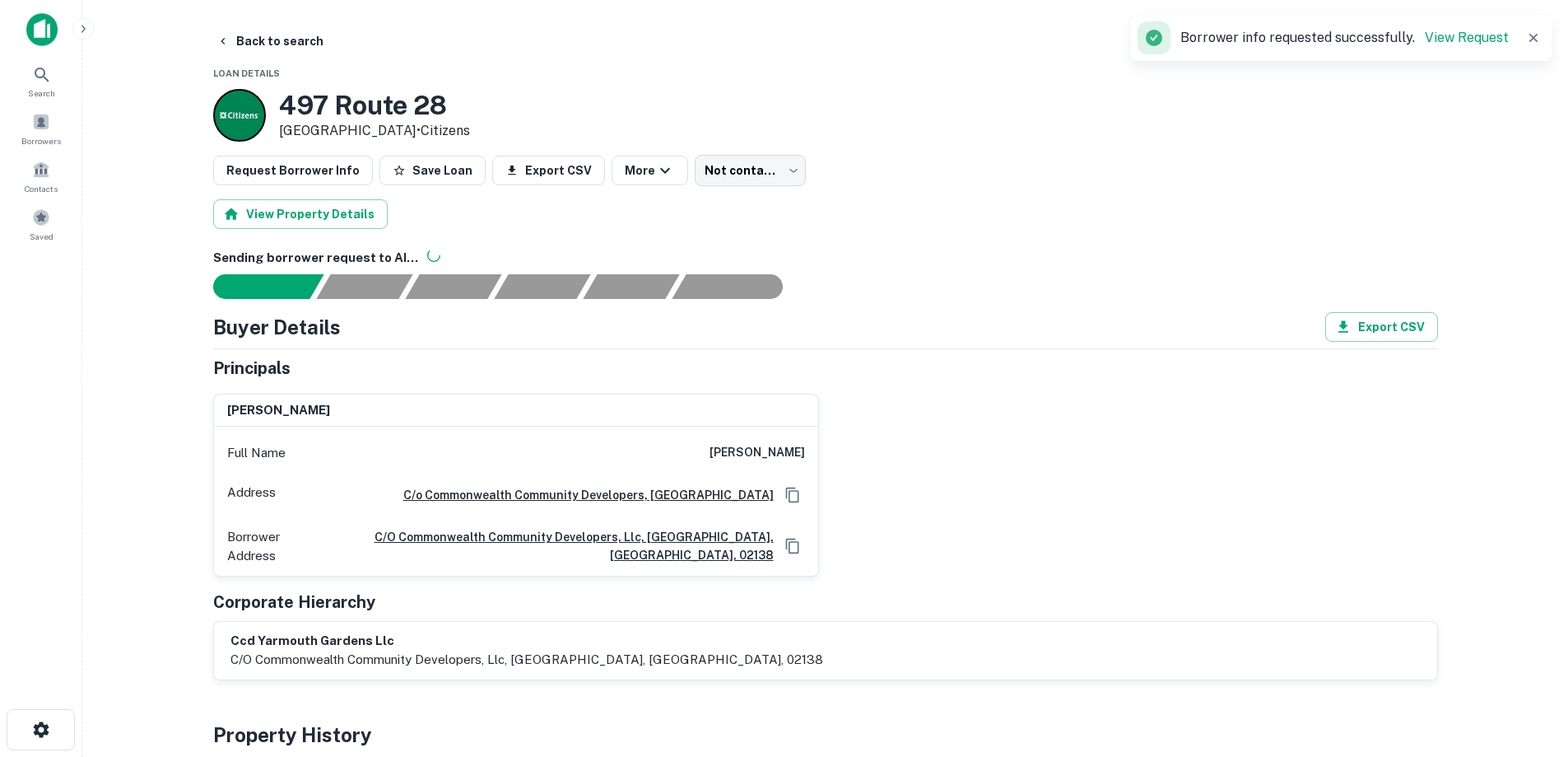
click at [258, 43] on button "Back to search" at bounding box center [269, 41] width 120 height 29
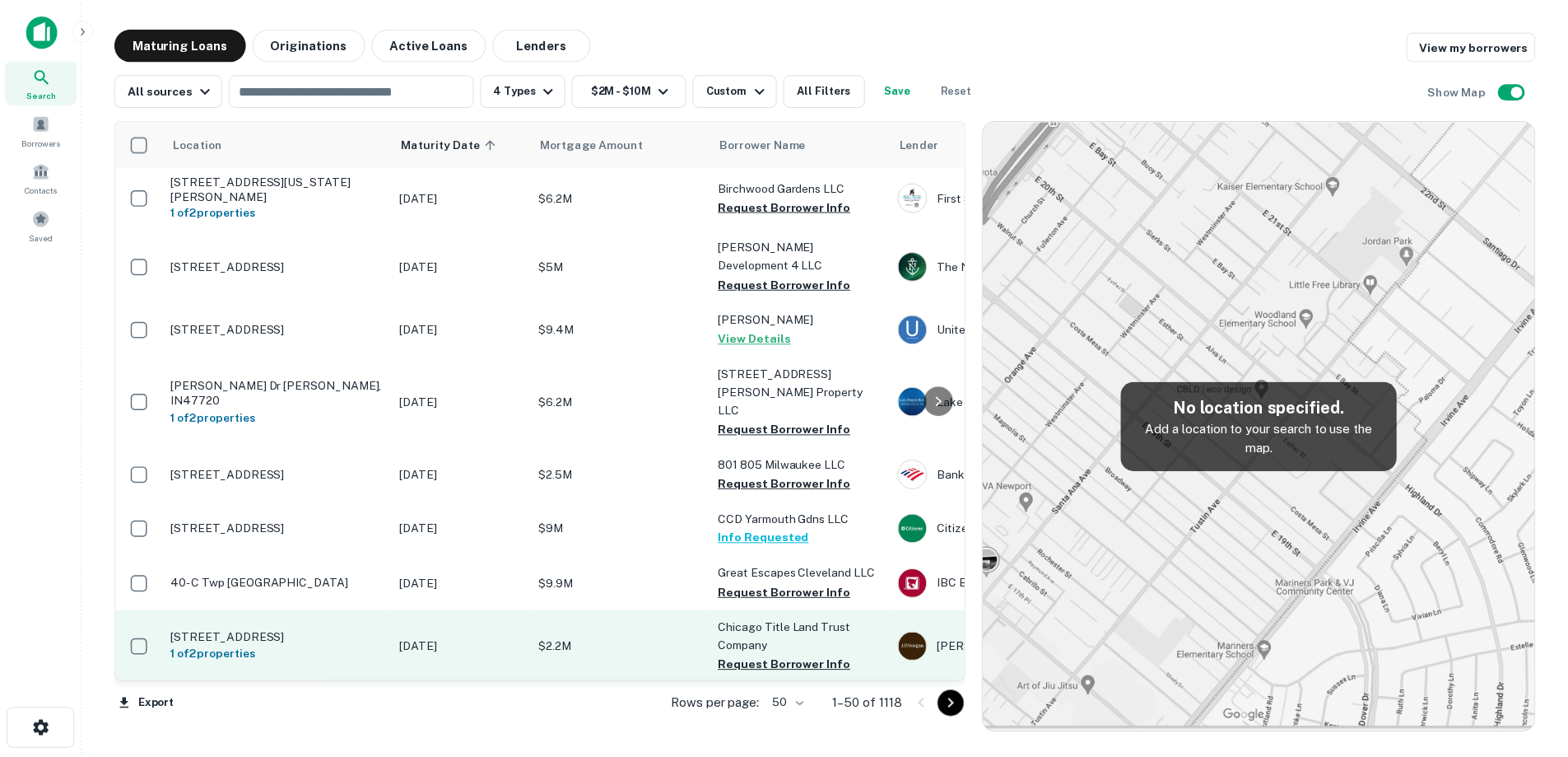
scroll to position [1483, 0]
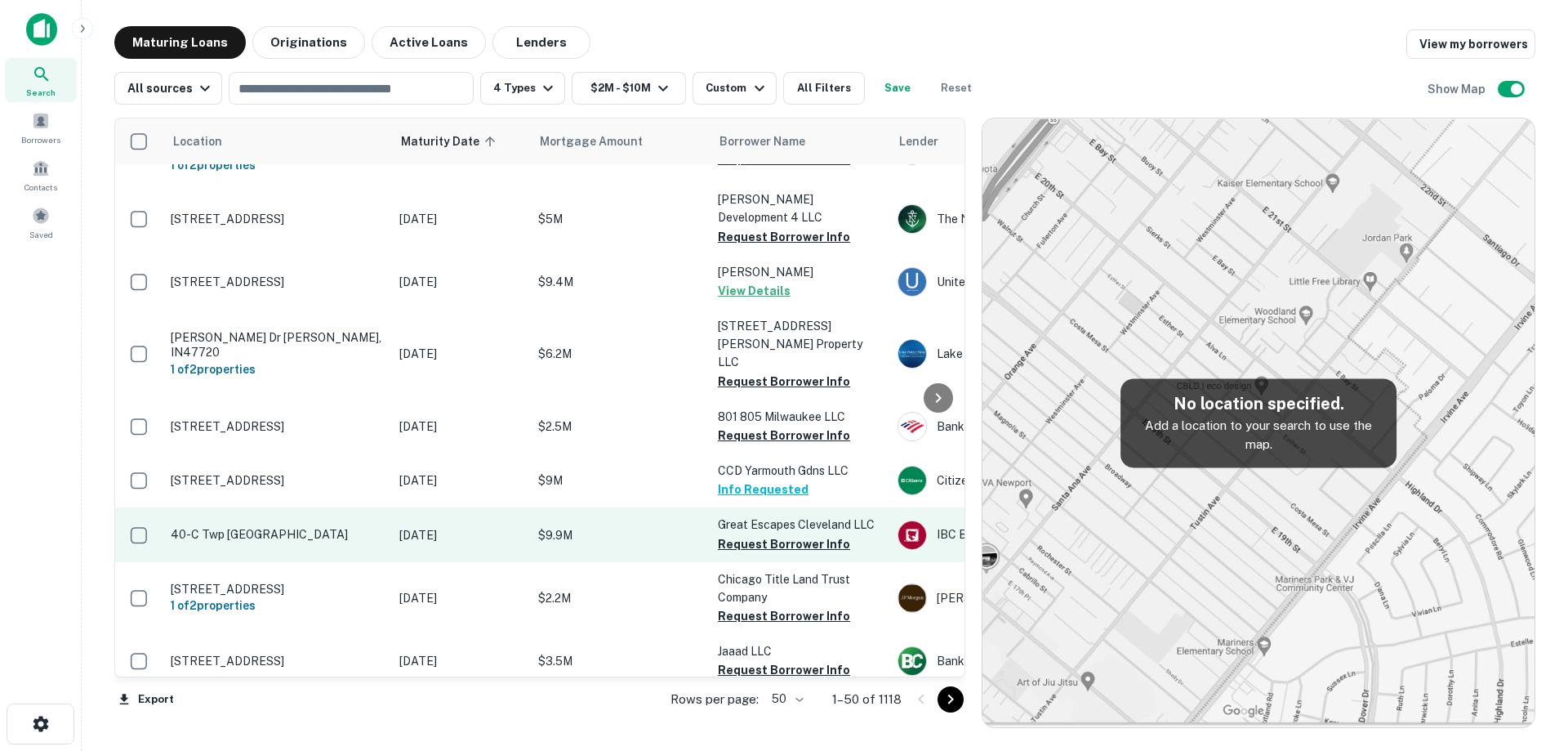
click at [417, 527] on p "[DATE]" at bounding box center [460, 535] width 122 height 18
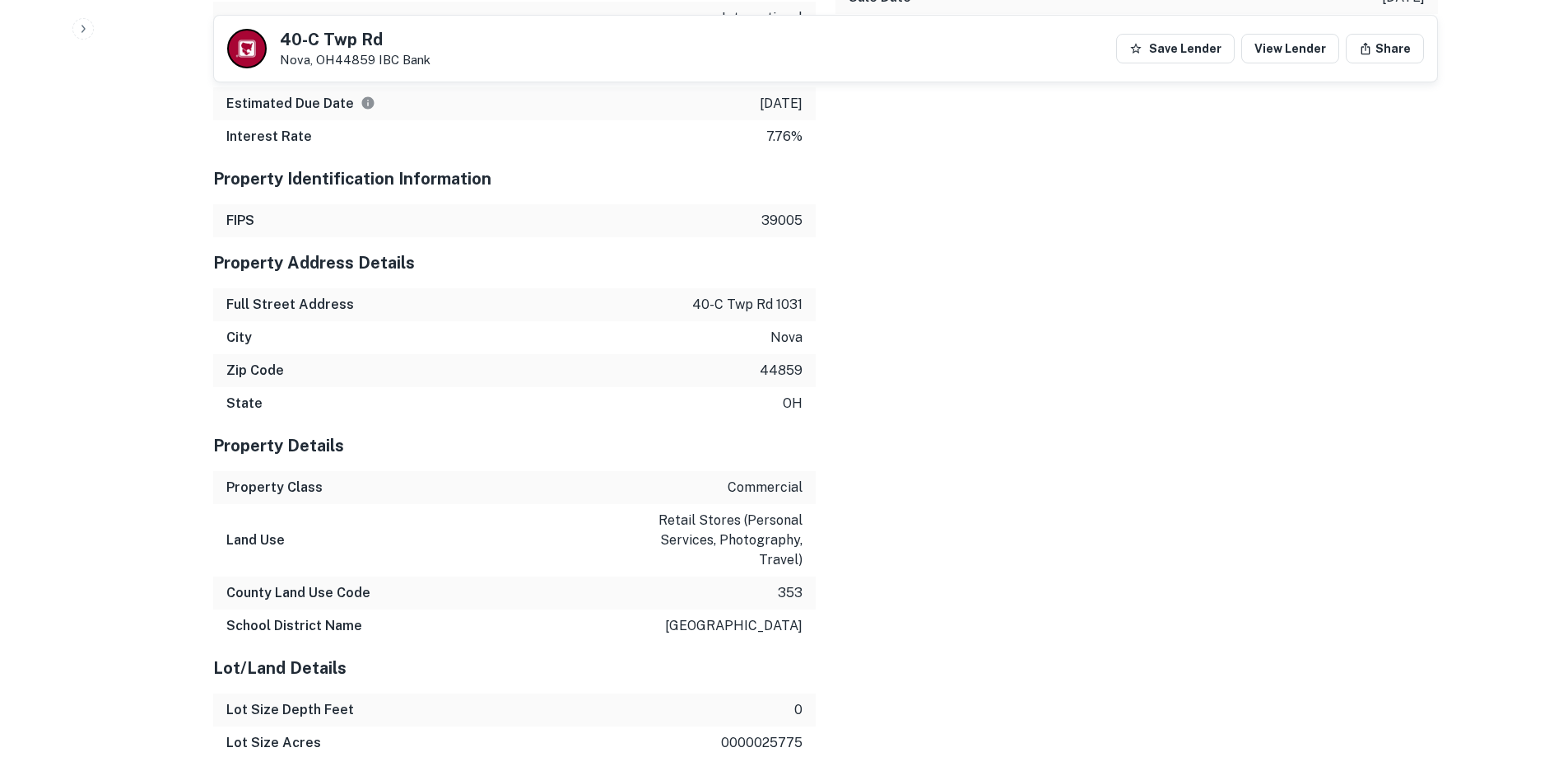
scroll to position [1235, 0]
click at [781, 306] on p "40-c twp rd 1031" at bounding box center [747, 304] width 111 height 20
click at [779, 305] on p "40-c twp rd 1031" at bounding box center [747, 304] width 111 height 20
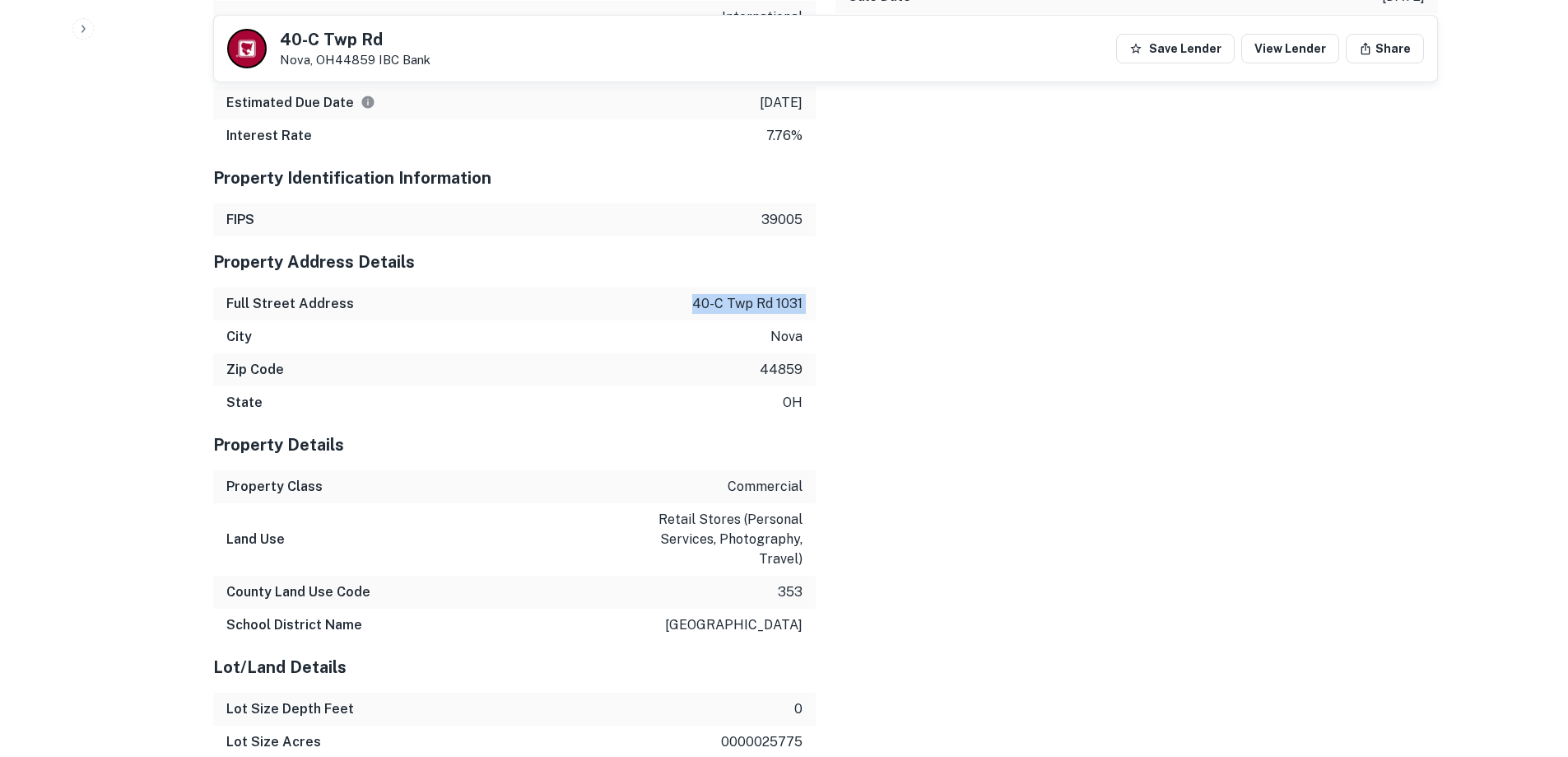
copy p "40-c twp rd 1031"
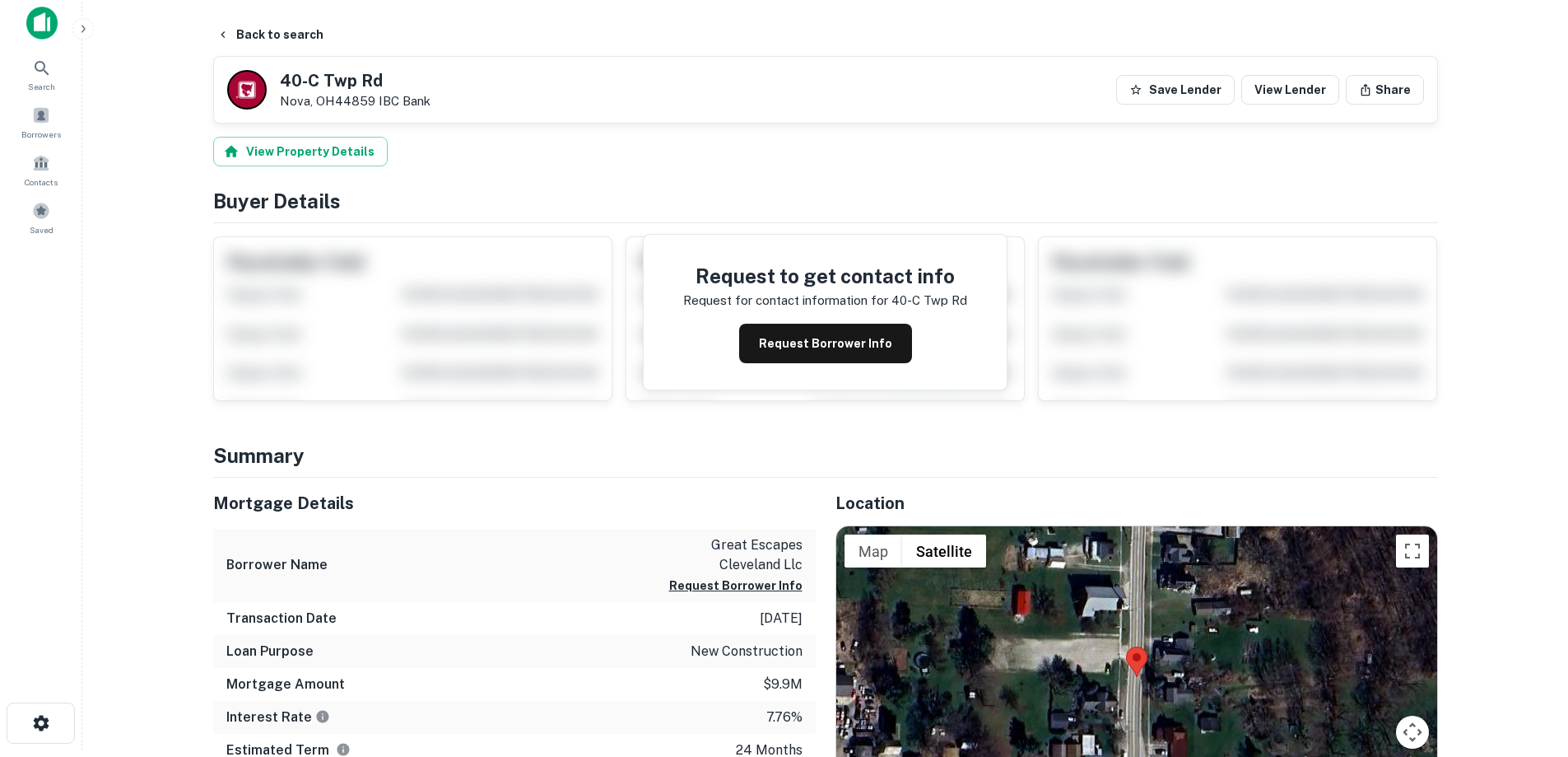
scroll to position [0, 0]
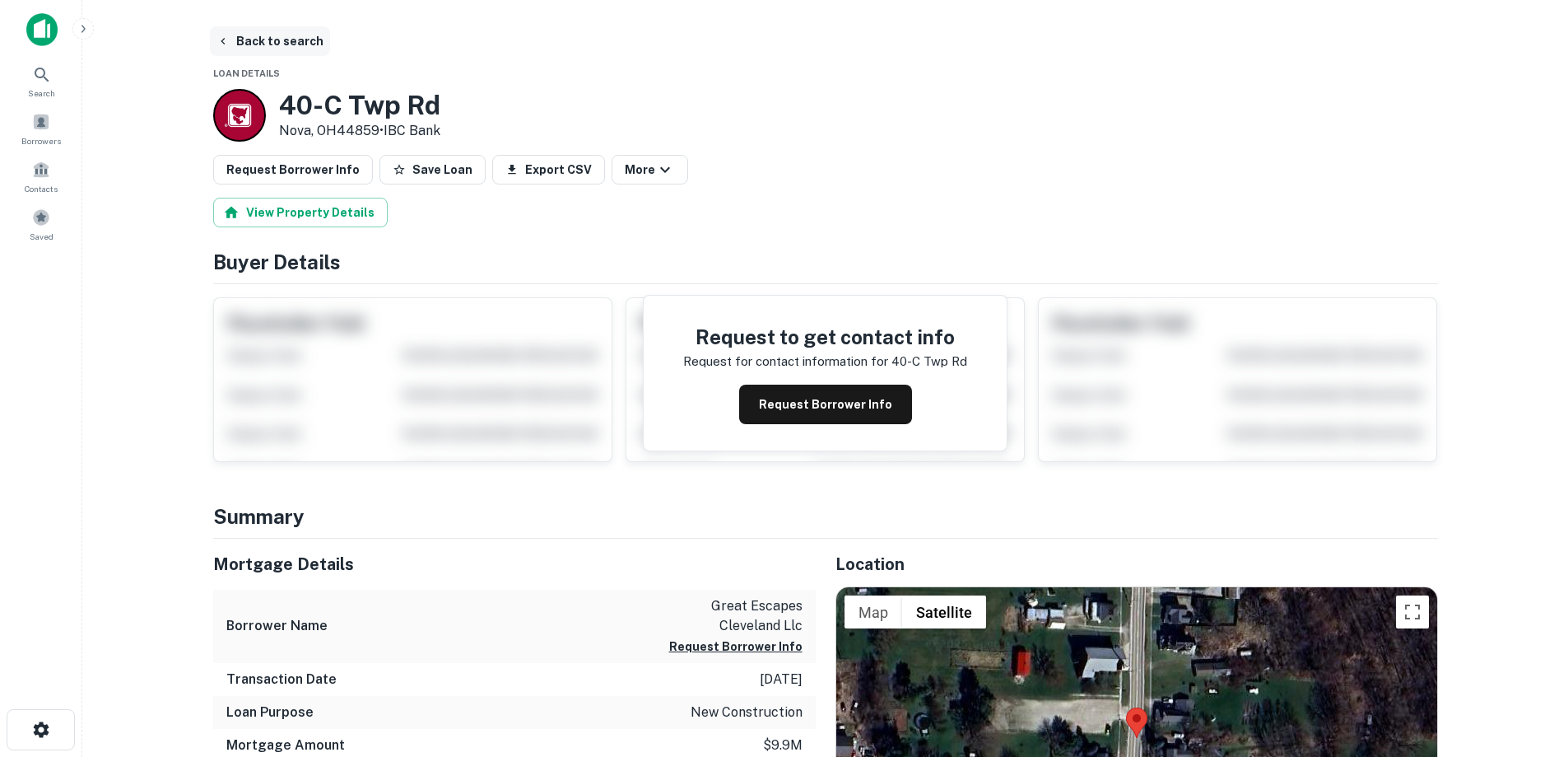
click at [289, 40] on button "Back to search" at bounding box center [269, 41] width 120 height 29
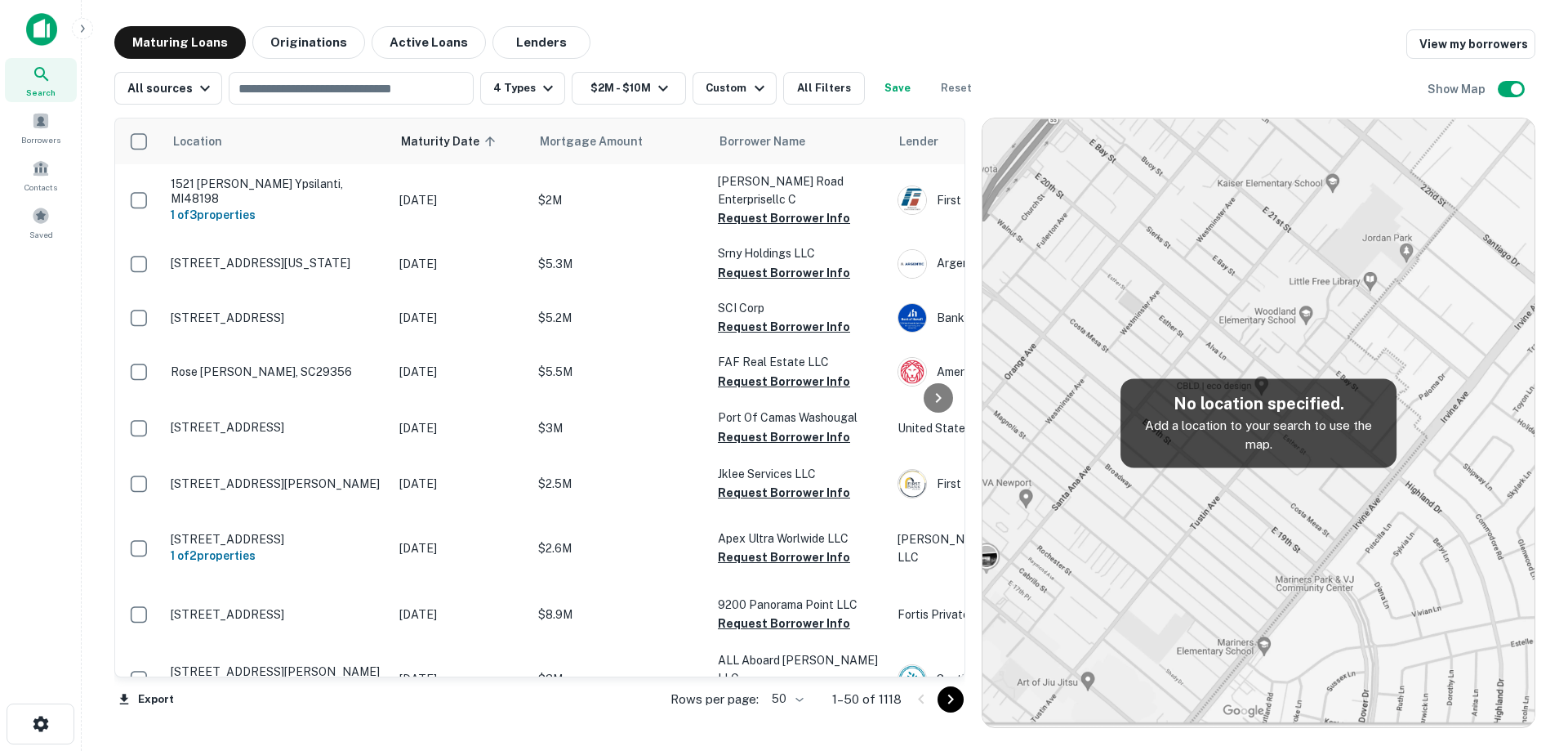
scroll to position [1471, 0]
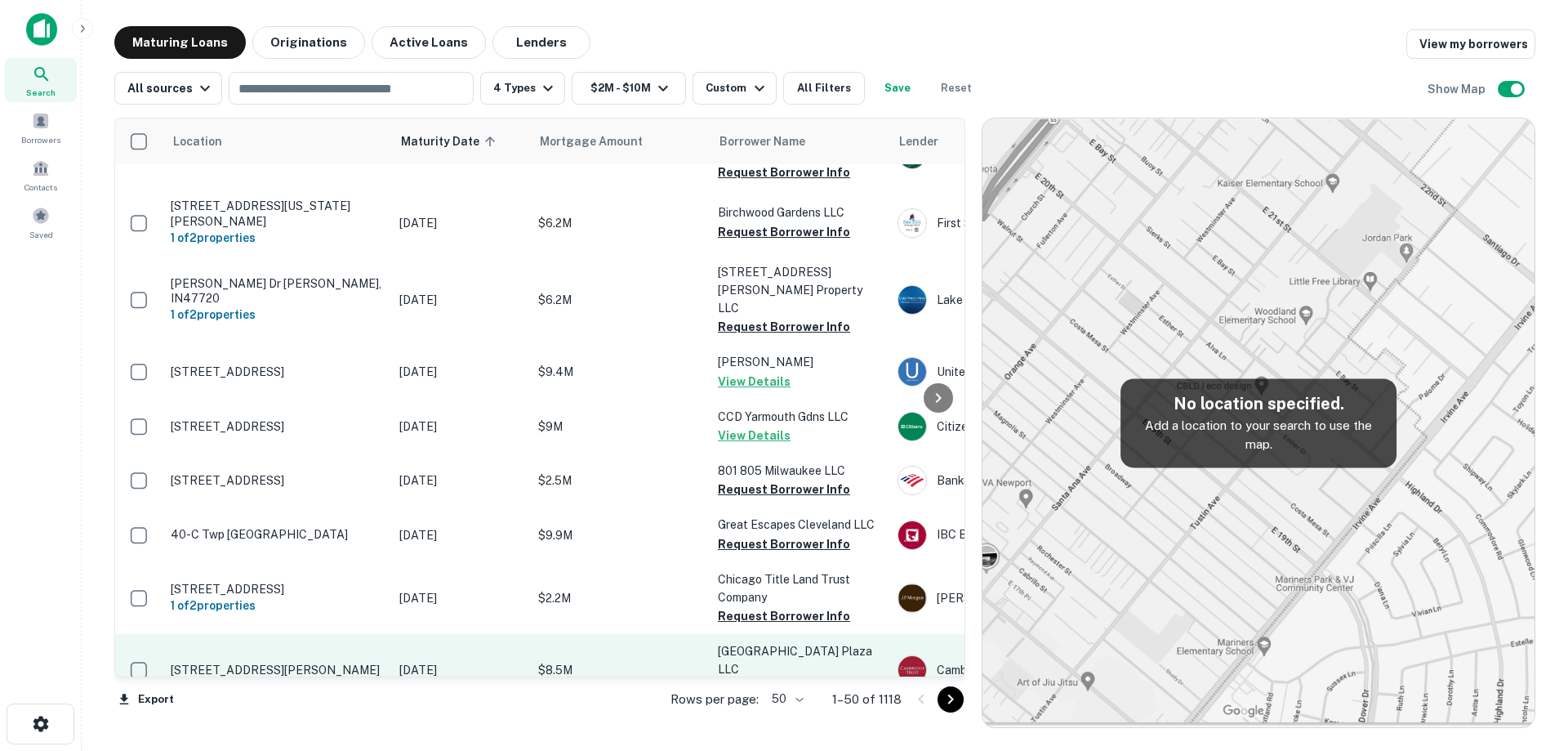
click at [429, 661] on p "[DATE]" at bounding box center [460, 669] width 122 height 18
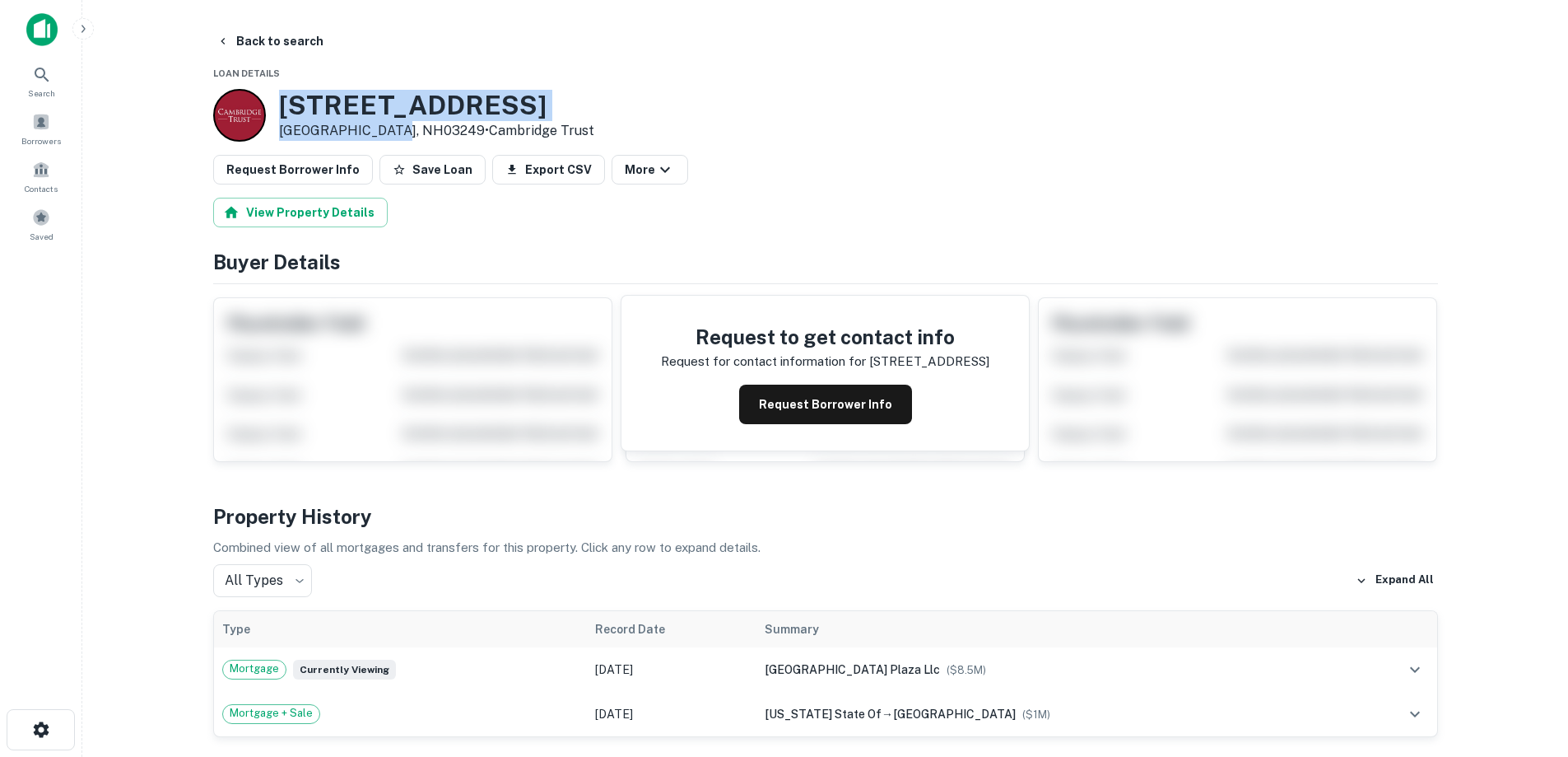
drag, startPoint x: 282, startPoint y: 110, endPoint x: 387, endPoint y: 134, distance: 107.7
click at [387, 134] on div "9 Old Lake Shore Rd Gilford, NH03249 • Cambridge Trust" at bounding box center [437, 116] width 315 height 51
copy div "[STREET_ADDRESS][PERSON_NAME]"
click at [295, 35] on button "Back to search" at bounding box center [269, 41] width 120 height 29
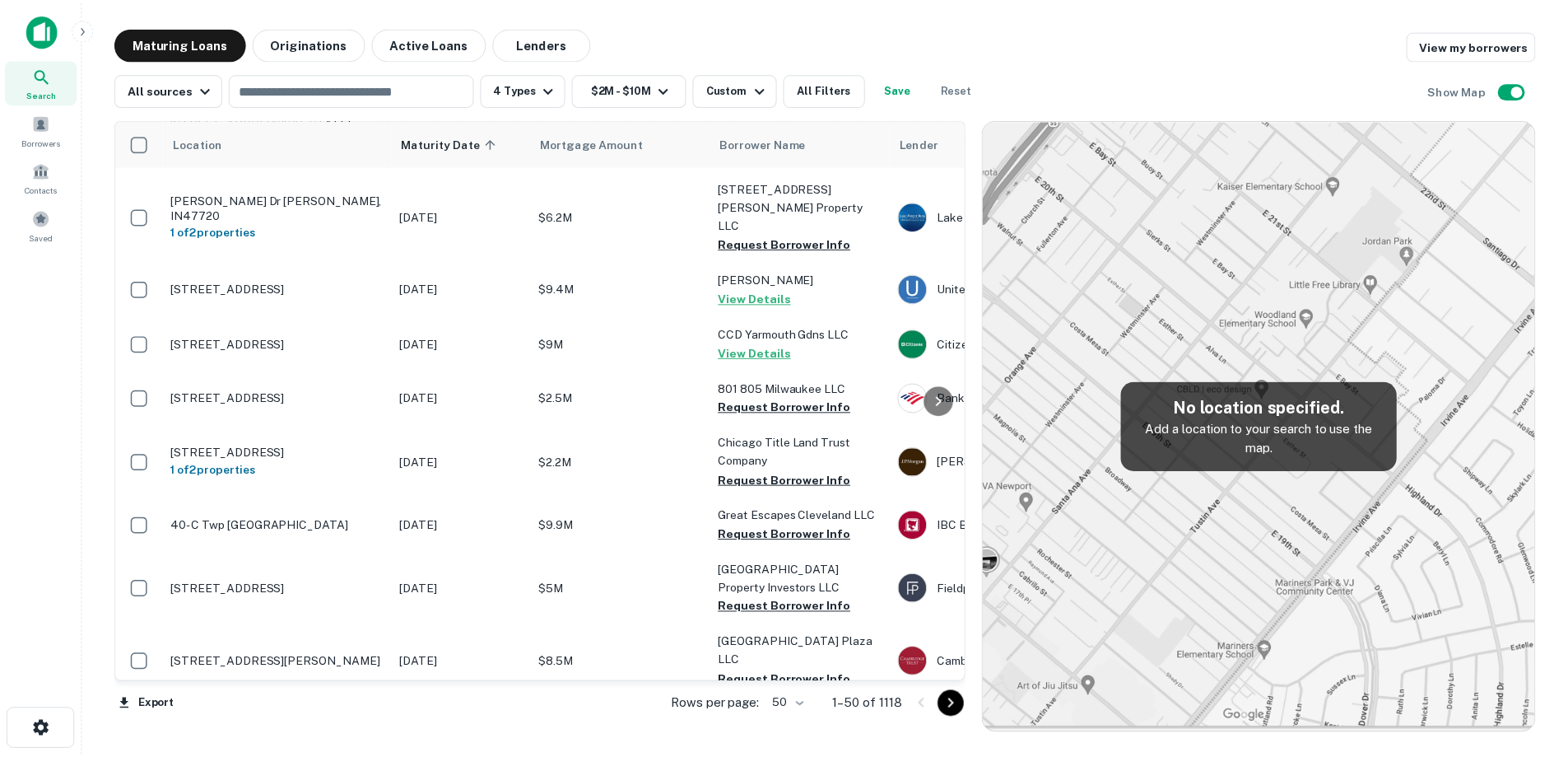
scroll to position [1647, 0]
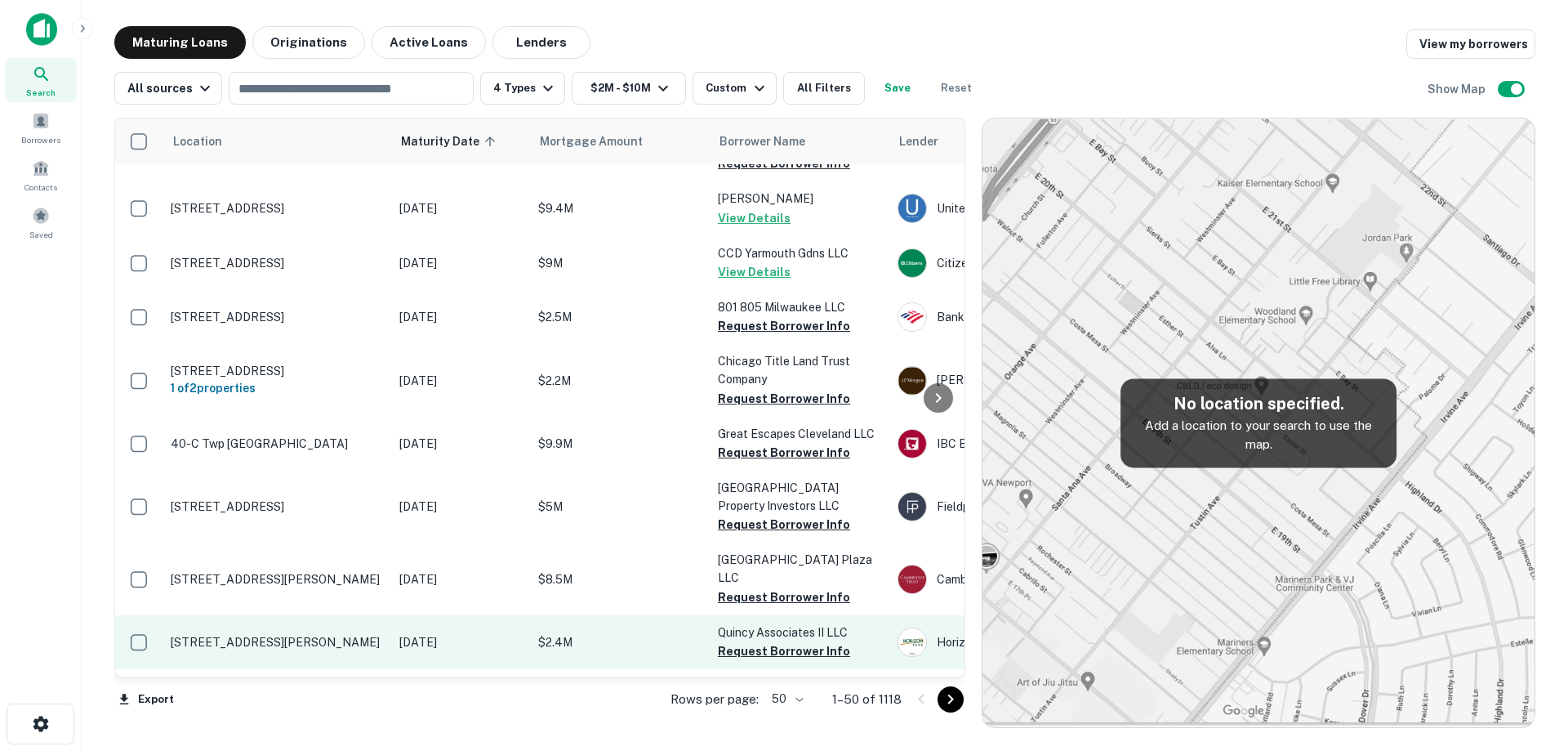
click at [333, 634] on p "[STREET_ADDRESS][PERSON_NAME]" at bounding box center [277, 641] width 213 height 15
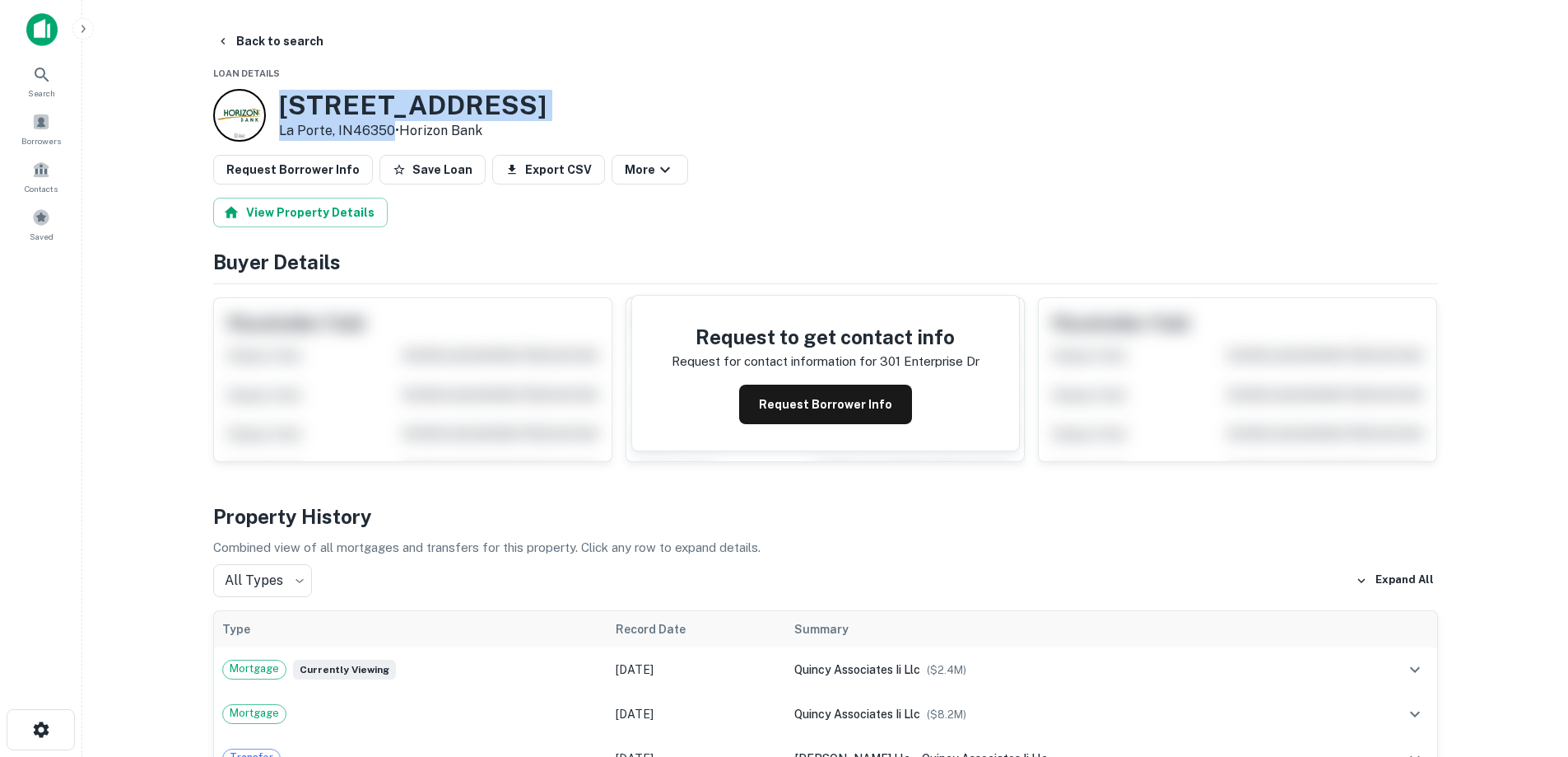
drag, startPoint x: 322, startPoint y: 111, endPoint x: 392, endPoint y: 132, distance: 73.1
click at [392, 132] on div "301 Enterprise Dr La Porte, IN46350 • Horizon Bank" at bounding box center [380, 116] width 334 height 53
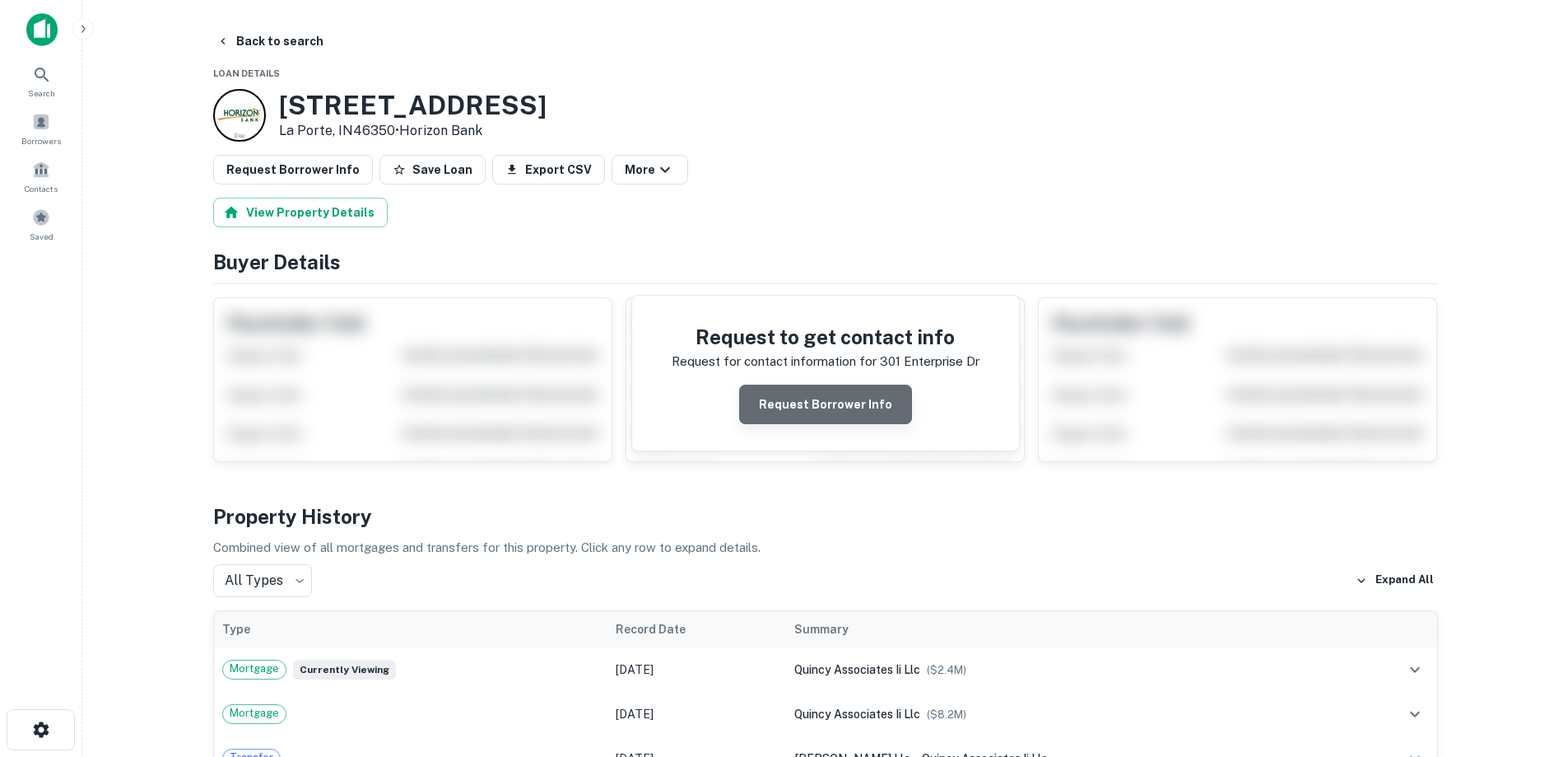
click at [853, 406] on button "Request Borrower Info" at bounding box center [825, 404] width 173 height 39
click at [427, 103] on h3 "301 Enterprise Dr" at bounding box center [412, 106] width 267 height 31
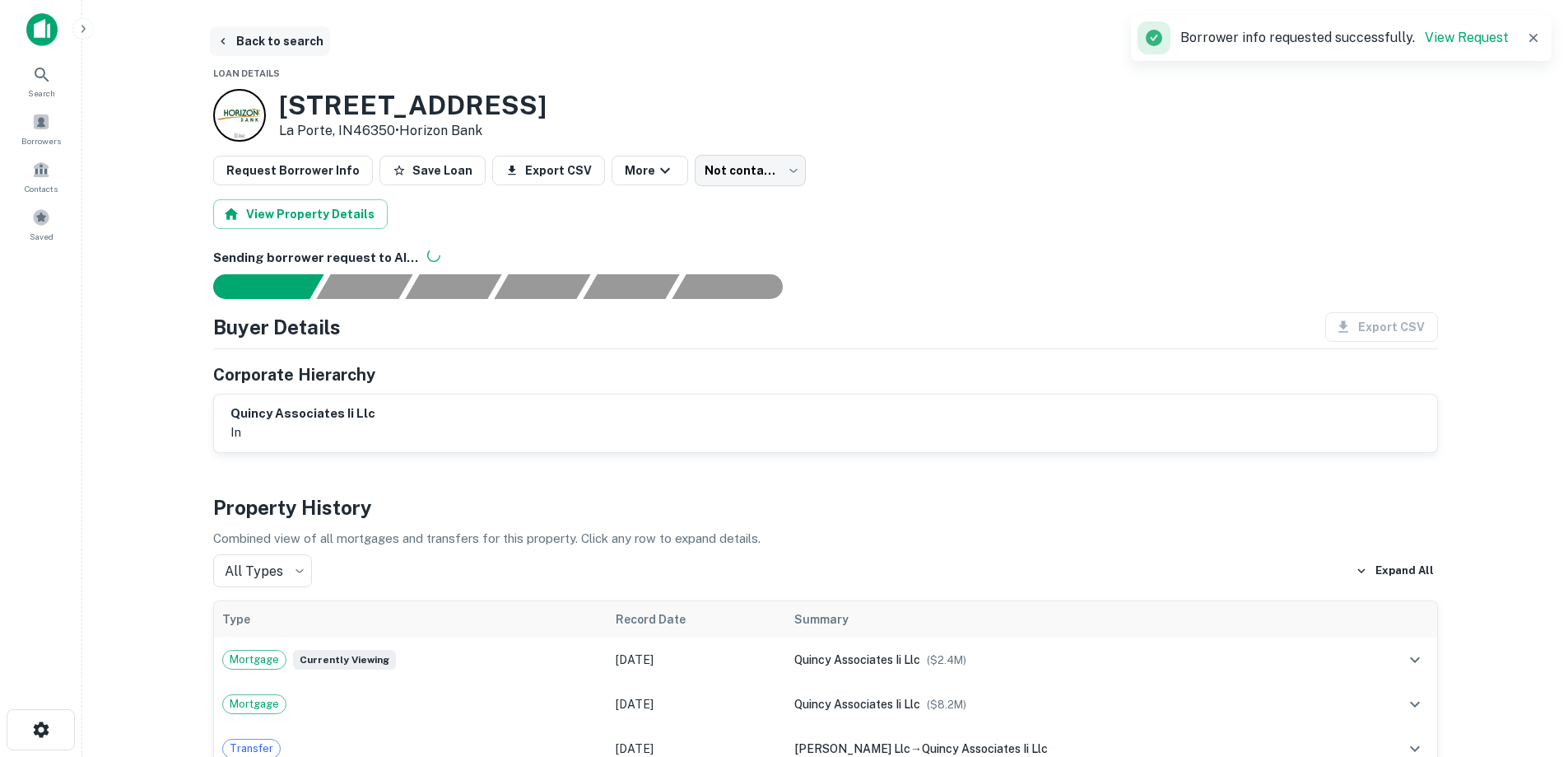
click at [309, 44] on button "Back to search" at bounding box center [269, 41] width 120 height 29
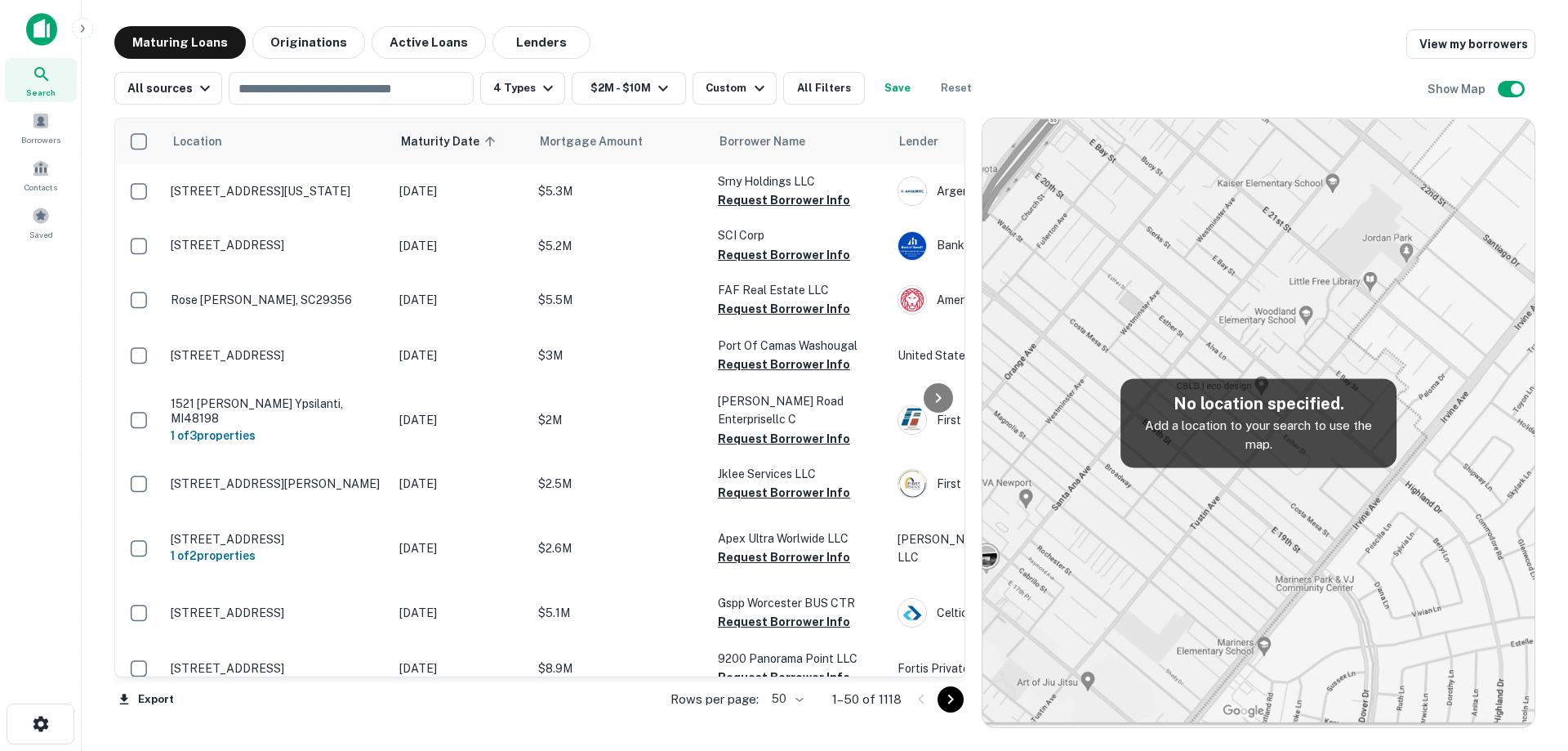
scroll to position [1634, 0]
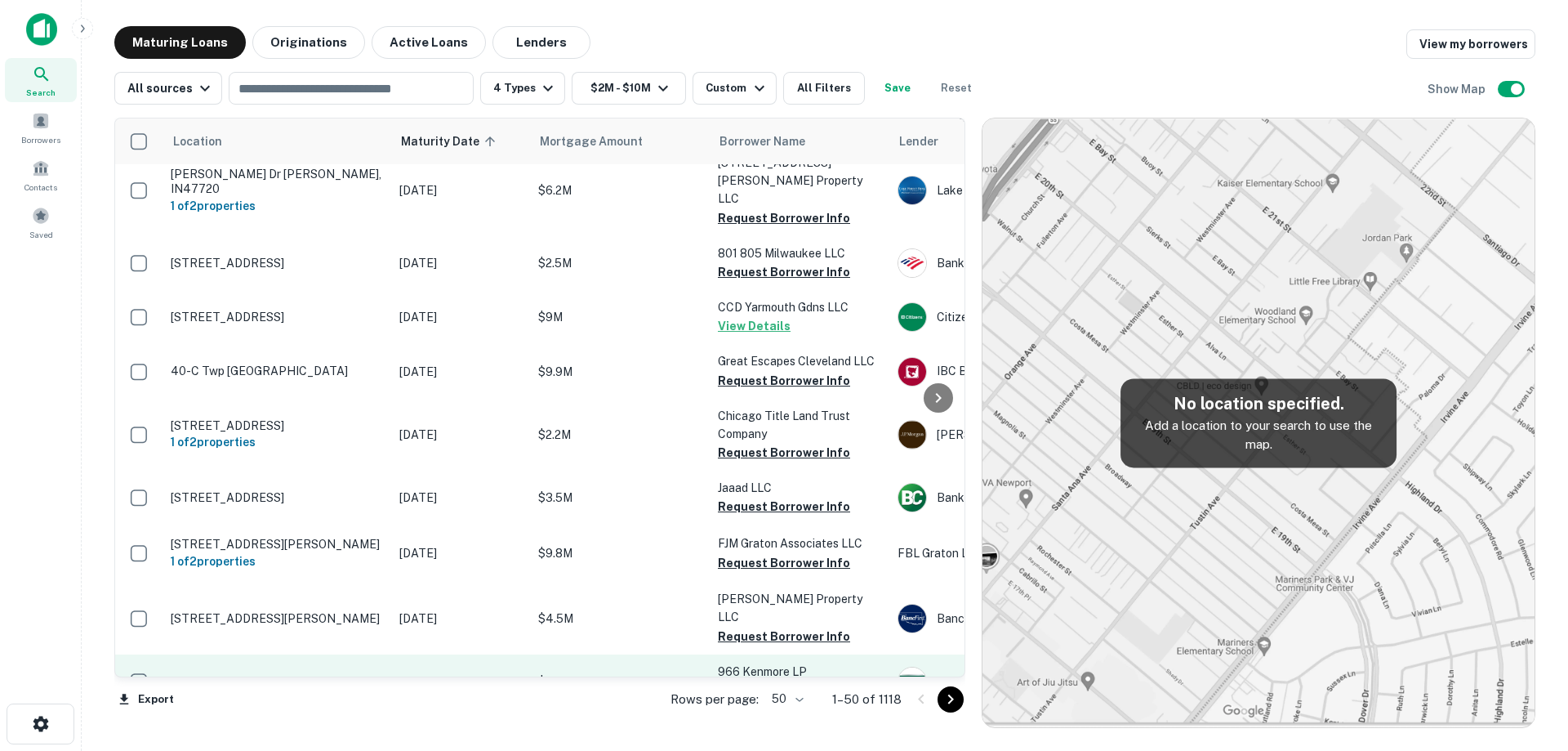
click at [291, 674] on p "[STREET_ADDRESS]" at bounding box center [277, 681] width 213 height 15
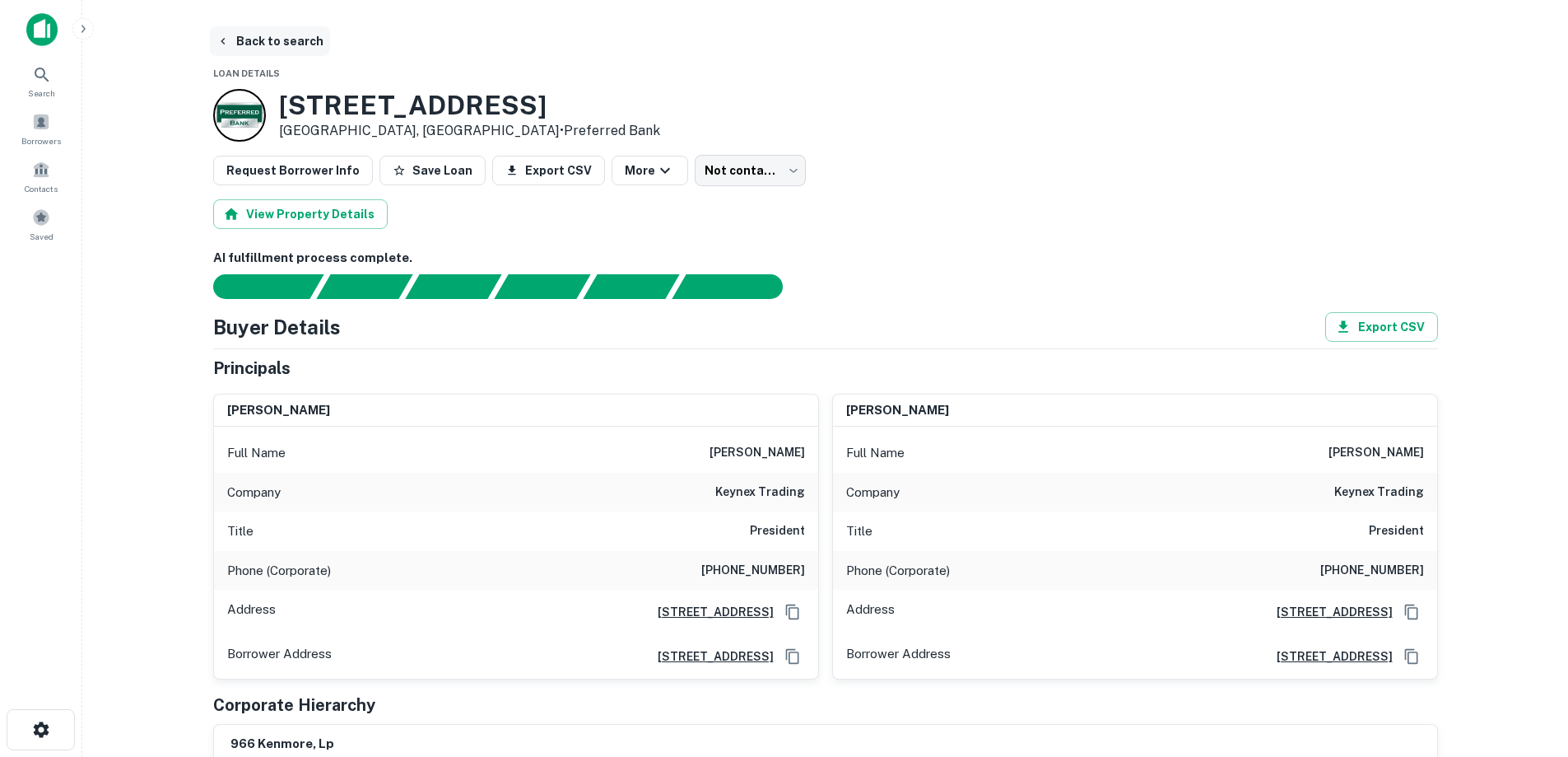
click at [278, 46] on button "Back to search" at bounding box center [269, 41] width 120 height 29
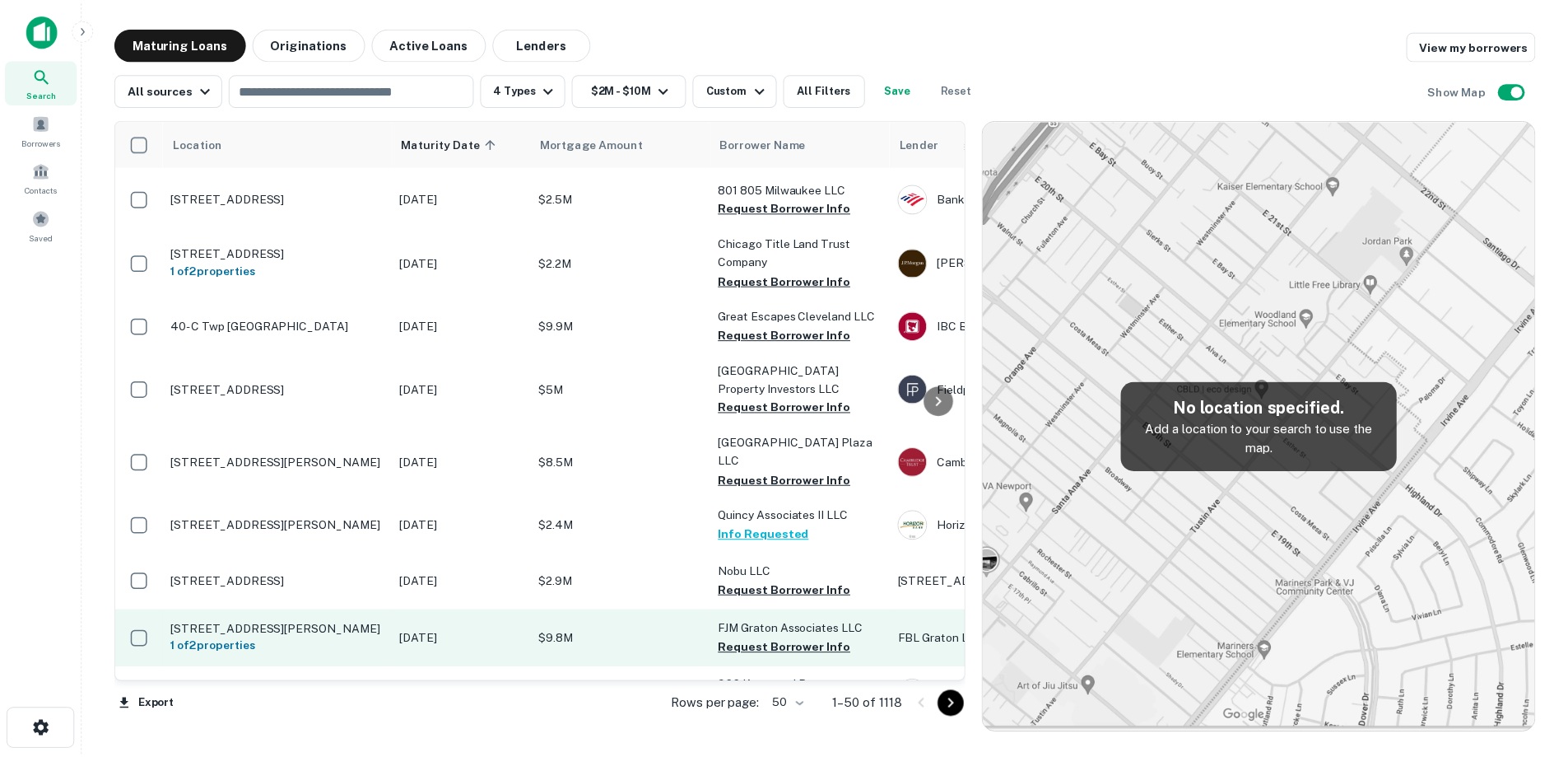
scroll to position [1812, 0]
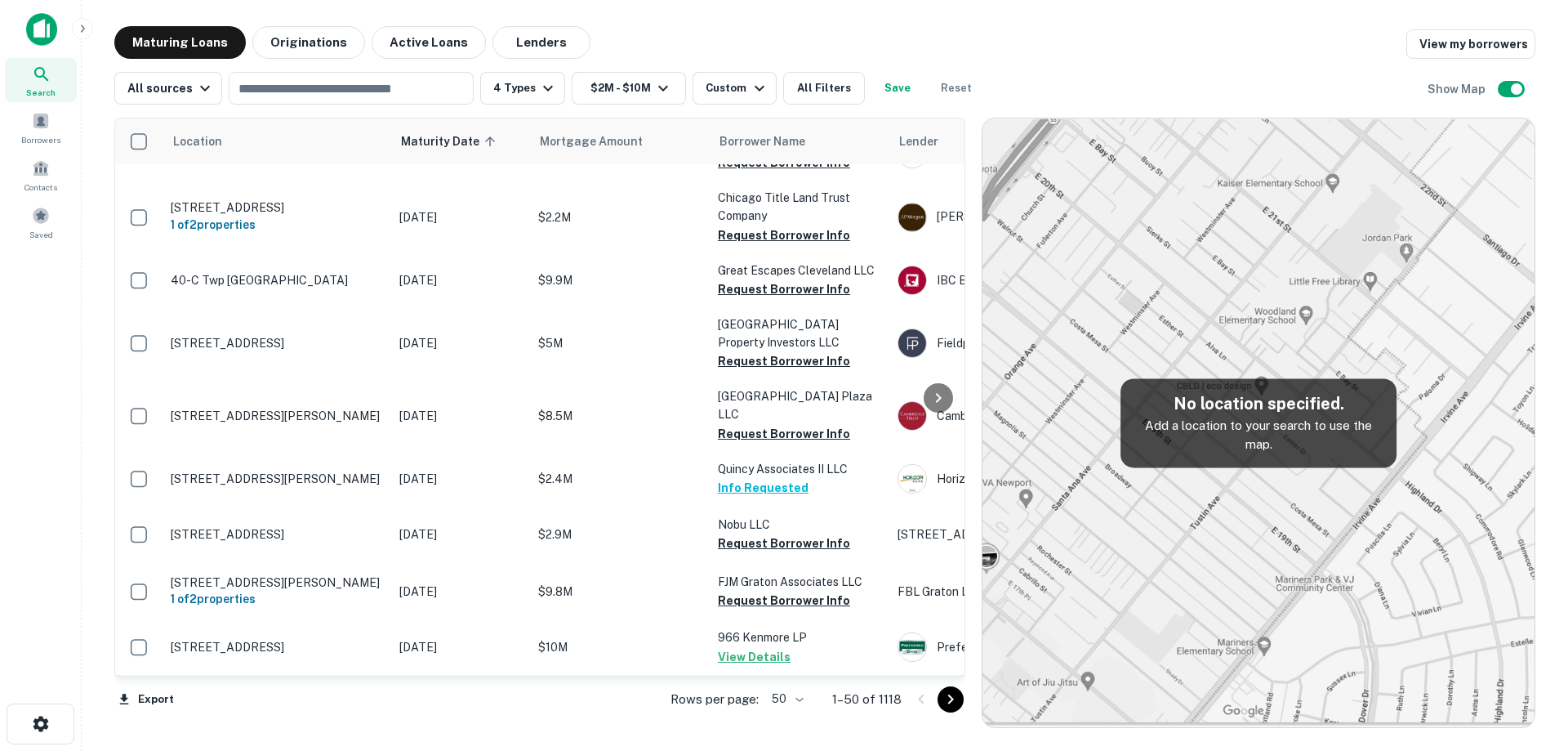
click at [360, 695] on p "[STREET_ADDRESS]" at bounding box center [277, 701] width 213 height 15
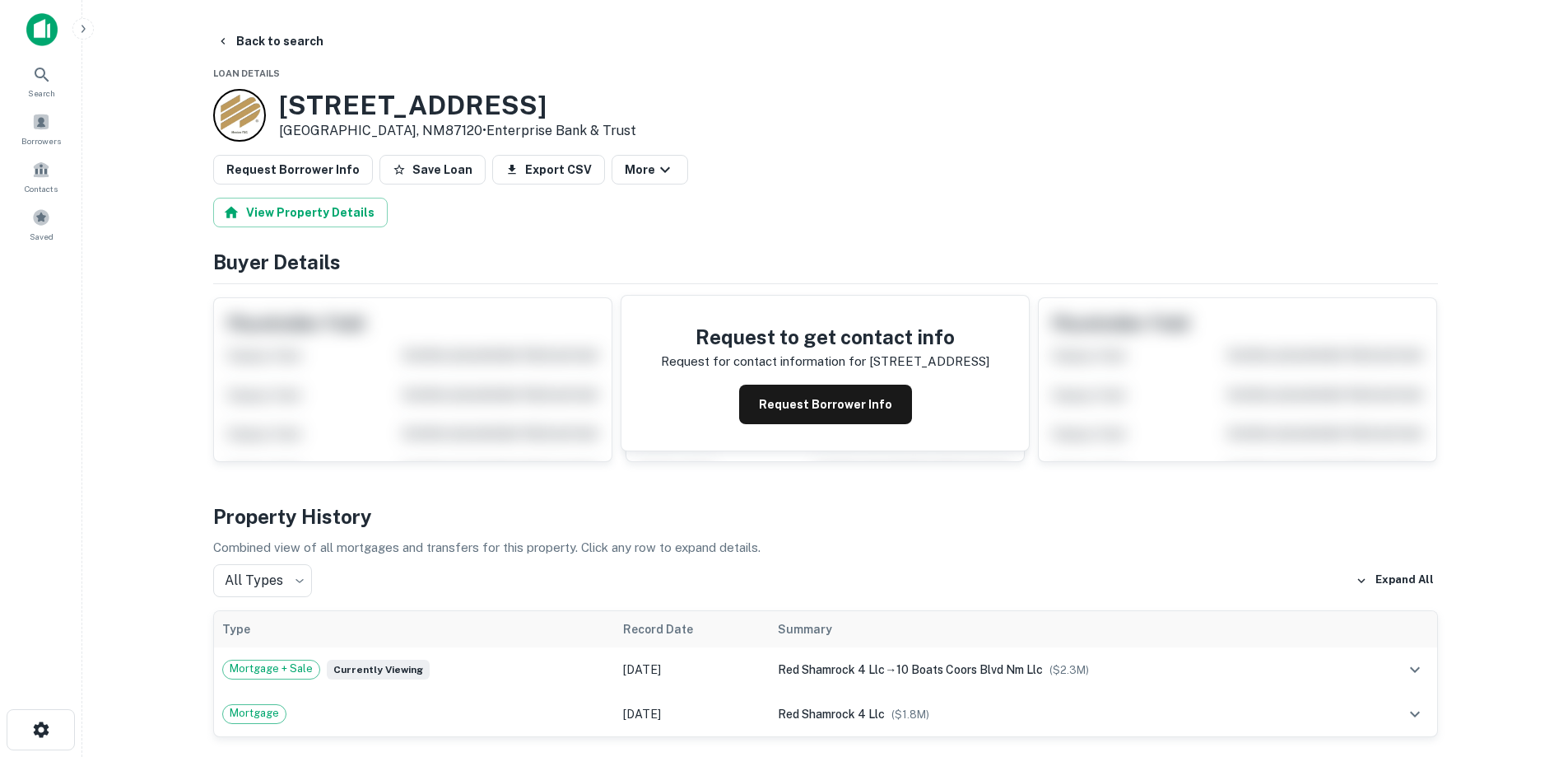
click at [289, 104] on h3 "4101 COORS BLVD NW" at bounding box center [457, 106] width 357 height 31
drag, startPoint x: 280, startPoint y: 105, endPoint x: 427, endPoint y: 135, distance: 150.0
click at [427, 135] on div "4101 COORS BLVD NW Albuquerque, NM87120 • Enterprise Bank & Trust" at bounding box center [457, 116] width 357 height 51
copy div "4101 COORS BLVD NW Albuquerque, NM87120"
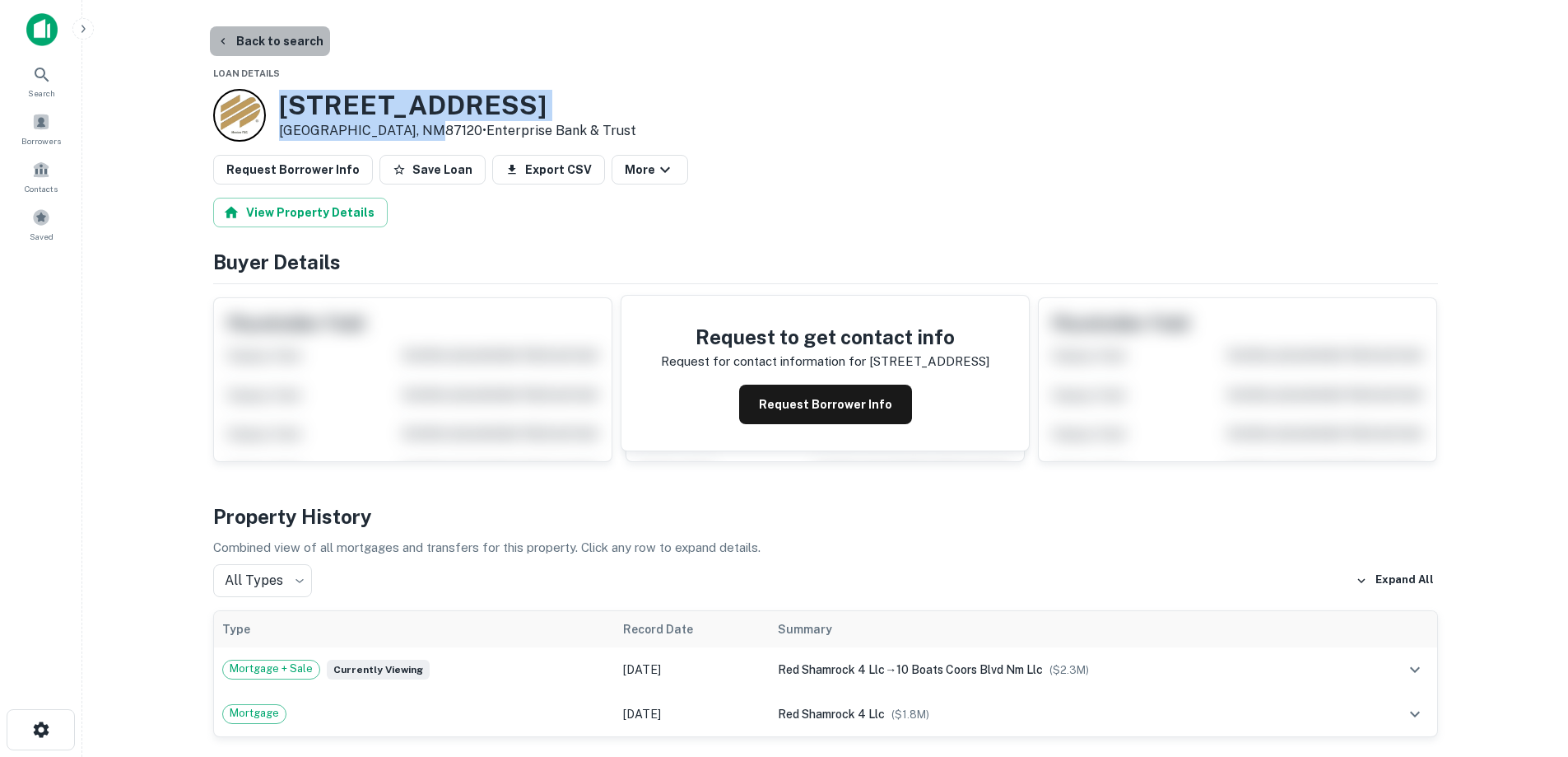
click at [302, 45] on button "Back to search" at bounding box center [269, 41] width 120 height 29
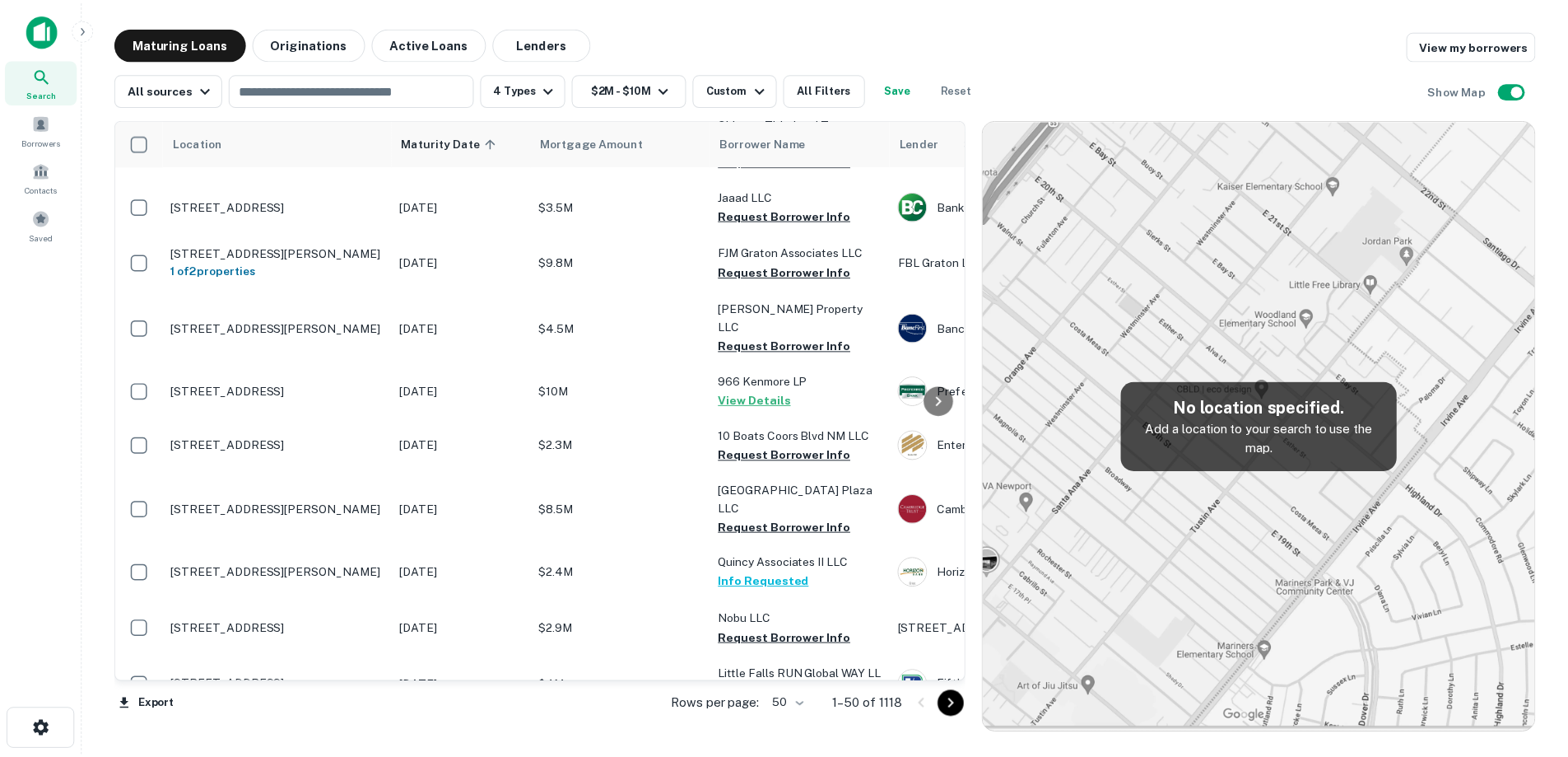
scroll to position [1976, 0]
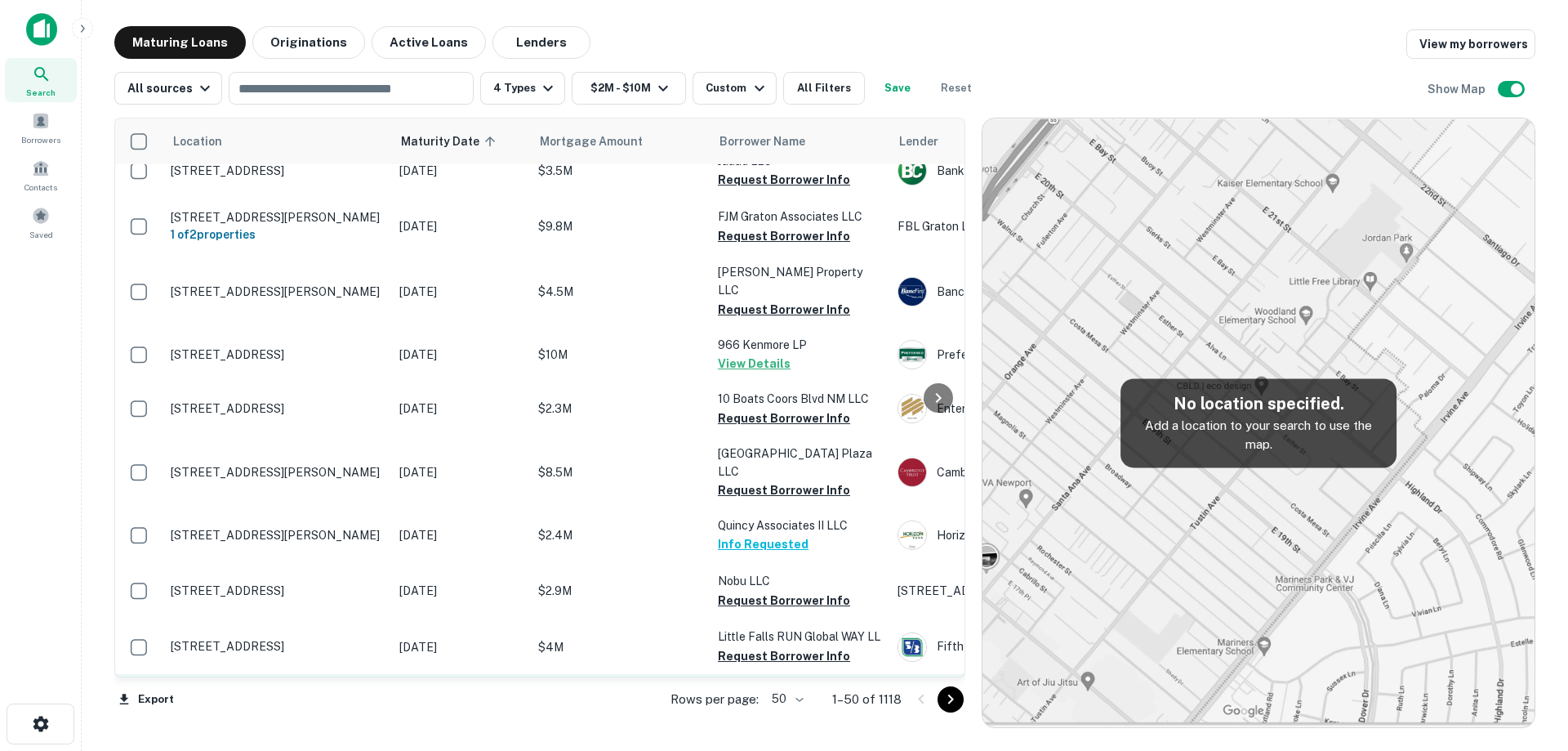
click at [311, 696] on p "[STREET_ADDRESS]" at bounding box center [277, 702] width 213 height 15
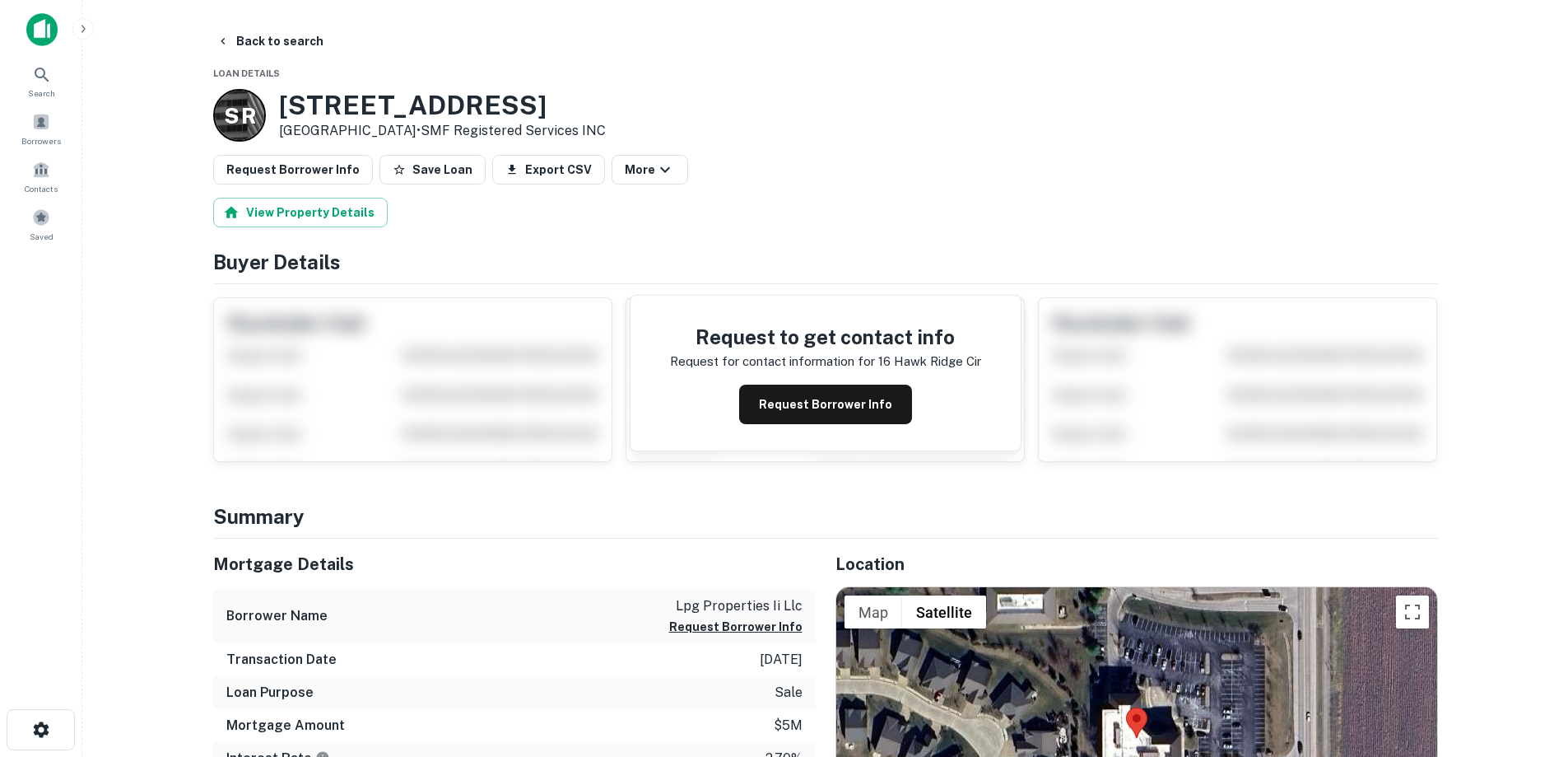
drag, startPoint x: 277, startPoint y: 109, endPoint x: 447, endPoint y: 133, distance: 171.7
click at [447, 133] on div "S R 16 Hawk Ridge Cir Lake Saint Louis, MO63367 • SMF Registered Services INC" at bounding box center [409, 116] width 392 height 53
click at [813, 411] on button "Request Borrower Info" at bounding box center [825, 404] width 173 height 39
click at [422, 92] on h3 "16 Hawk Ridge Cir" at bounding box center [442, 106] width 327 height 31
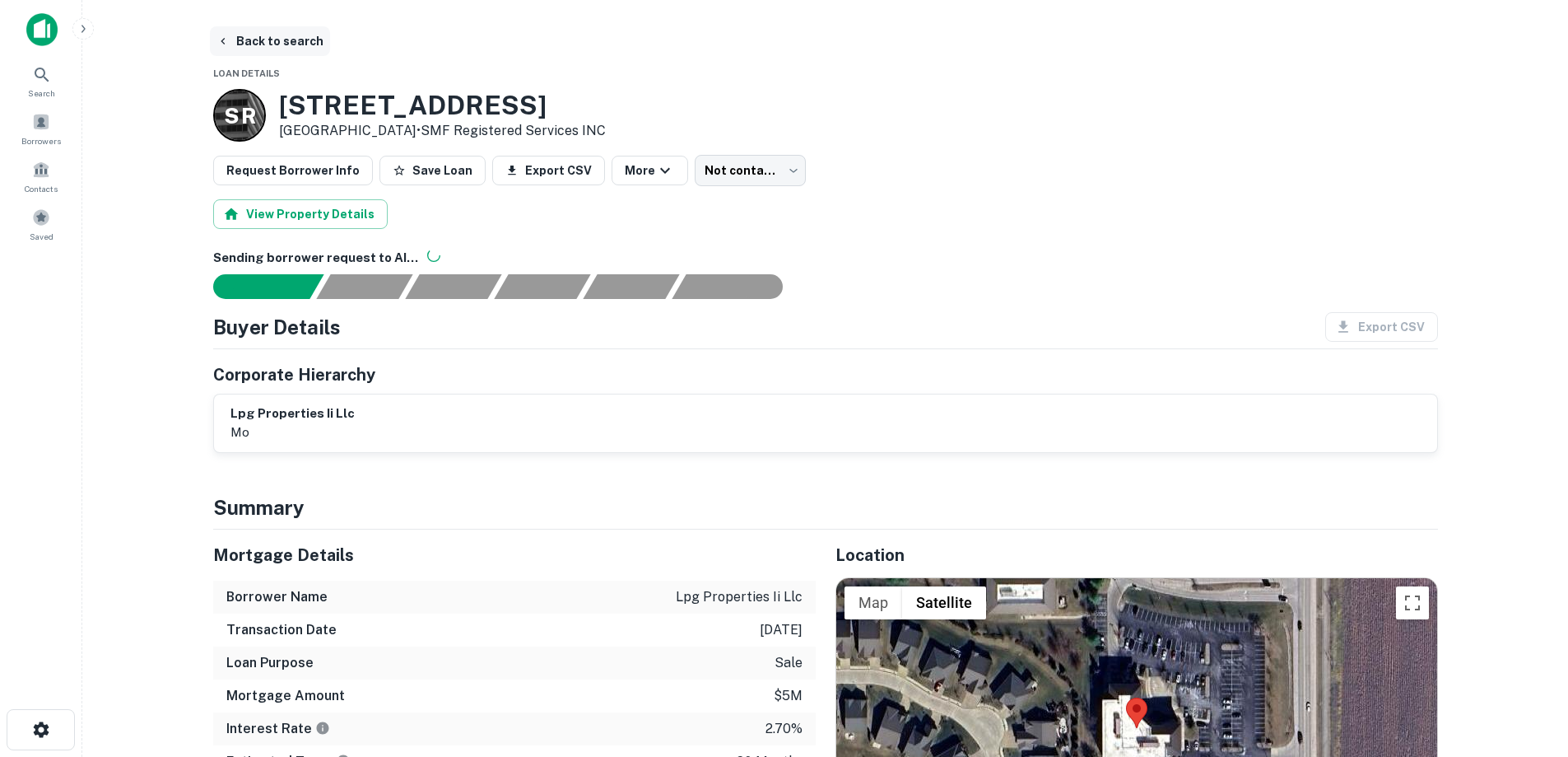
click at [301, 44] on button "Back to search" at bounding box center [269, 41] width 120 height 29
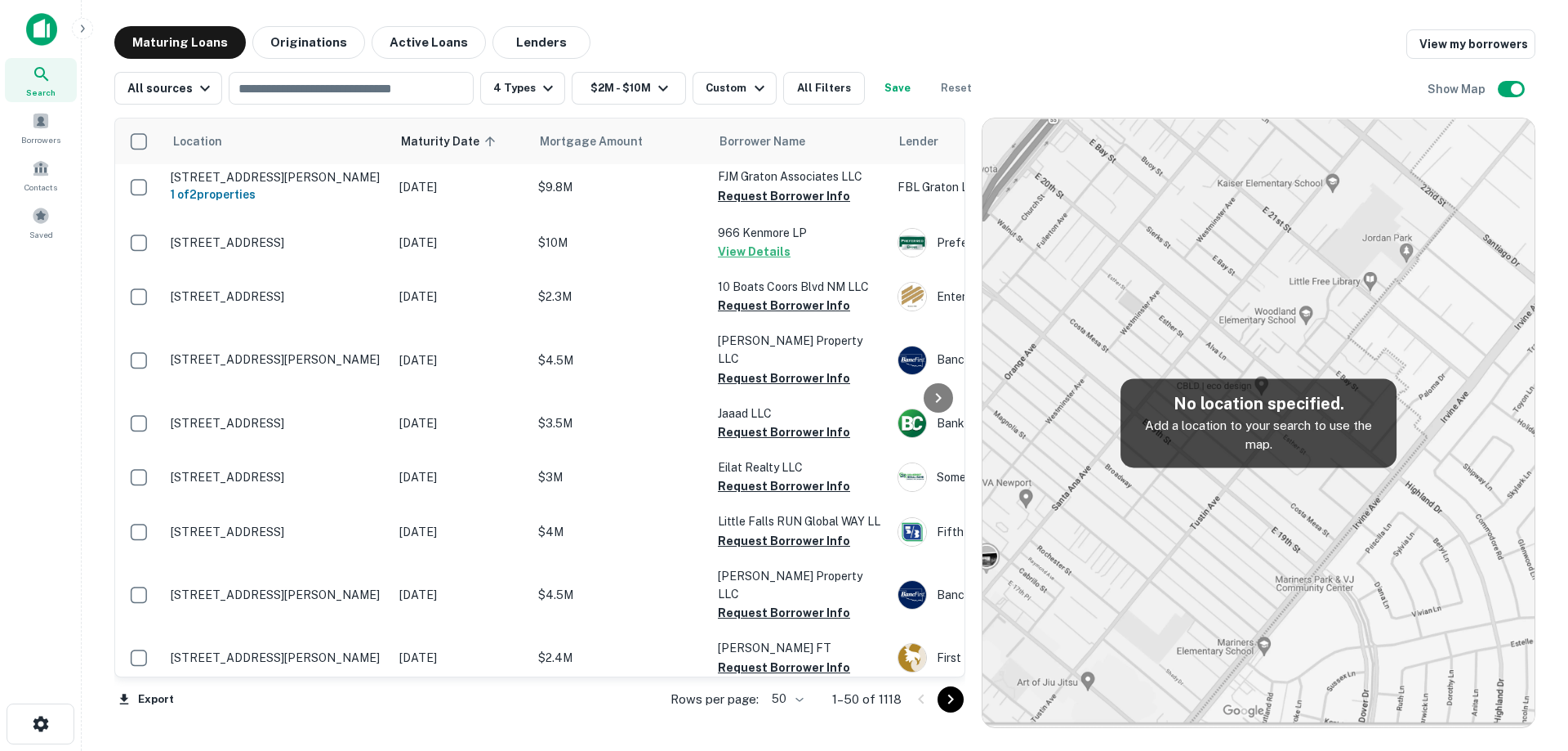
scroll to position [2326, 0]
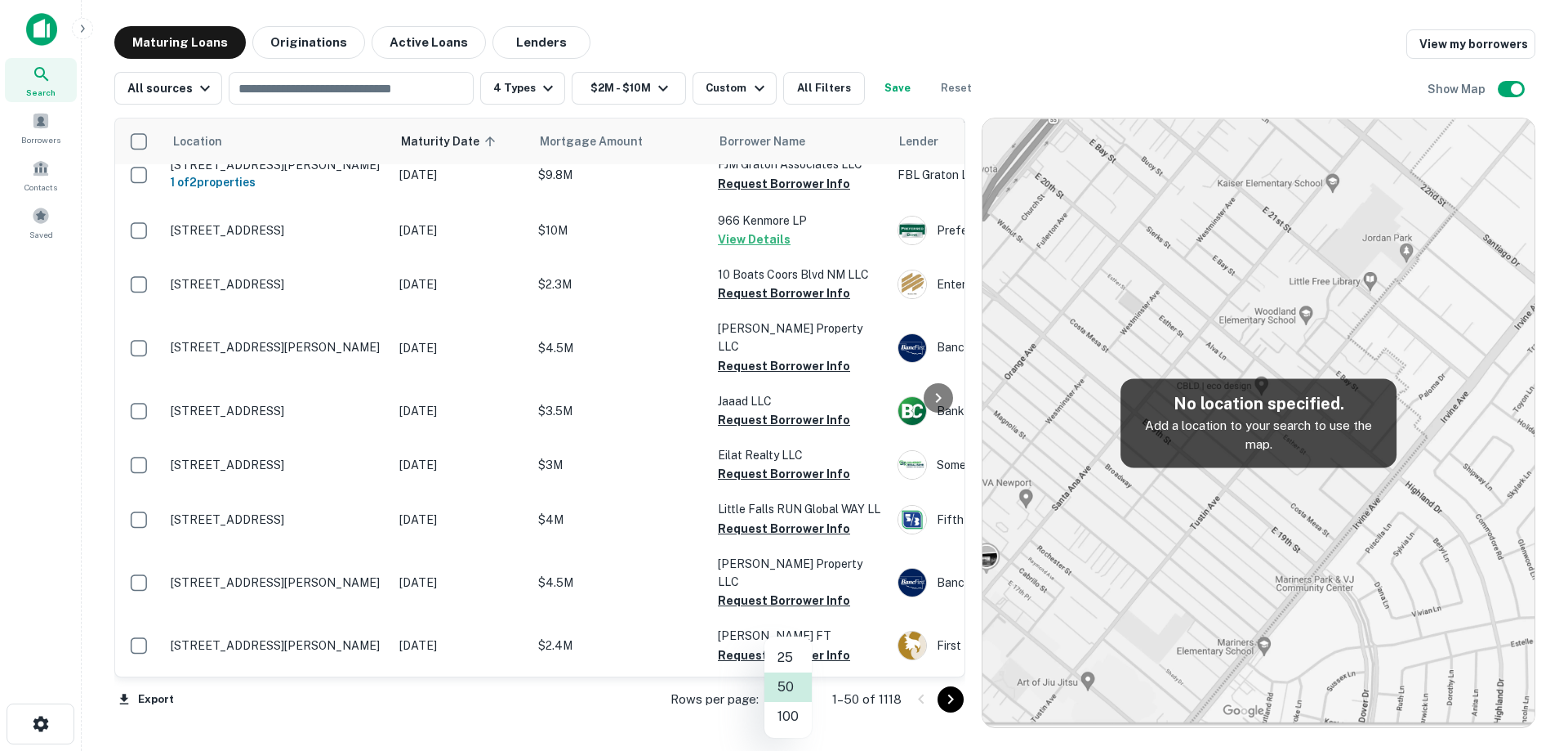
click at [797, 699] on body "Search Borrowers Contacts Saved Maturing Loans Originations Active Loans Lender…" at bounding box center [784, 375] width 1568 height 751
click at [800, 713] on li "100" at bounding box center [787, 716] width 48 height 29
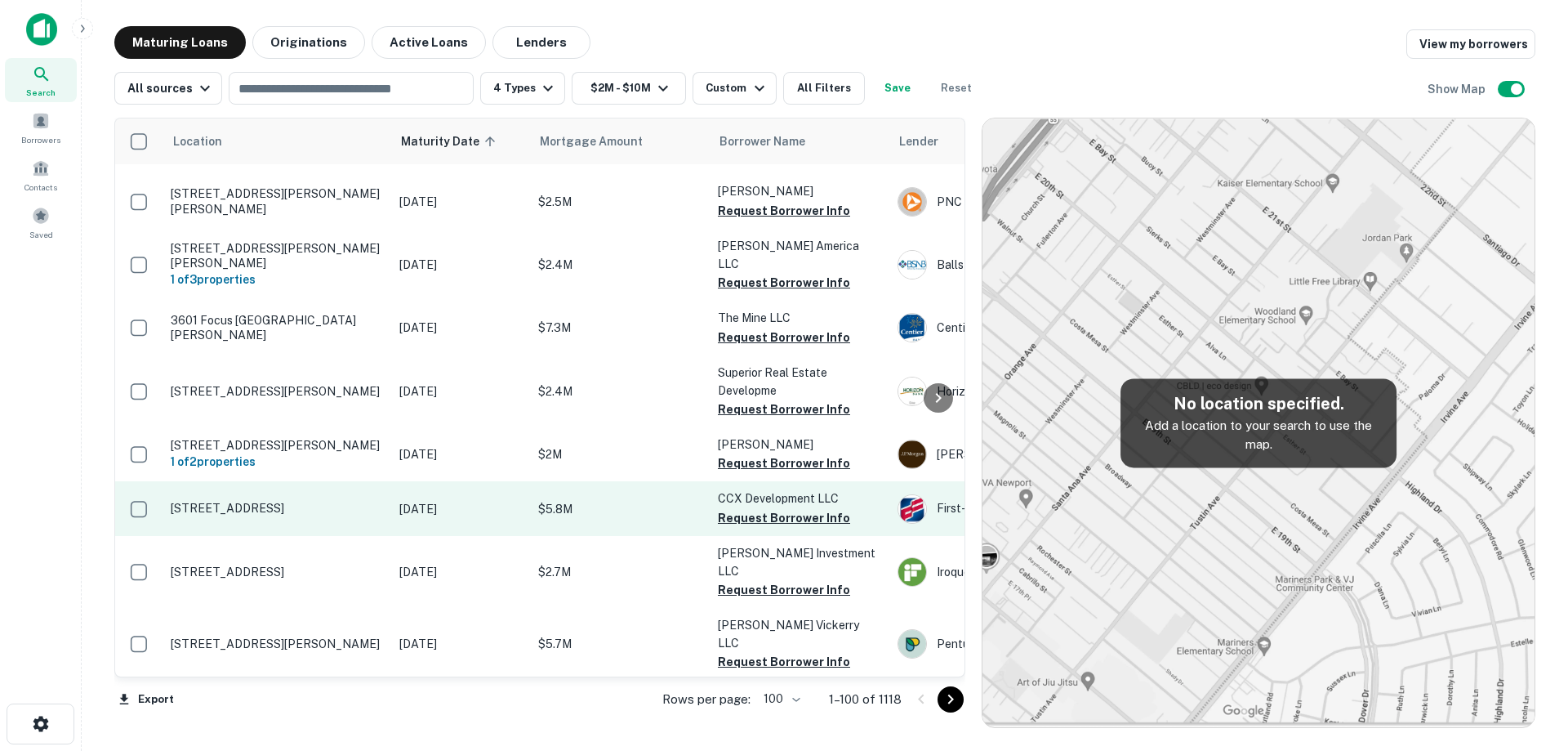
scroll to position [3143, 0]
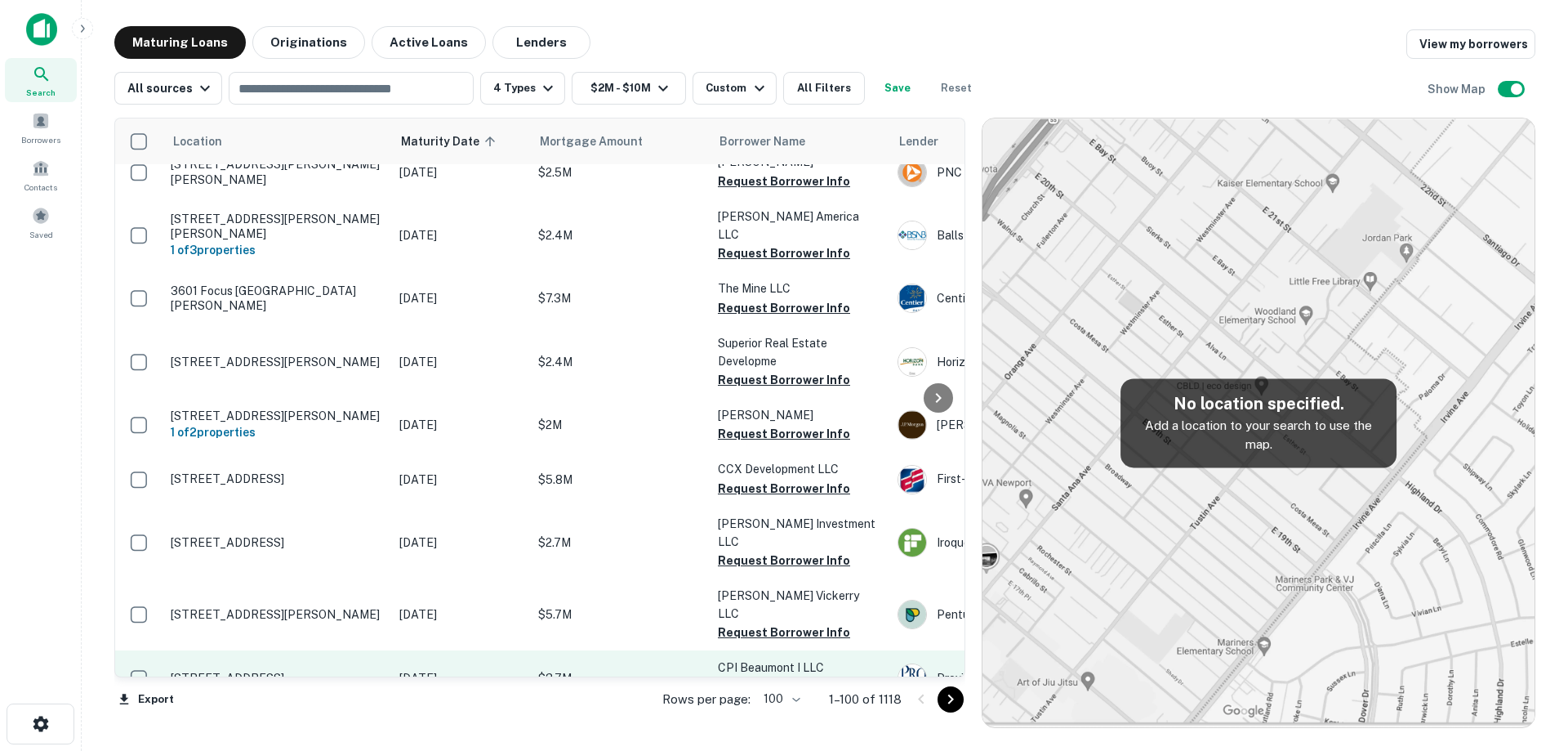
click at [344, 670] on p "[STREET_ADDRESS]" at bounding box center [277, 677] width 213 height 15
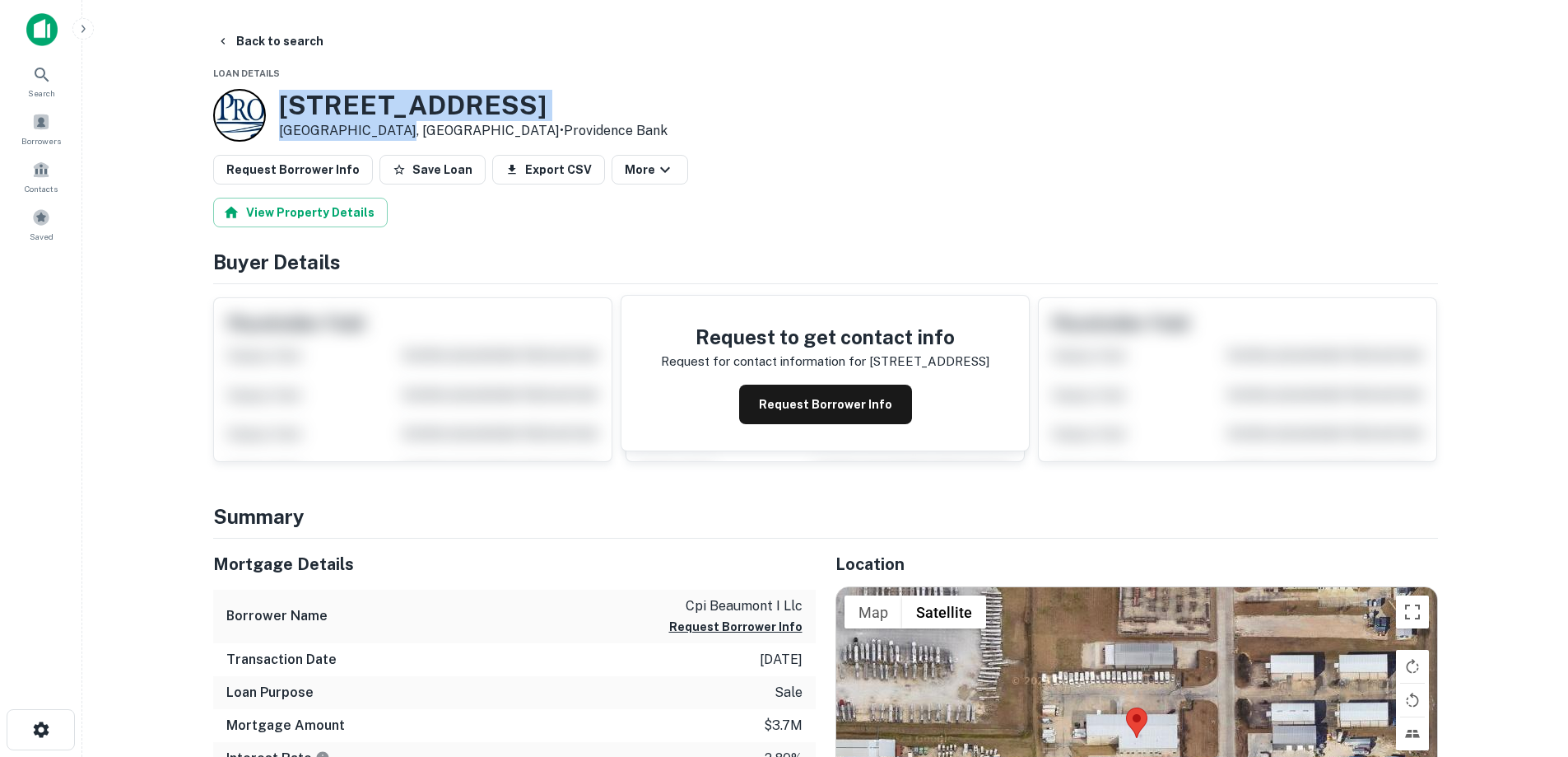
drag, startPoint x: 272, startPoint y: 91, endPoint x: 403, endPoint y: 130, distance: 136.7
click at [403, 130] on div "1750 W COMMERCE PKWY Beaumont, TX77707 • Providence Bank" at bounding box center [440, 116] width 454 height 53
click at [261, 40] on button "Back to search" at bounding box center [269, 41] width 120 height 29
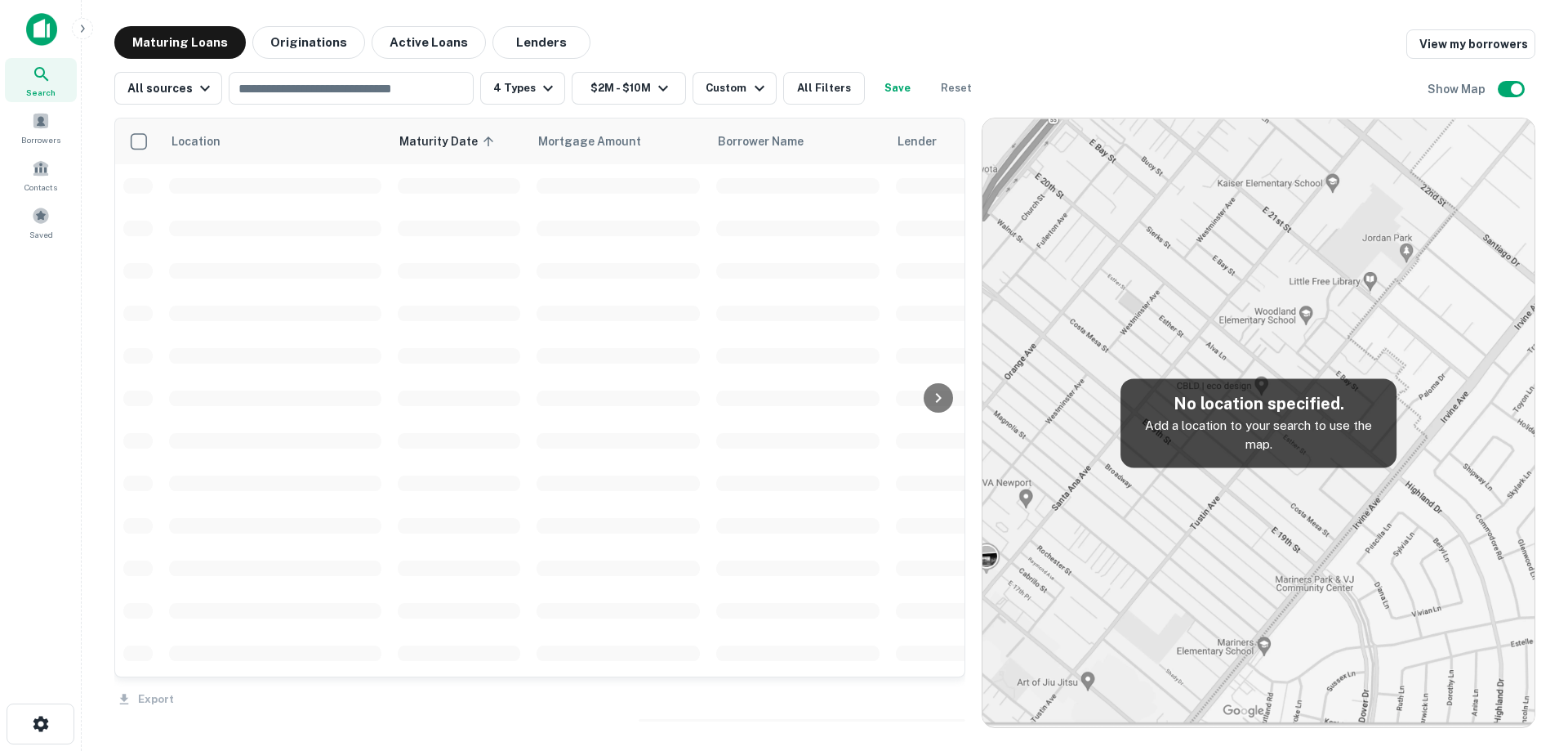
scroll to position [3143, 0]
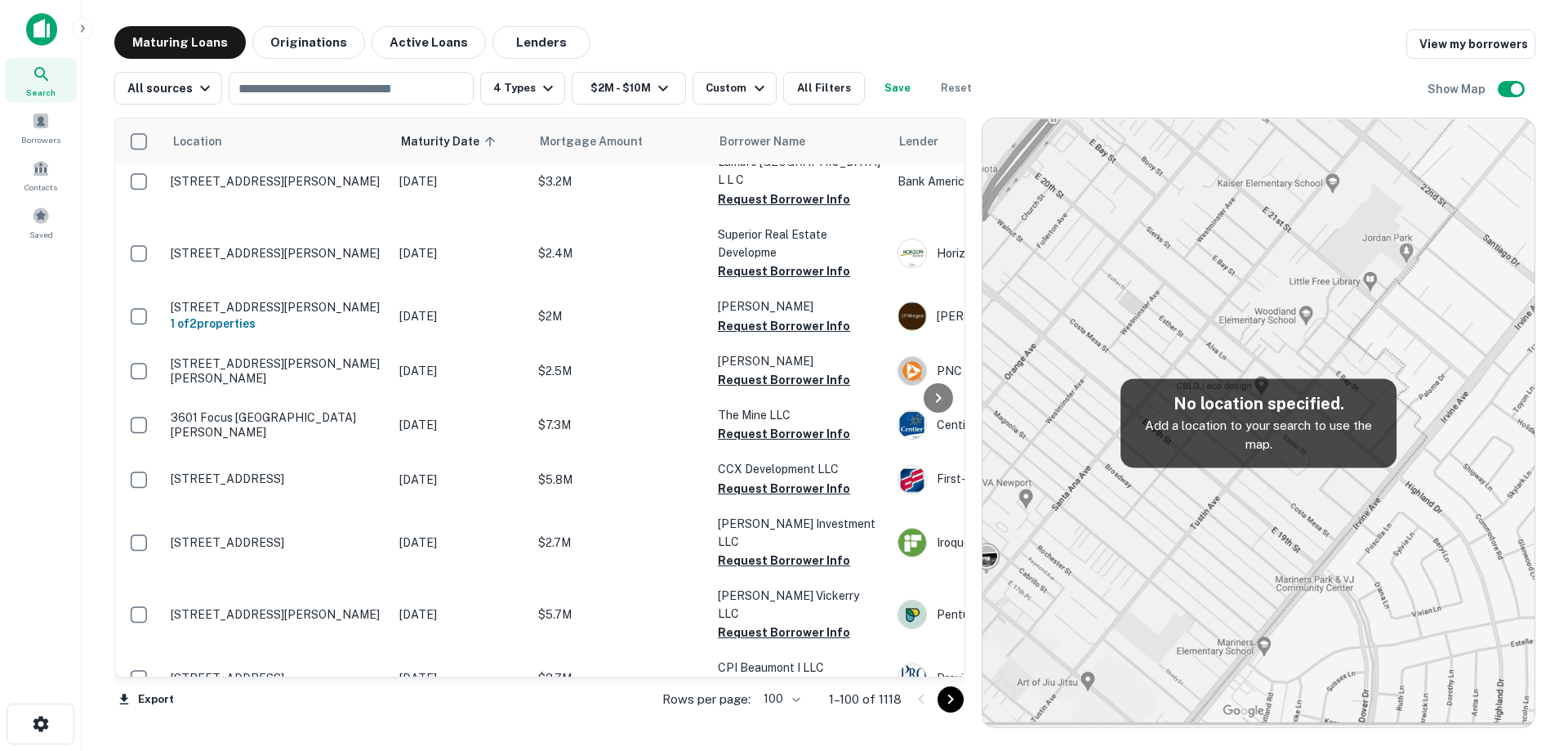
click at [352, 717] on p "[STREET_ADDRESS][PERSON_NAME][PERSON_NAME]" at bounding box center [277, 732] width 213 height 29
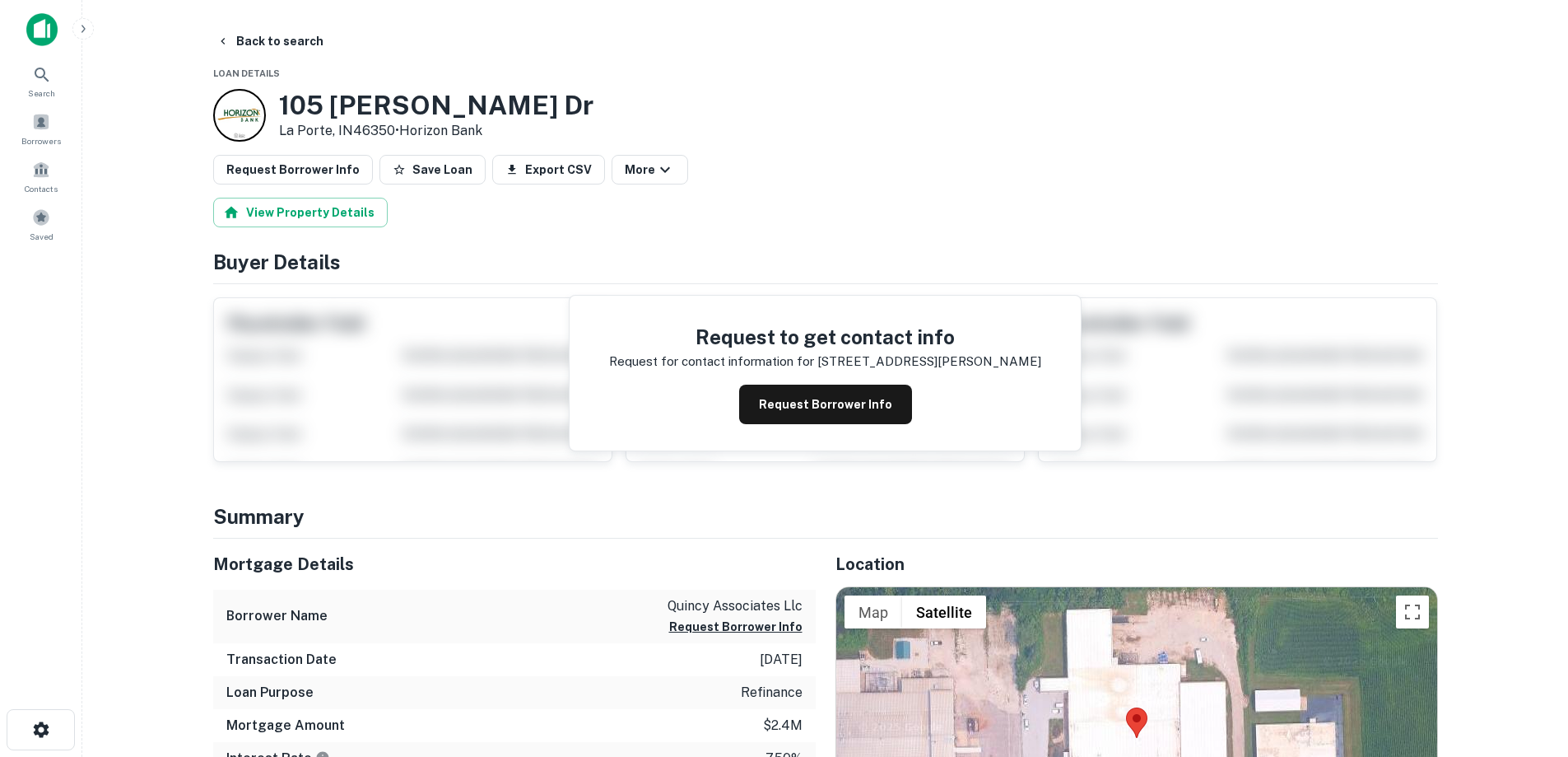
drag, startPoint x: 282, startPoint y: 101, endPoint x: 392, endPoint y: 131, distance: 114.0
click at [392, 131] on div "105 Koomler Dr La Porte, IN46350 • Horizon Bank" at bounding box center [436, 116] width 314 height 51
copy div "[STREET_ADDRESS][PERSON_NAME][PERSON_NAME]"
drag, startPoint x: 278, startPoint y: 42, endPoint x: 289, endPoint y: 33, distance: 14.2
click at [279, 40] on button "Back to search" at bounding box center [269, 41] width 120 height 29
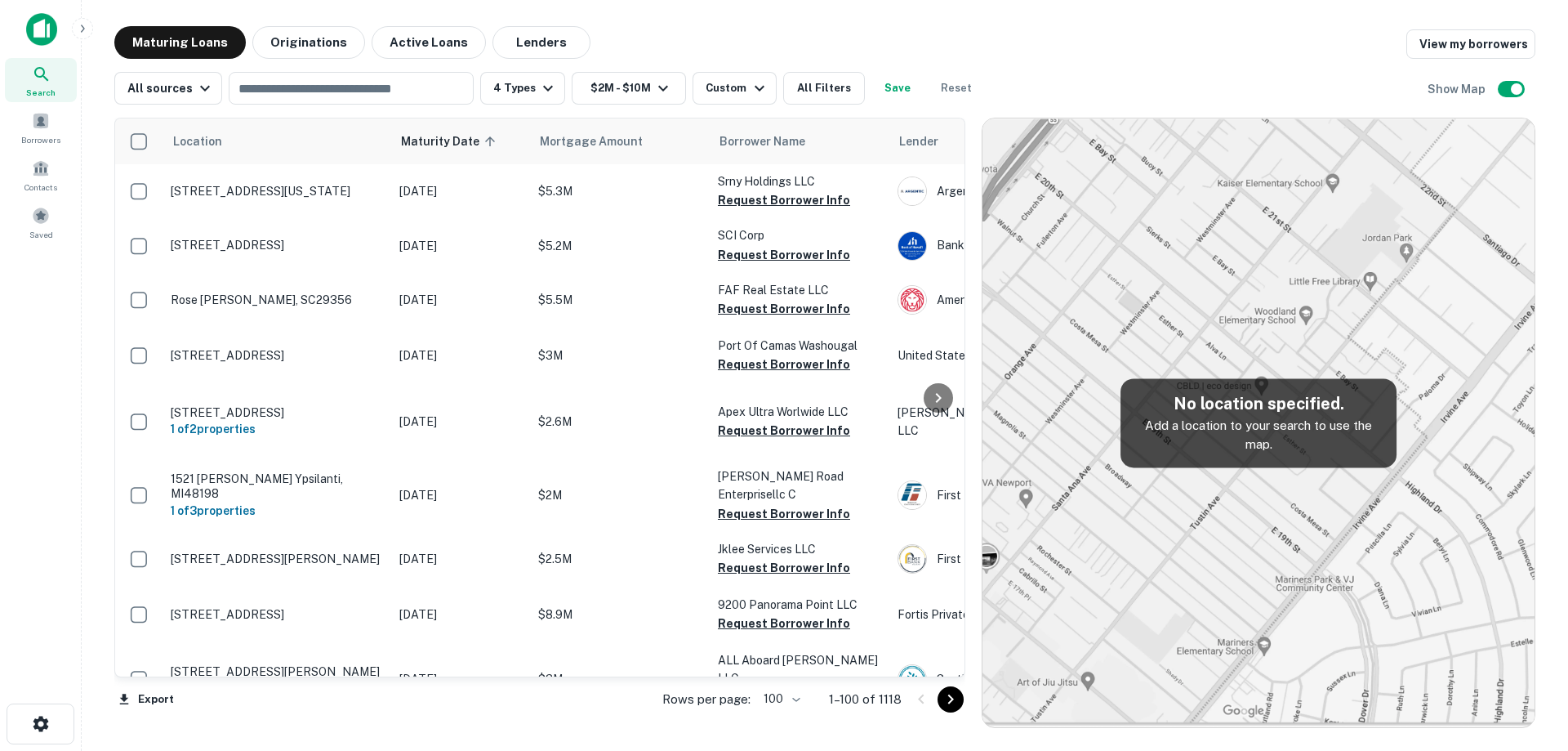
scroll to position [3143, 0]
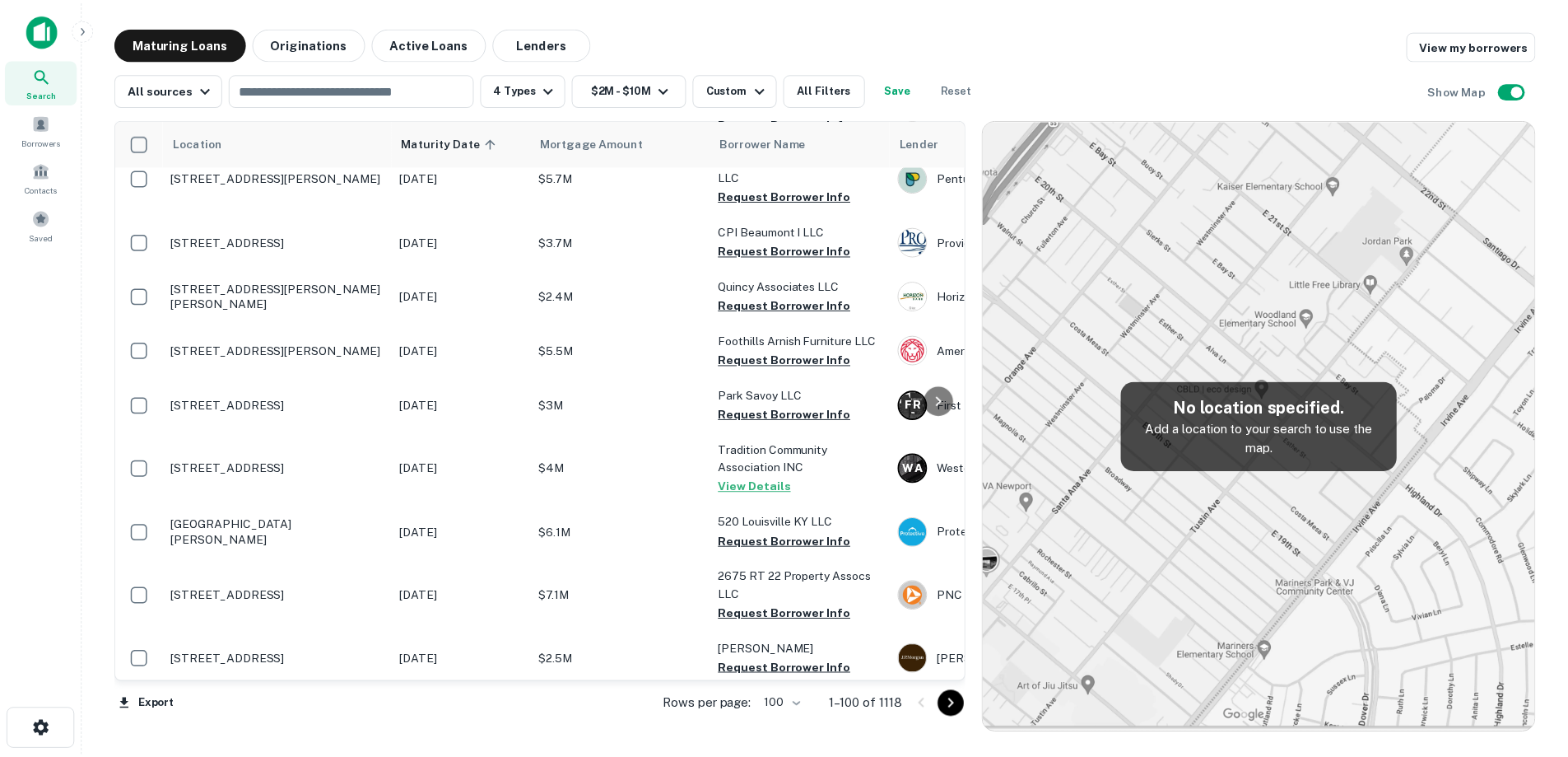
scroll to position [3693, 0]
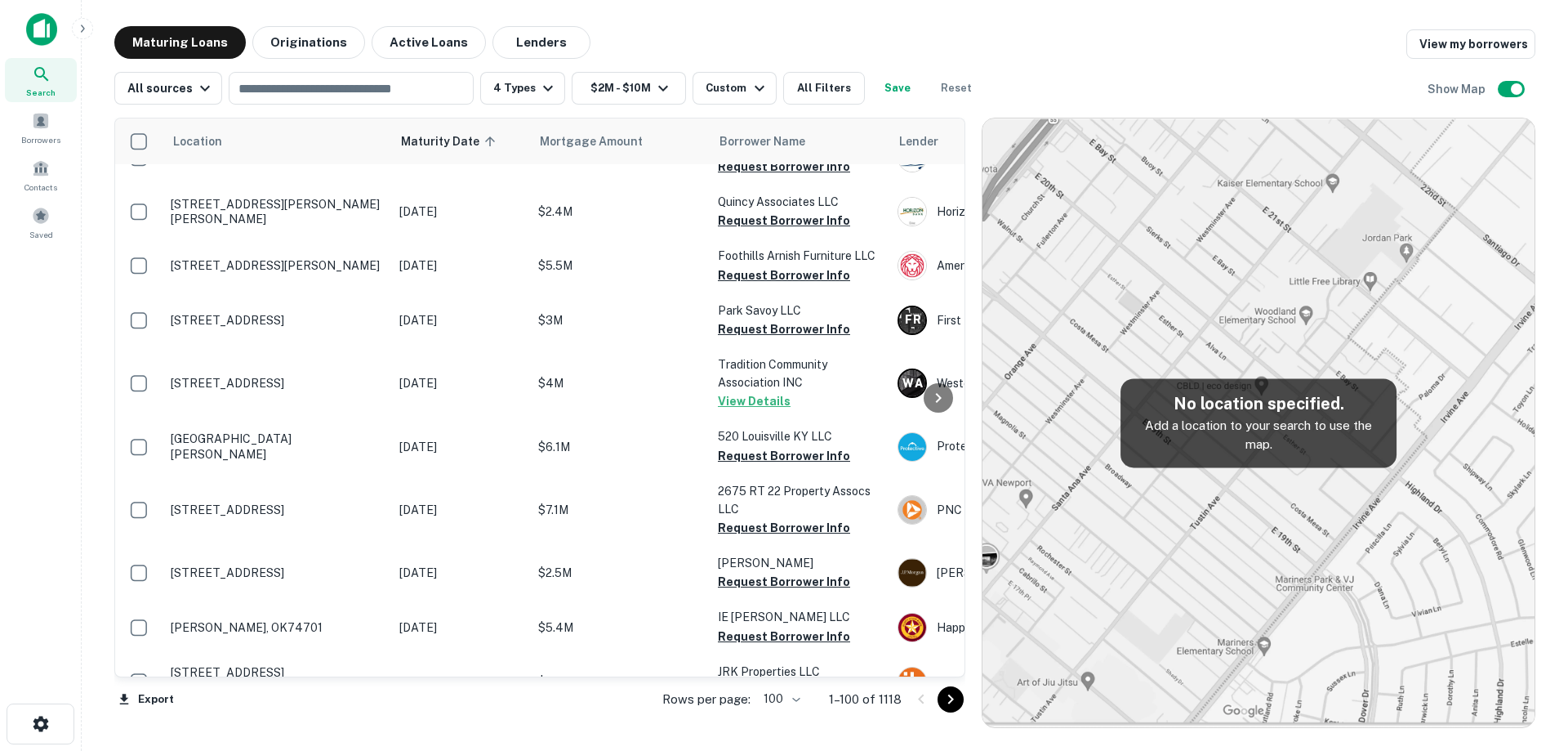
click at [341, 708] on td "[STREET_ADDRESS]" at bounding box center [276, 744] width 228 height 72
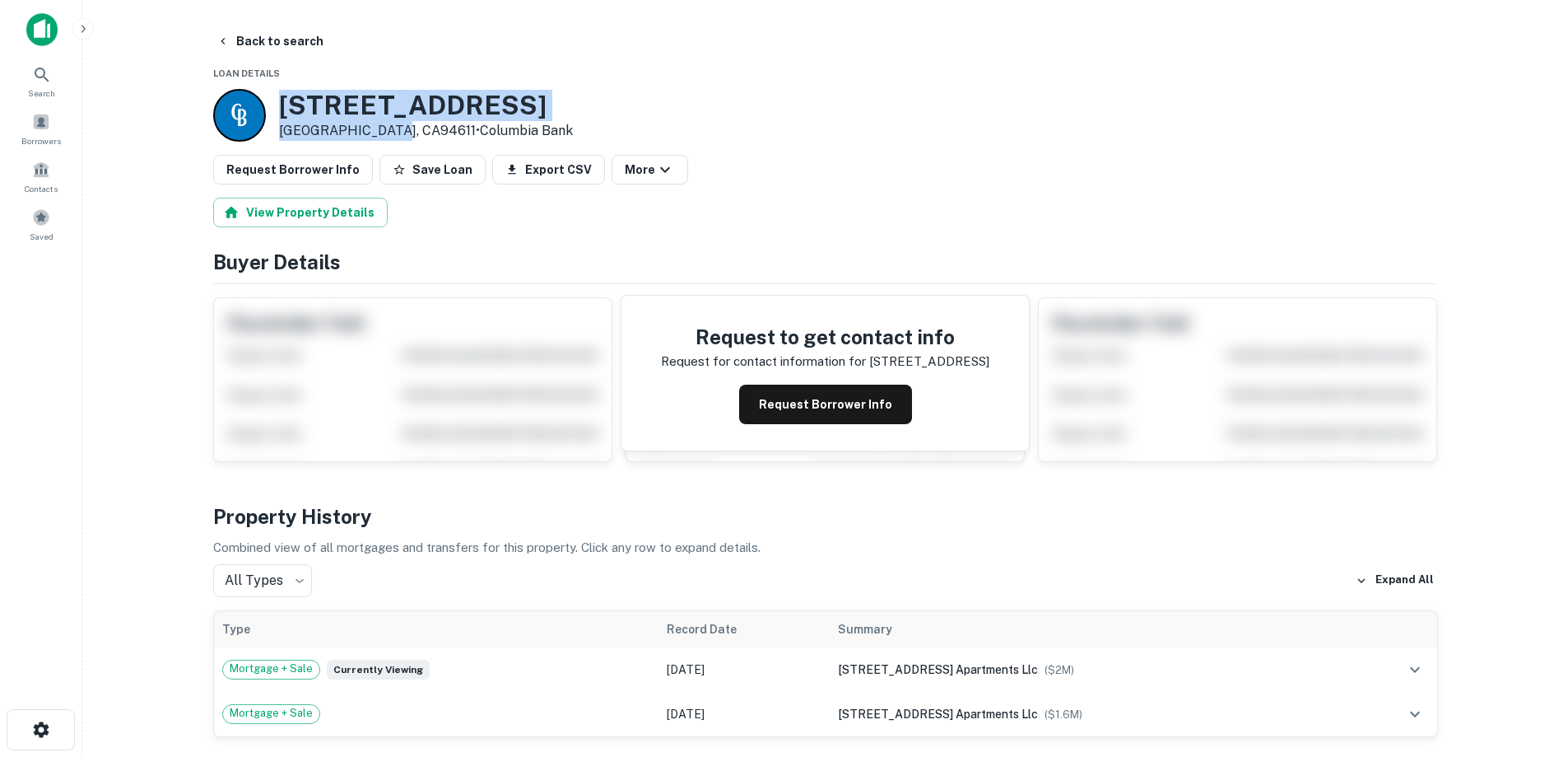
drag, startPoint x: 284, startPoint y: 100, endPoint x: 390, endPoint y: 125, distance: 108.9
click at [390, 125] on div "[STREET_ADDRESS] • Columbia Bank" at bounding box center [426, 116] width 294 height 51
copy div "[STREET_ADDRESS]"
click at [422, 105] on h3 "[STREET_ADDRESS]" at bounding box center [426, 106] width 294 height 31
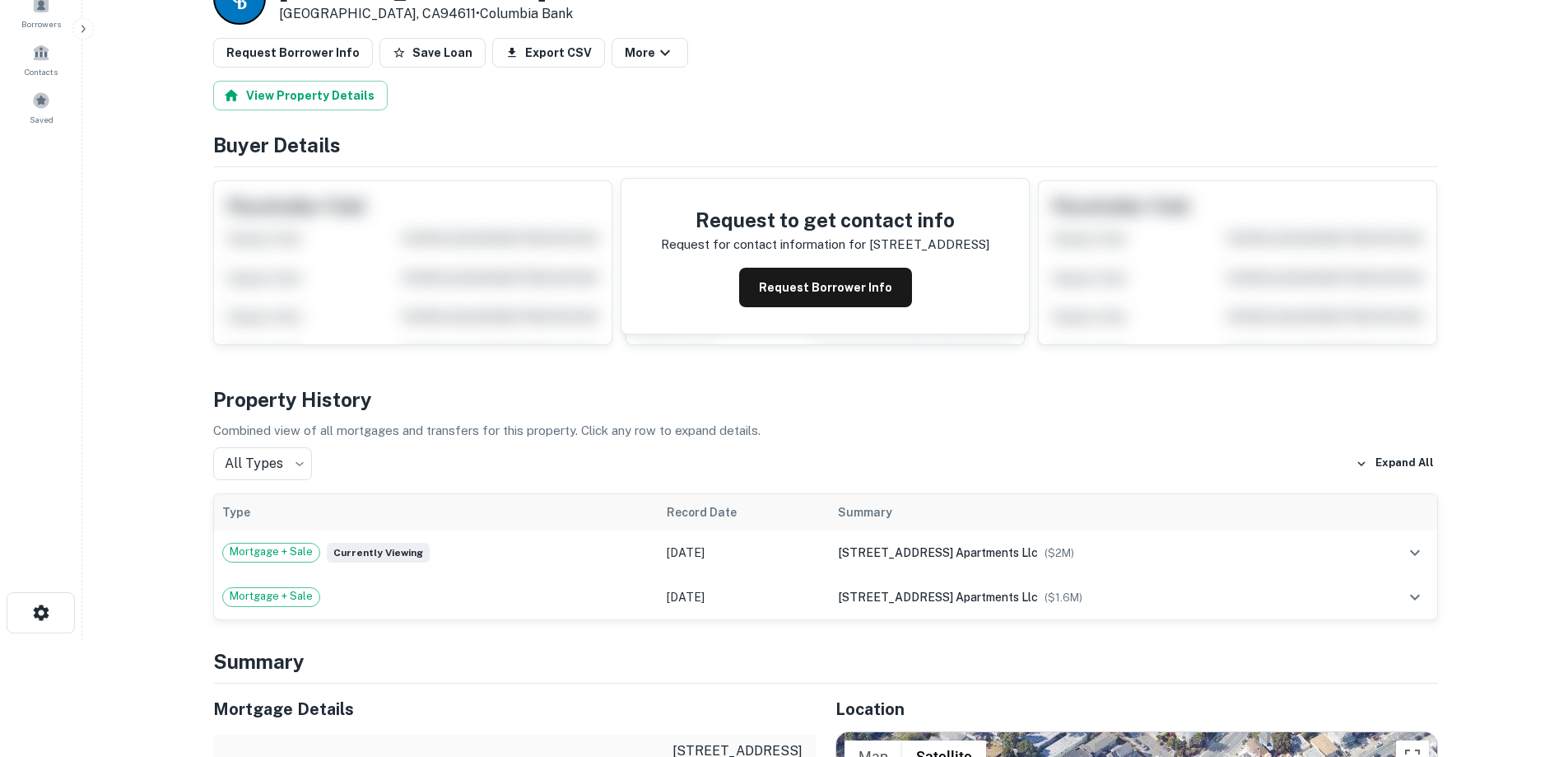
scroll to position [411, 0]
